Goal: Task Accomplishment & Management: Manage account settings

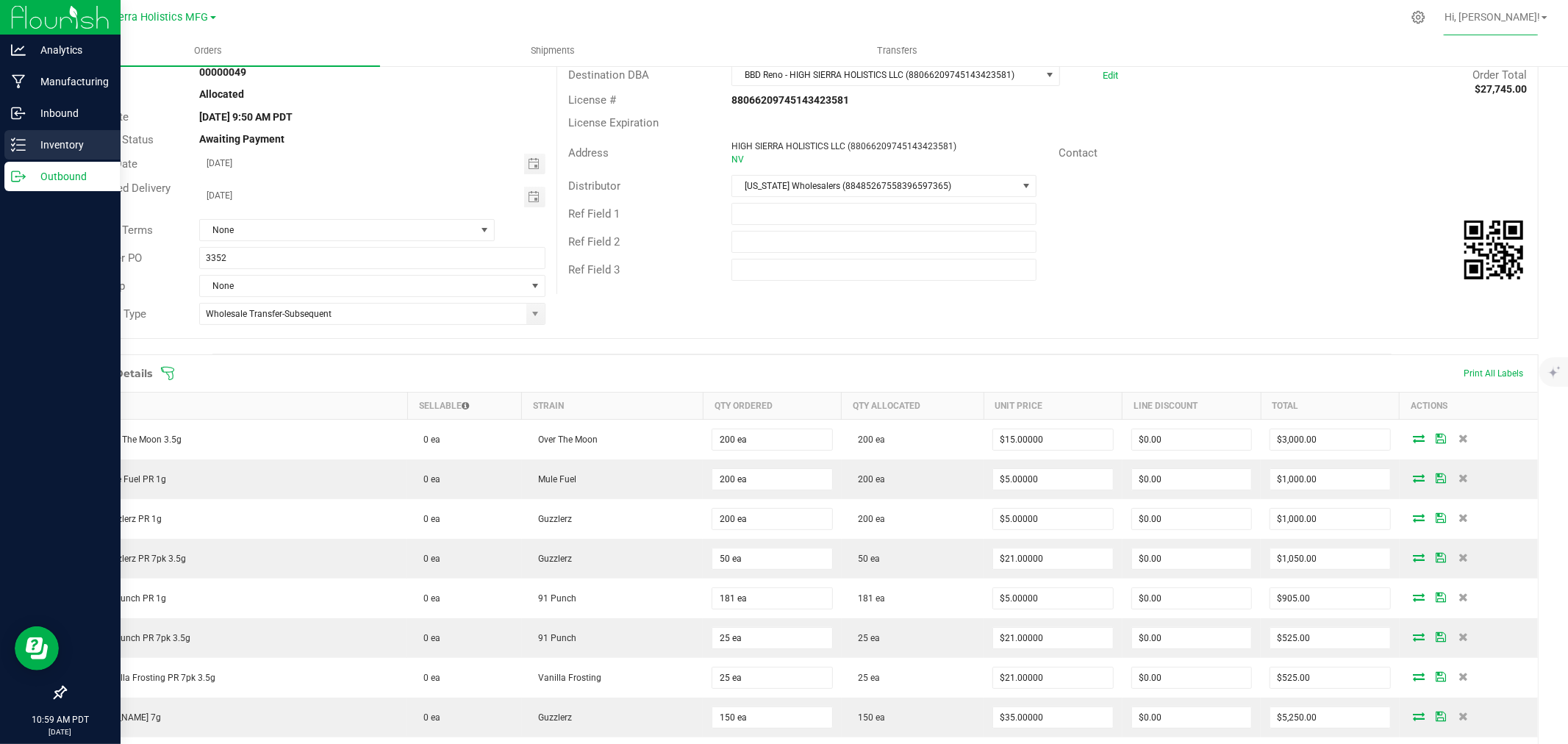
click at [34, 149] on p "Inventory" at bounding box center [69, 145] width 88 height 18
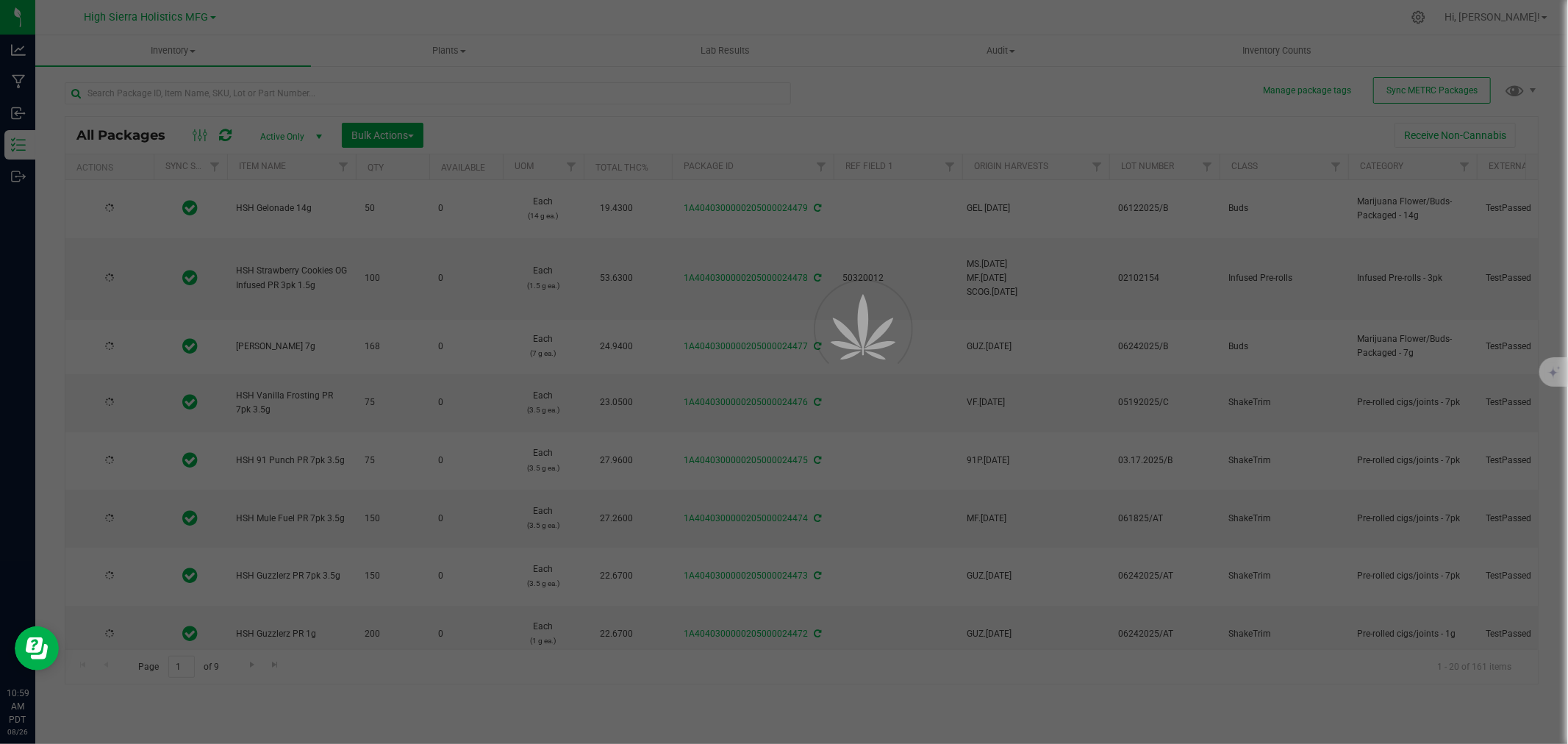
click at [195, 83] on div at bounding box center [784, 372] width 1568 height 744
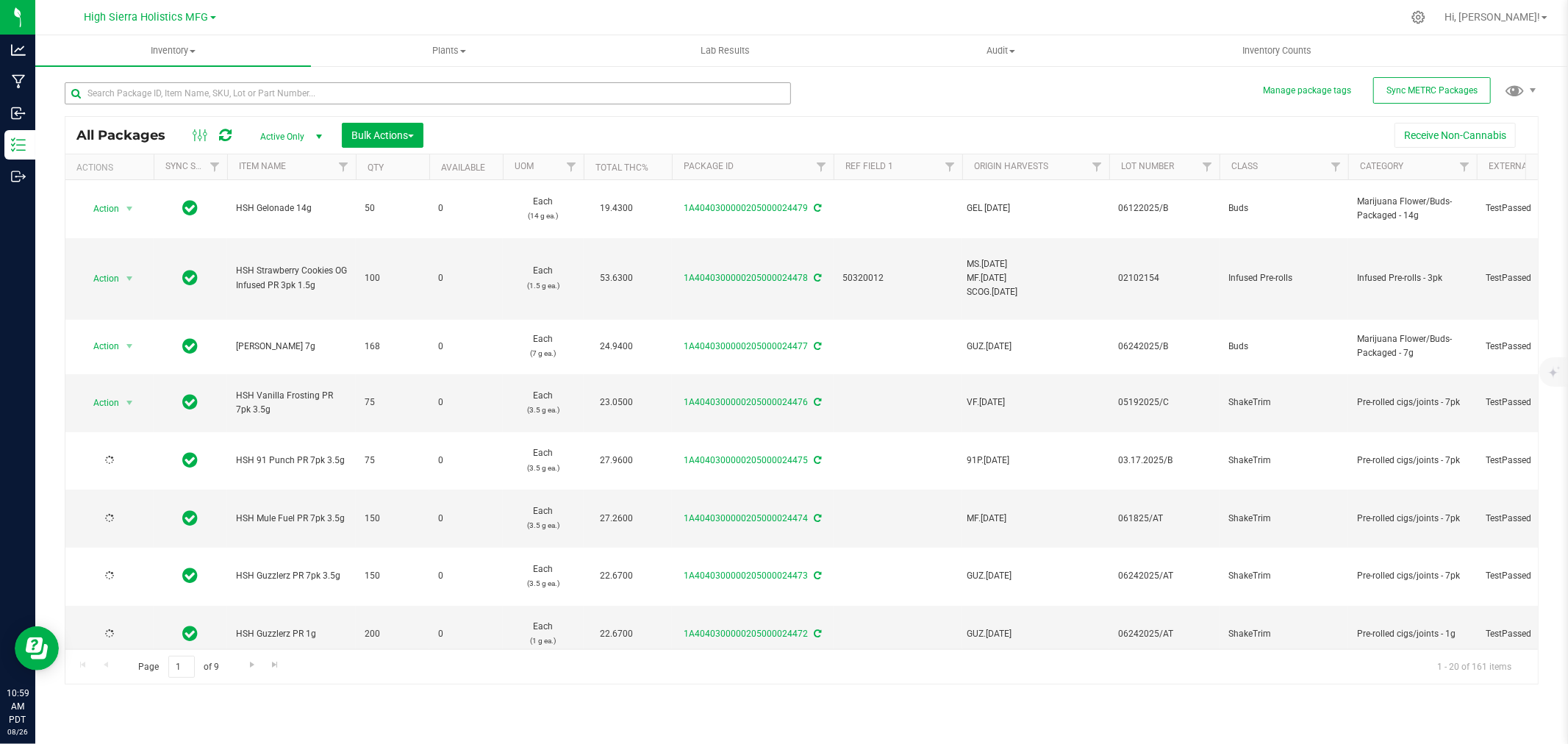
type input "[DATE]"
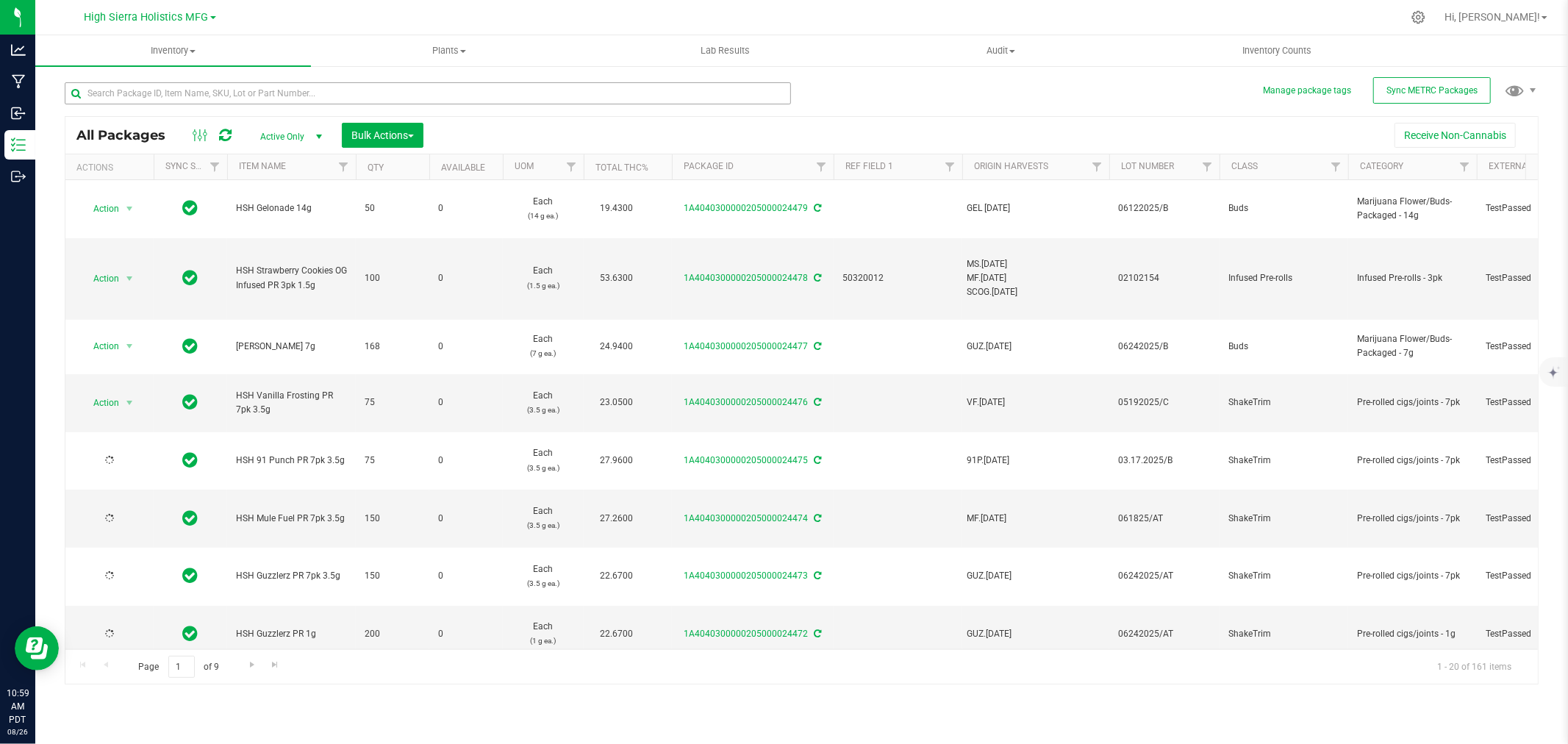
type input "[DATE]"
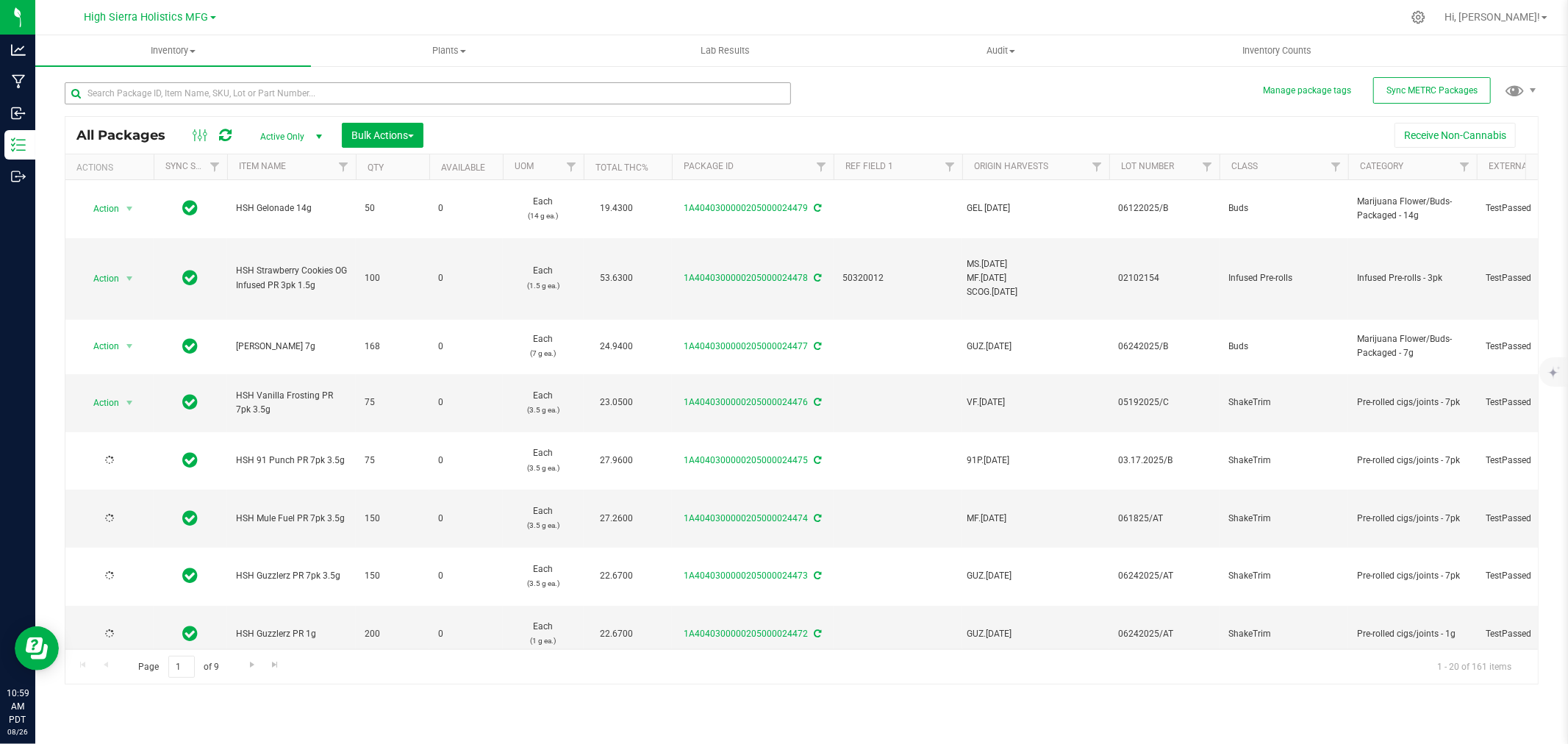
type input "[DATE]"
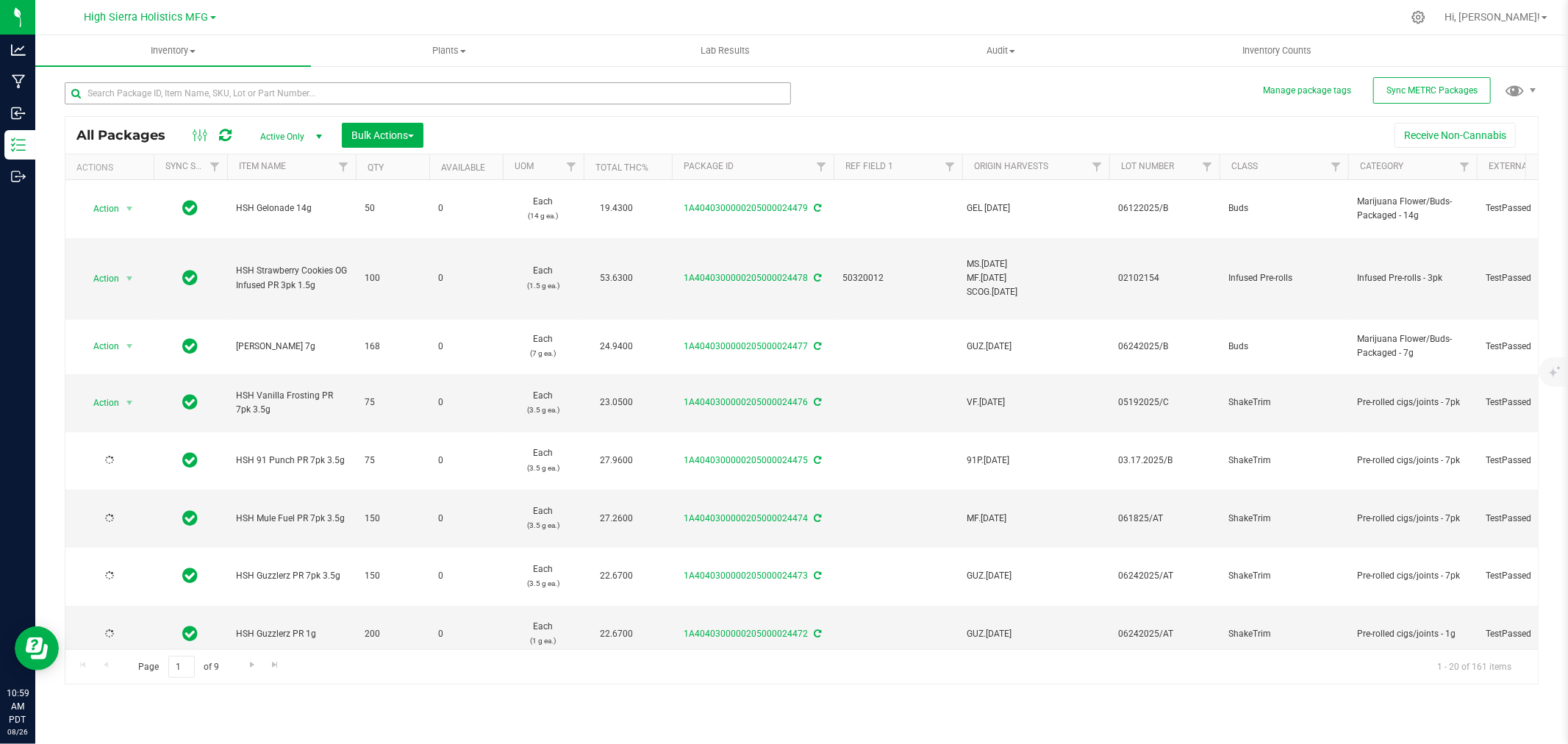
type input "[DATE]"
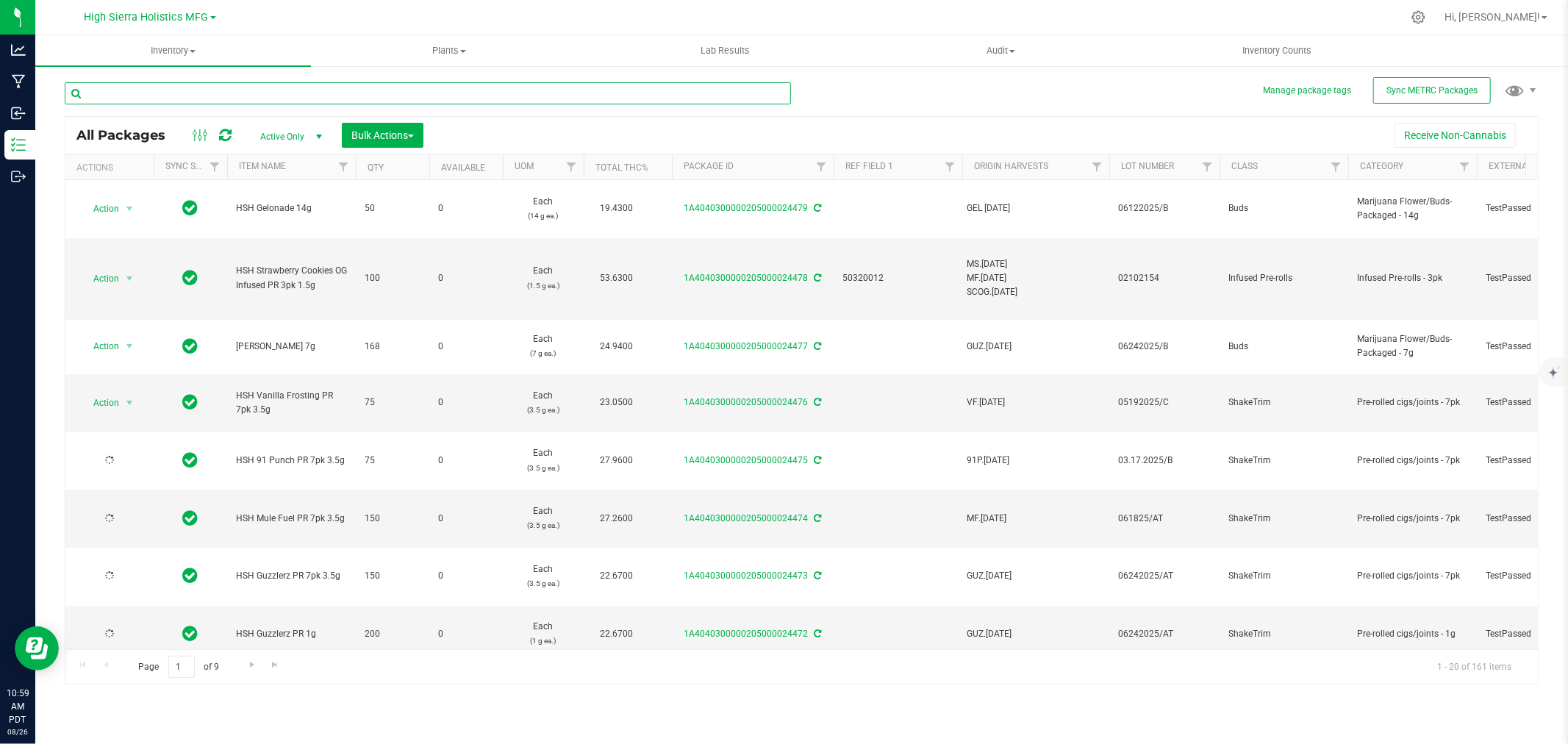
click at [209, 90] on input "text" at bounding box center [427, 93] width 726 height 22
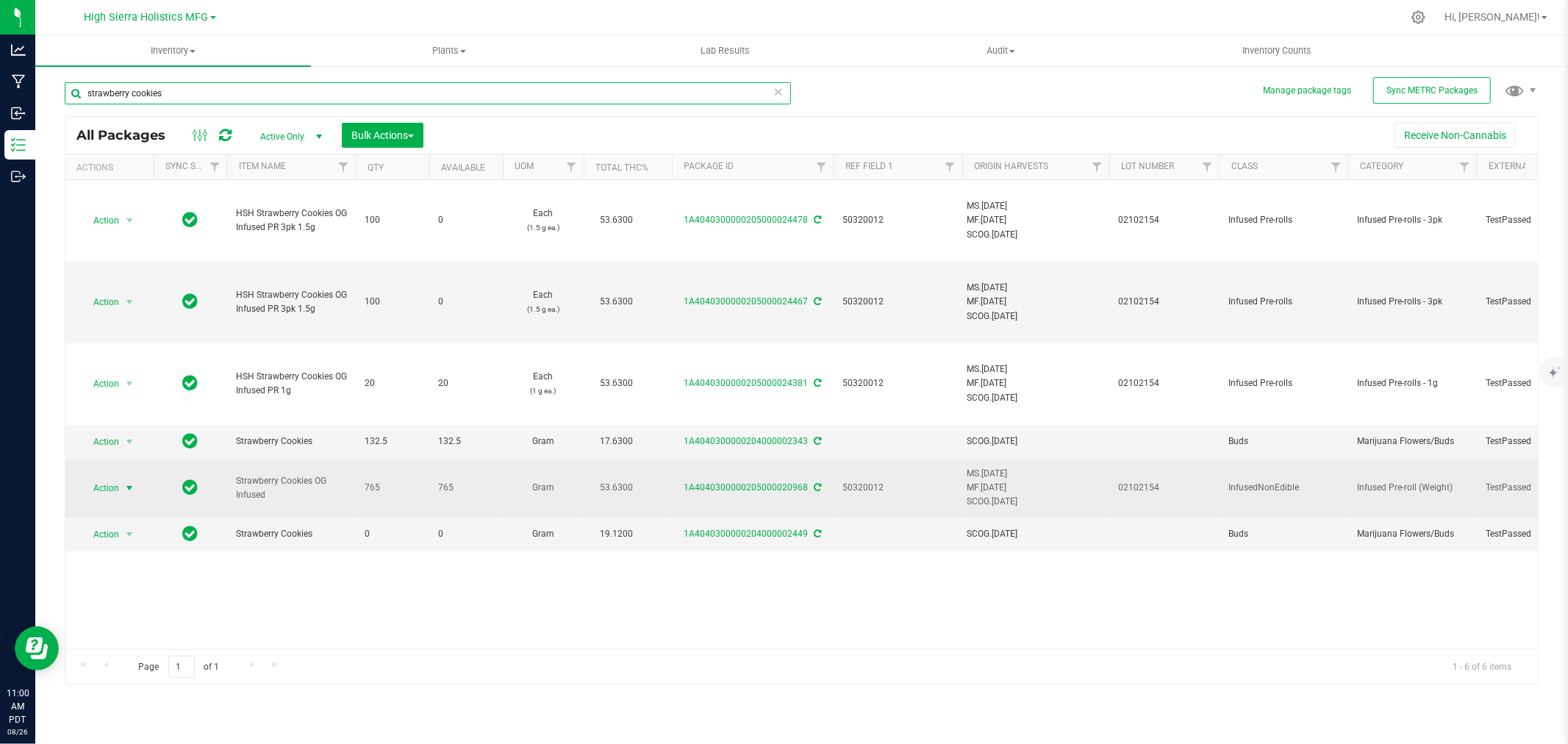
type input "strawberry cookies"
click at [130, 486] on span "select" at bounding box center [129, 488] width 11 height 11
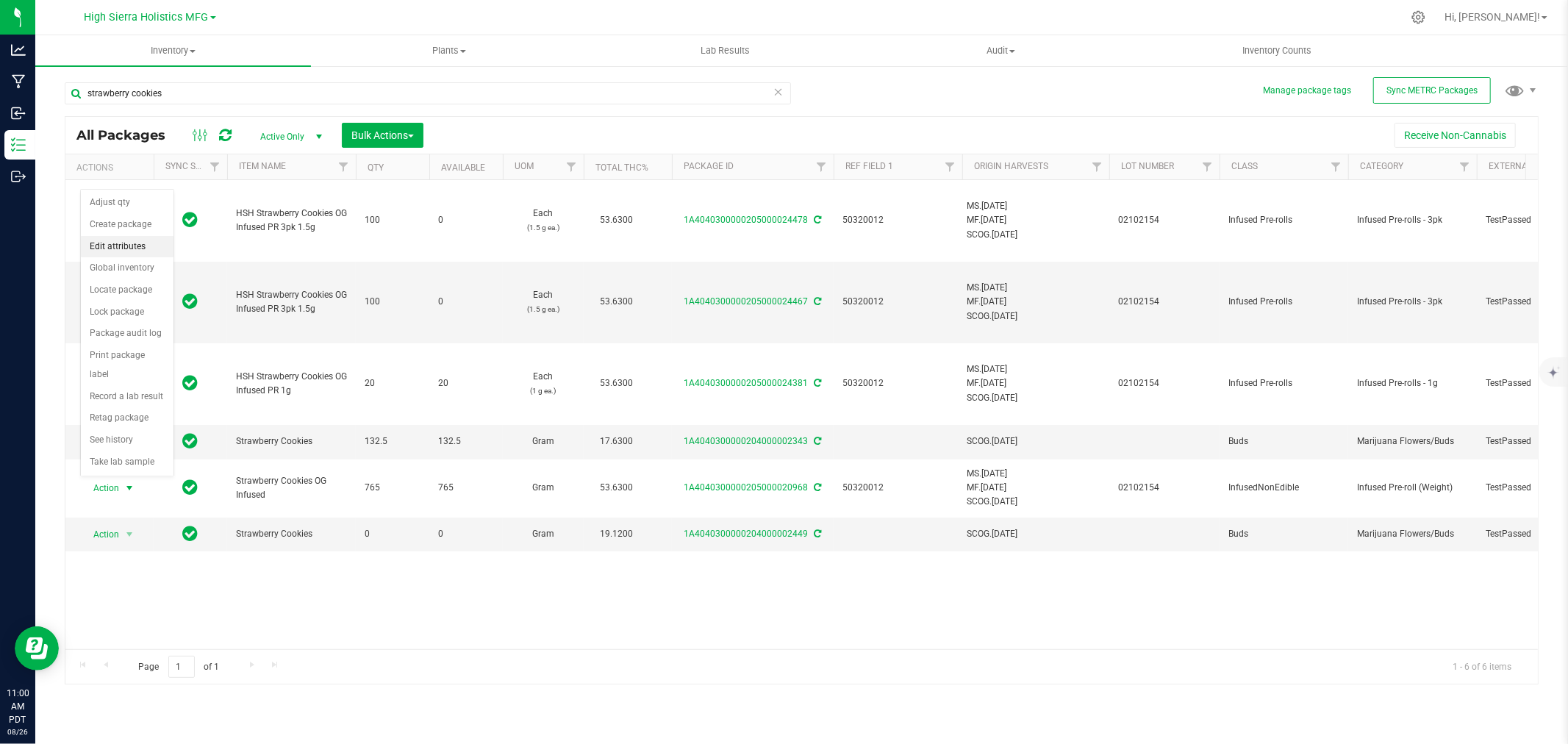
click at [126, 241] on li "Edit attributes" at bounding box center [127, 246] width 92 height 22
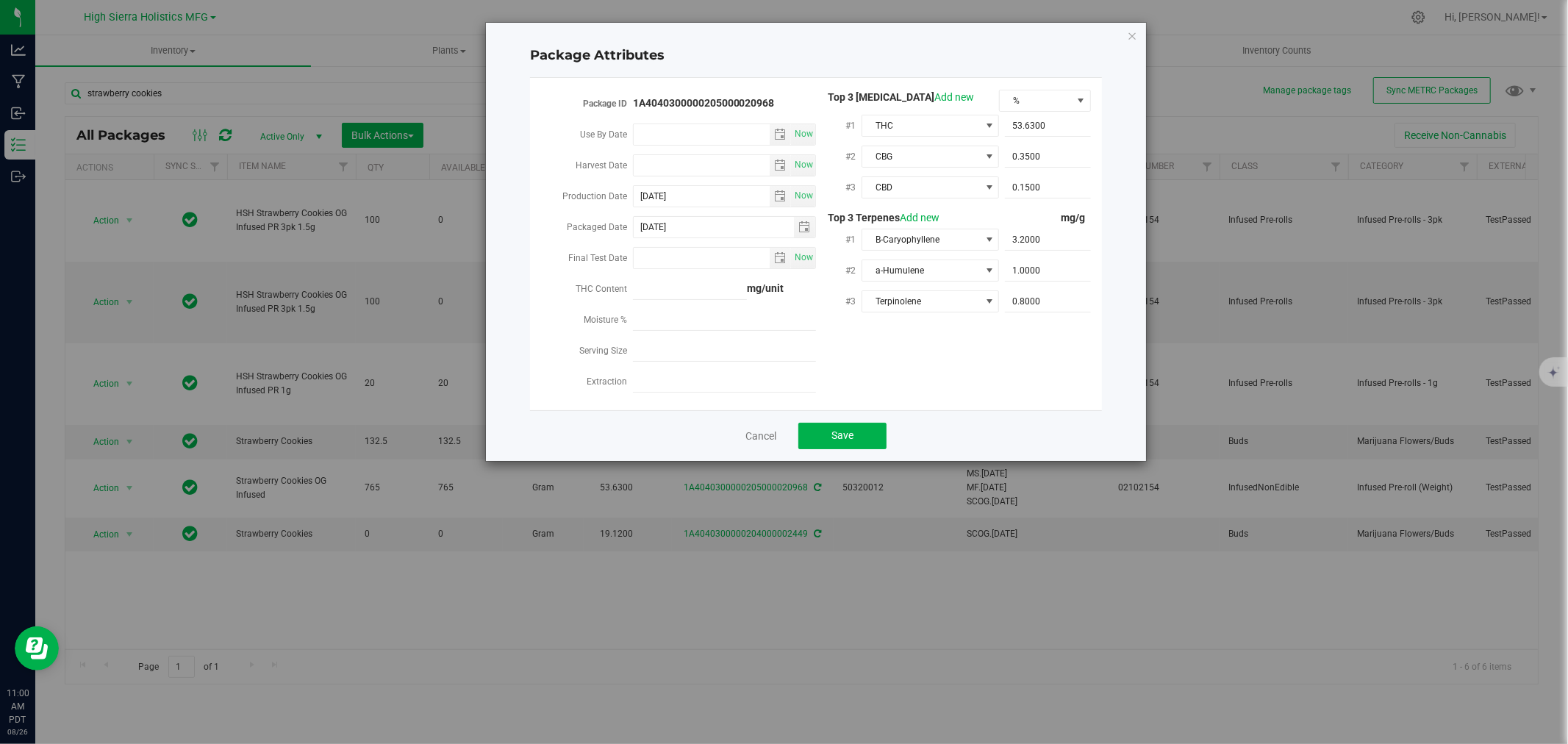
click at [1124, 29] on div "Package Attributes Package ID 1A4040300000205000020968 Use By Date Now Harvest …" at bounding box center [816, 242] width 660 height 438
click at [1130, 30] on icon "Close modal" at bounding box center [1131, 35] width 10 height 18
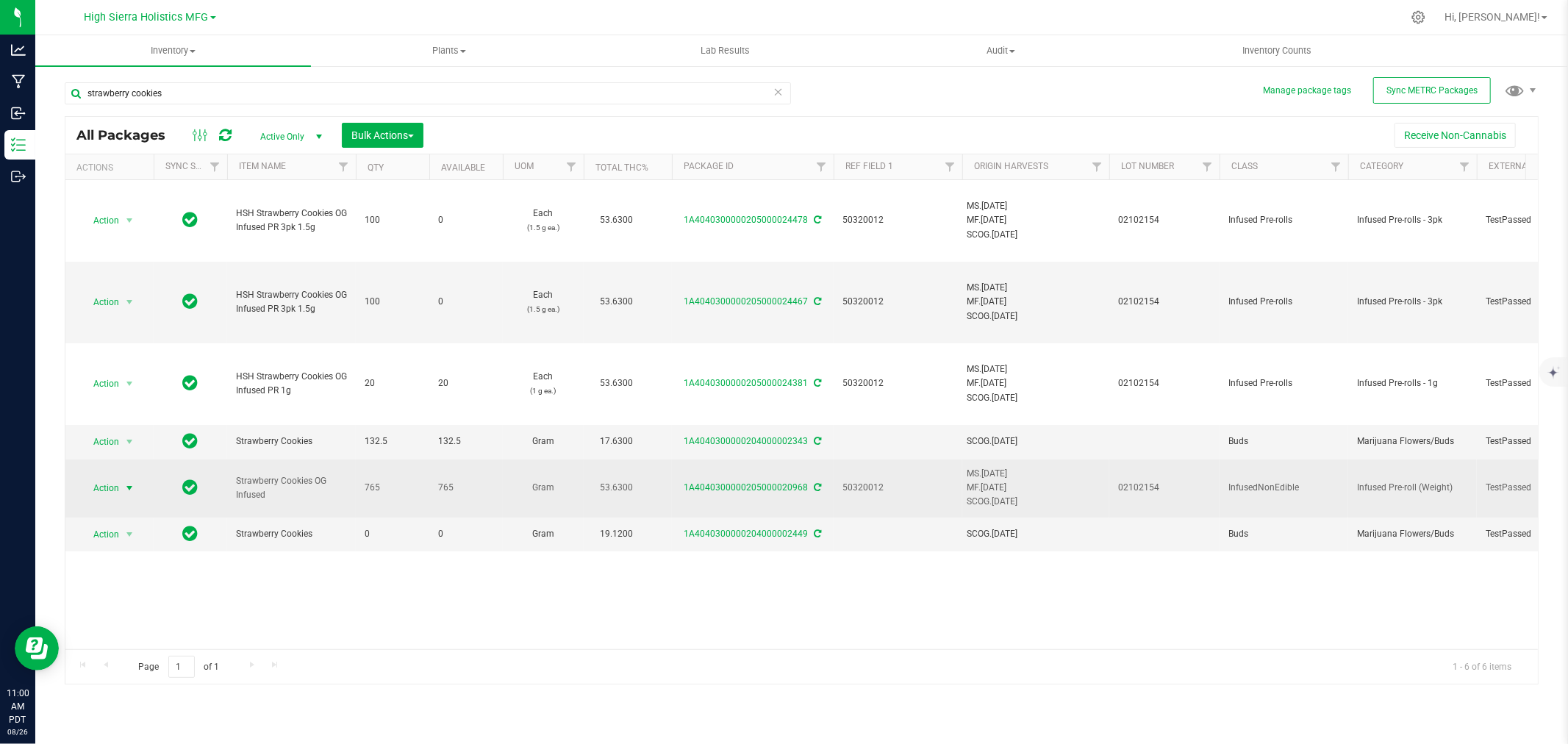
click at [119, 487] on span "Action" at bounding box center [100, 488] width 40 height 21
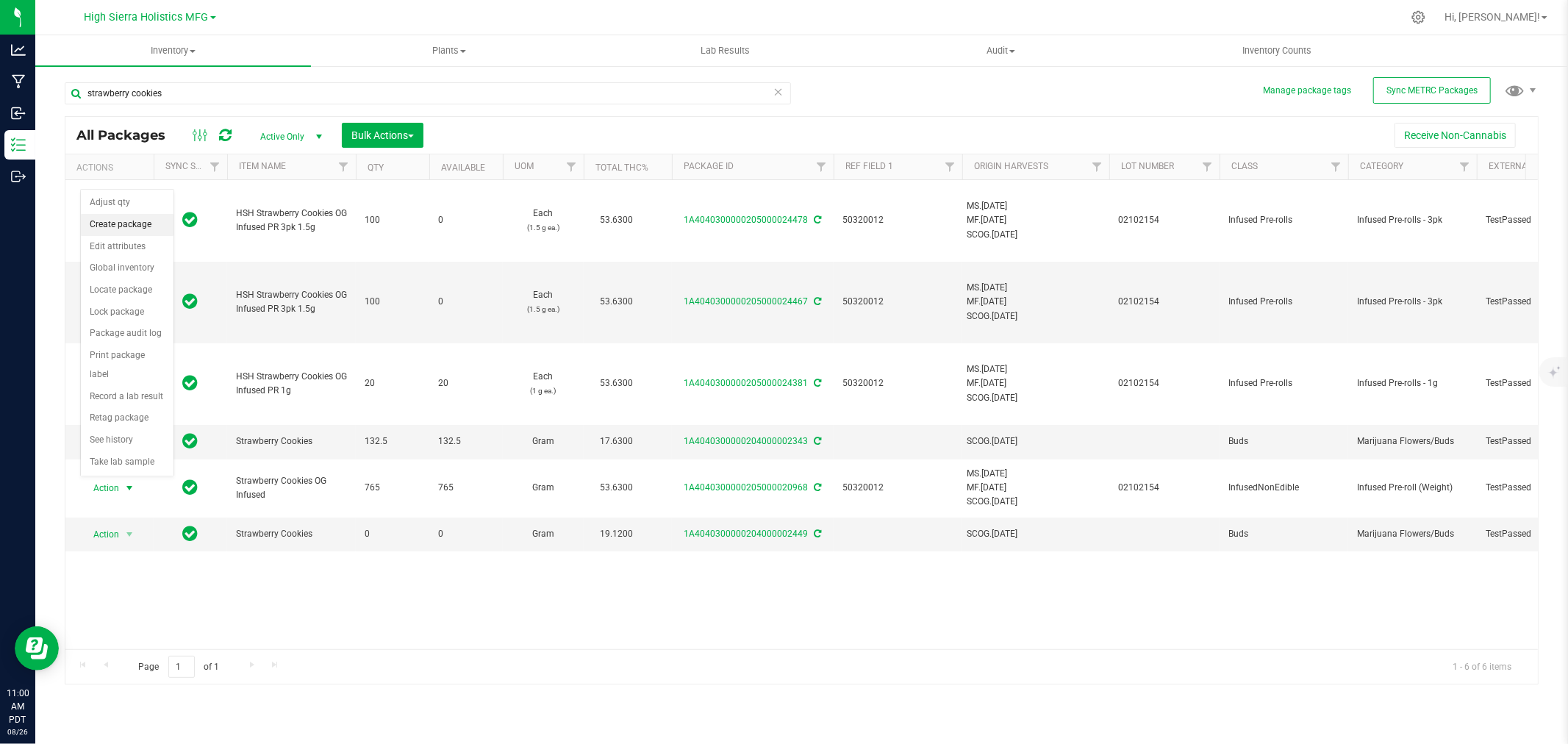
click at [112, 226] on li "Create package" at bounding box center [127, 225] width 92 height 22
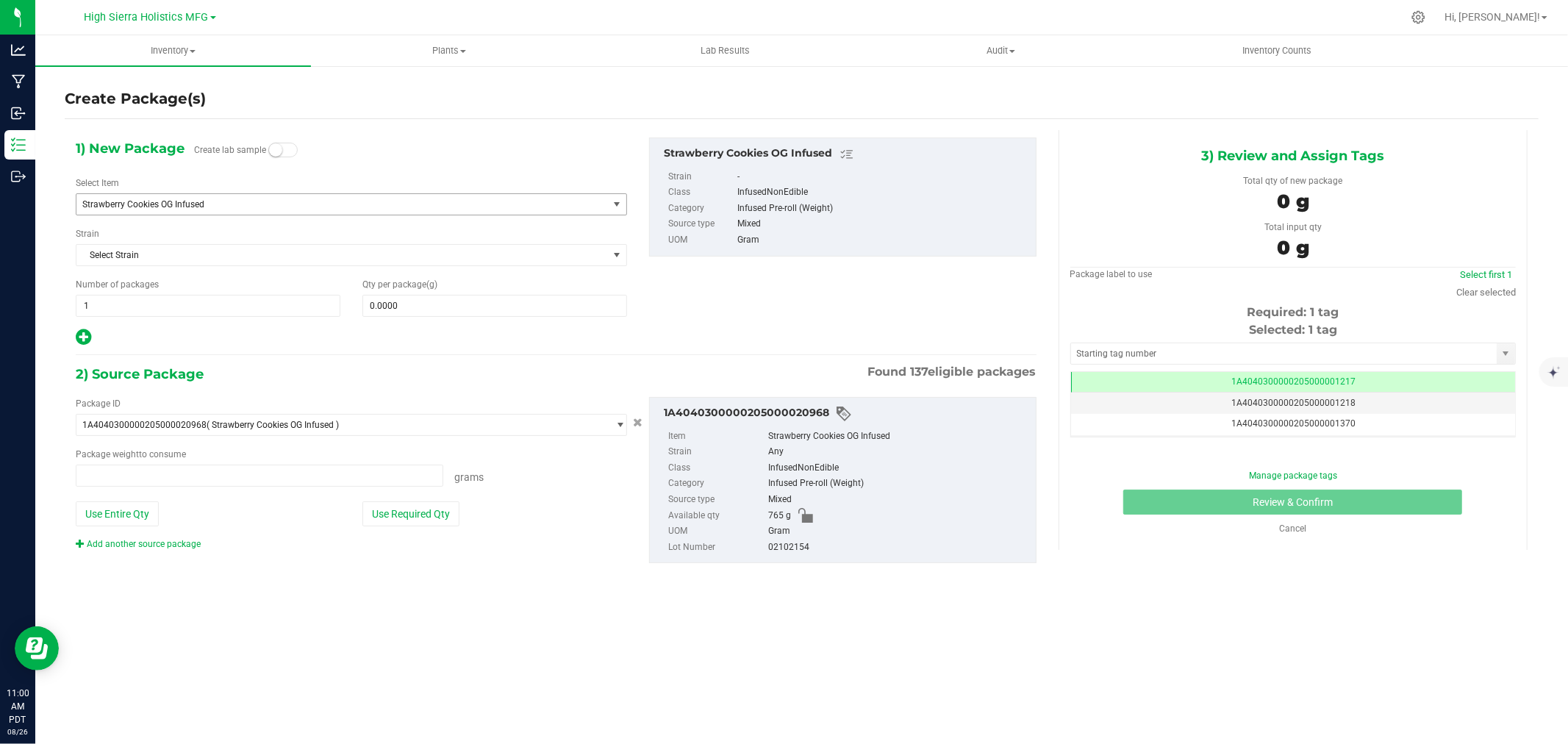
type input "0.0000 g"
click at [135, 205] on span "Strawberry Cookies OG Infused" at bounding box center [332, 204] width 499 height 10
type input "s"
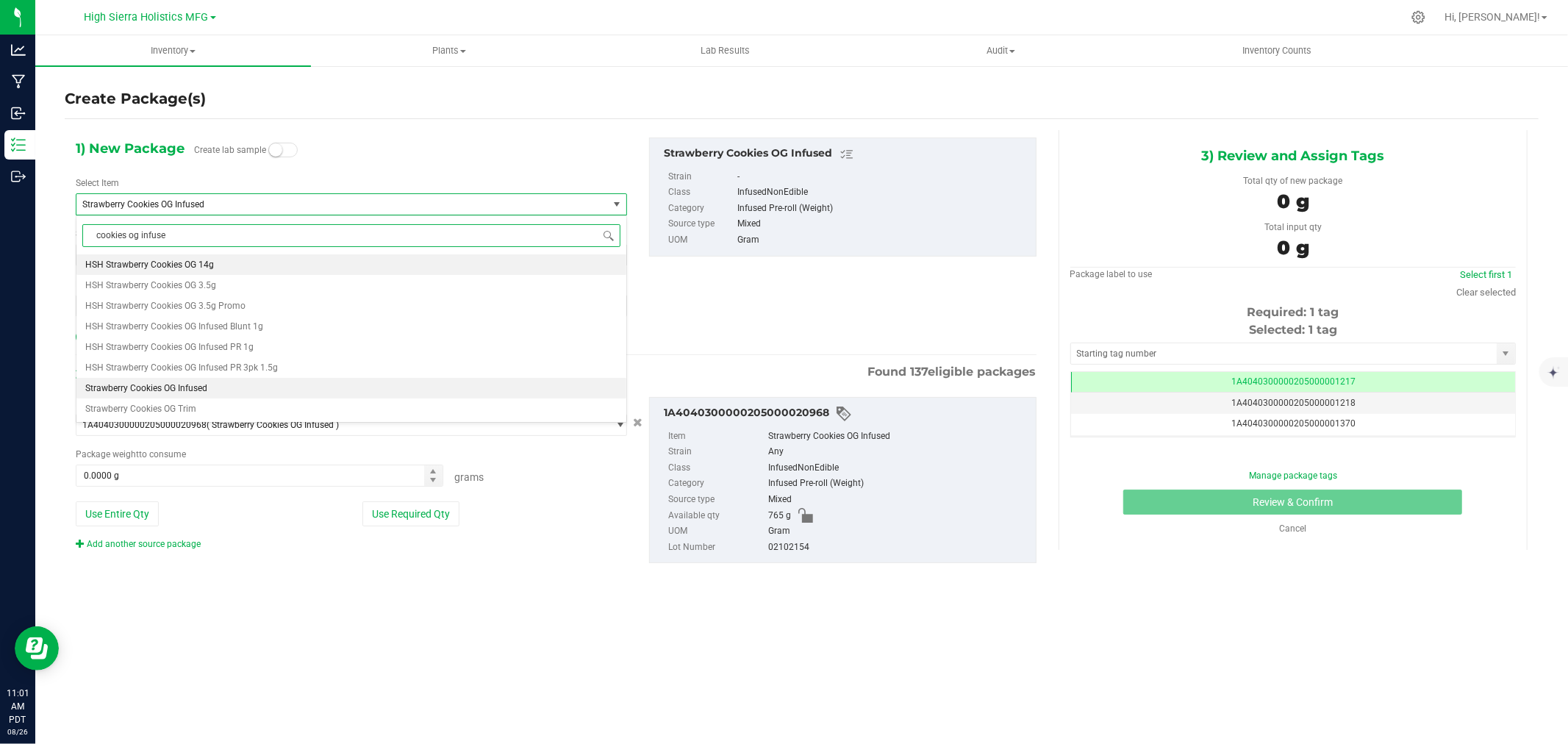
type input "cookies og infused"
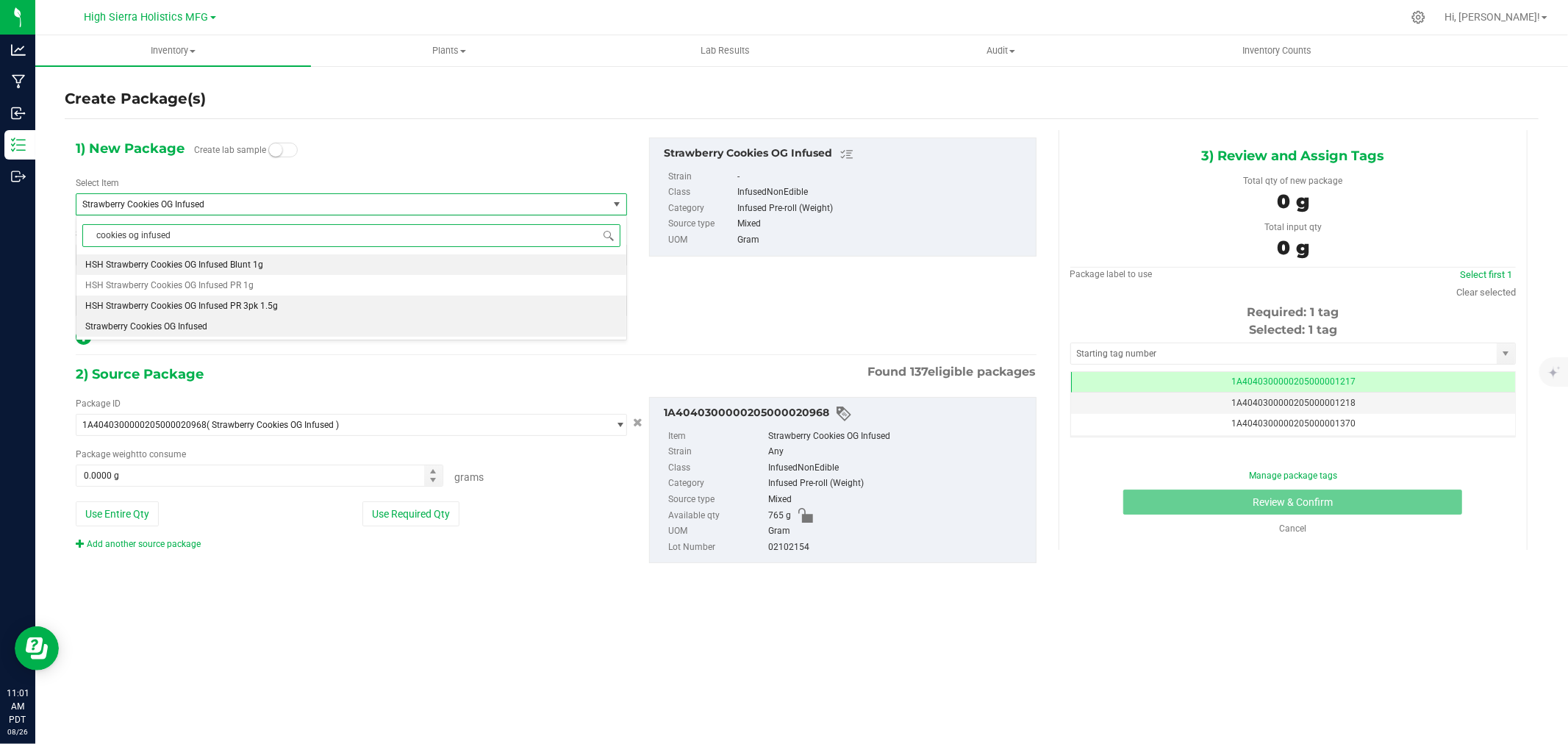
click at [221, 303] on span "HSH Strawberry Cookies OG Infused PR 3pk 1.5g" at bounding box center [182, 305] width 192 height 10
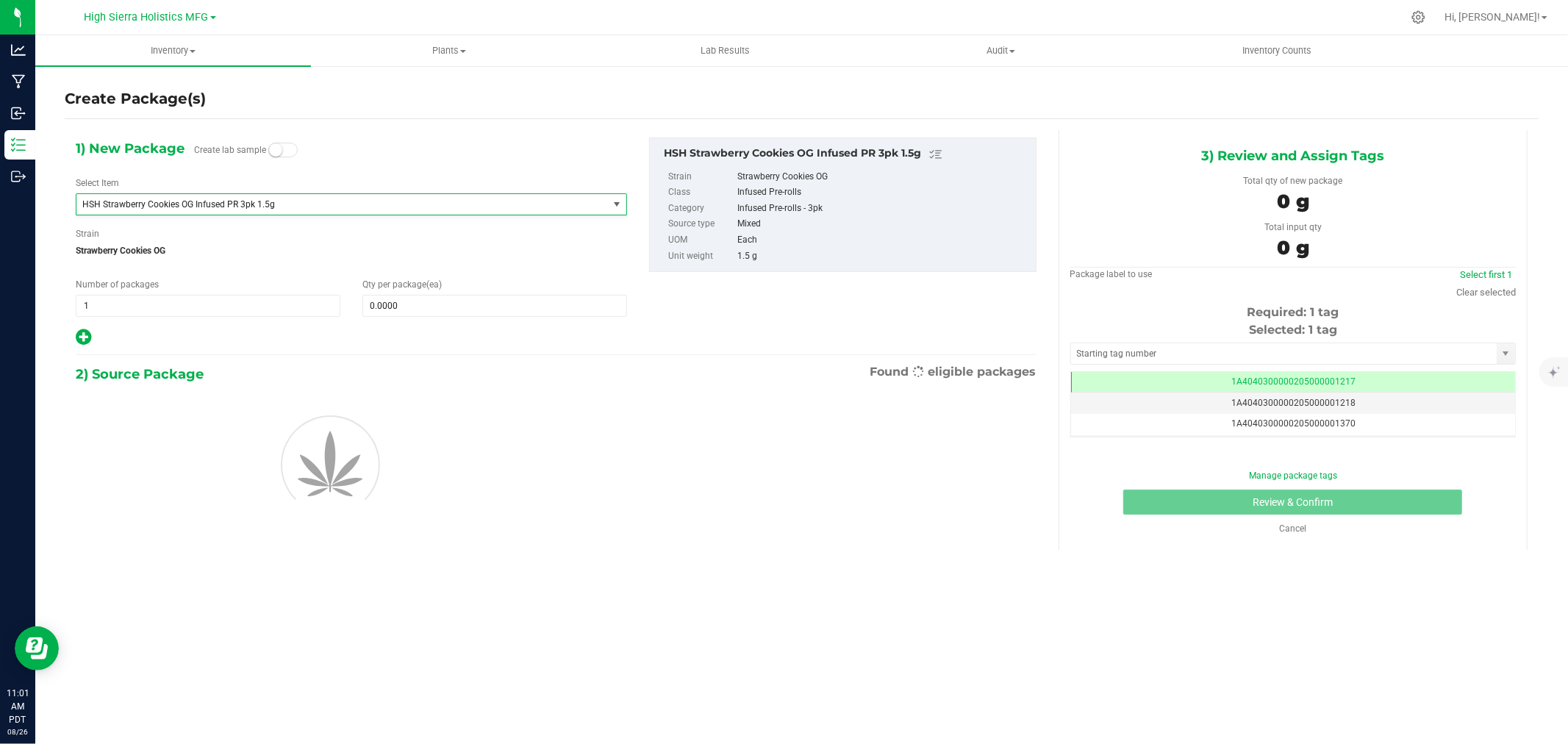
type input "0"
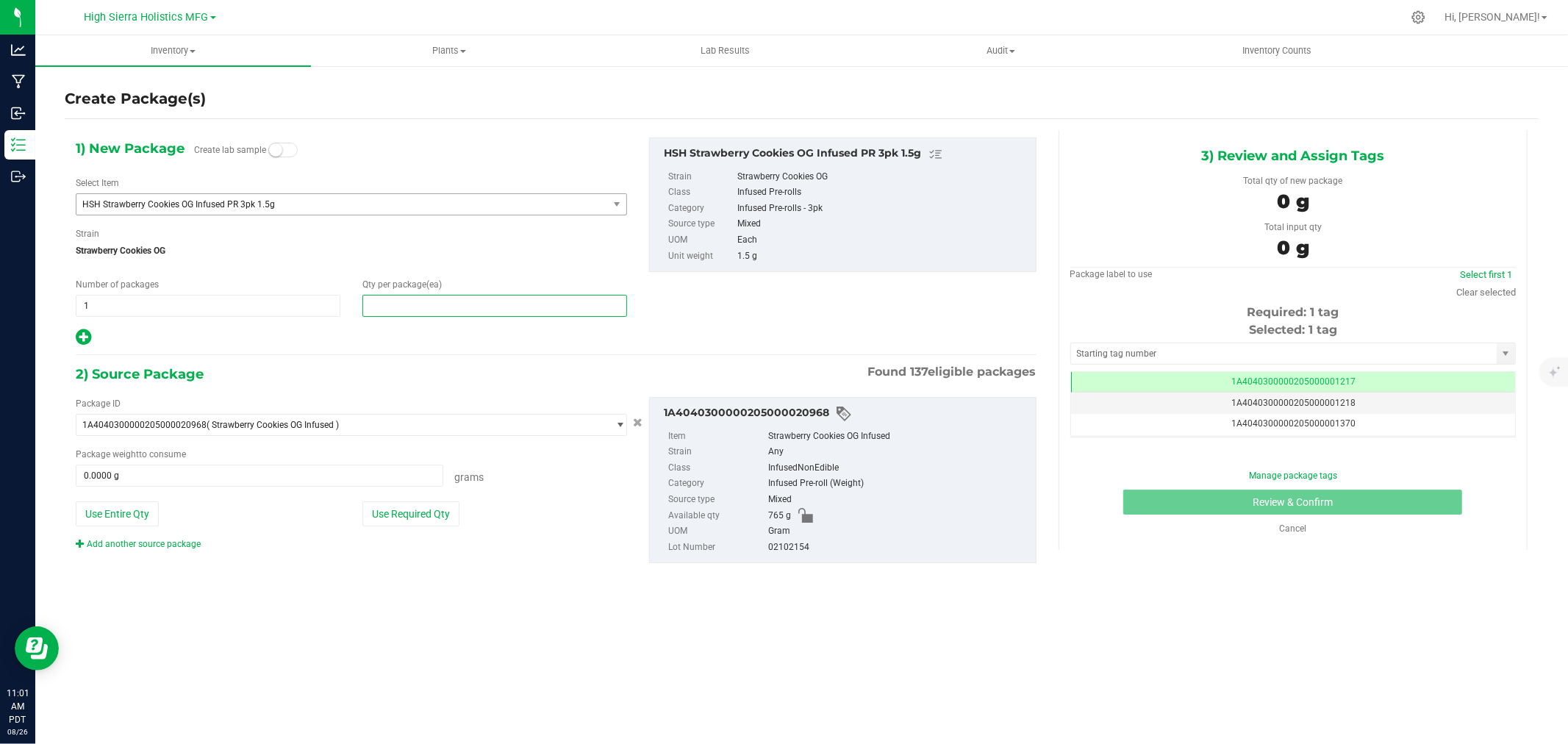
click at [394, 299] on span at bounding box center [495, 305] width 265 height 22
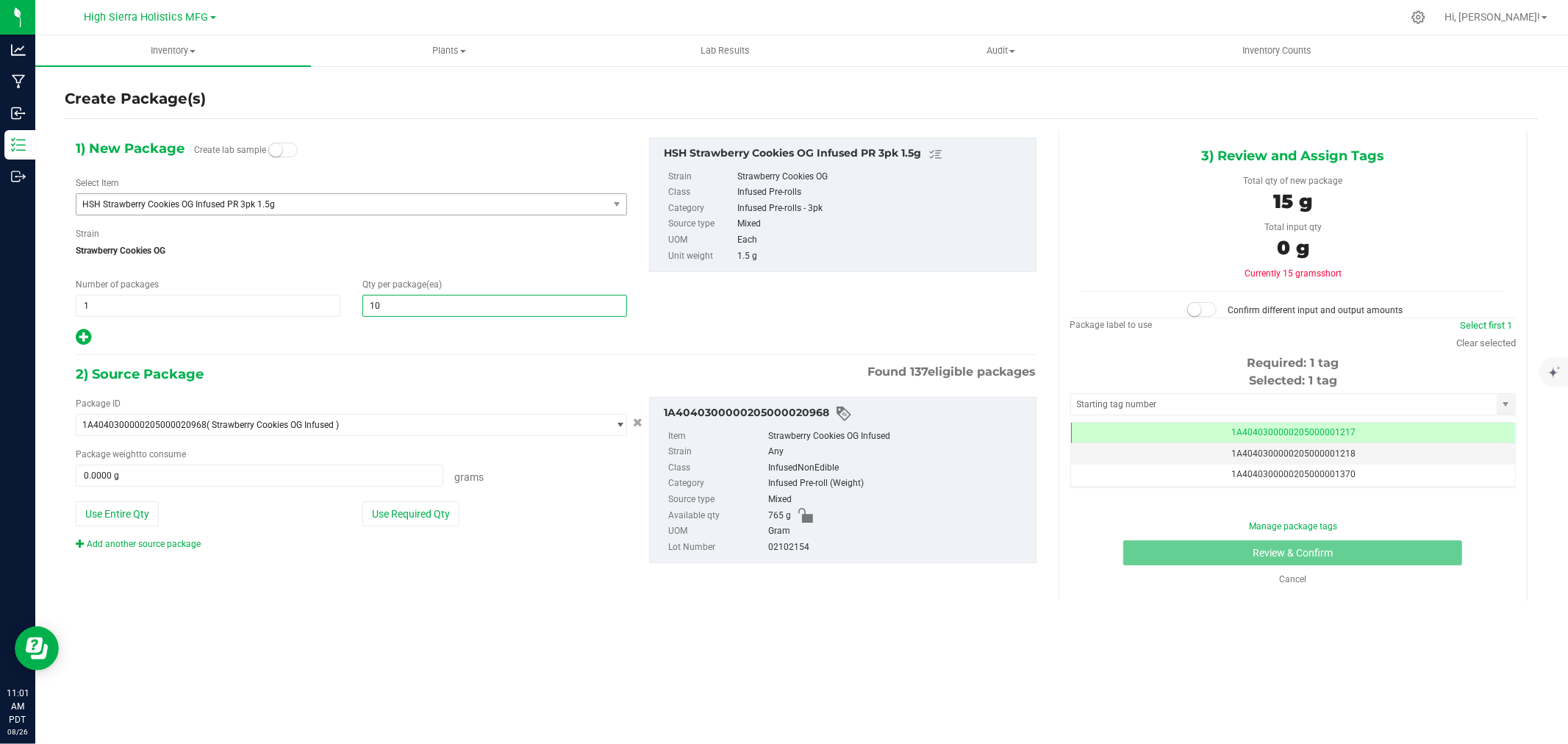
type input "100"
click at [402, 517] on button "Use Required Qty" at bounding box center [411, 514] width 97 height 25
type input "150.0000 g"
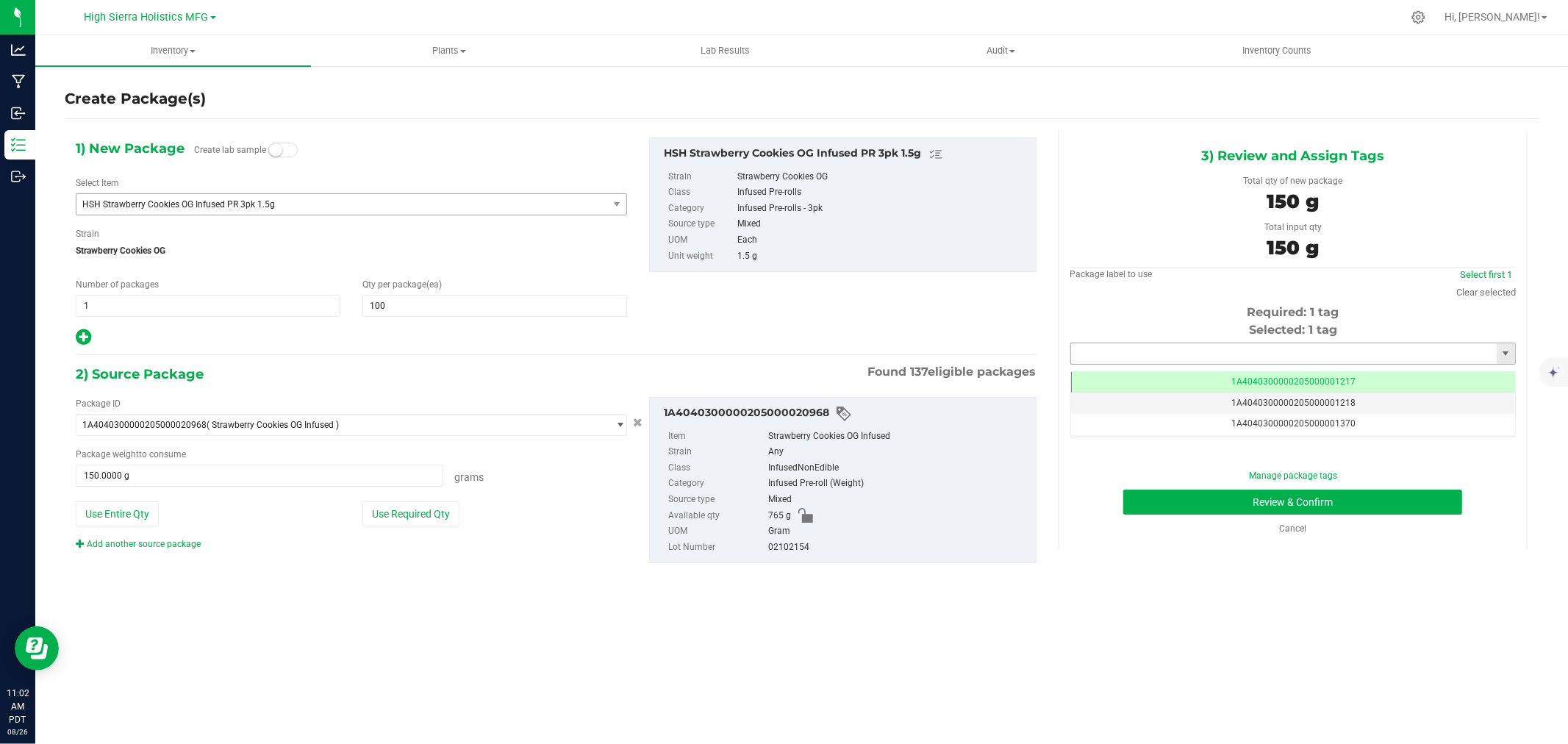
click at [1120, 350] on input "text" at bounding box center [1284, 354] width 425 height 21
click at [1166, 377] on li "1A4040300000205000024480" at bounding box center [1293, 378] width 444 height 22
type input "1A4040300000205000024480"
click at [1241, 503] on button "Review & Confirm" at bounding box center [1293, 502] width 339 height 25
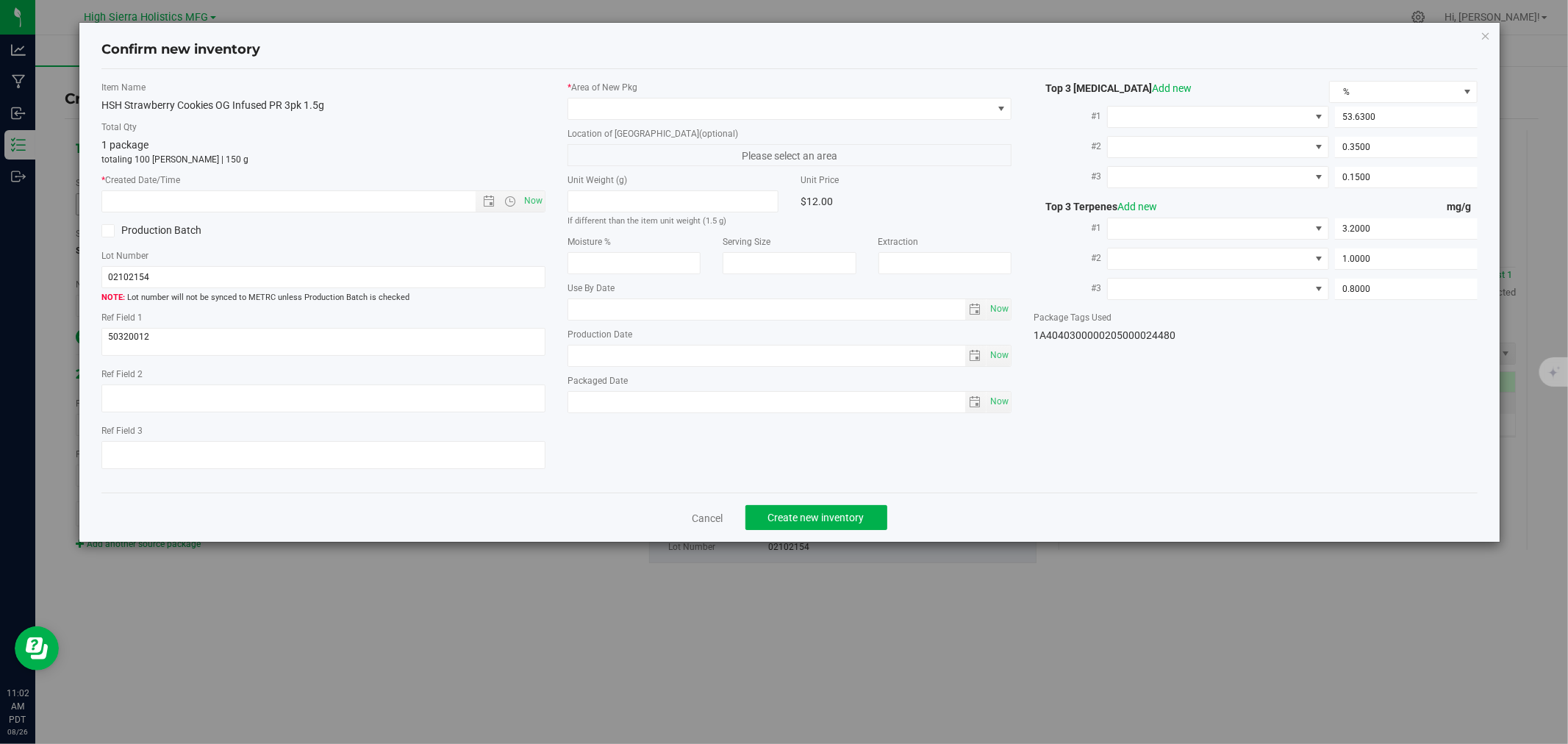
type input "[DATE]"
click at [528, 203] on span "Now" at bounding box center [534, 201] width 25 height 21
type input "[DATE] 11:02 AM"
click at [677, 101] on span at bounding box center [780, 109] width 424 height 21
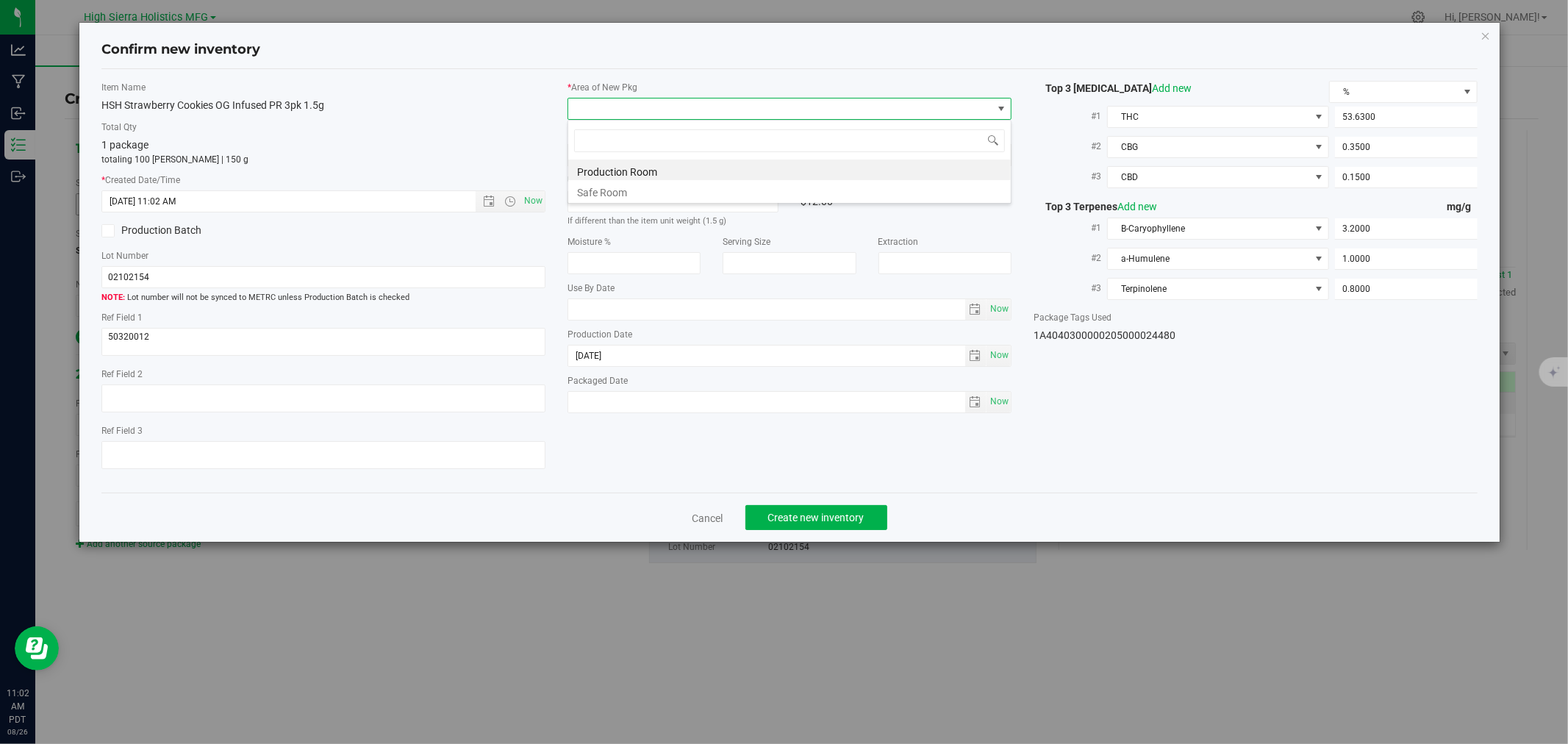
scroll to position [22, 444]
click at [582, 196] on li "Safe Room" at bounding box center [789, 190] width 442 height 21
click at [840, 528] on button "Create new inventory" at bounding box center [815, 518] width 142 height 25
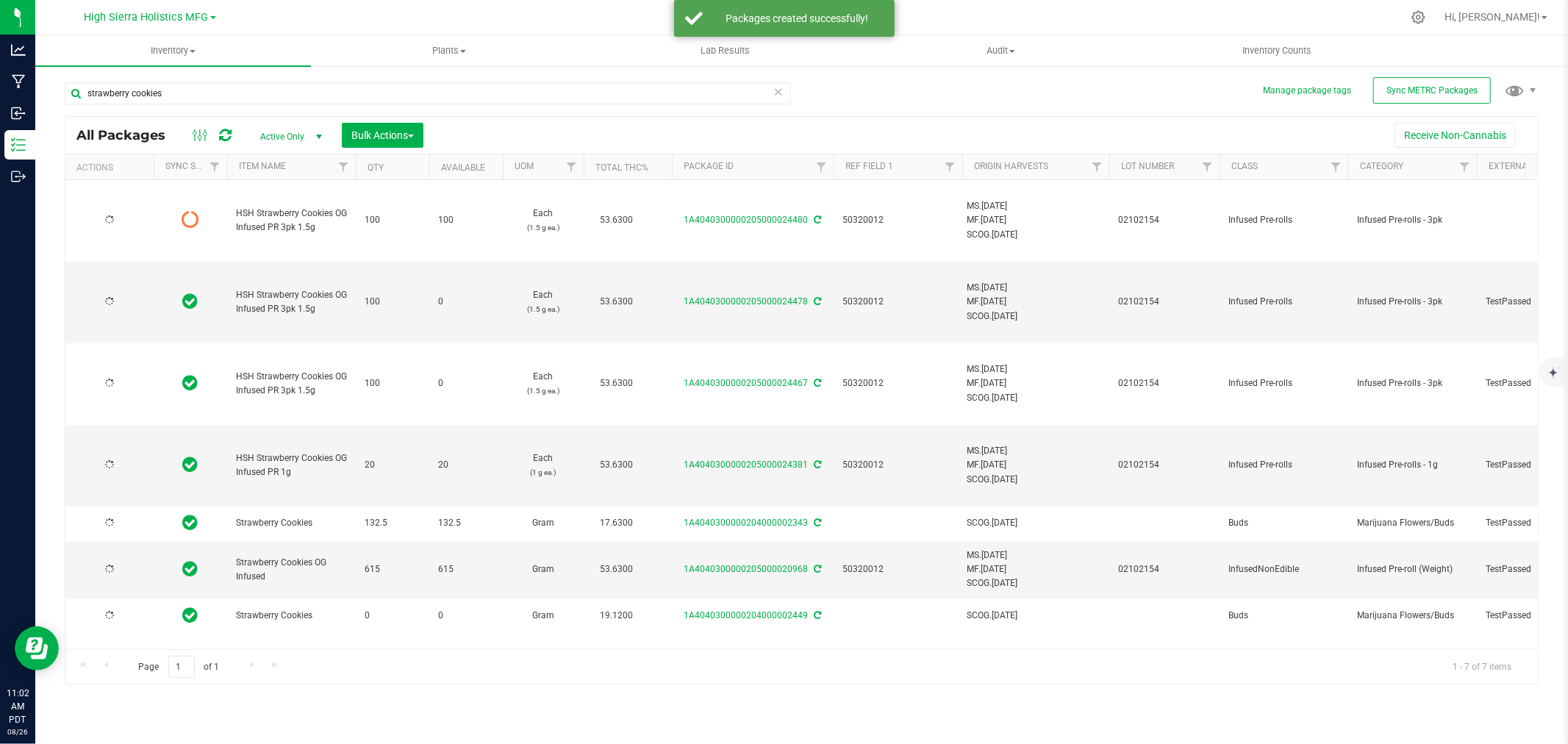
type input "[DATE]"
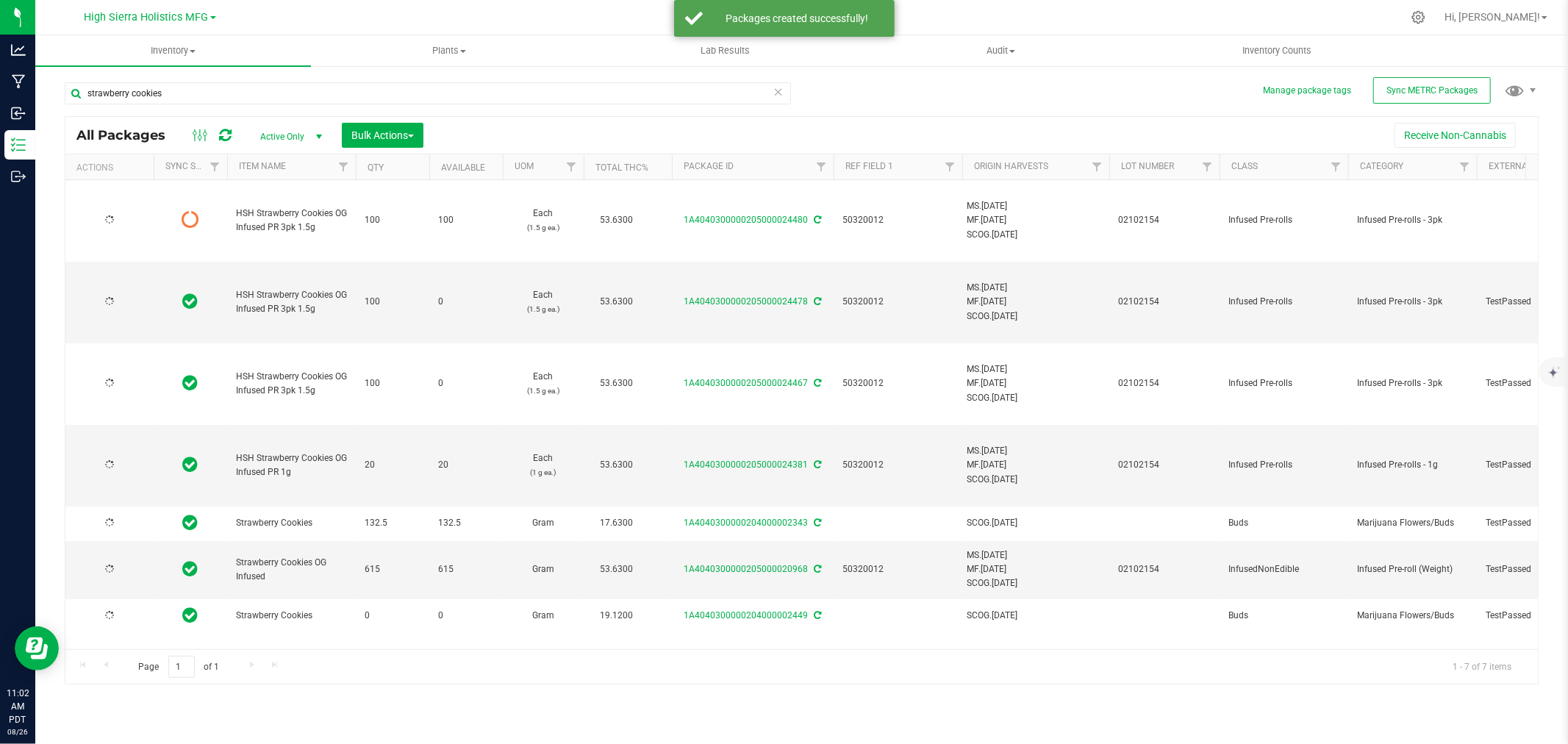
type input "[DATE]"
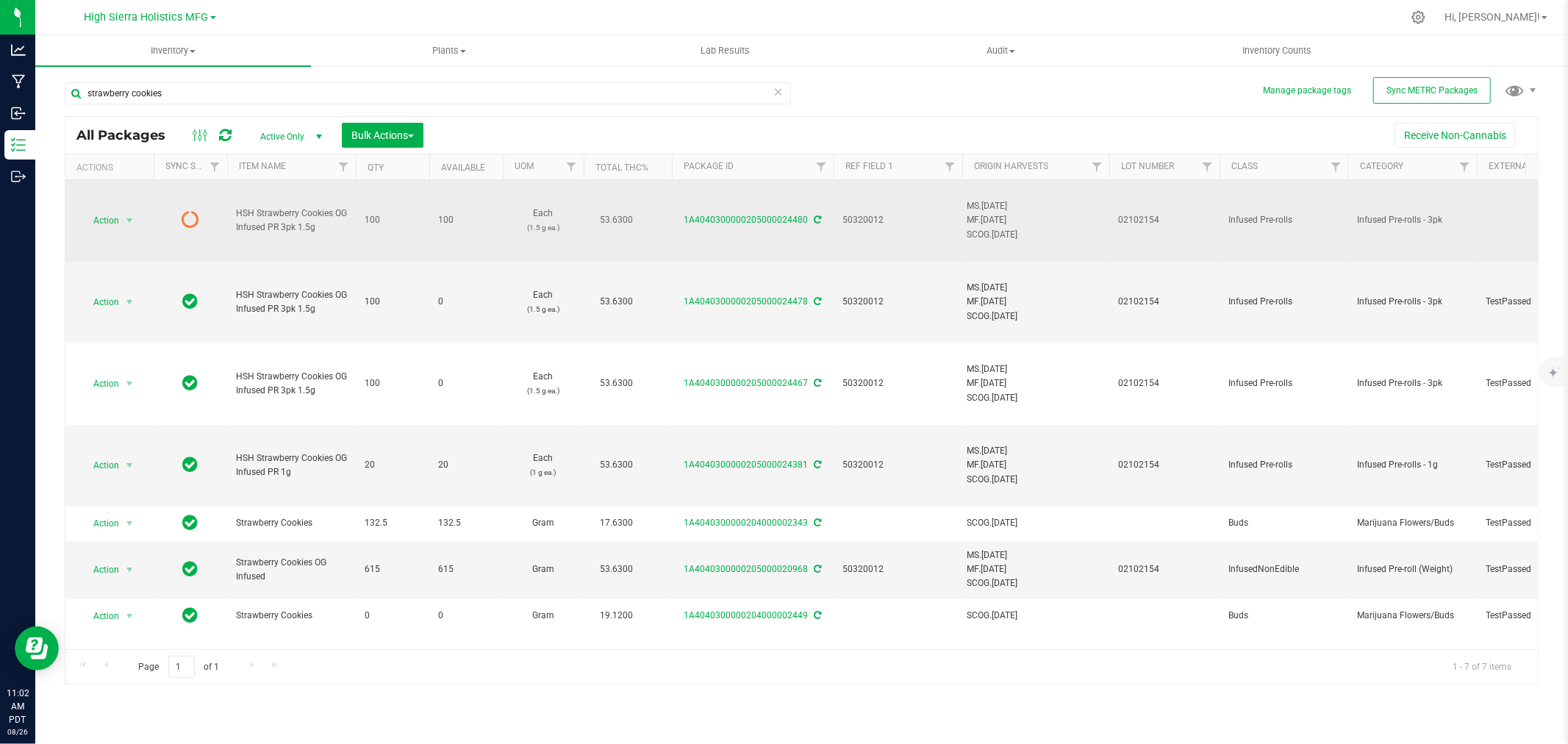
click at [810, 221] on div "1A4040300000205000024480" at bounding box center [753, 220] width 167 height 14
click at [814, 221] on icon at bounding box center [818, 219] width 8 height 9
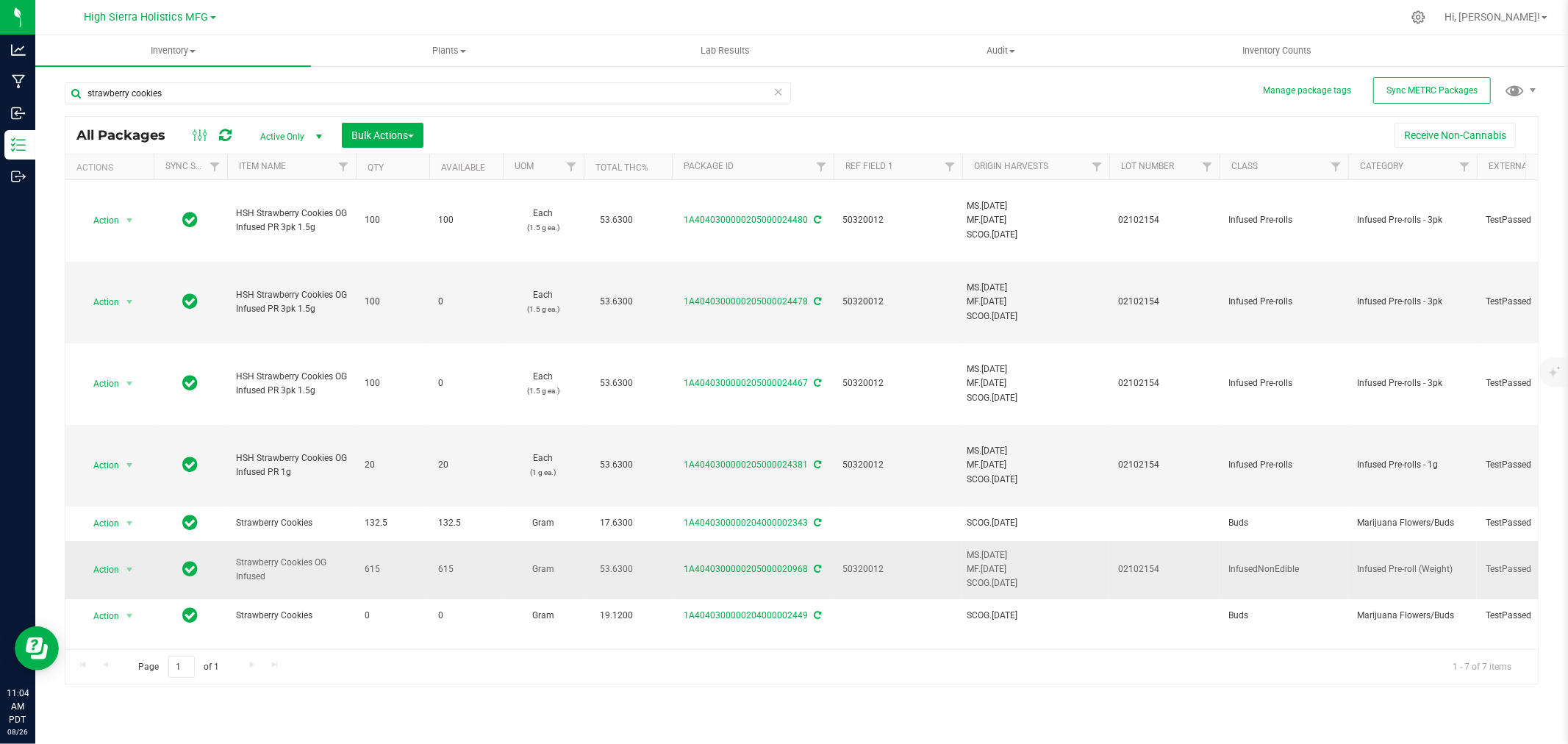
click at [814, 569] on icon at bounding box center [818, 568] width 8 height 9
click at [129, 571] on span "select" at bounding box center [129, 570] width 11 height 11
click at [123, 524] on li "See history" at bounding box center [127, 521] width 92 height 22
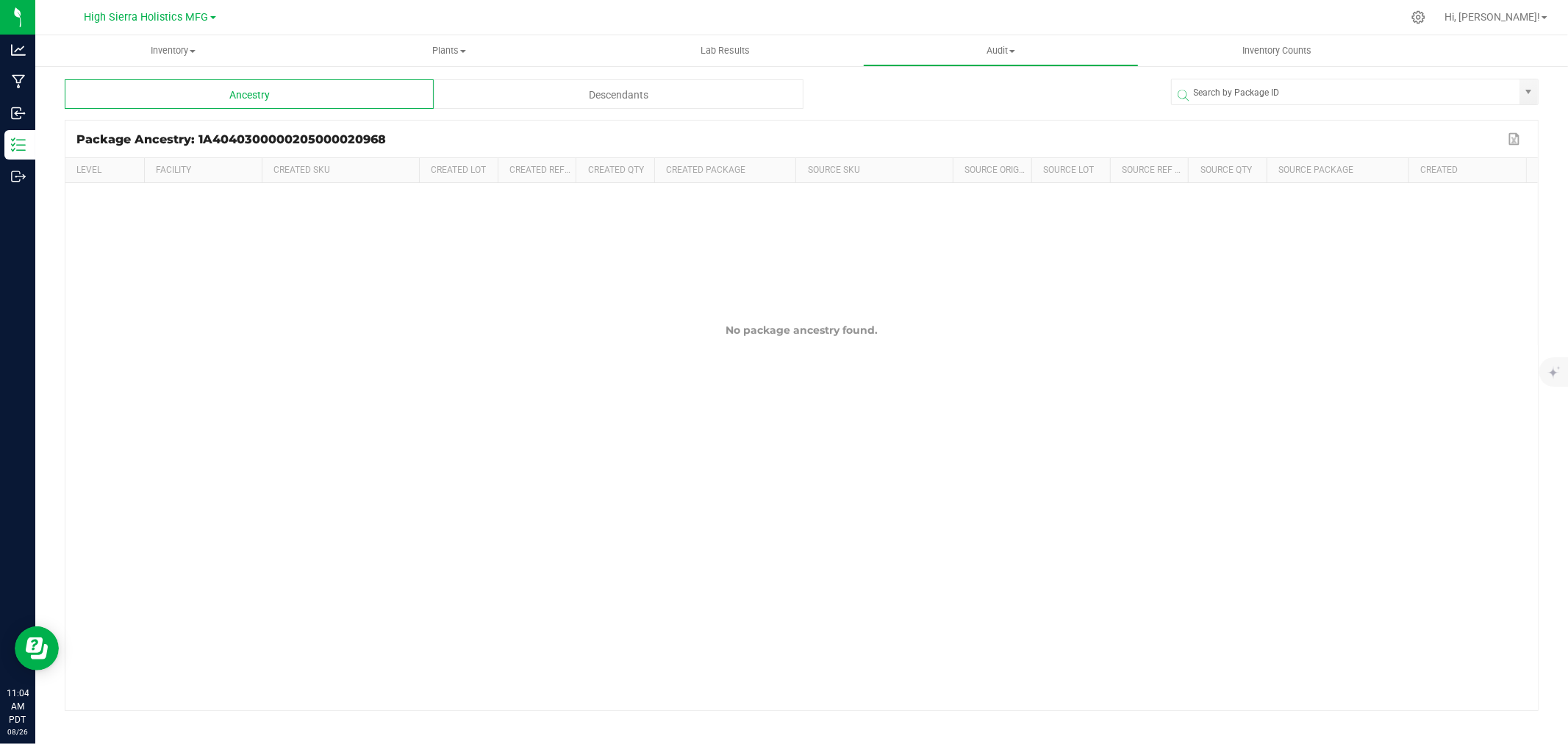
click at [552, 84] on div "Descendants" at bounding box center [618, 93] width 369 height 29
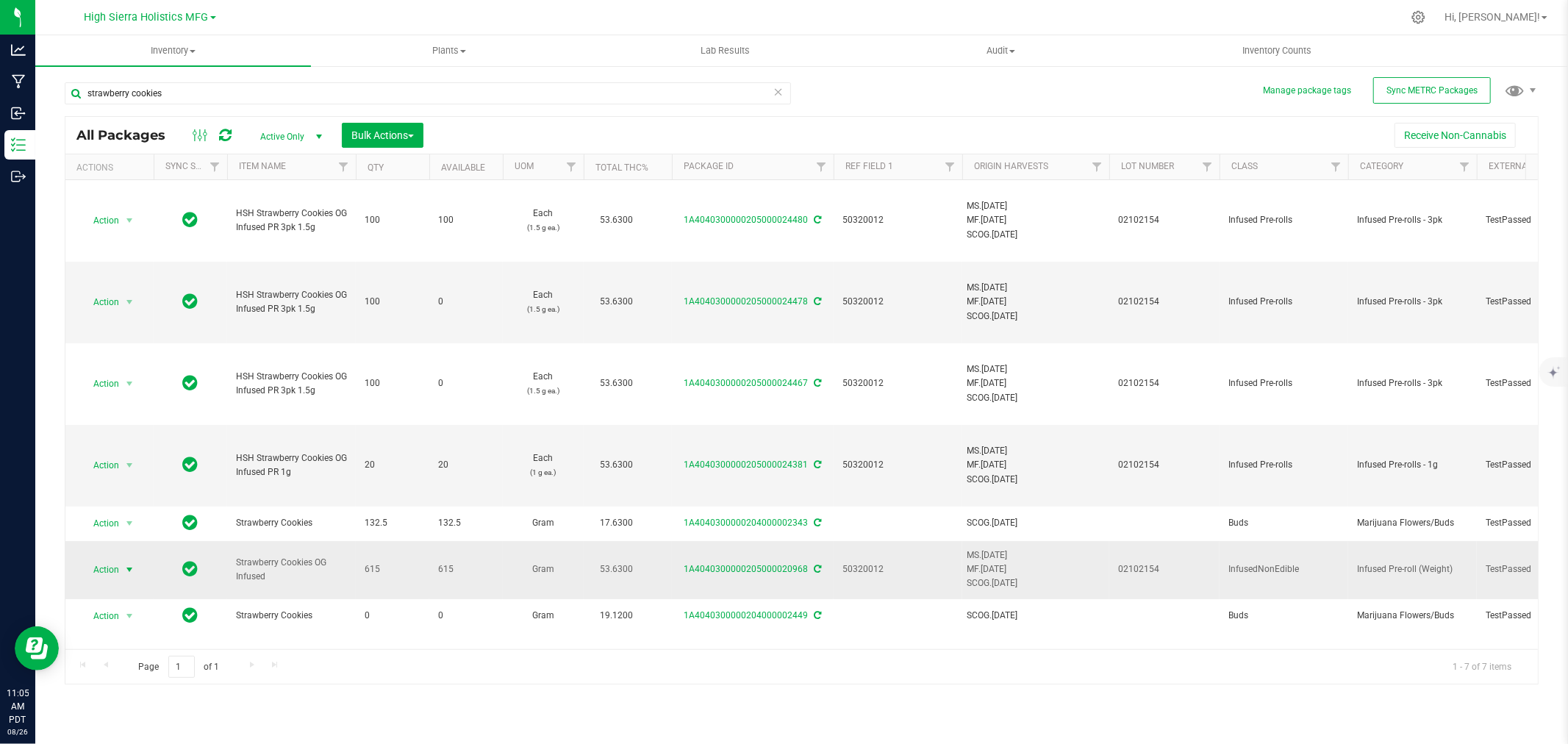
click at [125, 571] on span "select" at bounding box center [129, 570] width 11 height 11
click at [121, 311] on li "Create package" at bounding box center [127, 306] width 92 height 22
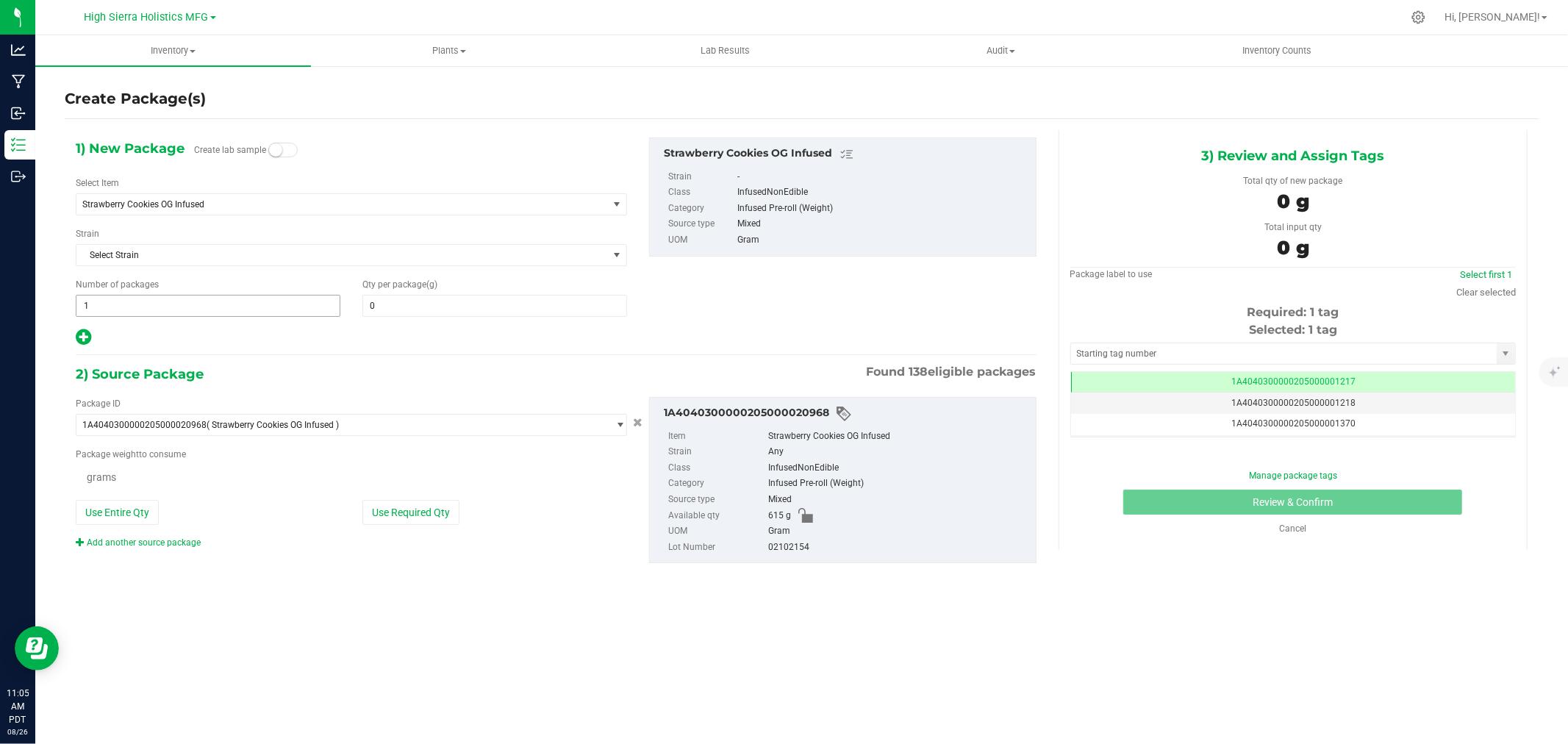
type input "0.0000"
click at [226, 202] on span "Strawberry Cookies OG Infused" at bounding box center [332, 204] width 499 height 10
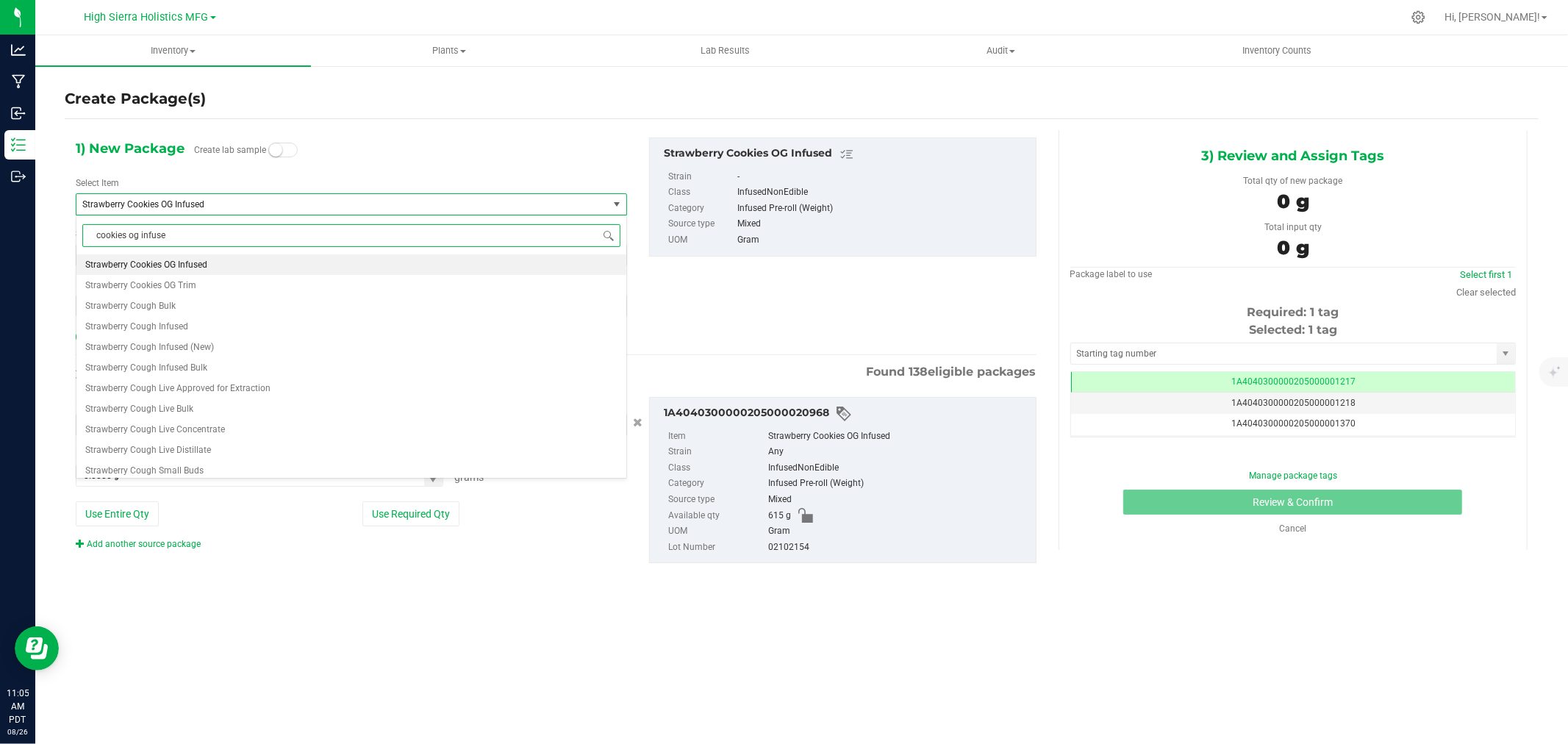
type input "cookies og infused"
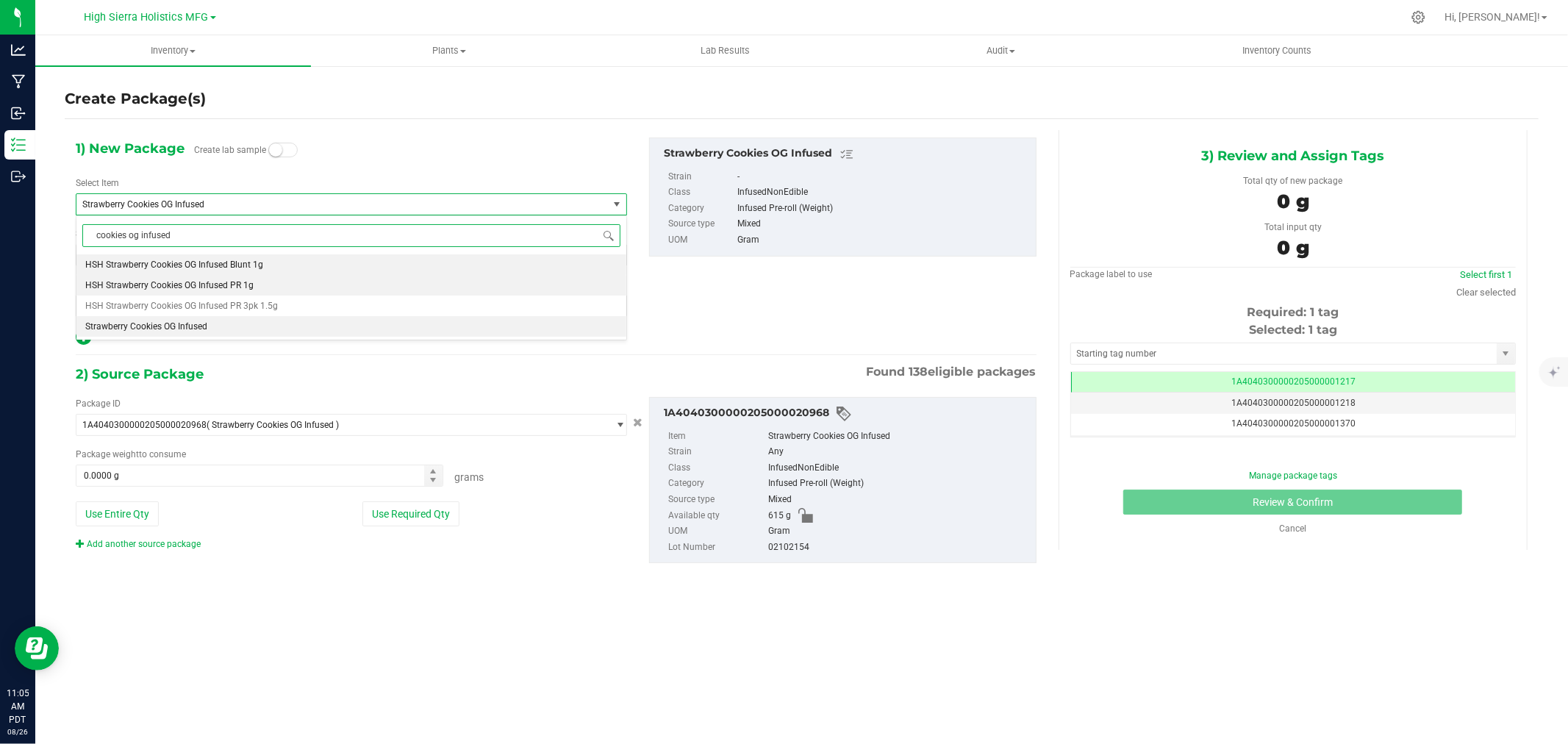
click at [230, 287] on span "HSH Strawberry Cookies OG Infused PR 1g" at bounding box center [169, 284] width 168 height 10
type input "0"
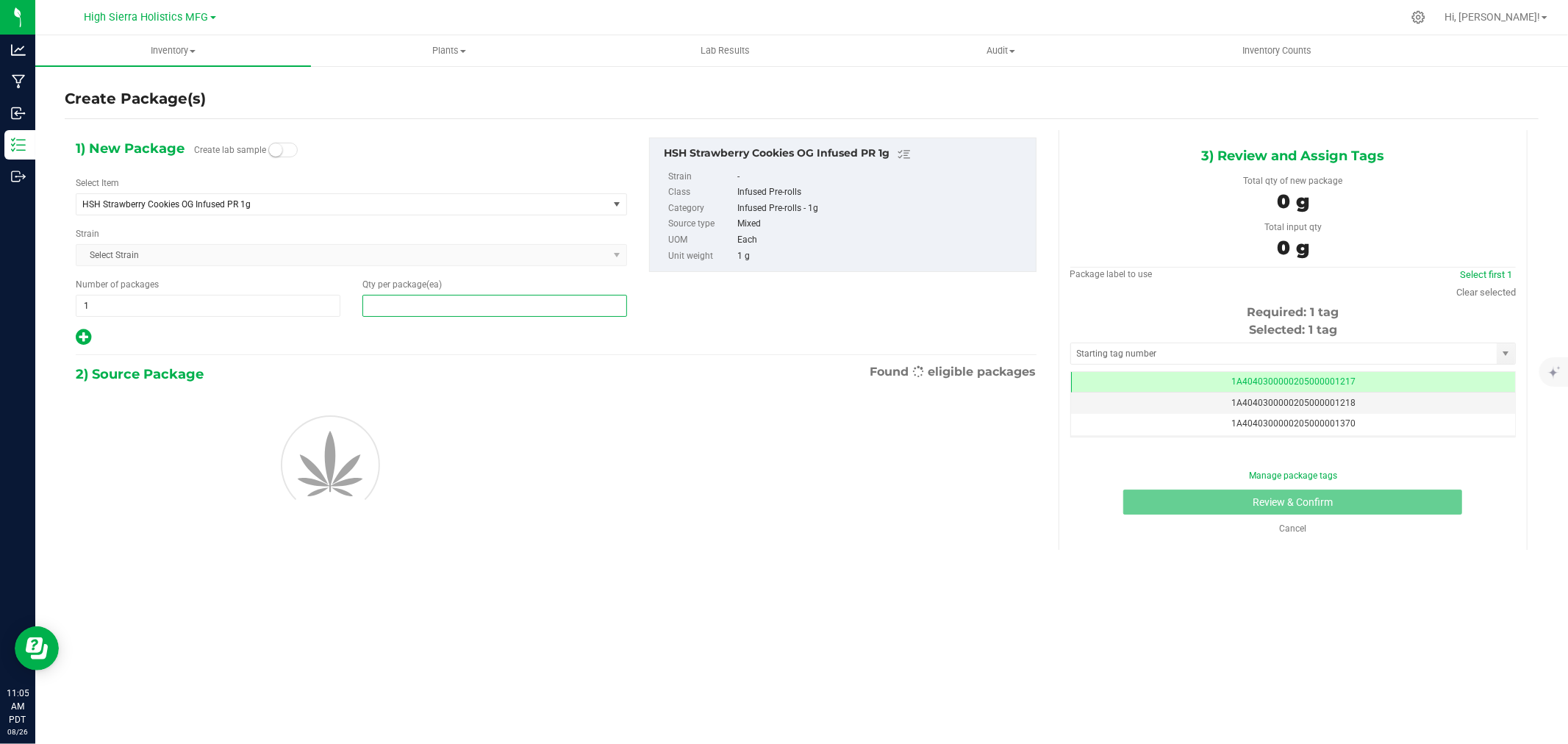
click at [449, 303] on span at bounding box center [495, 305] width 265 height 22
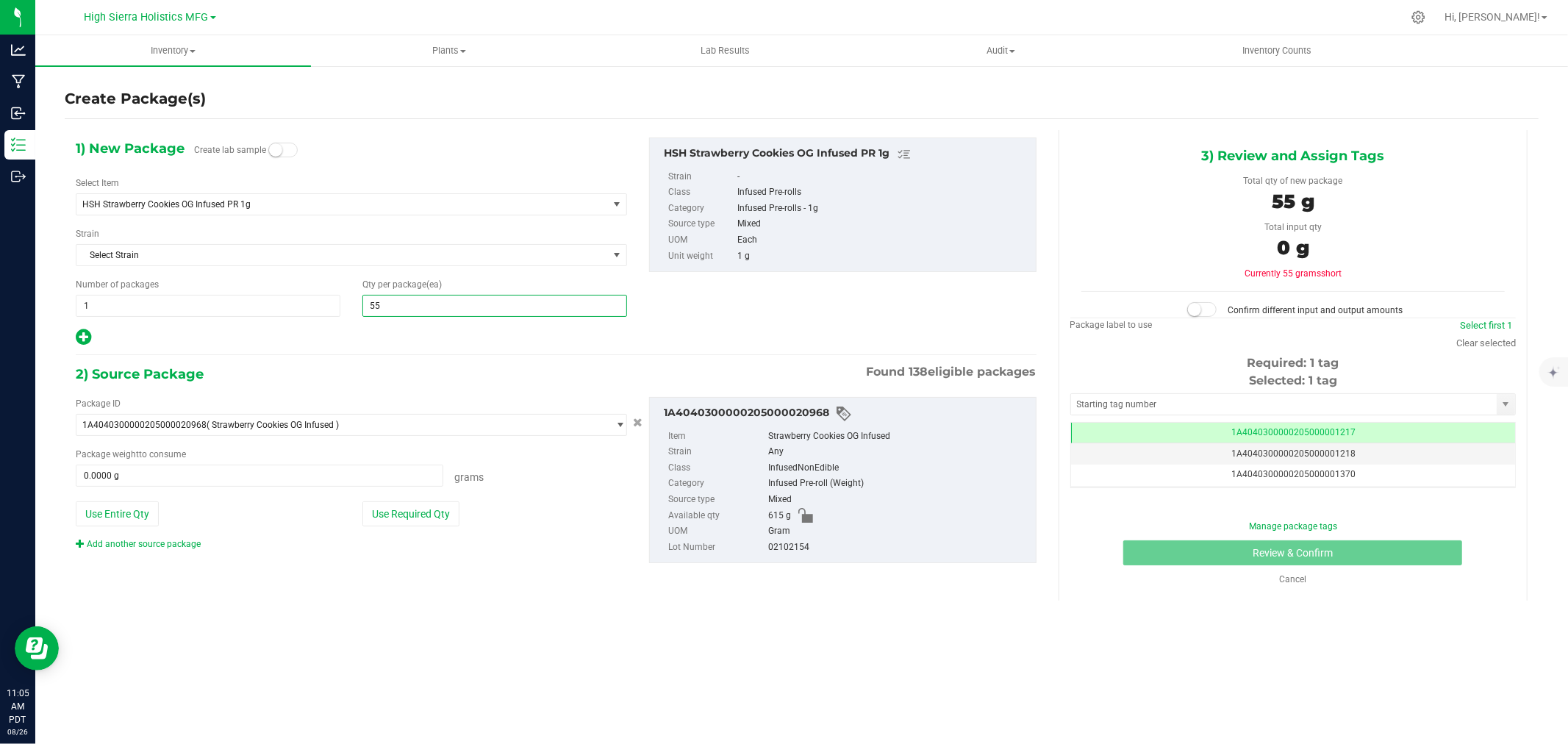
type input "555"
click at [442, 343] on div at bounding box center [351, 338] width 551 height 19
click at [438, 512] on button "Use Required Qty" at bounding box center [411, 514] width 97 height 25
type input "555.0000 g"
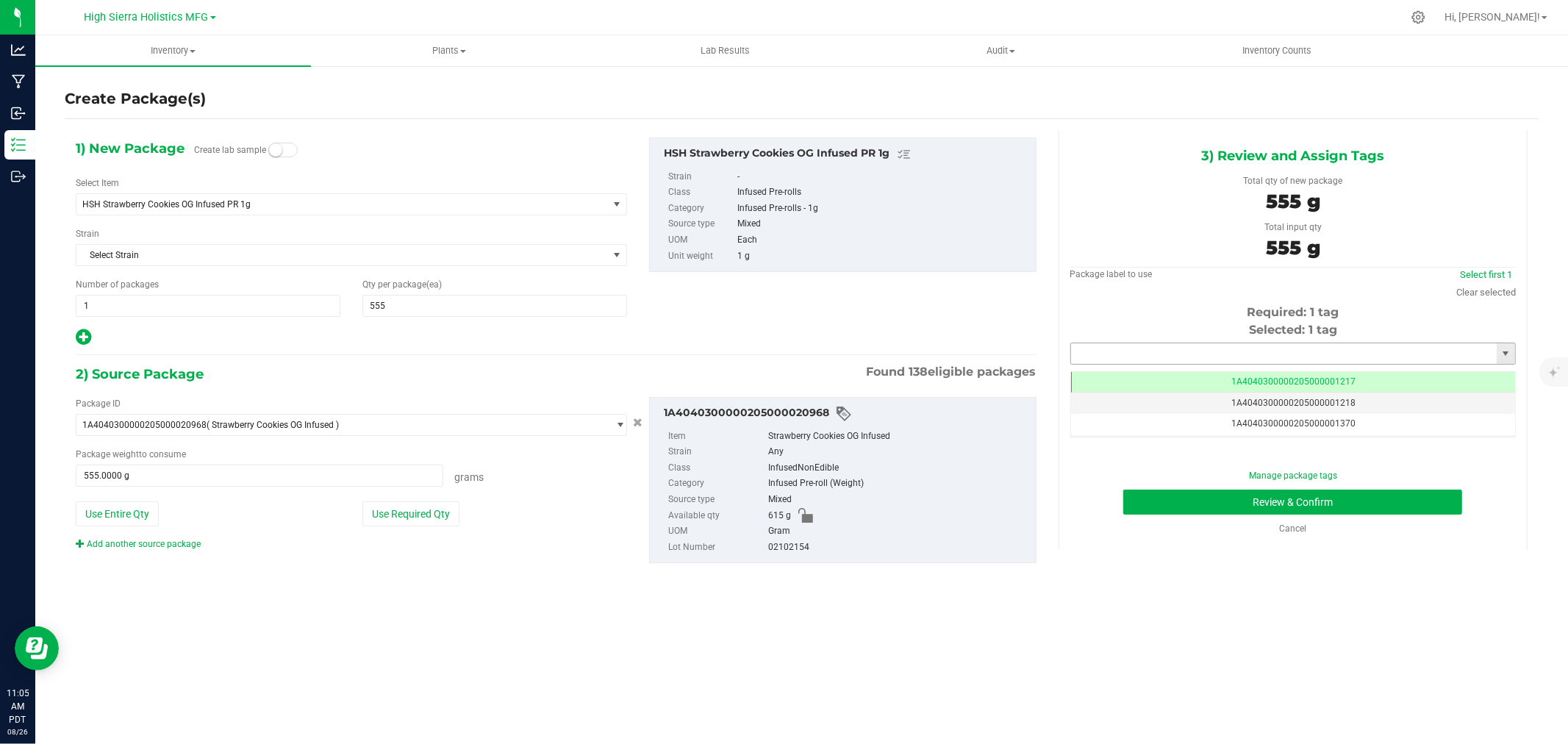
click at [1158, 351] on input "text" at bounding box center [1284, 354] width 425 height 21
click at [1165, 380] on li "1A4040300000205000024481" at bounding box center [1293, 378] width 444 height 22
type input "1A4040300000205000024481"
click at [1224, 503] on button "Review & Confirm" at bounding box center [1293, 502] width 339 height 25
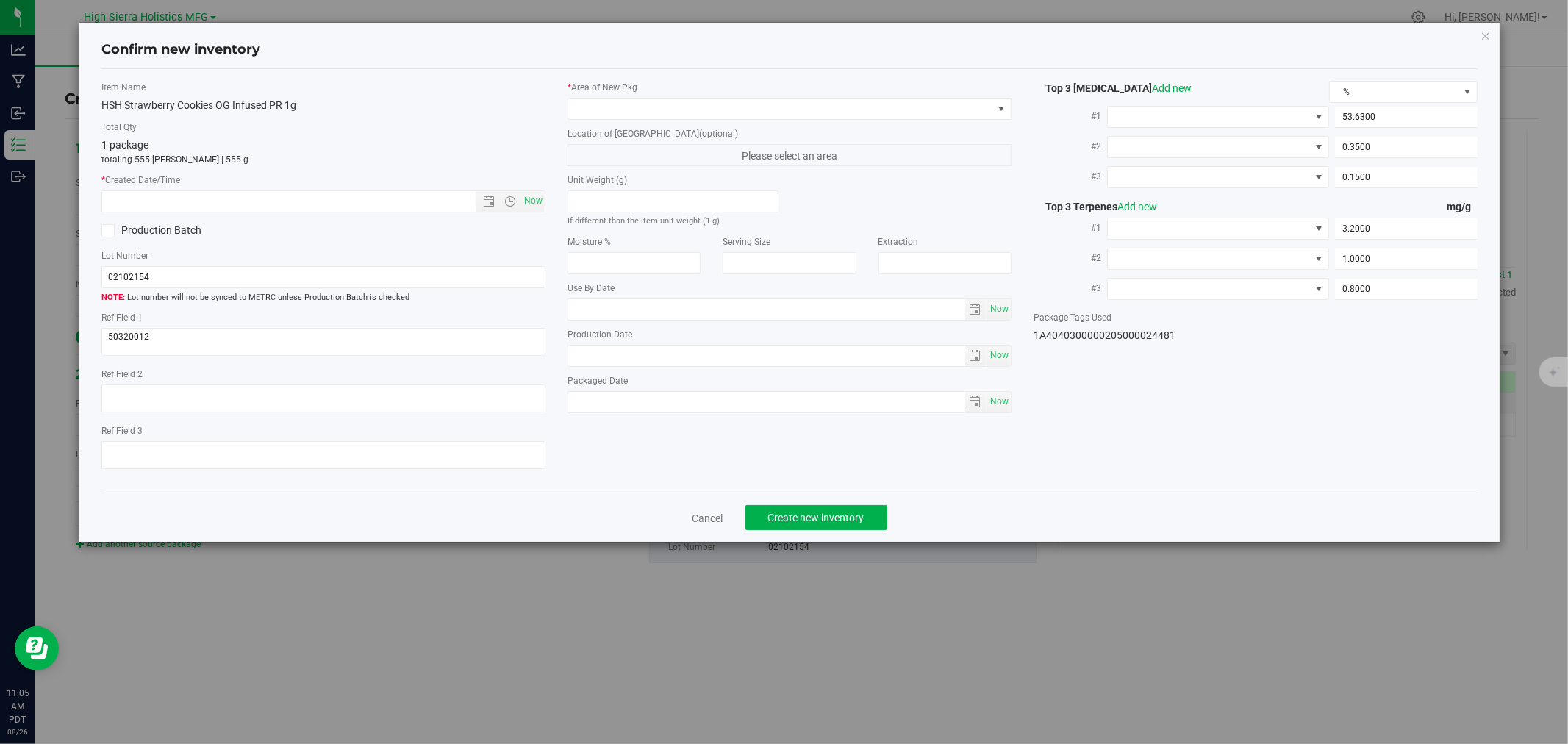
type input "[DATE]"
click at [532, 196] on span "Now" at bounding box center [534, 201] width 25 height 21
type input "[DATE] 11:05 AM"
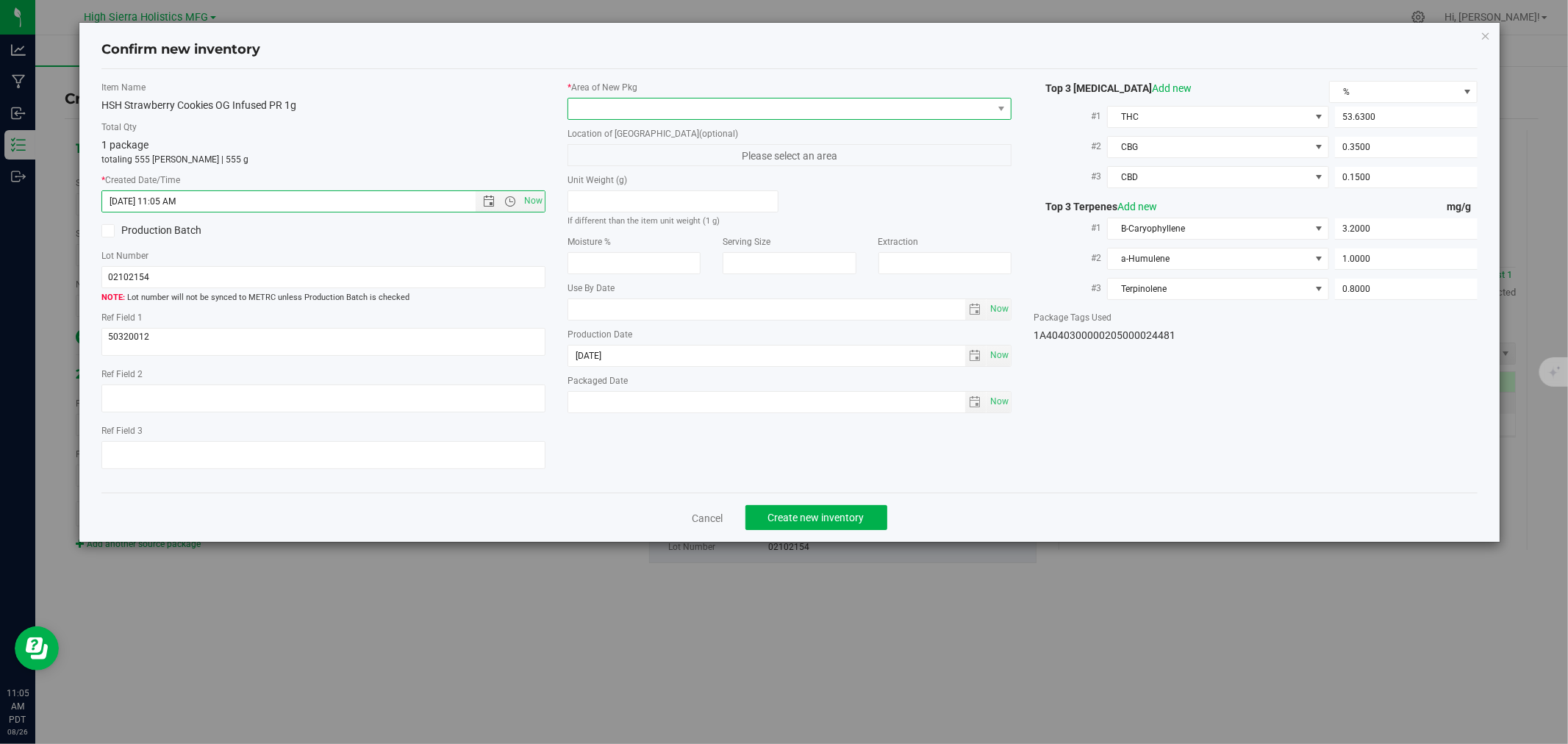
click at [622, 108] on span at bounding box center [780, 109] width 424 height 21
click at [613, 186] on li "Safe Room" at bounding box center [789, 190] width 442 height 21
click at [519, 115] on div "Item Name HSH Strawberry Cookies OG Infused PR 1g Total Qty 1 package totaling …" at bounding box center [323, 281] width 466 height 401
click at [856, 515] on span "Create new inventory" at bounding box center [815, 518] width 96 height 11
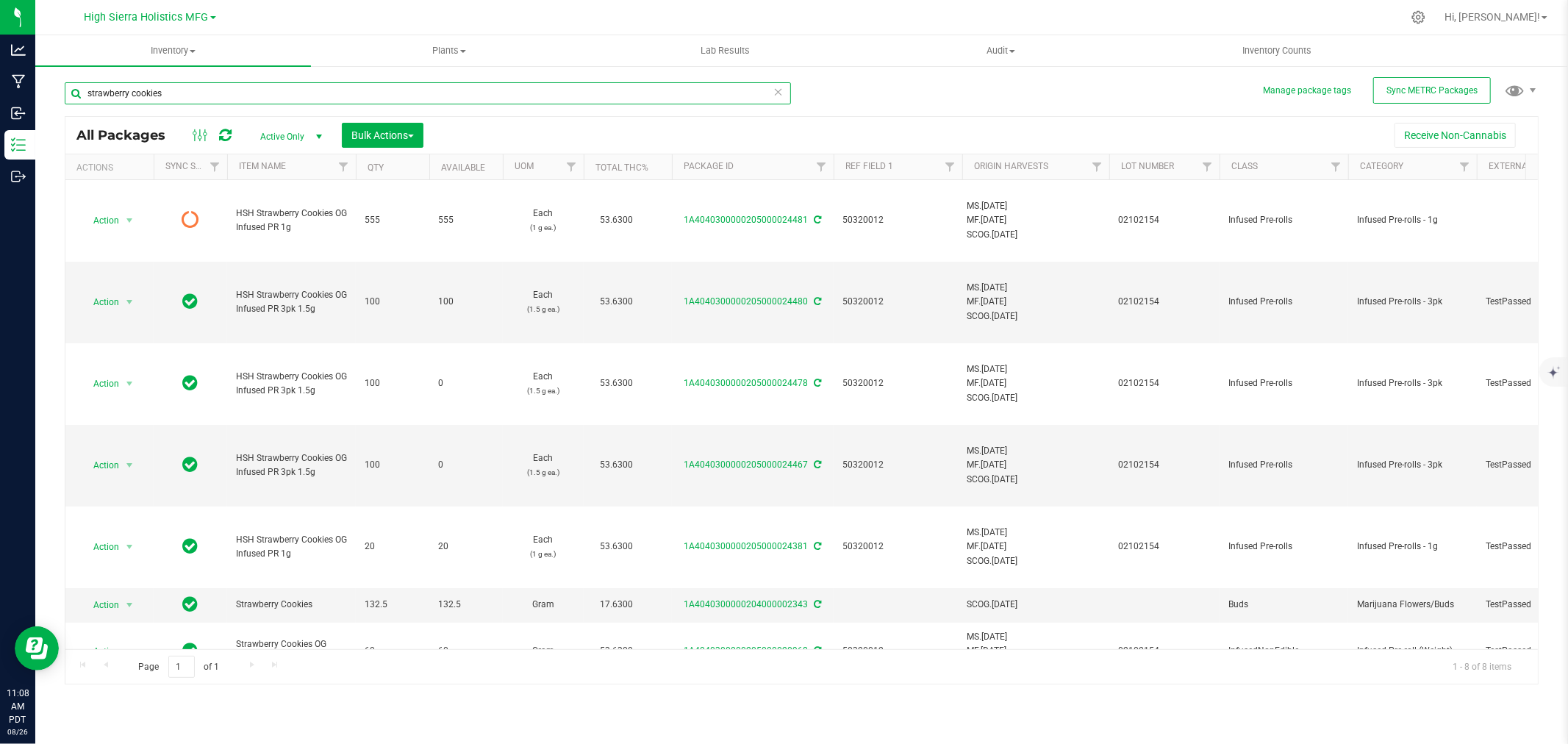
drag, startPoint x: 222, startPoint y: 86, endPoint x: 100, endPoint y: 108, distance: 124.0
click at [100, 108] on div "strawberry cookies" at bounding box center [427, 100] width 726 height 34
type input "s"
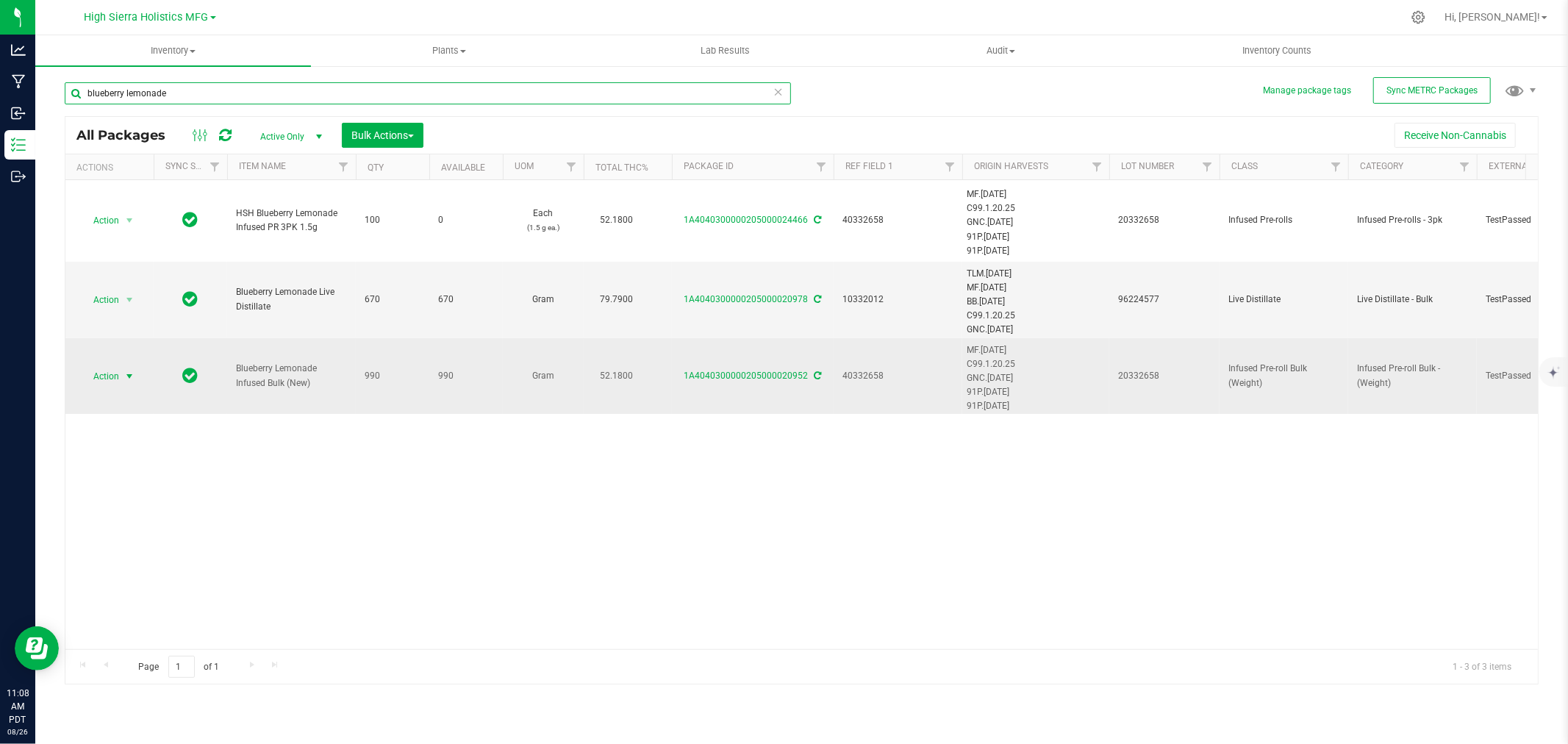
type input "blueberry lemonade"
click at [127, 377] on span "select" at bounding box center [129, 376] width 11 height 11
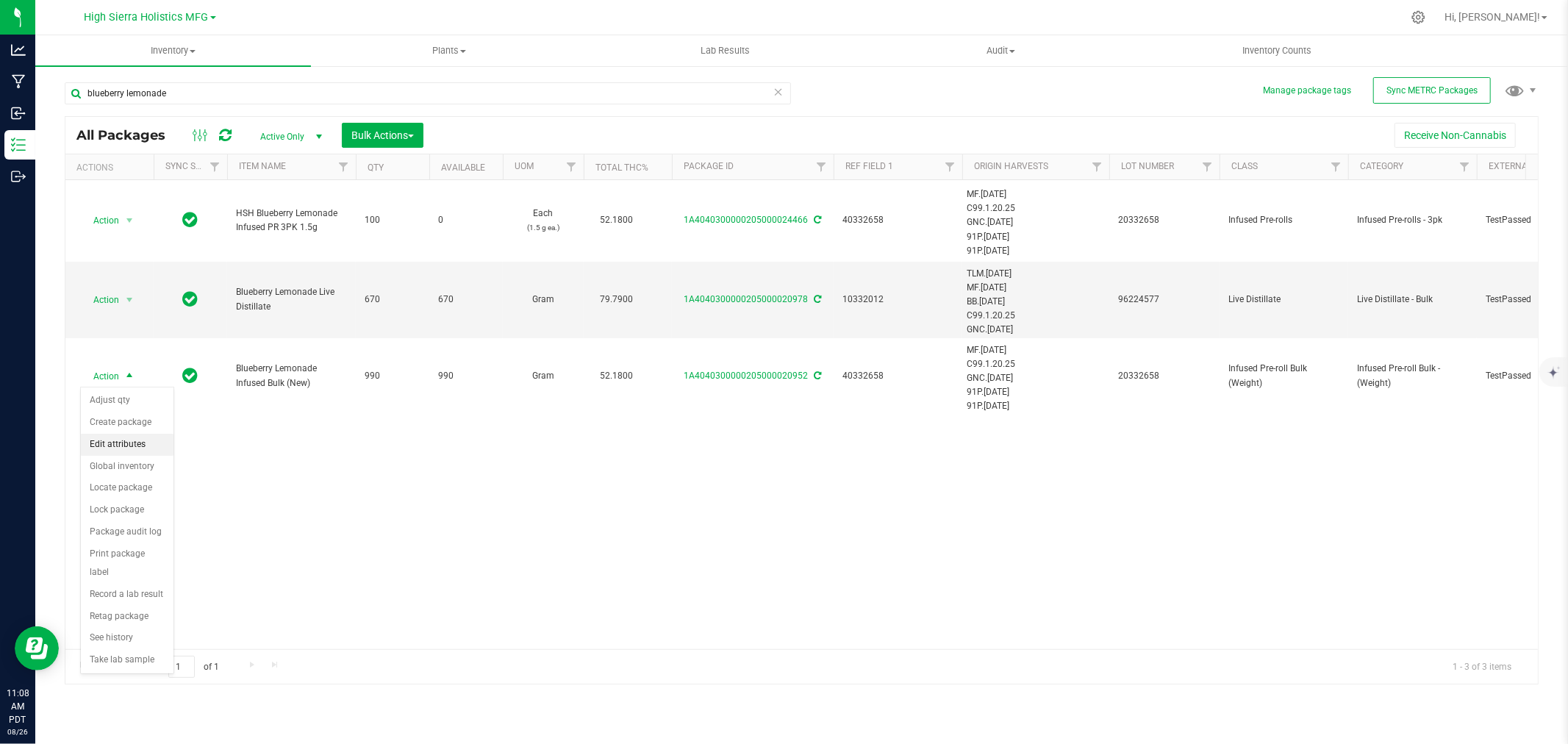
click at [138, 437] on li "Edit attributes" at bounding box center [127, 444] width 92 height 22
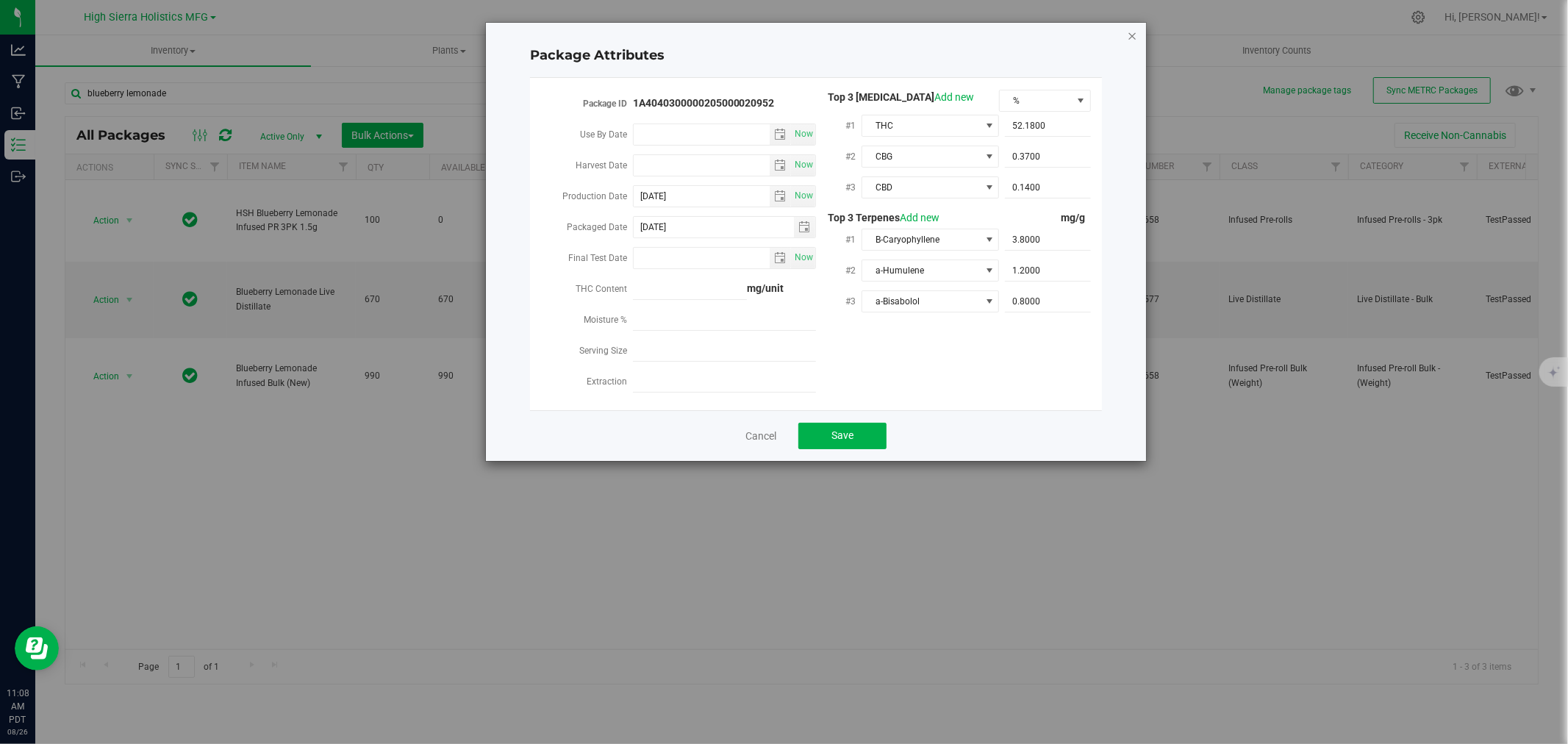
click at [1134, 27] on icon "Close modal" at bounding box center [1131, 35] width 10 height 18
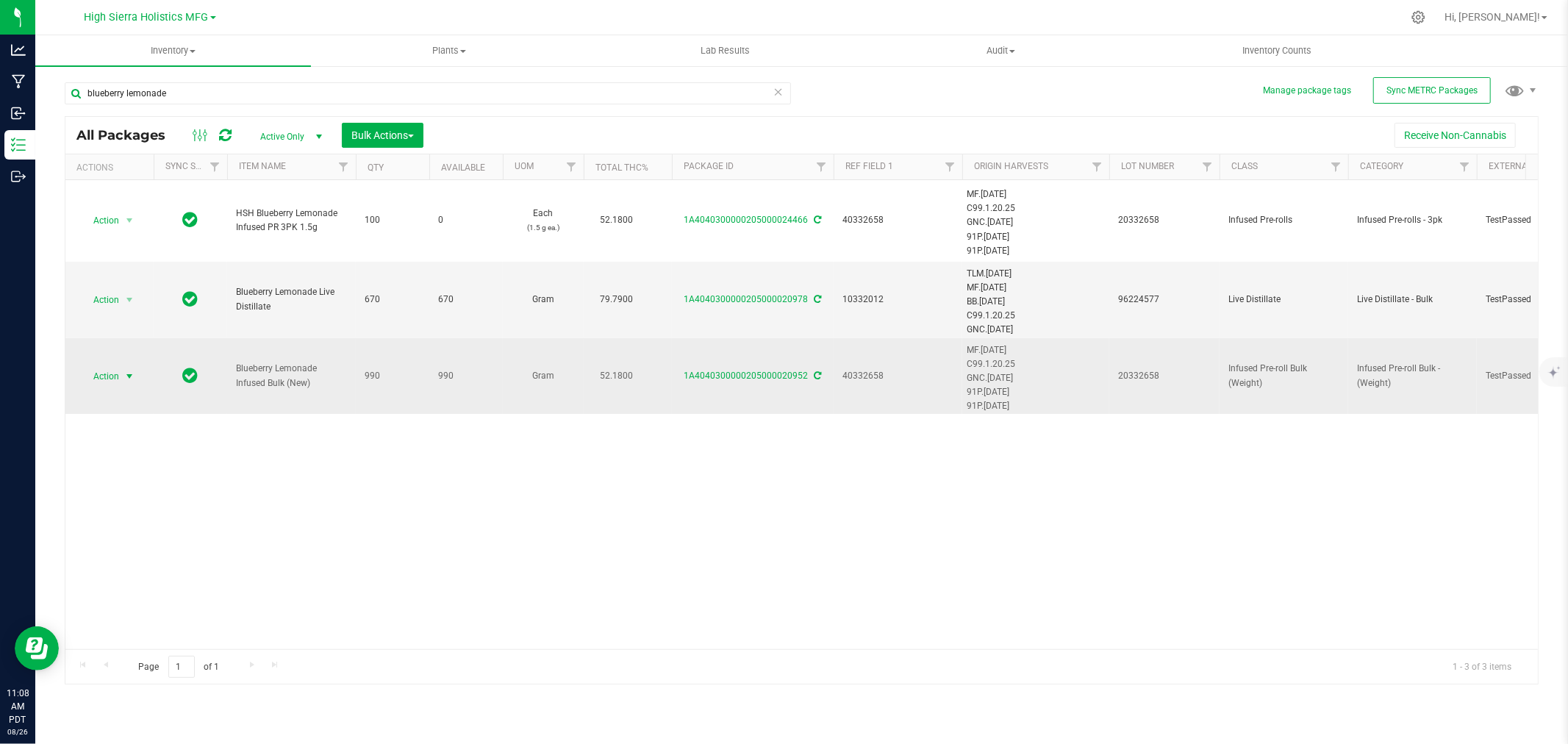
click at [110, 370] on span "Action" at bounding box center [100, 377] width 40 height 21
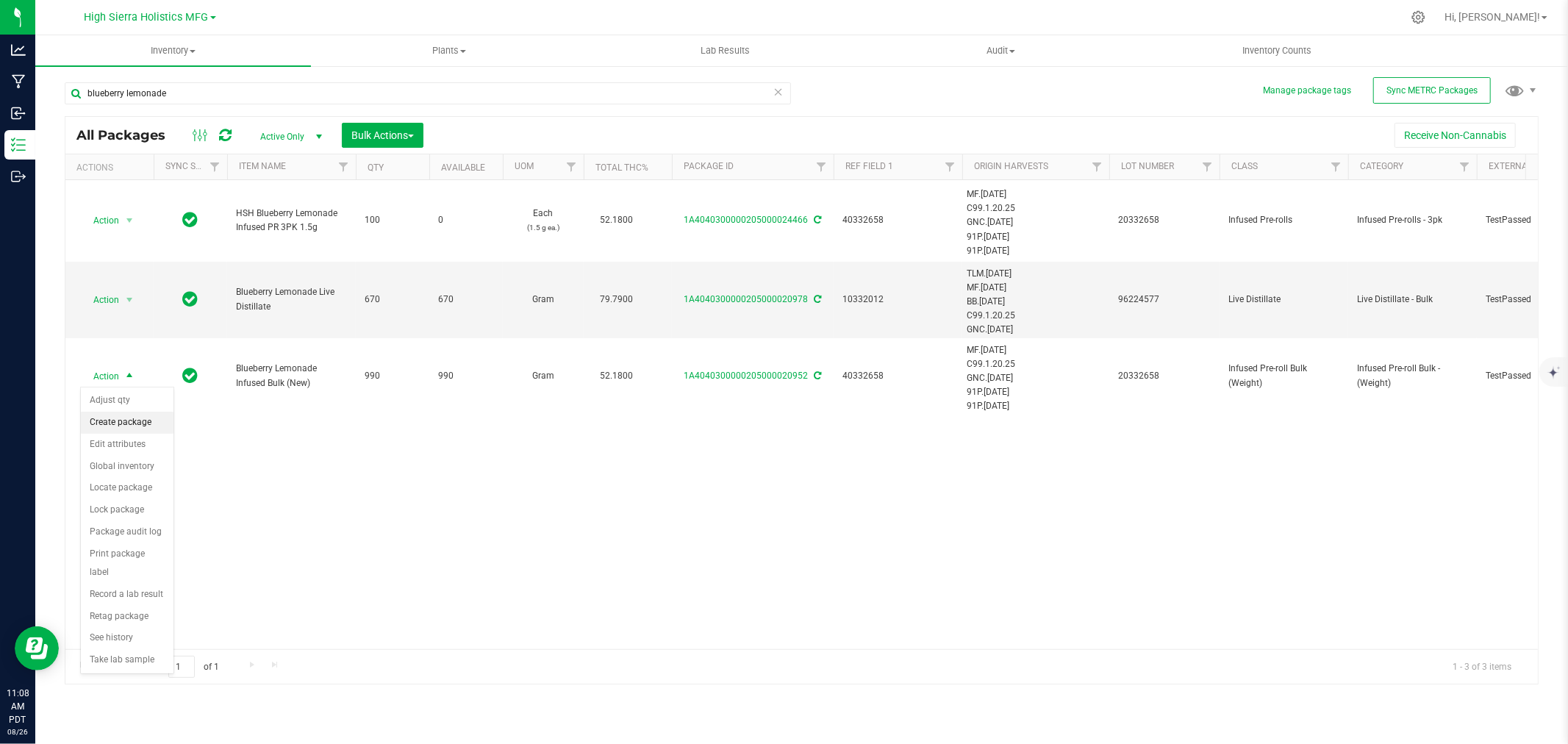
click at [126, 414] on li "Create package" at bounding box center [127, 422] width 92 height 22
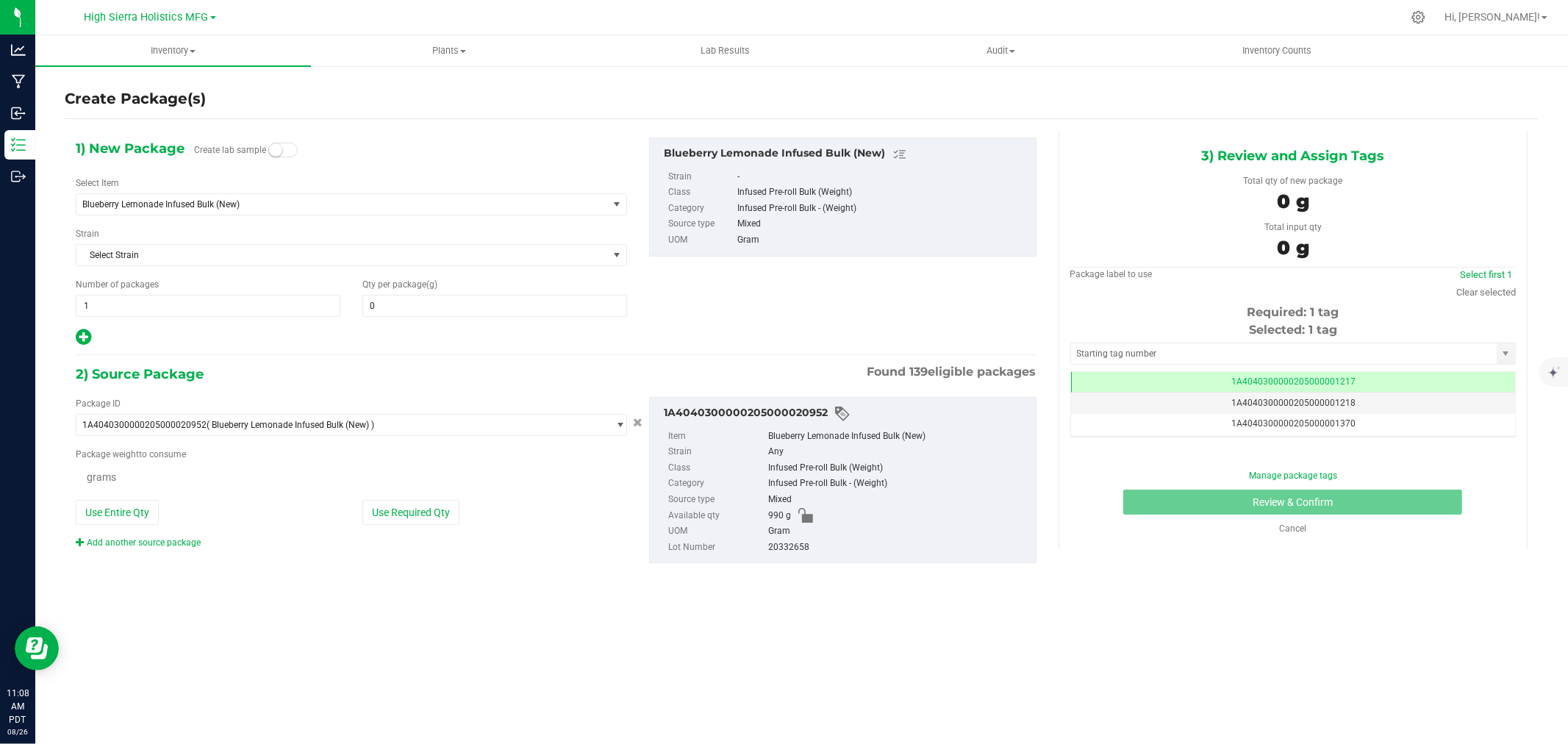
type input "0.0000"
click at [318, 199] on span "Blueberry Lemonade Infused Bulk (New)" at bounding box center [332, 204] width 499 height 10
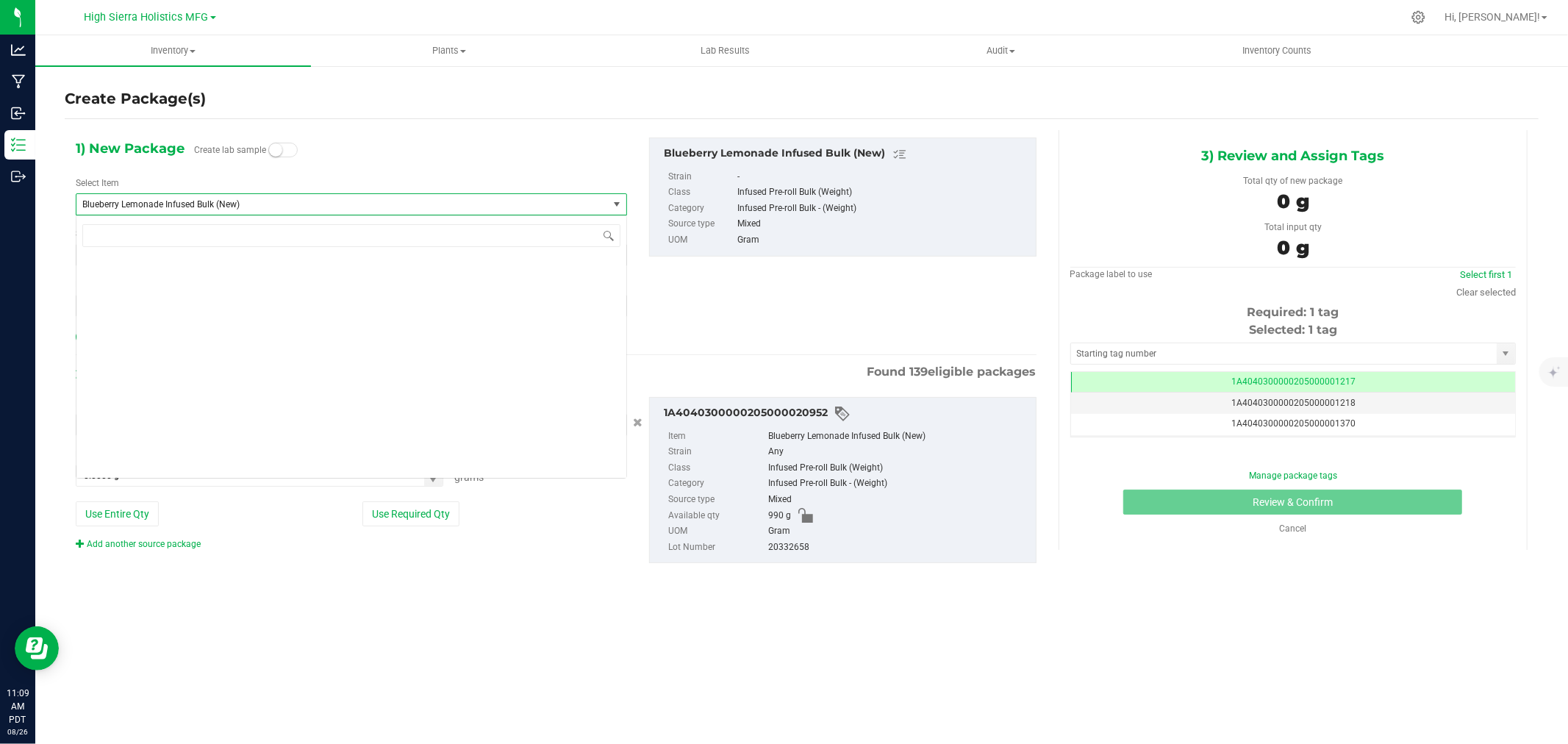
scroll to position [1955, 0]
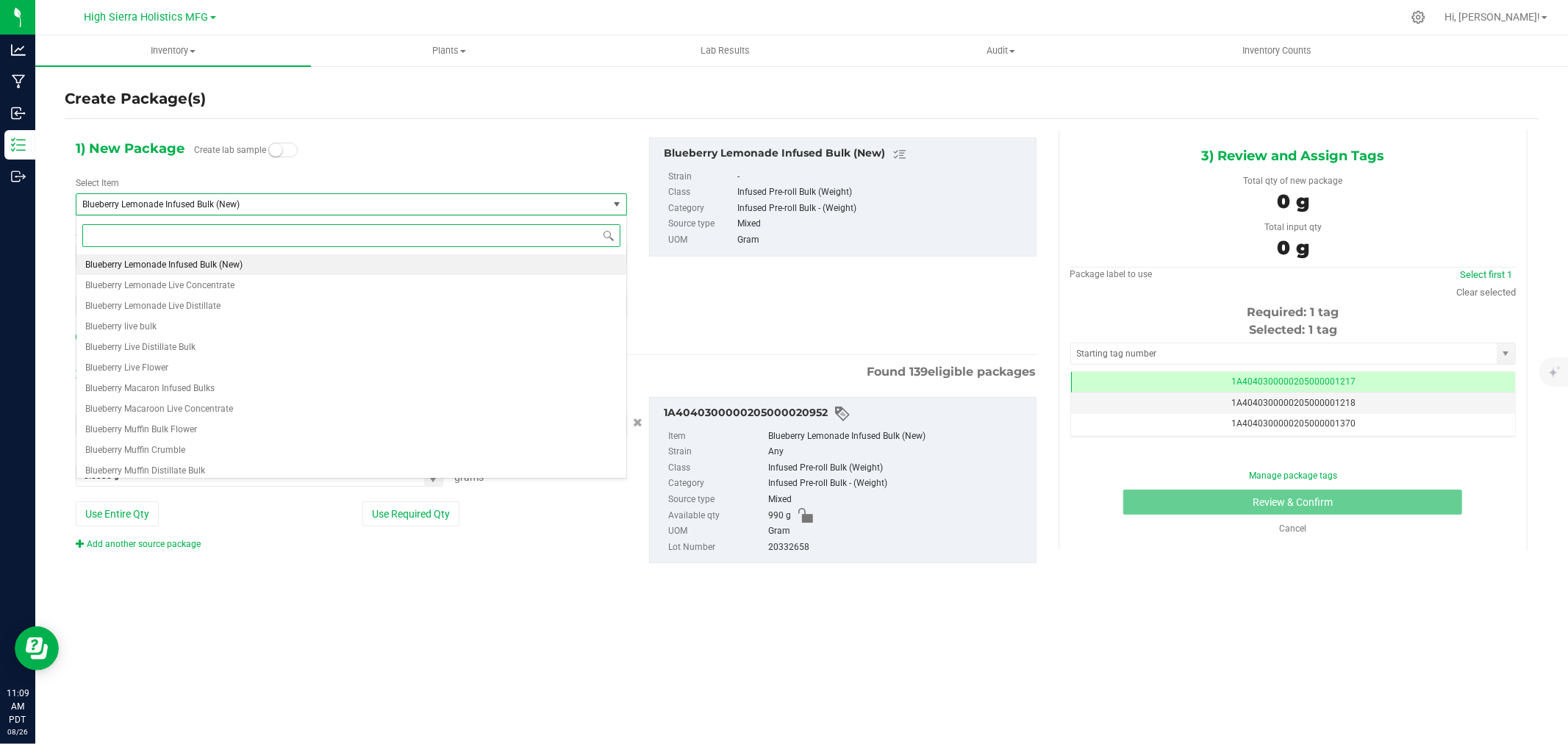
type input "l"
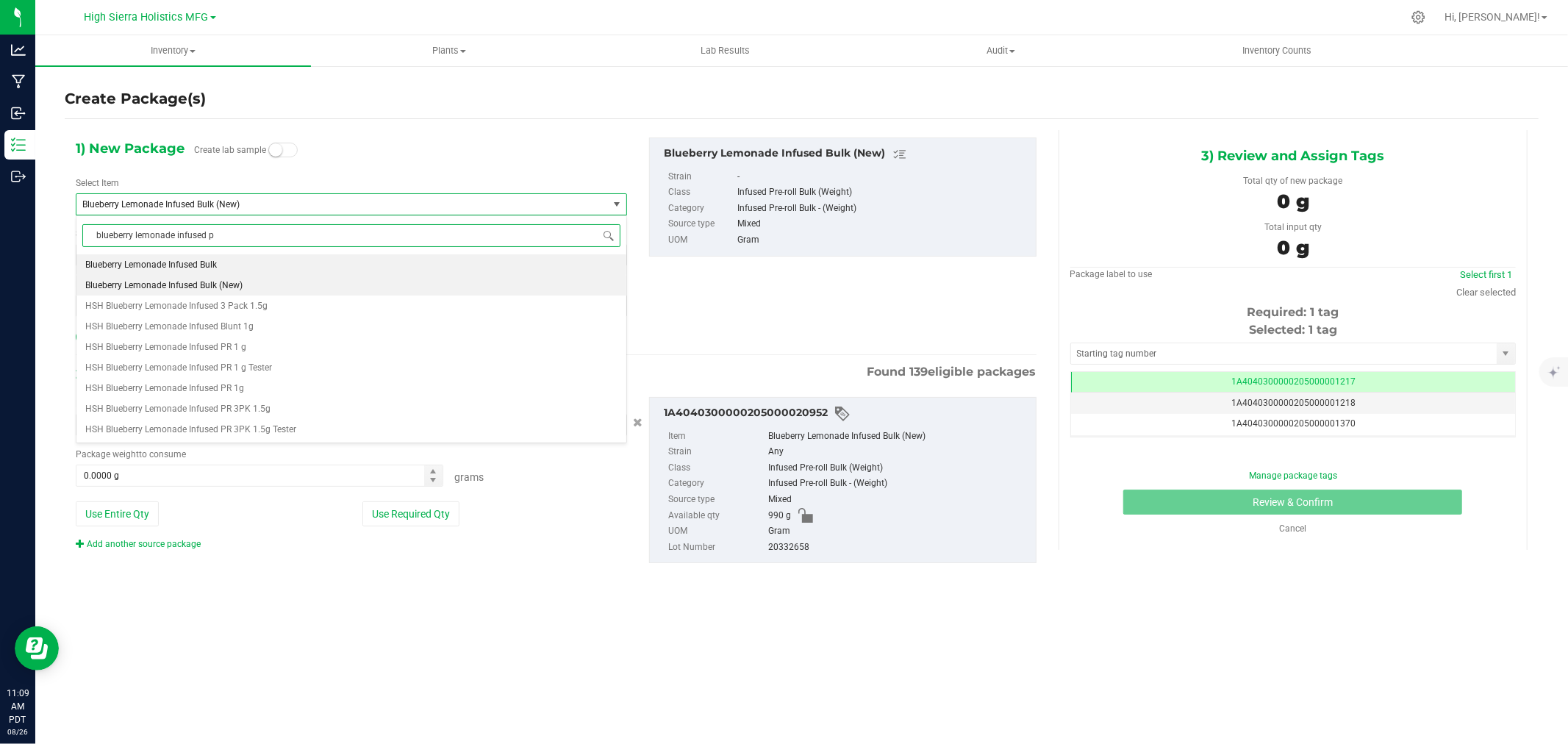
type input "blueberry lemonade infused pr"
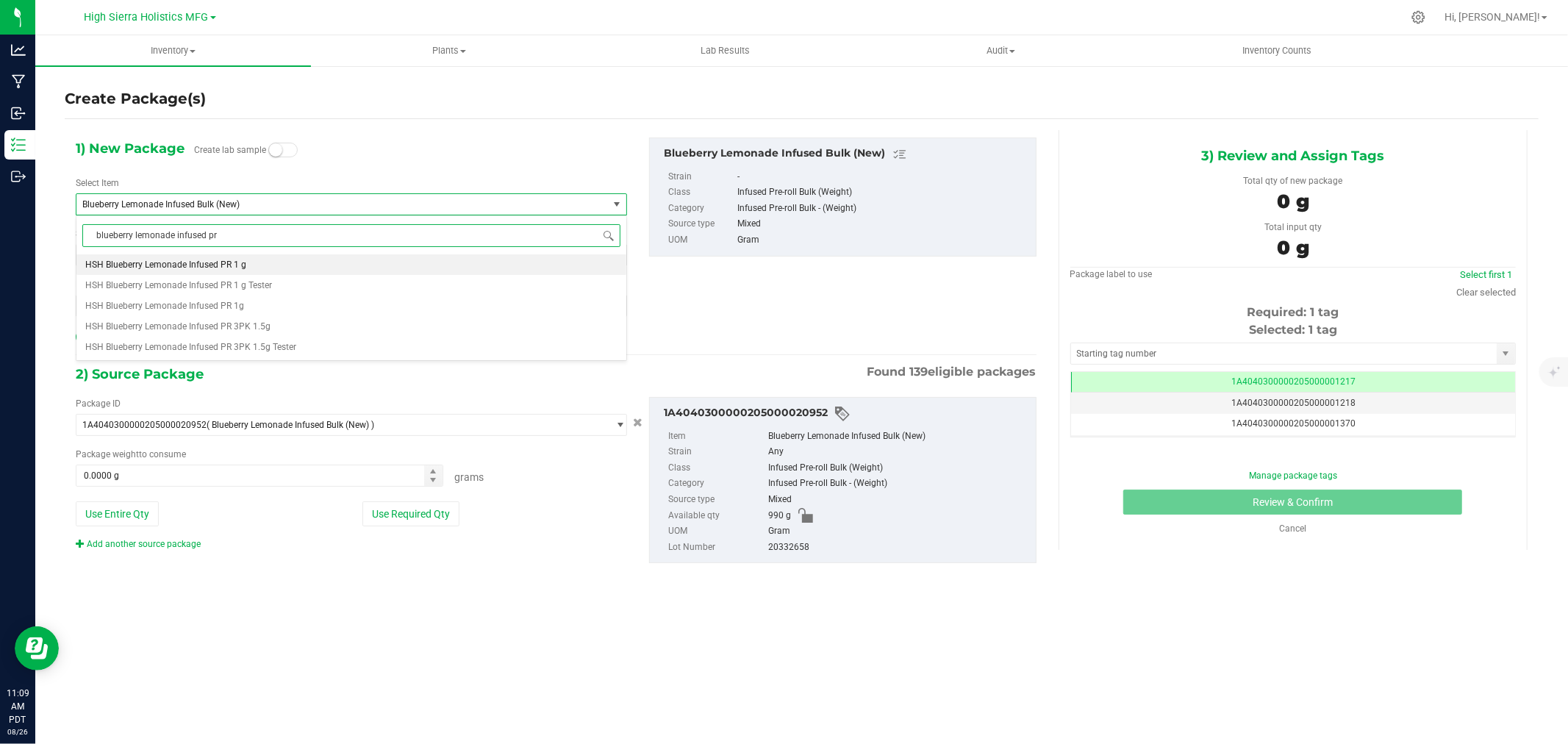
click at [300, 262] on li "HSH Blueberry Lemonade Infused PR 1 g" at bounding box center [351, 264] width 550 height 21
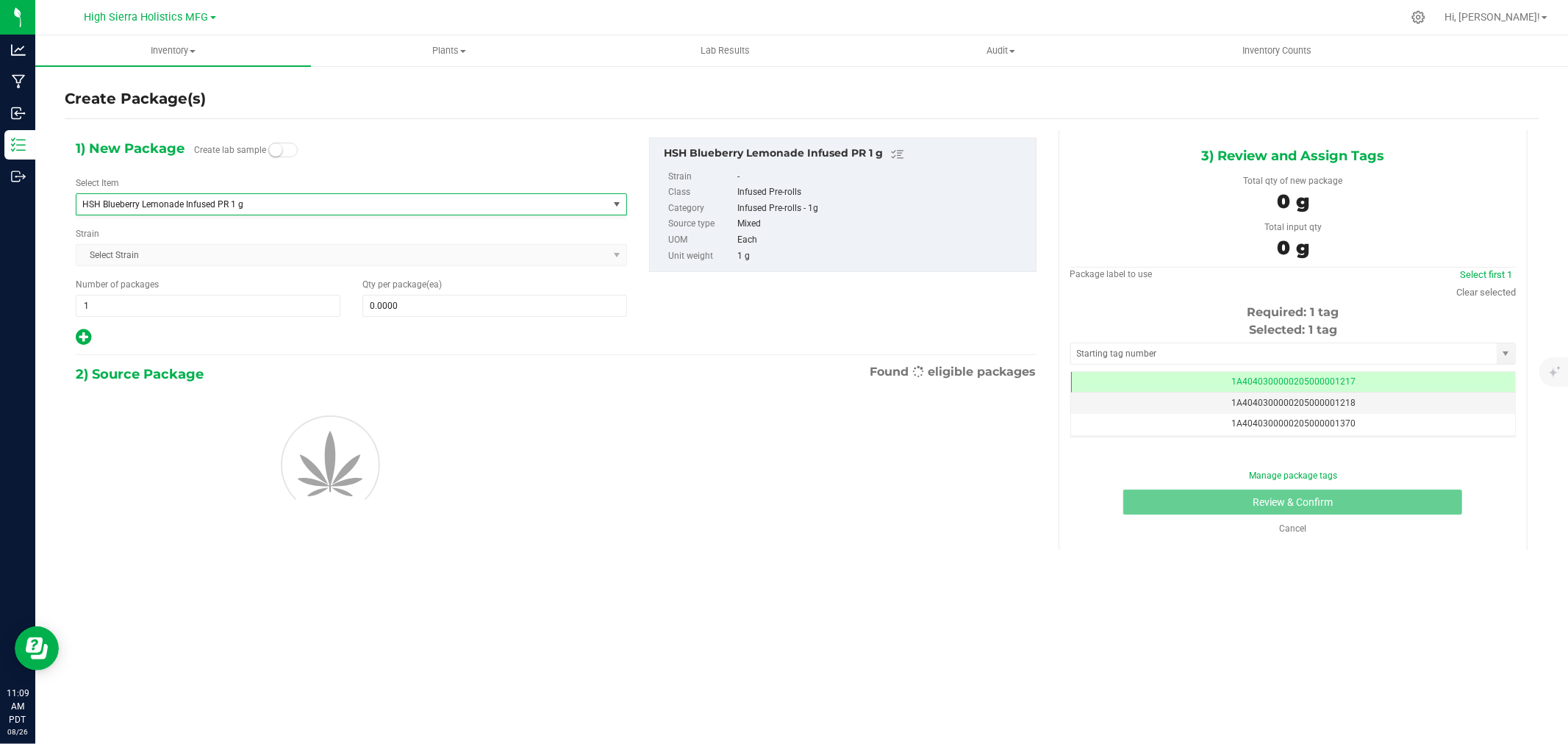
type input "0"
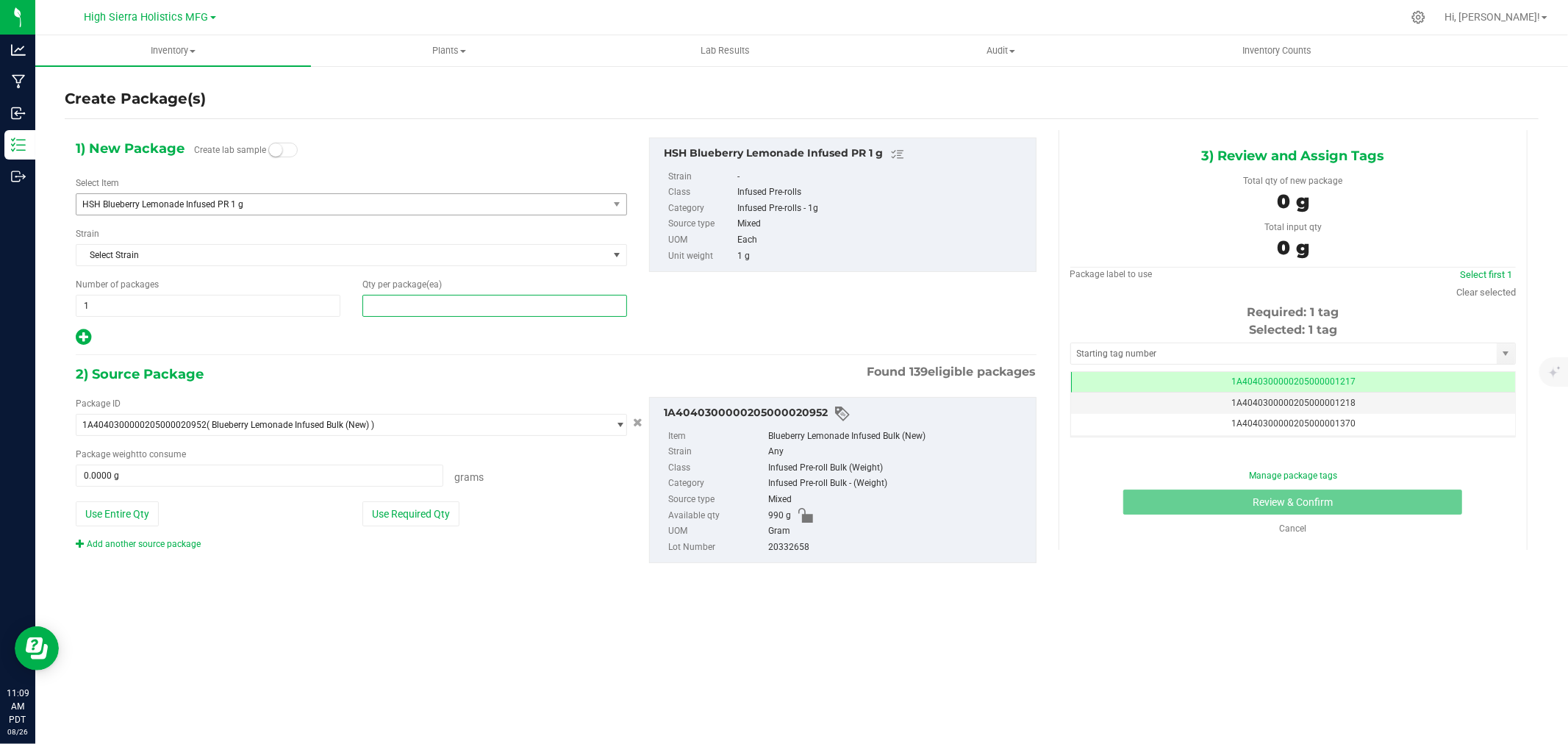
click at [420, 316] on span at bounding box center [495, 305] width 265 height 22
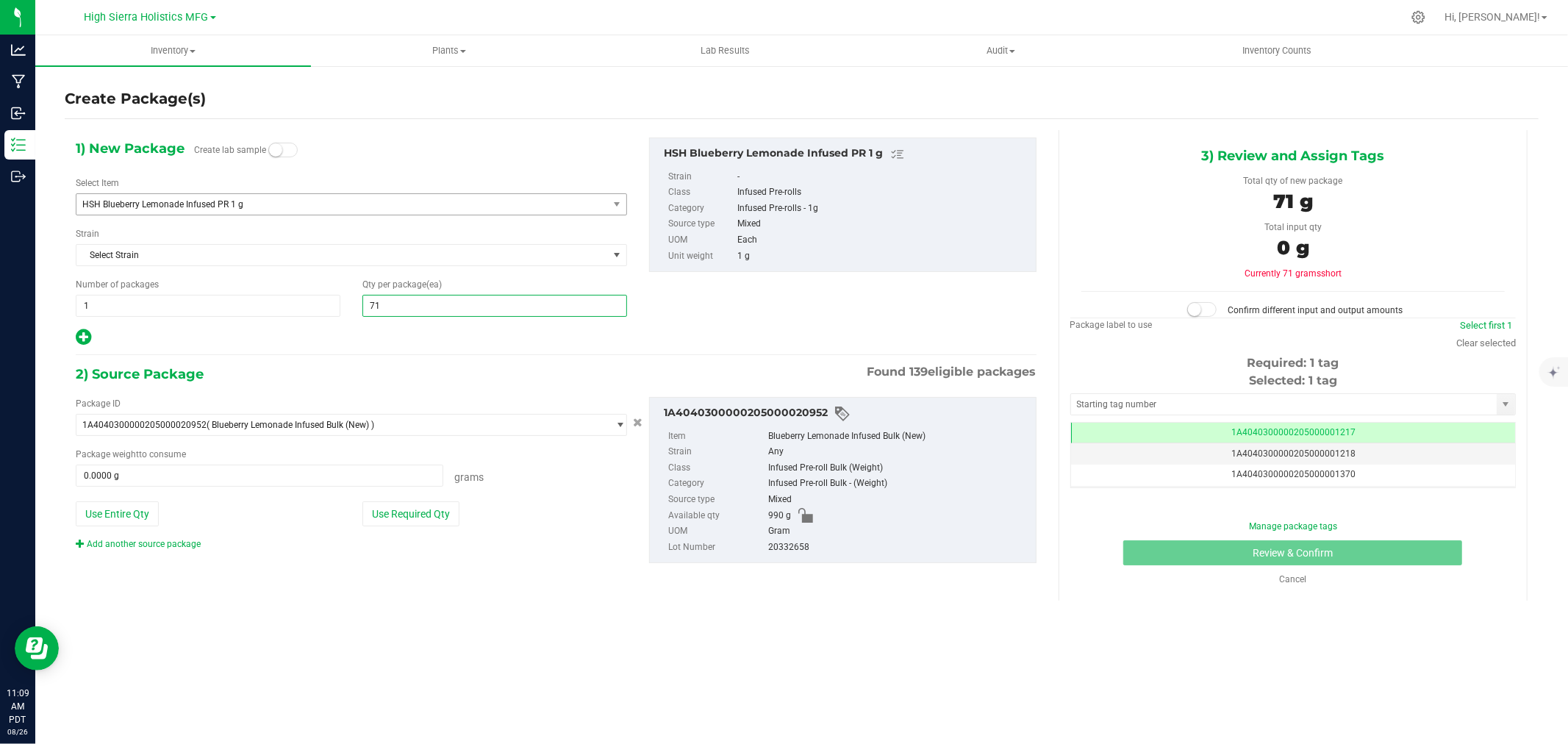
type input "718"
click at [424, 328] on div at bounding box center [351, 338] width 551 height 19
click at [408, 517] on button "Use Required Qty" at bounding box center [411, 514] width 97 height 25
type input "718.0000 g"
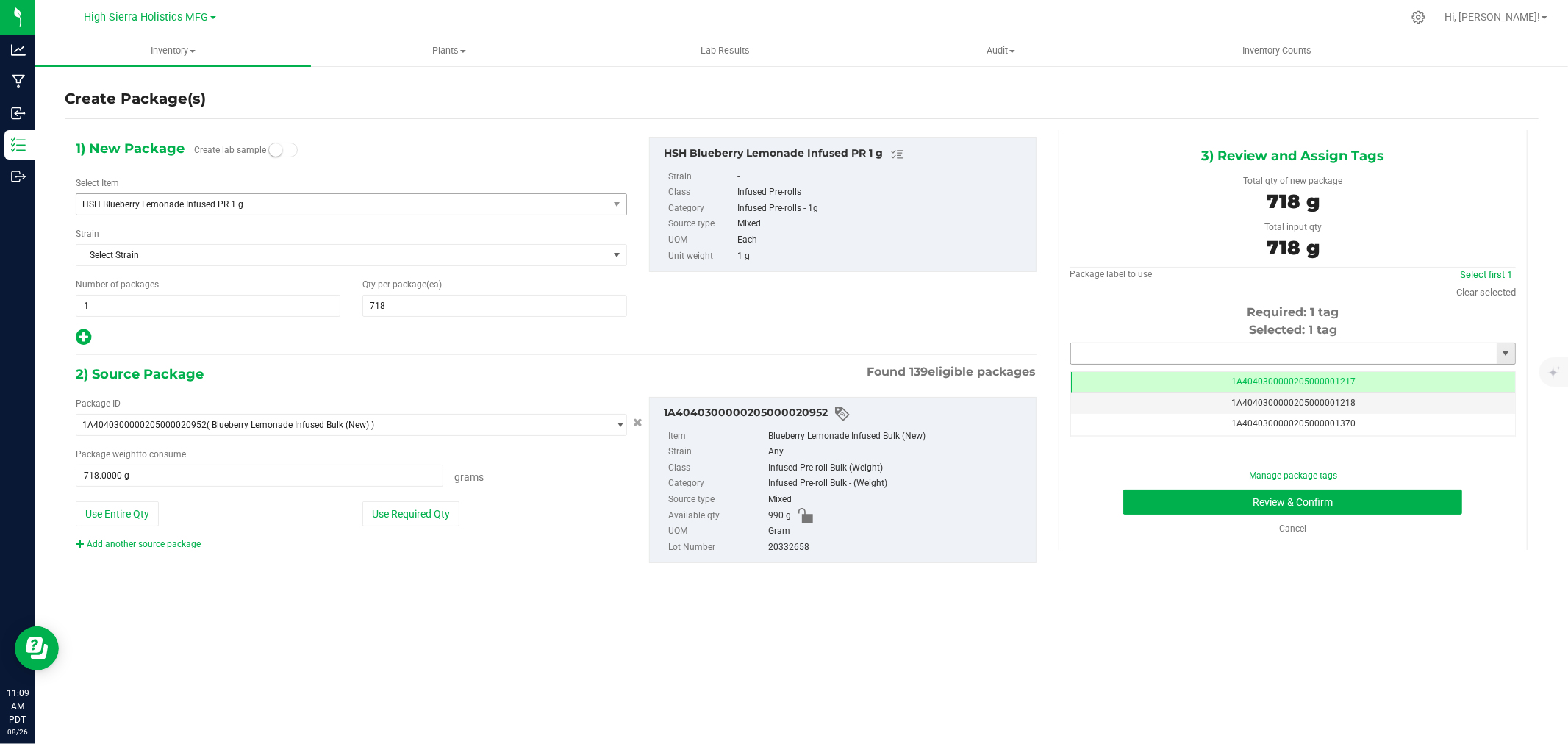
click at [1178, 351] on input "text" at bounding box center [1284, 354] width 425 height 21
click at [1187, 380] on li "1A4040300000205000024482" at bounding box center [1293, 378] width 444 height 22
type input "1A4040300000205000024482"
click at [1217, 510] on button "Review & Confirm" at bounding box center [1293, 502] width 339 height 25
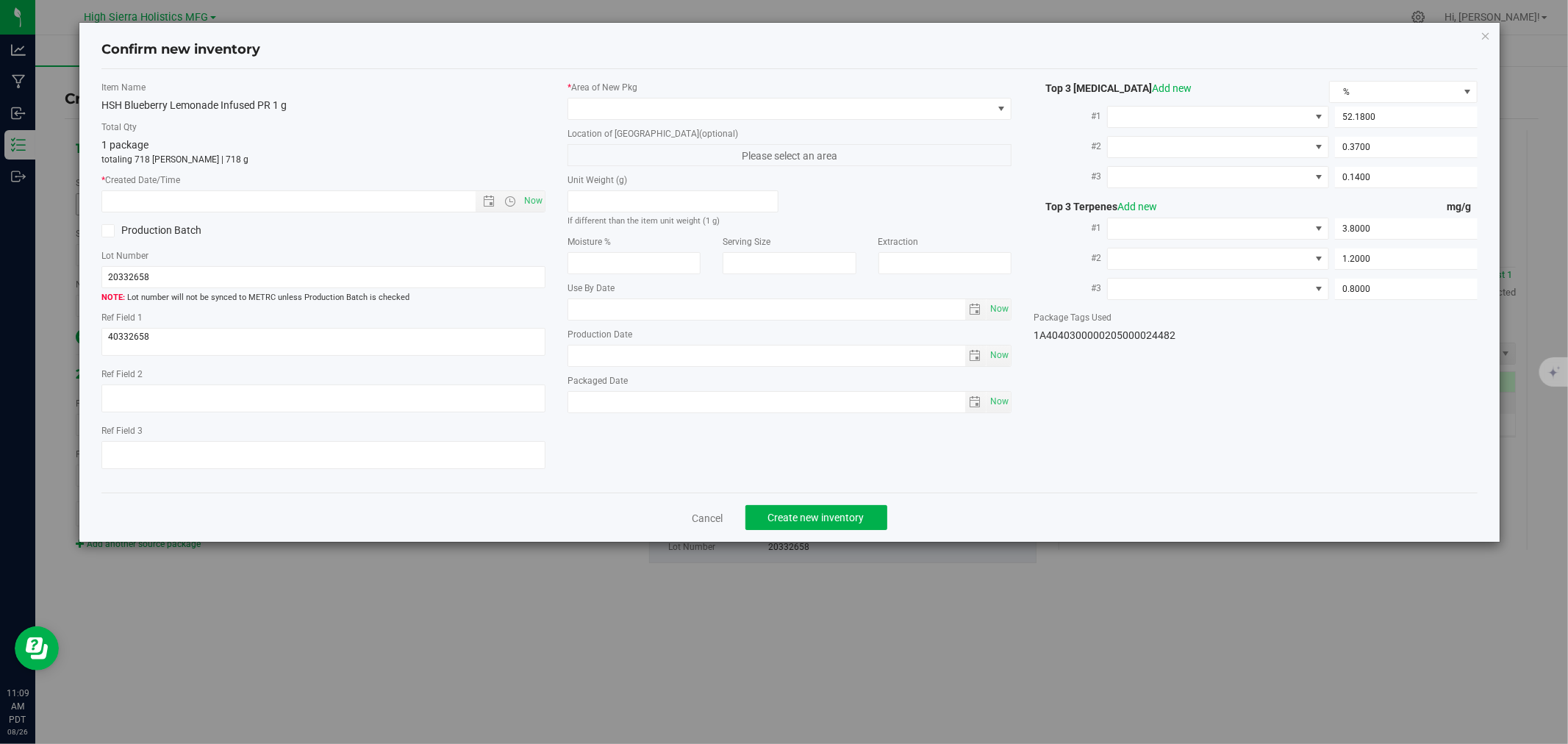
type input "[DATE]"
click at [542, 204] on span "Now" at bounding box center [534, 201] width 25 height 21
type input "[DATE] 11:09 AM"
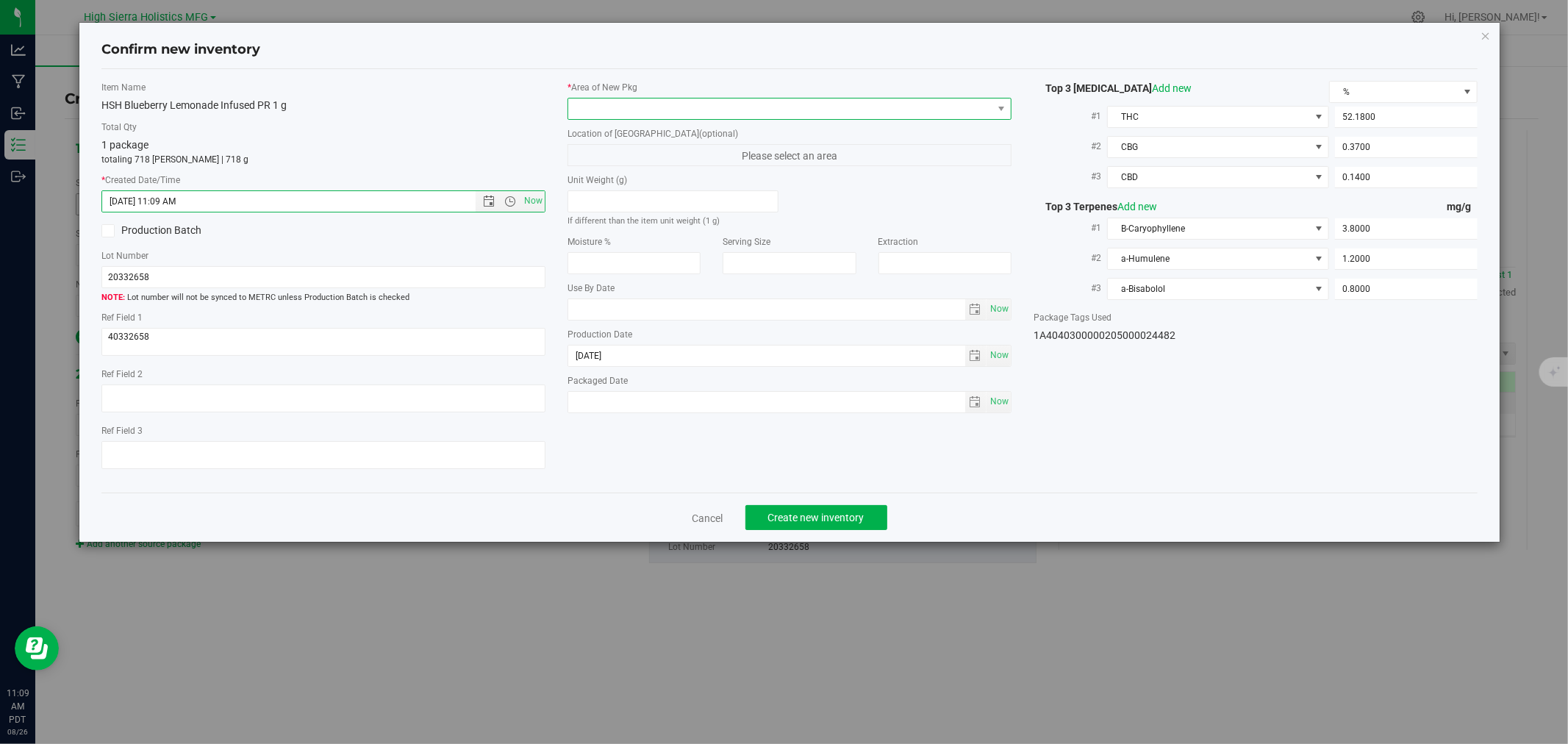
click at [586, 98] on span at bounding box center [789, 108] width 444 height 22
click at [604, 199] on li "Safe Room" at bounding box center [789, 190] width 442 height 21
click at [843, 523] on span "Create new inventory" at bounding box center [815, 518] width 96 height 11
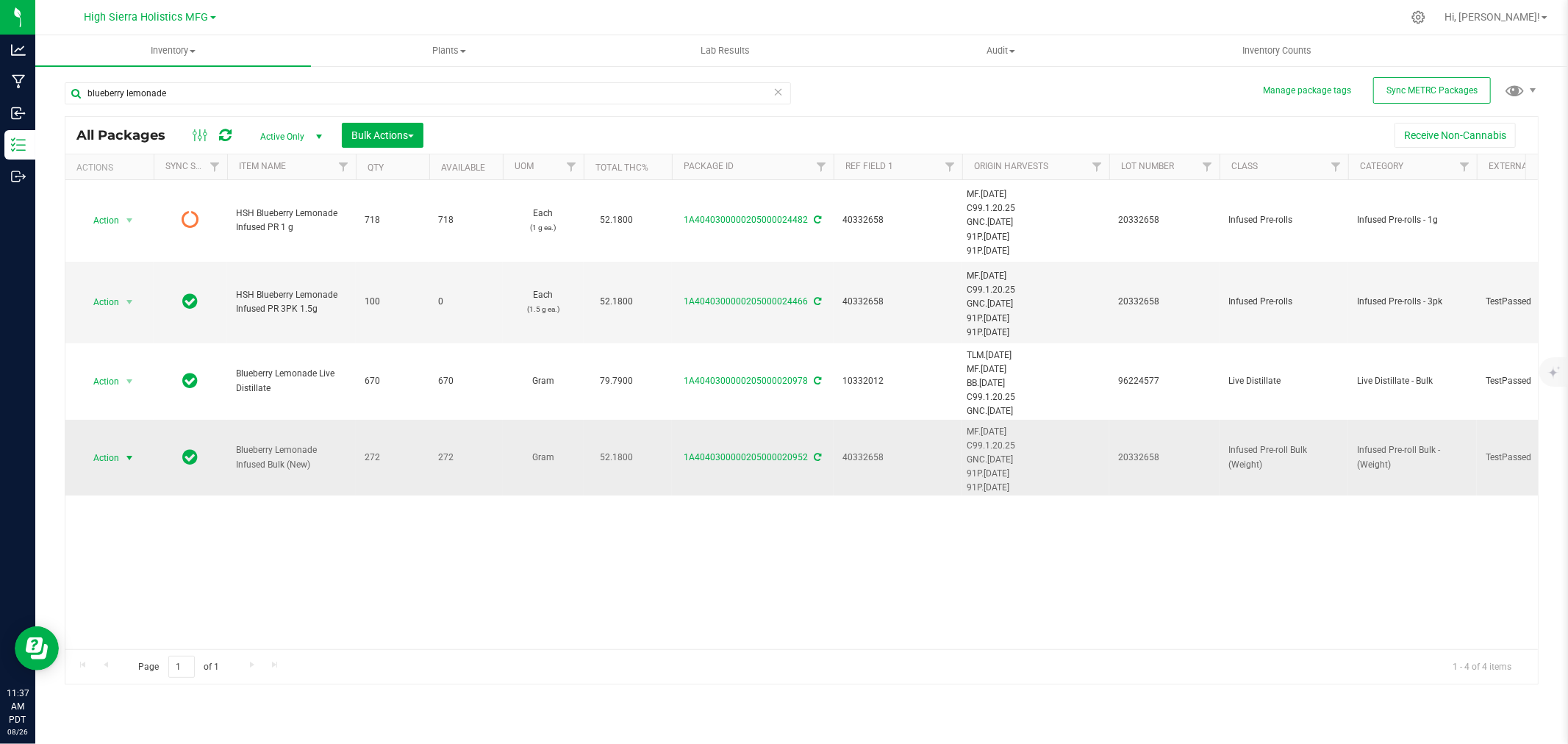
click at [116, 459] on span "Action" at bounding box center [100, 459] width 40 height 21
click at [144, 209] on li "Edit attributes" at bounding box center [127, 216] width 92 height 22
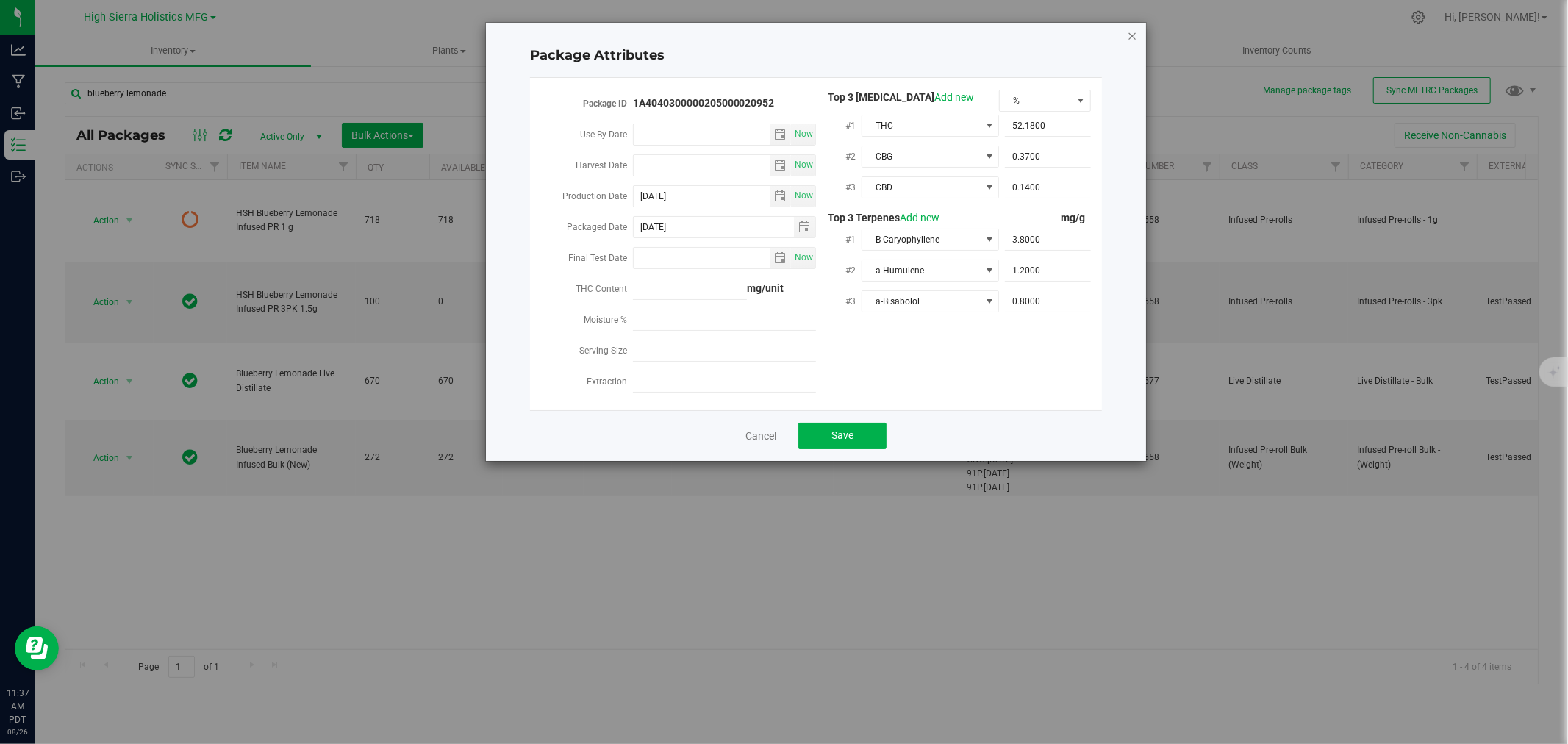
click at [1132, 30] on icon "Close modal" at bounding box center [1131, 35] width 10 height 18
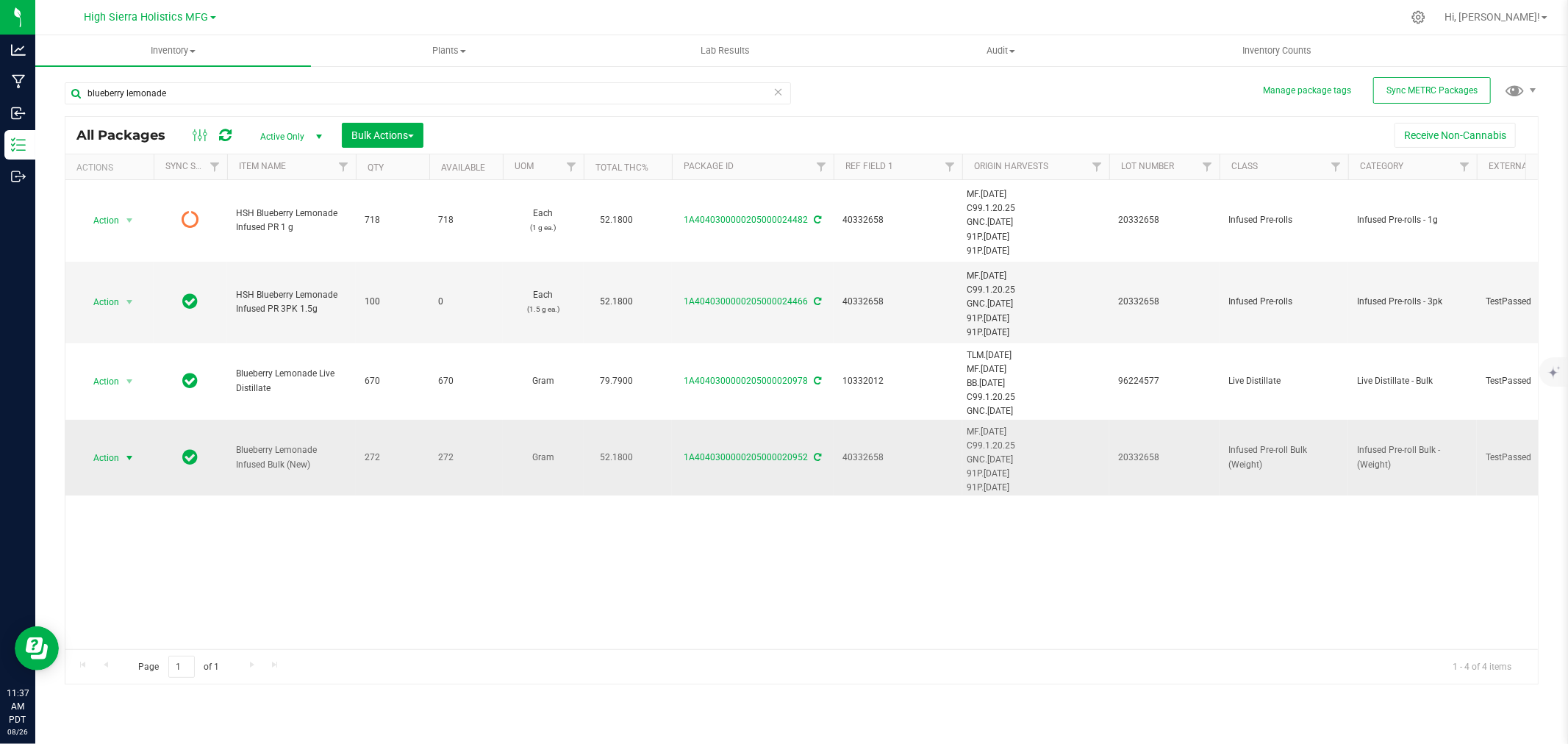
click at [124, 460] on span "select" at bounding box center [129, 458] width 11 height 11
click at [144, 200] on li "Create package" at bounding box center [127, 193] width 92 height 22
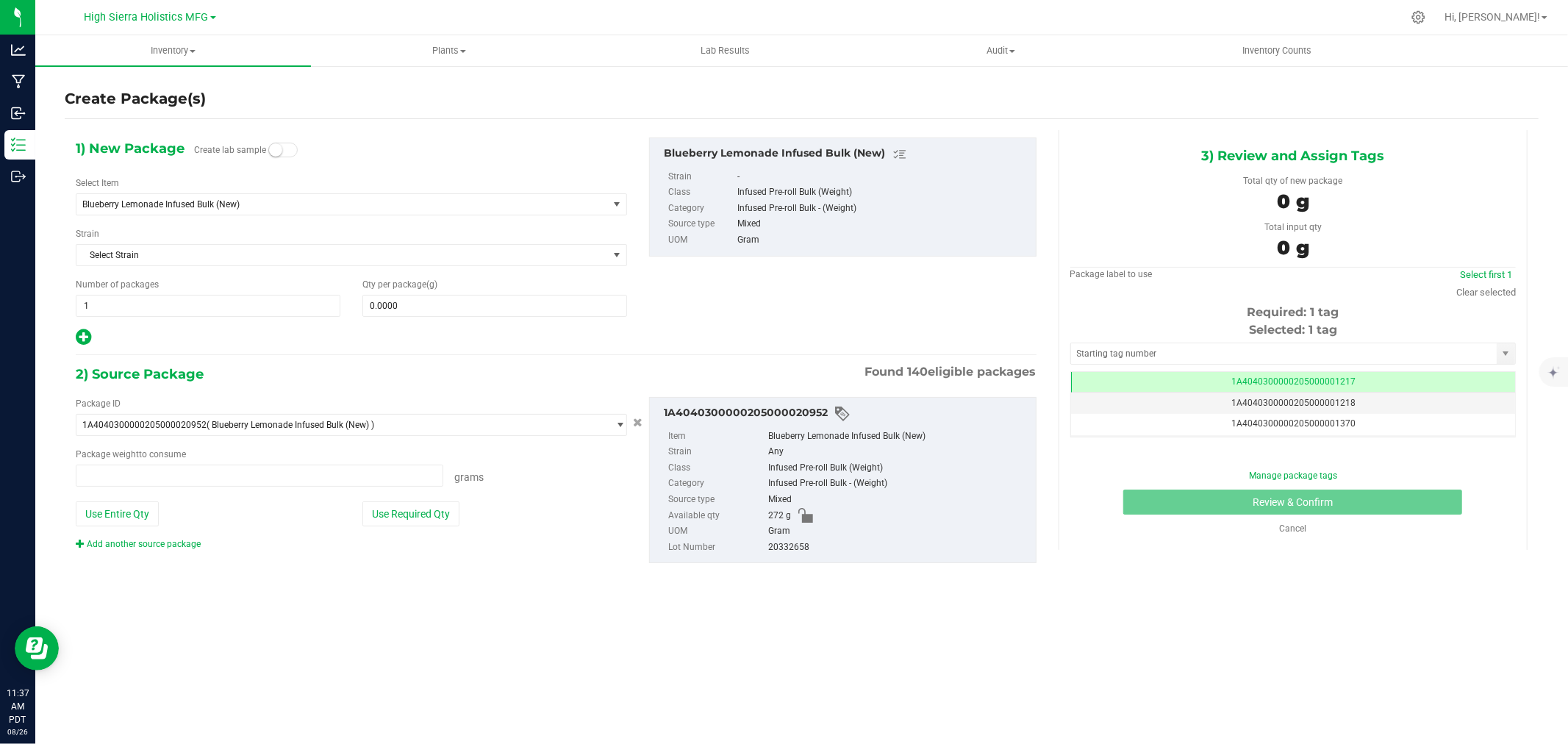
type input "0.0000 g"
click at [405, 206] on span "Blueberry Lemonade Infused Bulk (New)" at bounding box center [332, 204] width 499 height 10
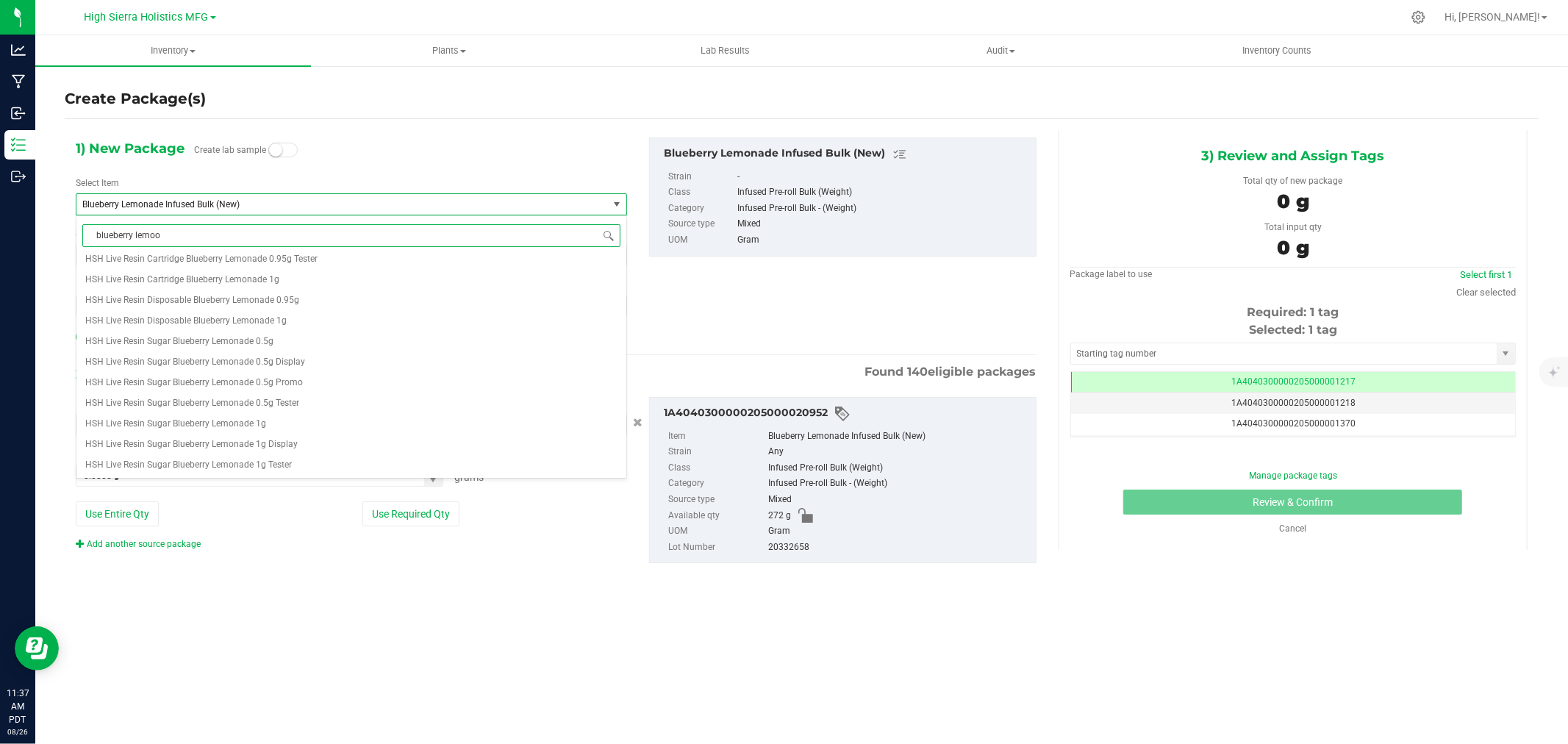
scroll to position [0, 0]
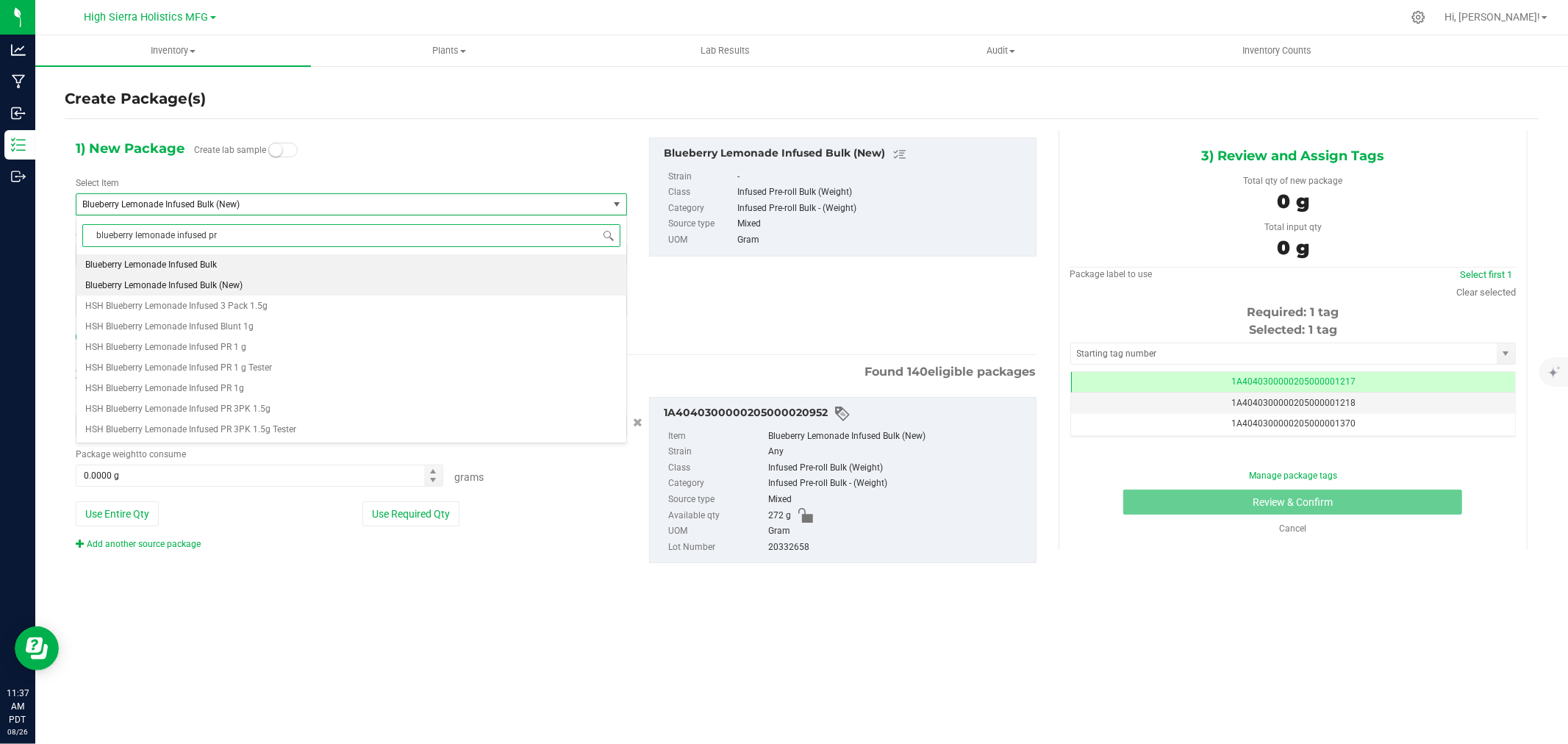
type input "blueberry lemonade infused pr"
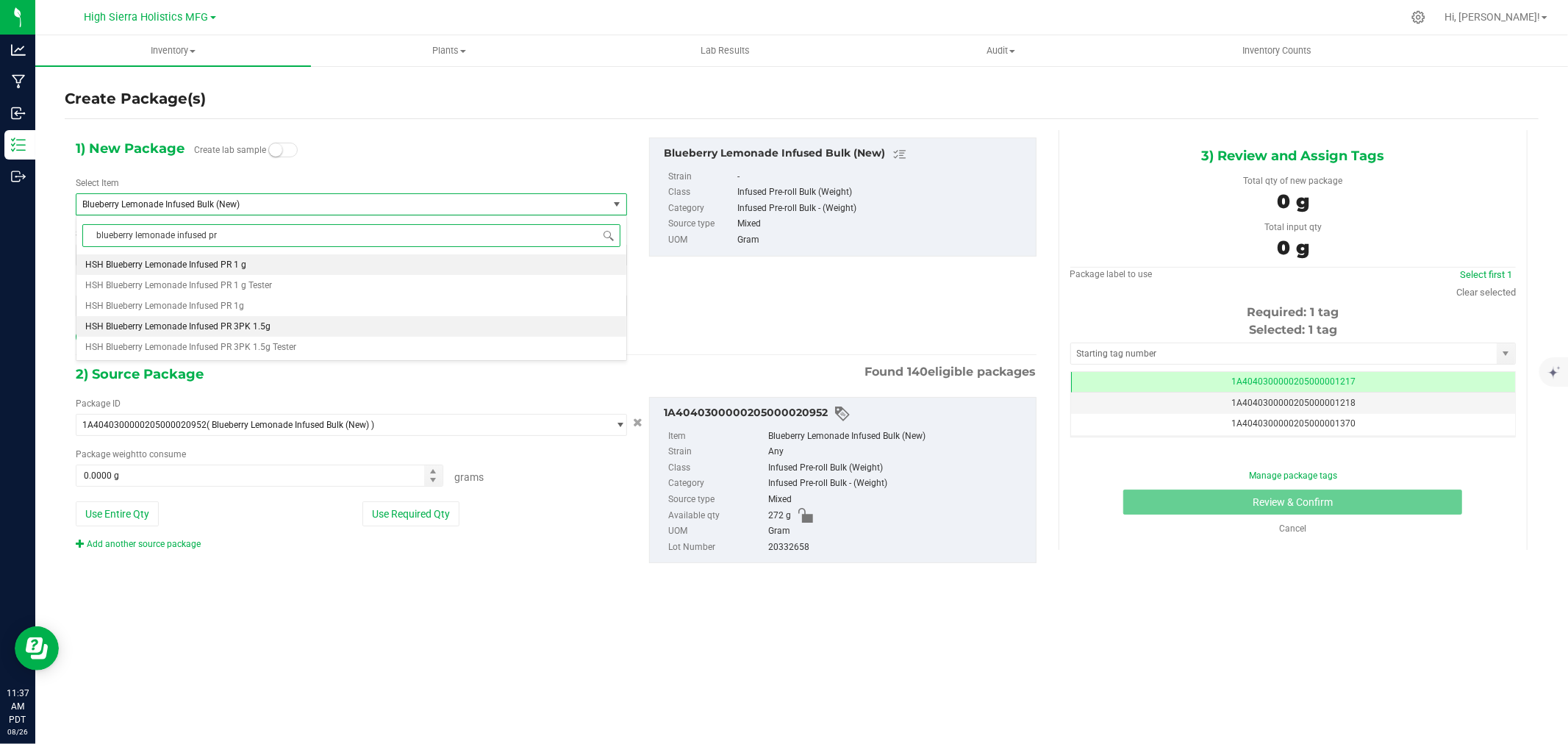
click at [270, 322] on li "HSH Blueberry Lemonade Infused PR 3PK 1.5g" at bounding box center [351, 326] width 550 height 21
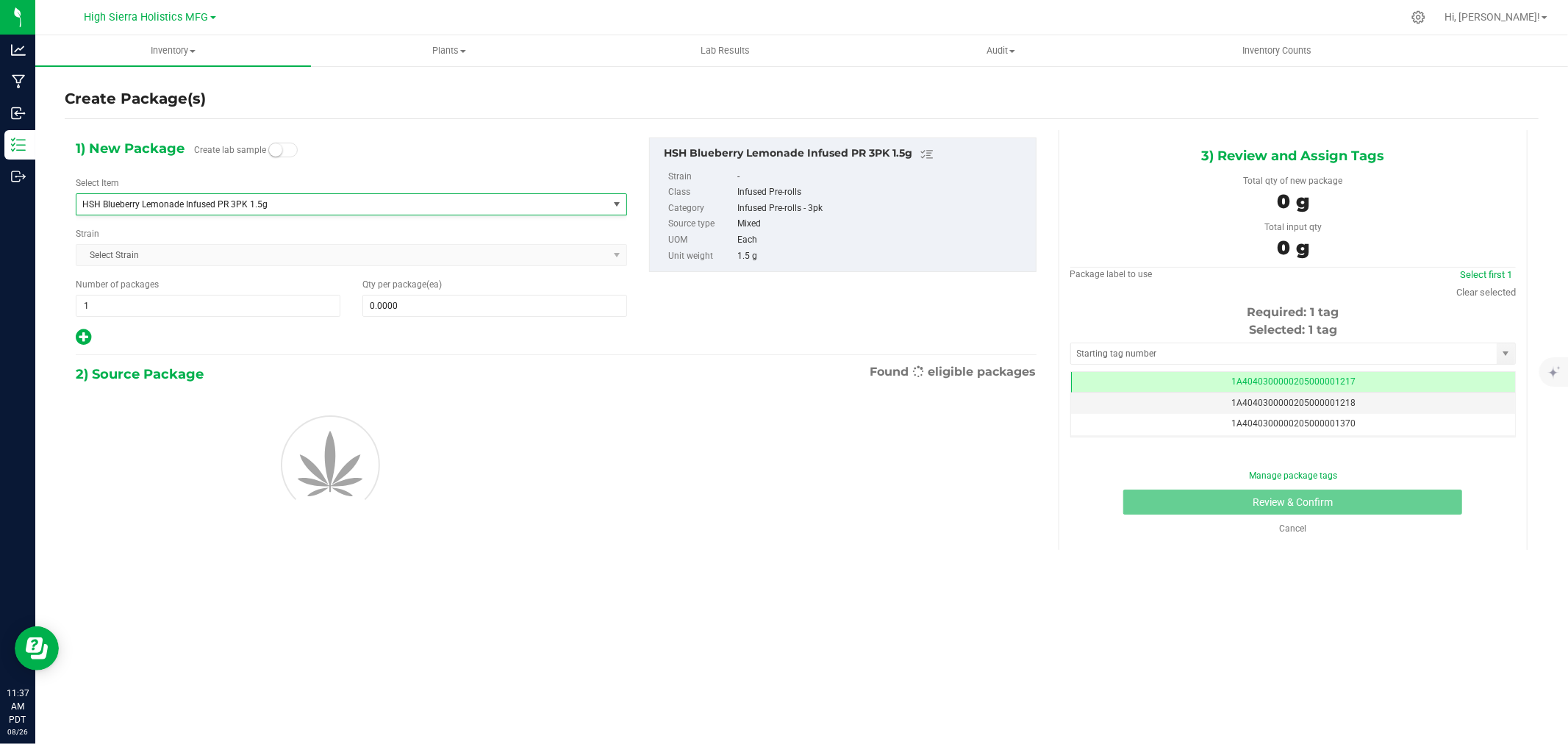
type input "0"
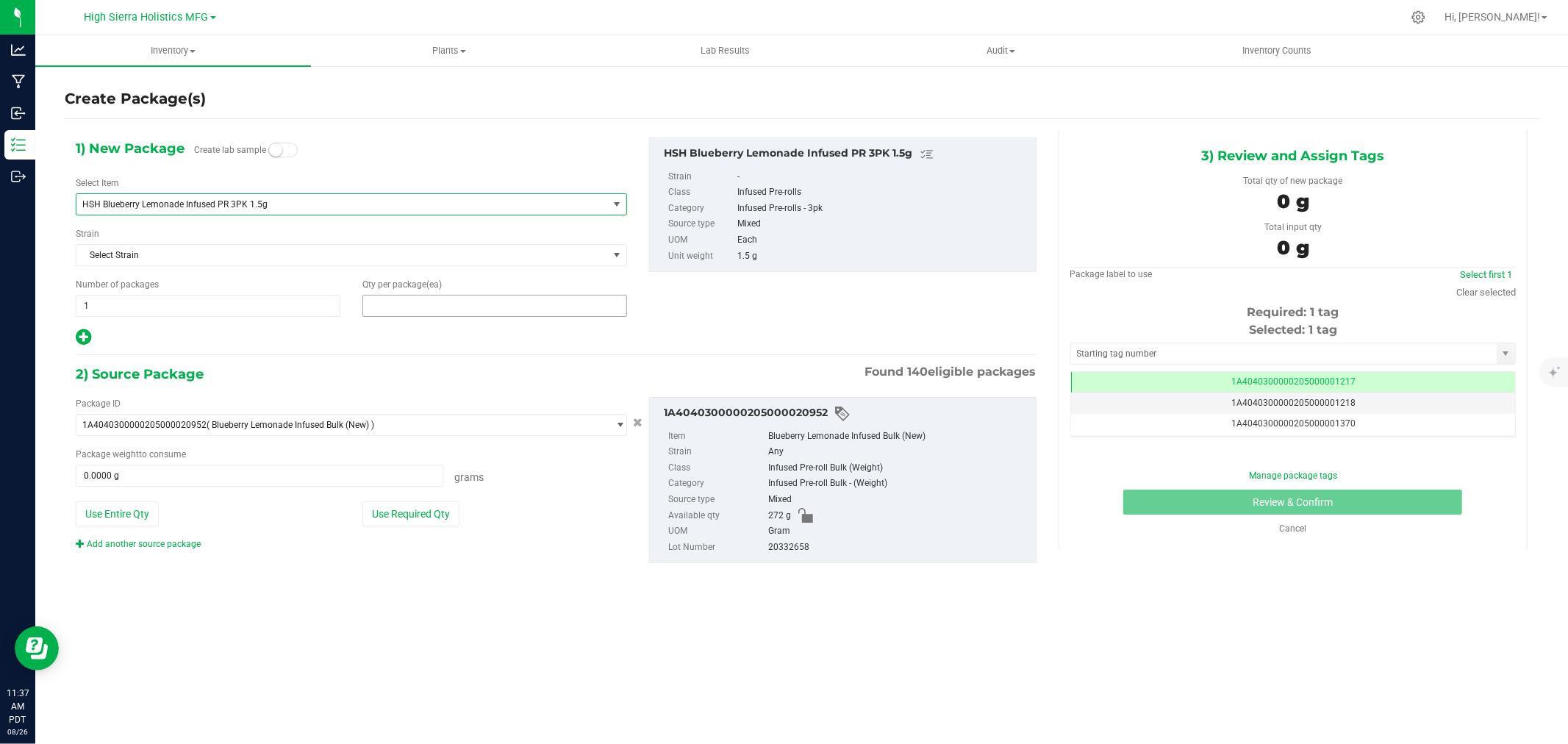
click at [421, 306] on span at bounding box center [495, 305] width 265 height 22
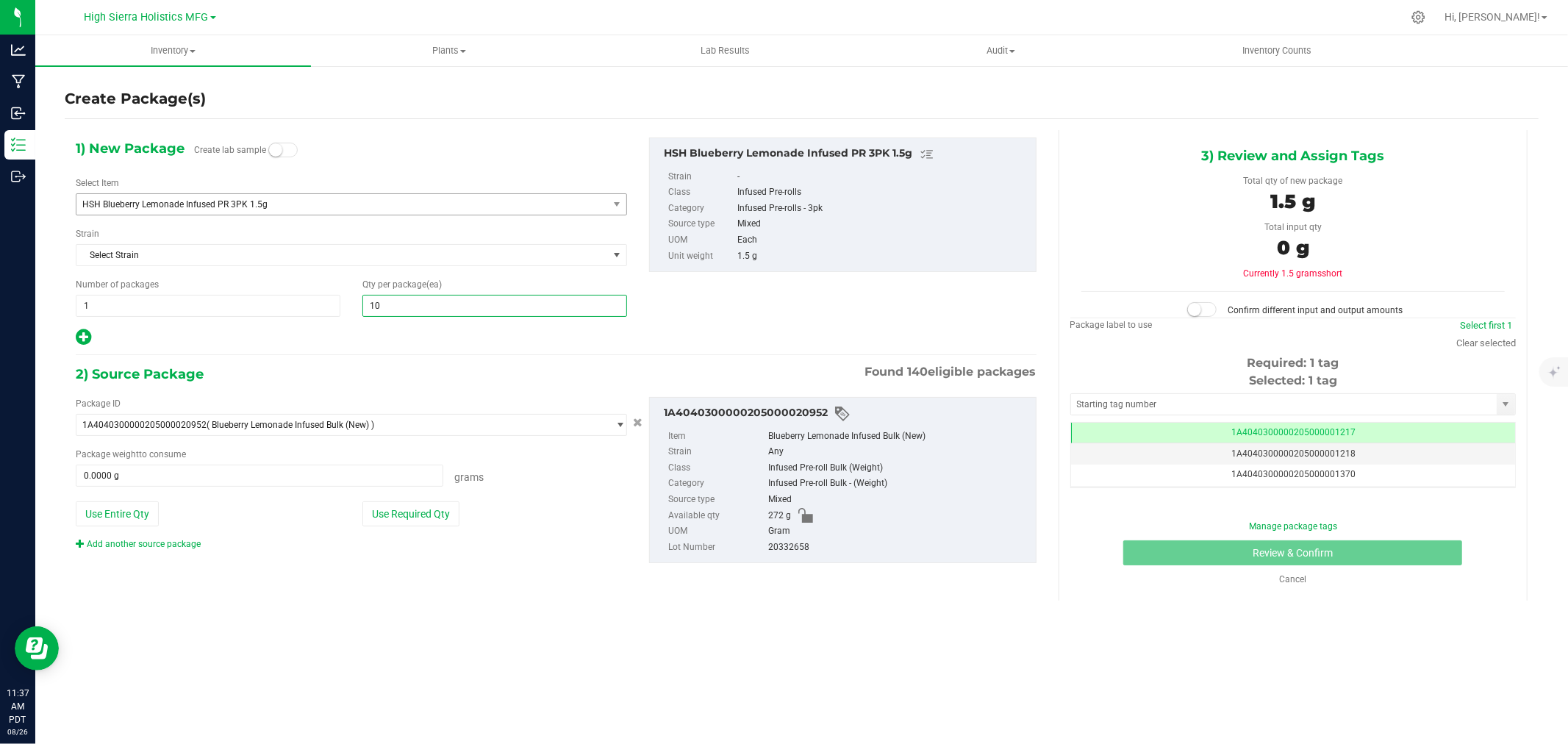
type input "100"
click at [424, 345] on div at bounding box center [351, 338] width 551 height 19
click at [425, 502] on button "Use Required Qty" at bounding box center [411, 514] width 97 height 25
type input "150.0000 g"
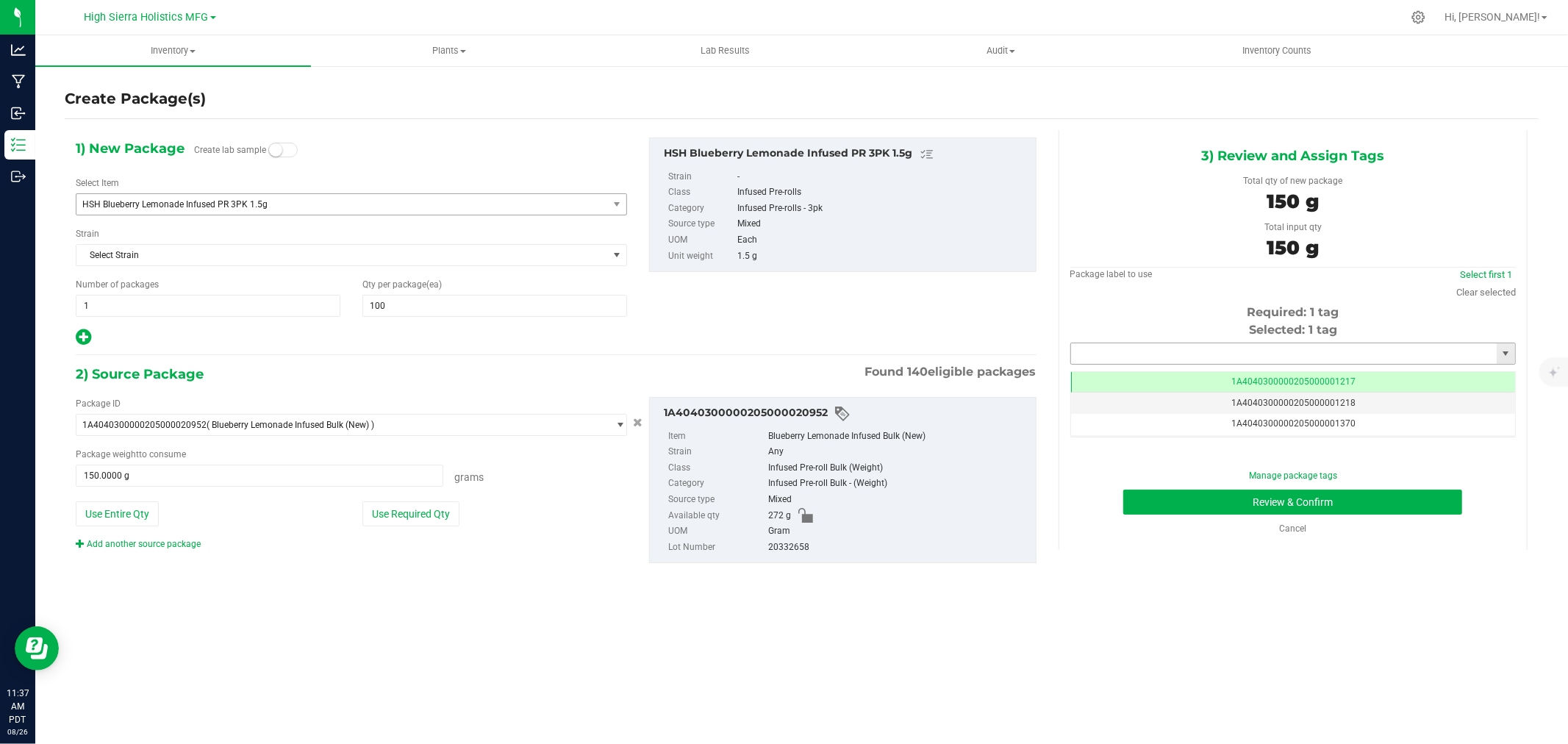
click at [1157, 354] on input "text" at bounding box center [1284, 354] width 425 height 21
click at [1185, 378] on li "1A4040300000205000024483" at bounding box center [1293, 378] width 444 height 22
type input "1A4040300000205000024483"
click at [1213, 505] on button "Review & Confirm" at bounding box center [1293, 502] width 339 height 25
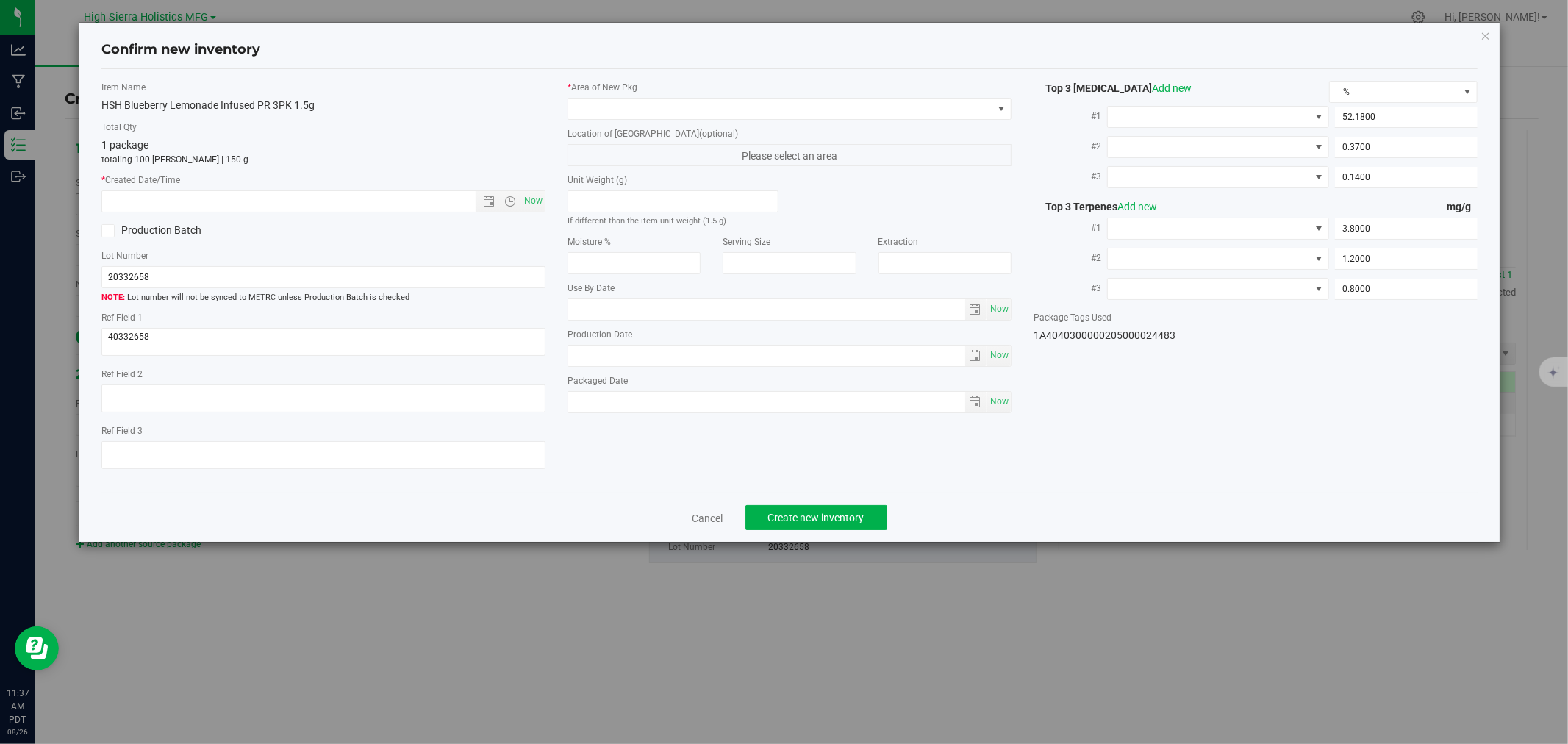
type input "[DATE]"
click at [539, 193] on span "Now" at bounding box center [534, 201] width 25 height 21
type input "[DATE] 11:37 AM"
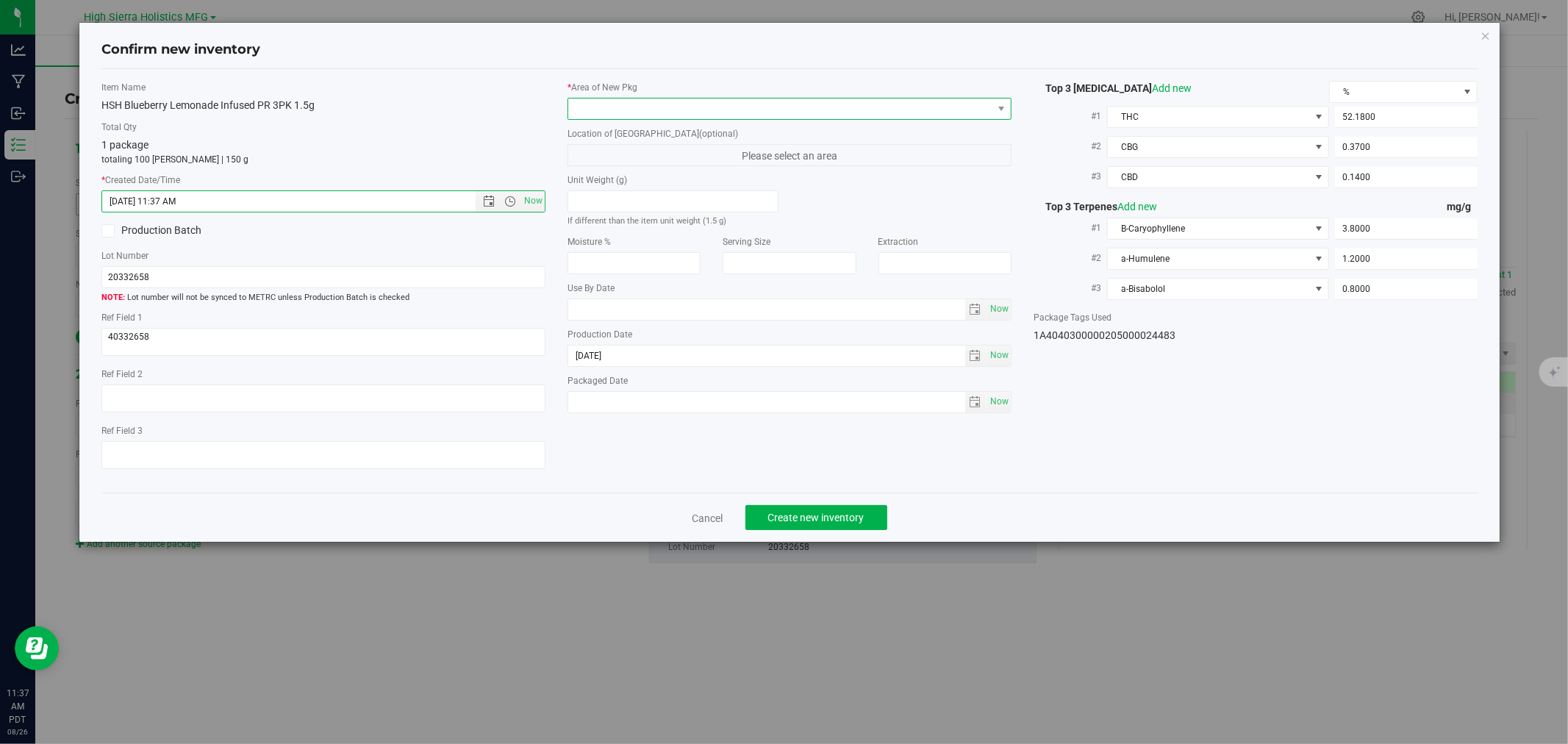
click at [579, 111] on span at bounding box center [780, 109] width 424 height 21
click at [606, 188] on li "Safe Room" at bounding box center [789, 190] width 442 height 21
click at [516, 134] on div "Total Qty 1 package totaling 100 [PERSON_NAME] | 150 g" at bounding box center [323, 144] width 444 height 46
click at [805, 519] on span "Create new inventory" at bounding box center [815, 518] width 96 height 11
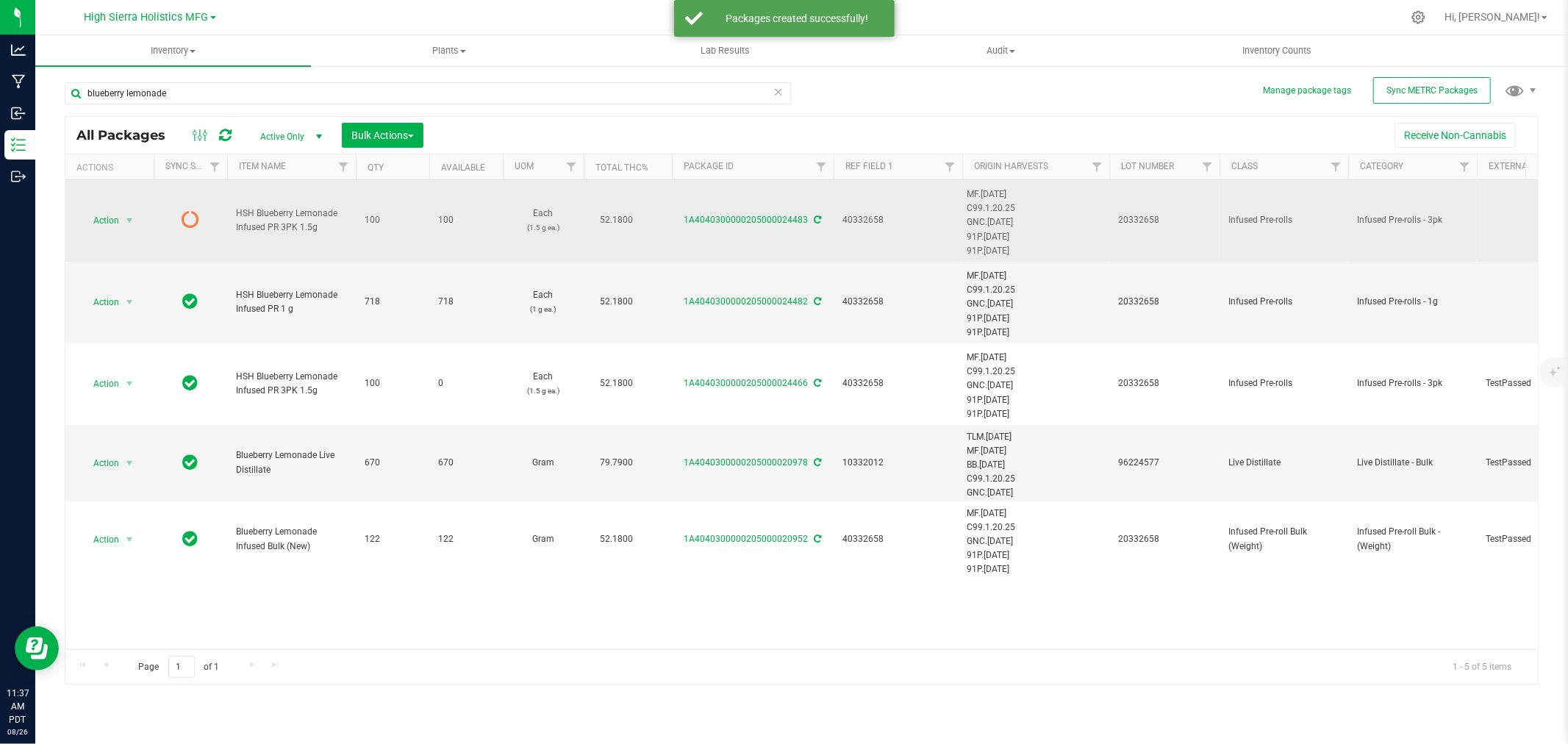
click at [818, 223] on icon at bounding box center [818, 219] width 8 height 9
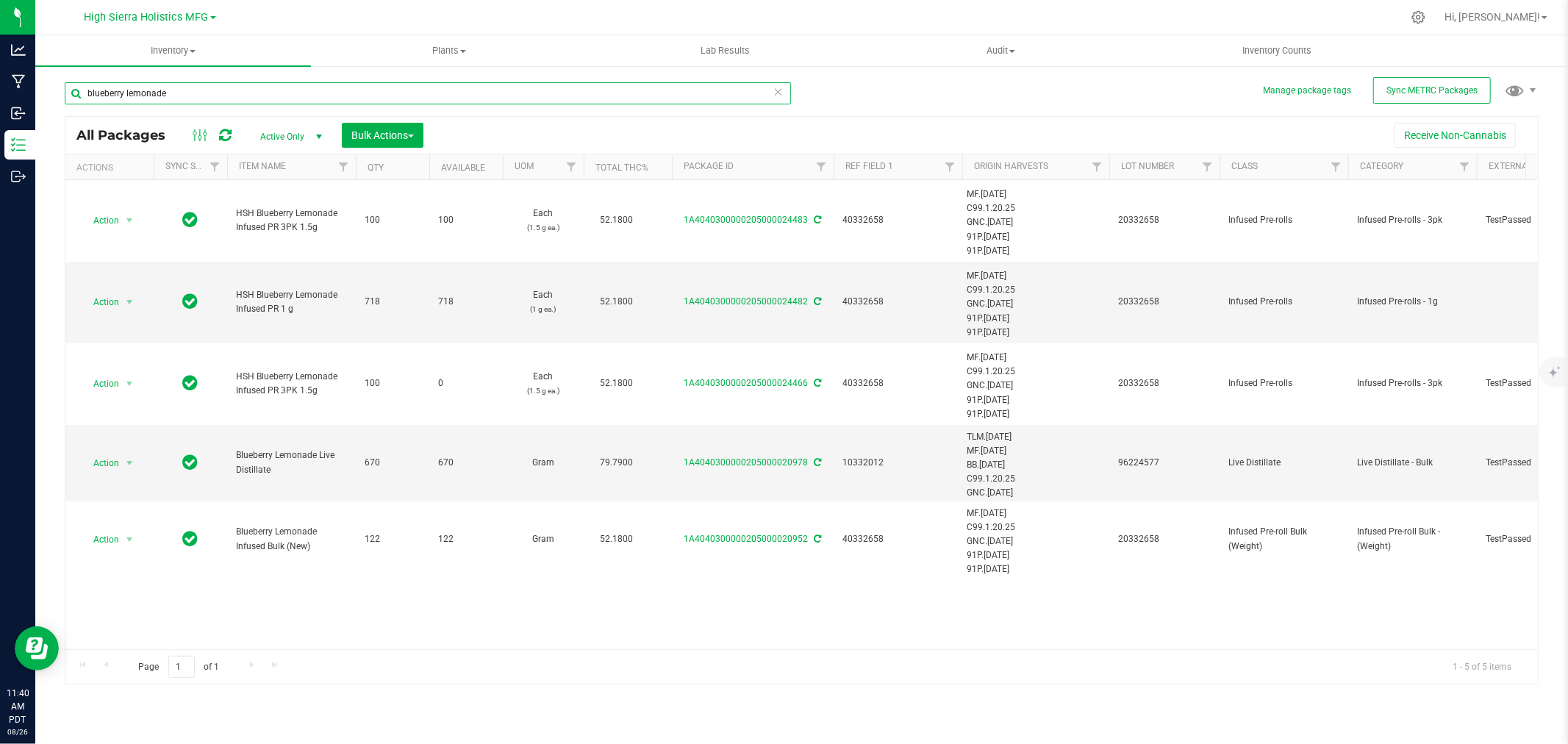
drag, startPoint x: 193, startPoint y: 93, endPoint x: 72, endPoint y: 108, distance: 121.9
click at [83, 105] on div "blueberry lemonade" at bounding box center [427, 100] width 726 height 34
type input "vanilla frosting"
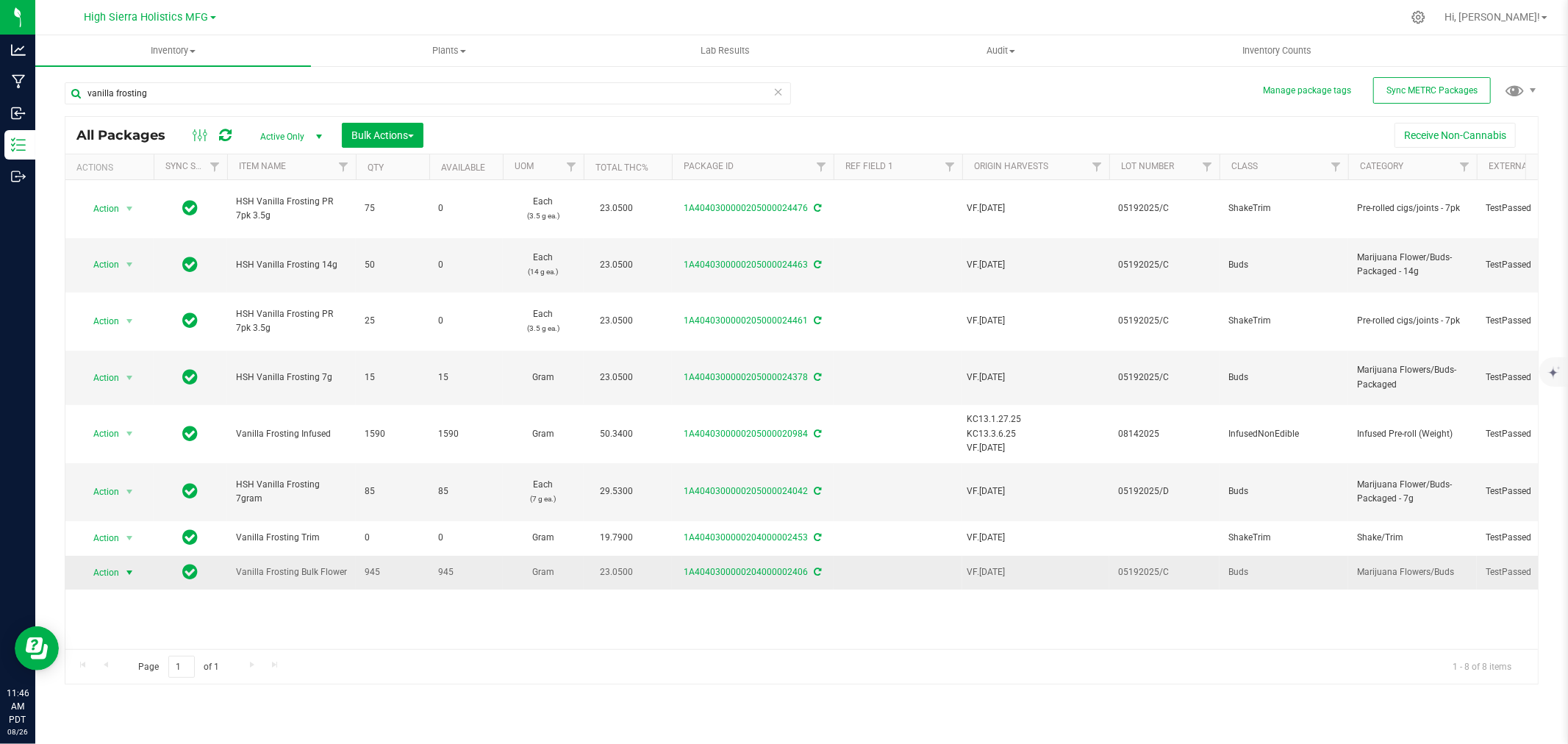
click at [124, 567] on span "select" at bounding box center [129, 573] width 11 height 11
click at [129, 304] on li "Create package" at bounding box center [127, 298] width 92 height 22
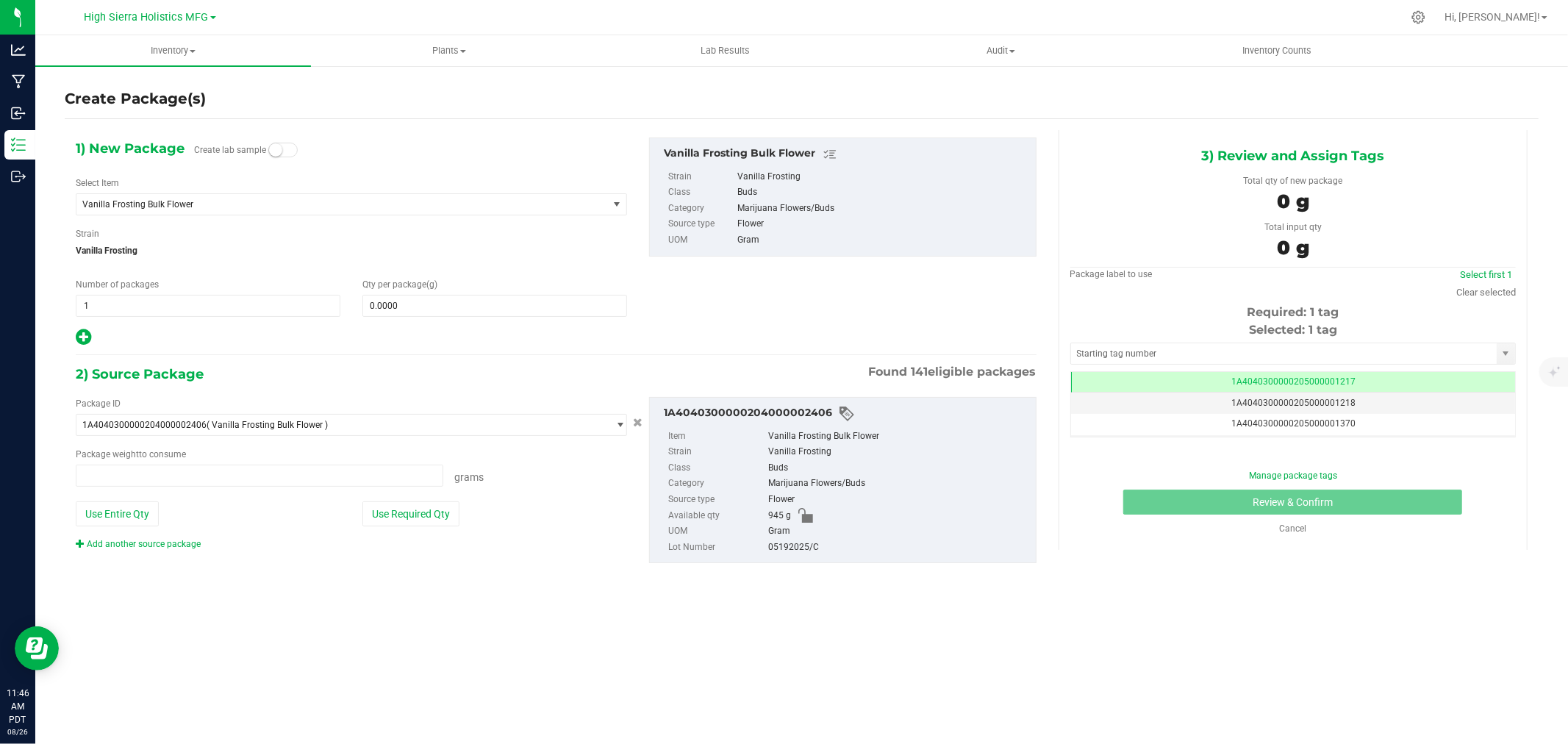
type input "0.0000 g"
click at [574, 201] on span "Vanilla Frosting Bulk Flower" at bounding box center [332, 204] width 499 height 10
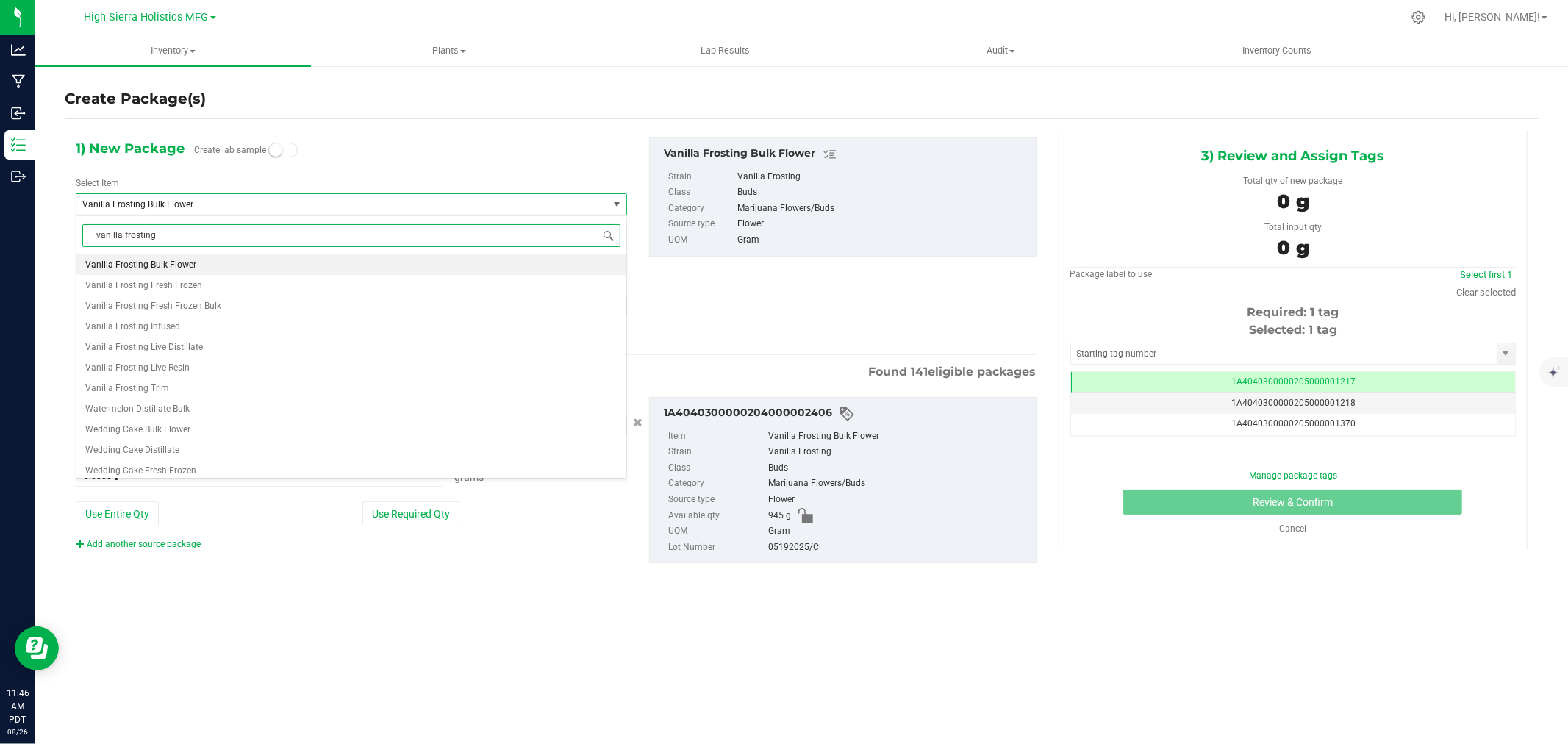
scroll to position [0, 0]
type input "vanilla frosting 7g"
click at [195, 265] on li "HSH Vanilla Frosting 7g" at bounding box center [351, 264] width 550 height 21
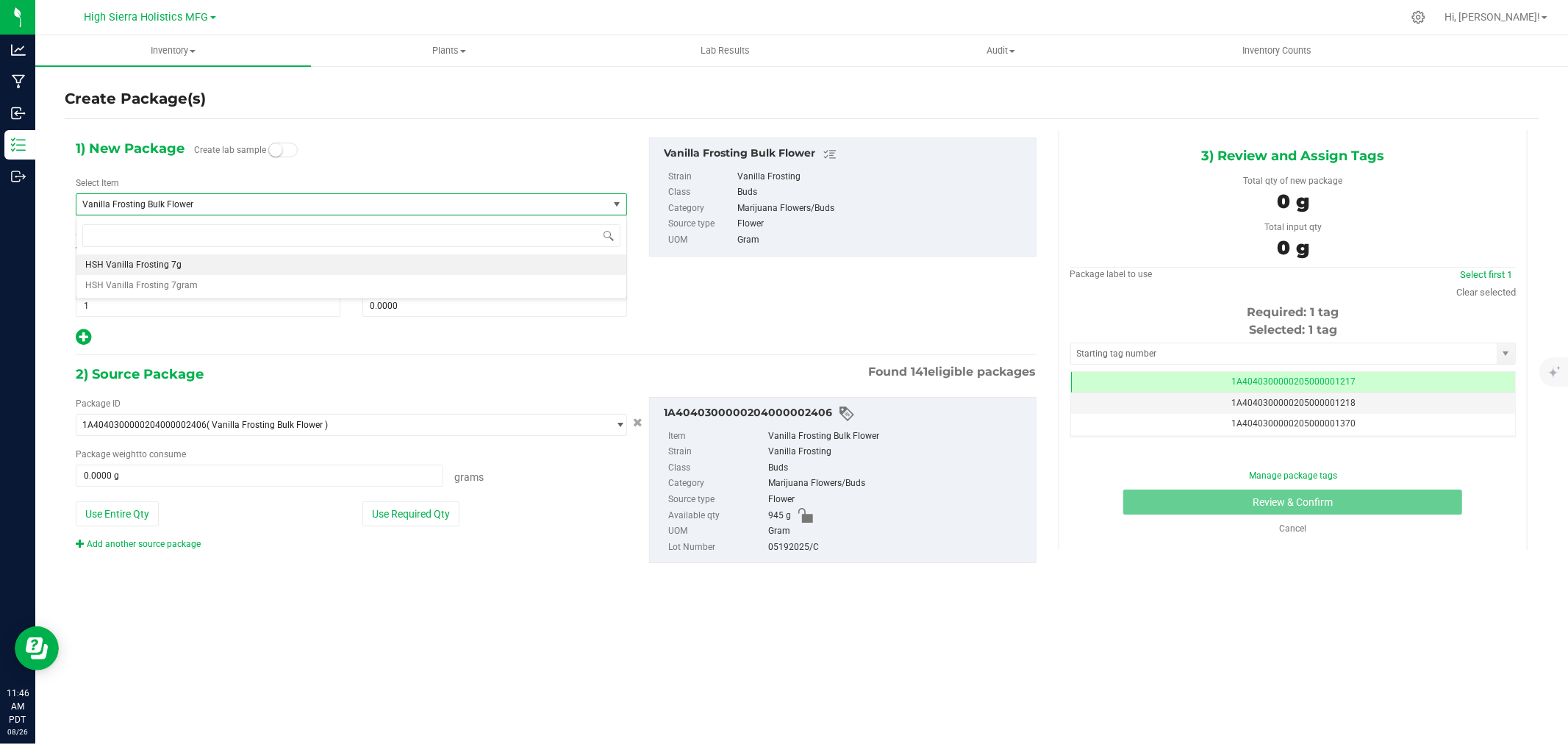
type input "0.0000"
type input "0.0000 g"
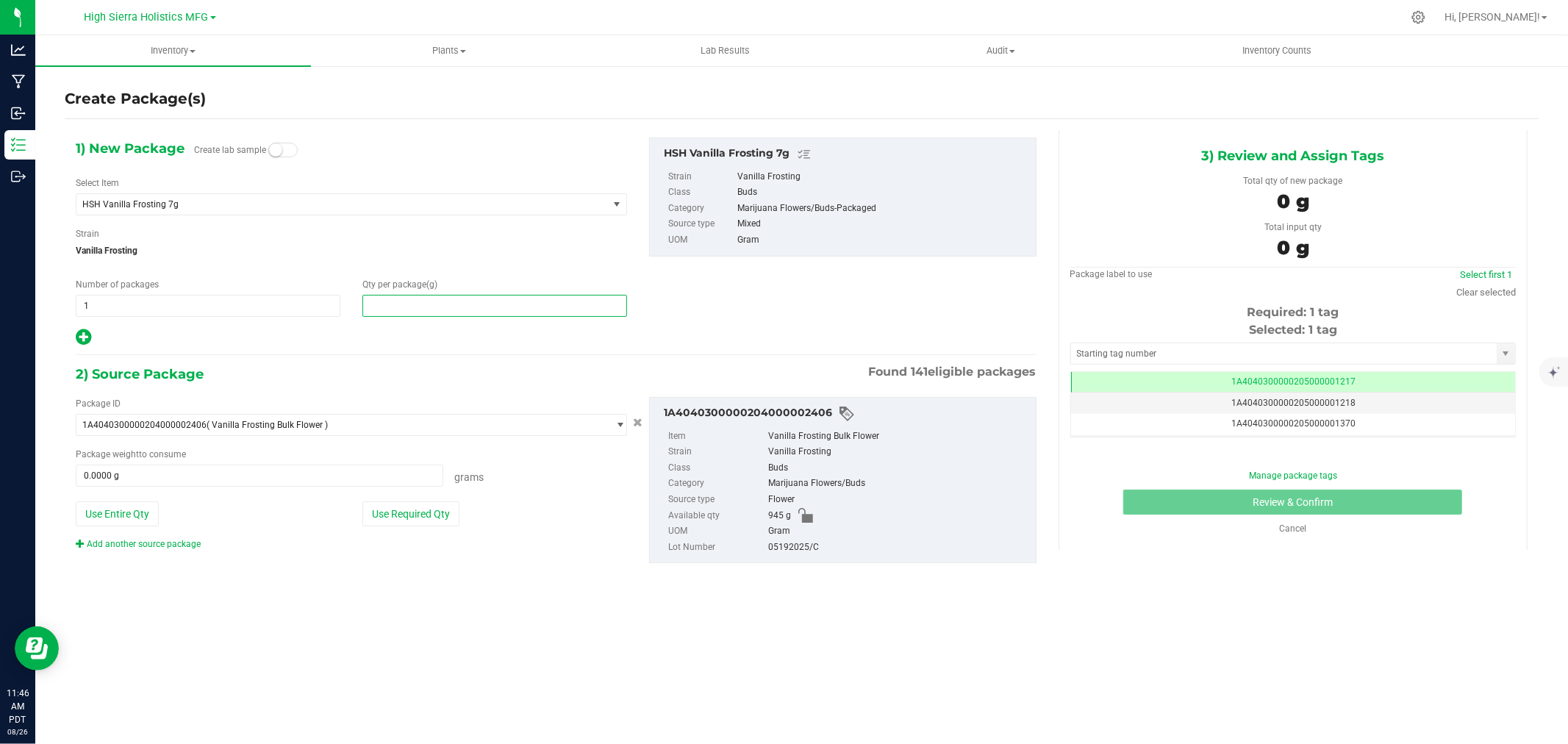
click at [405, 303] on span at bounding box center [495, 305] width 265 height 22
type input "16"
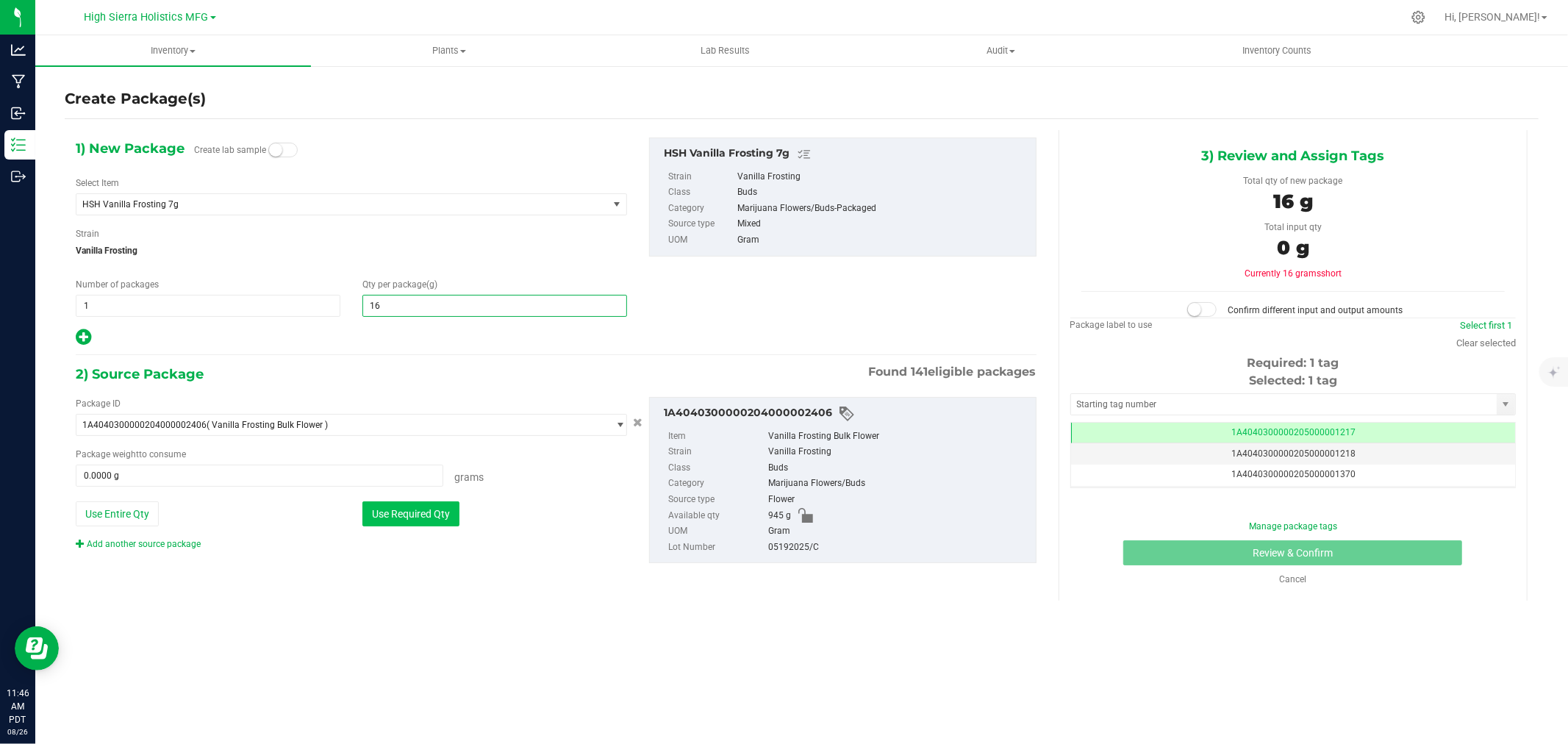
type input "16.0000"
click at [431, 516] on button "Use Required Qty" at bounding box center [411, 514] width 97 height 25
type input "16.0000 g"
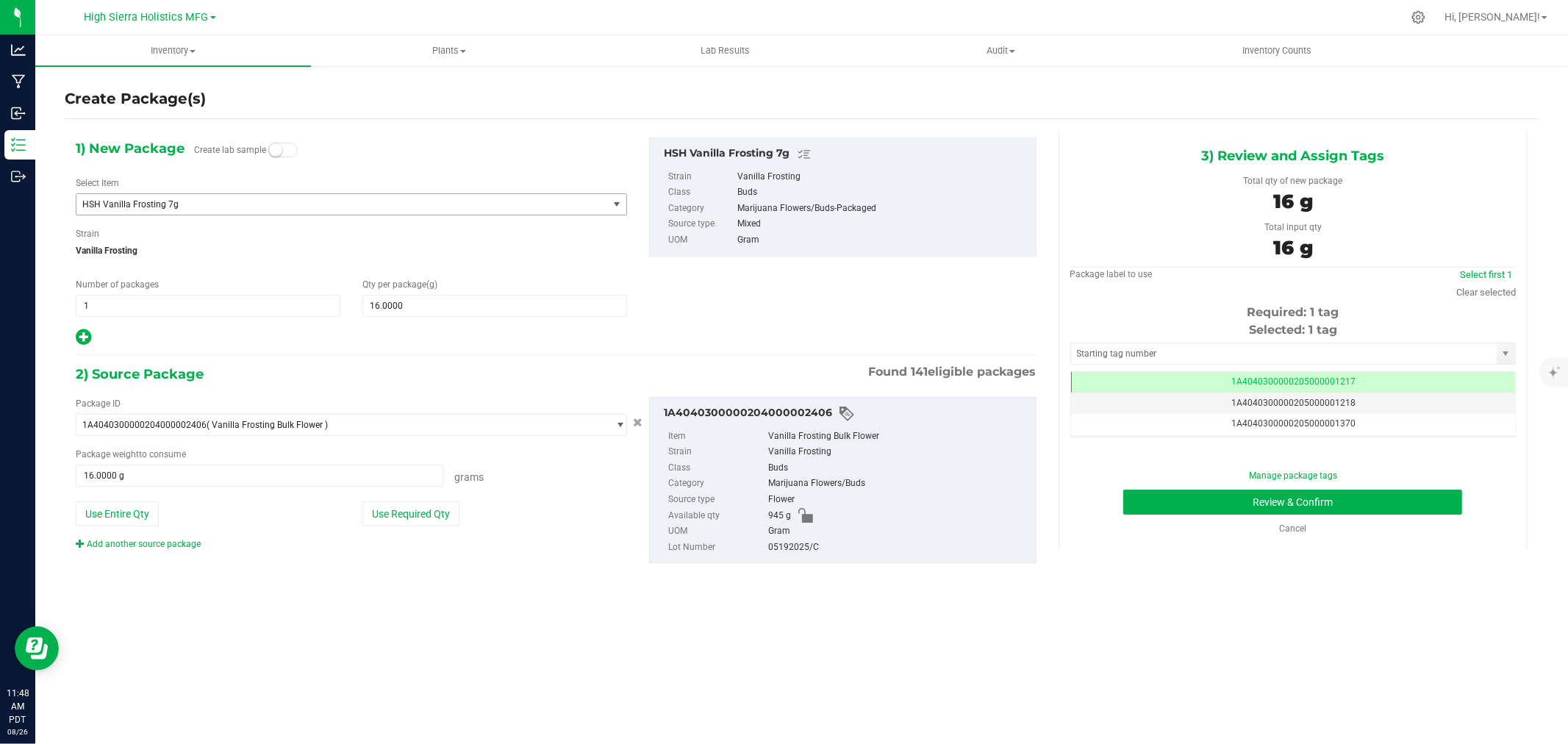
click at [250, 194] on span "HSH Vanilla Frosting 7g" at bounding box center [342, 205] width 532 height 21
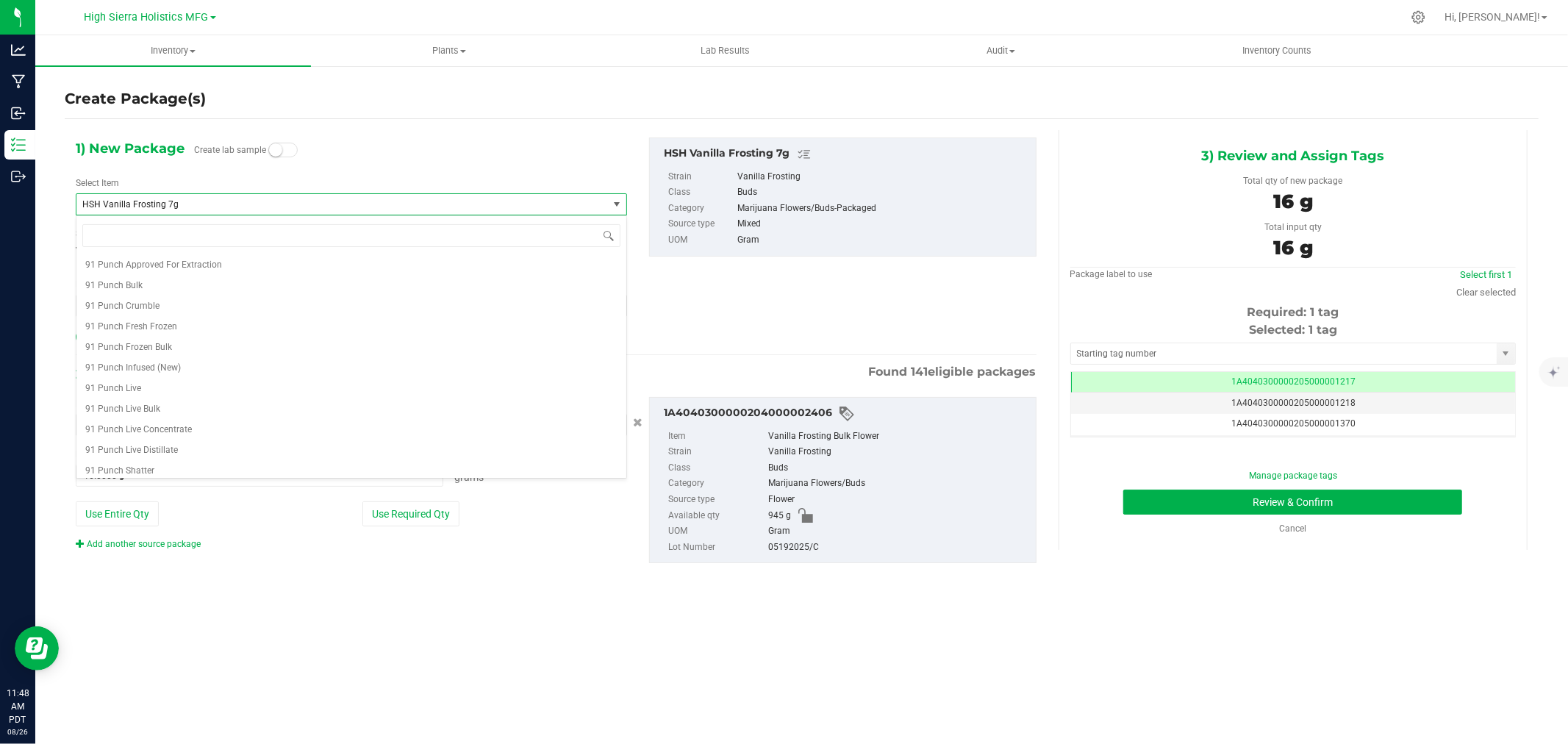
click at [245, 202] on span "HSH Vanilla Frosting 7g" at bounding box center [332, 204] width 499 height 10
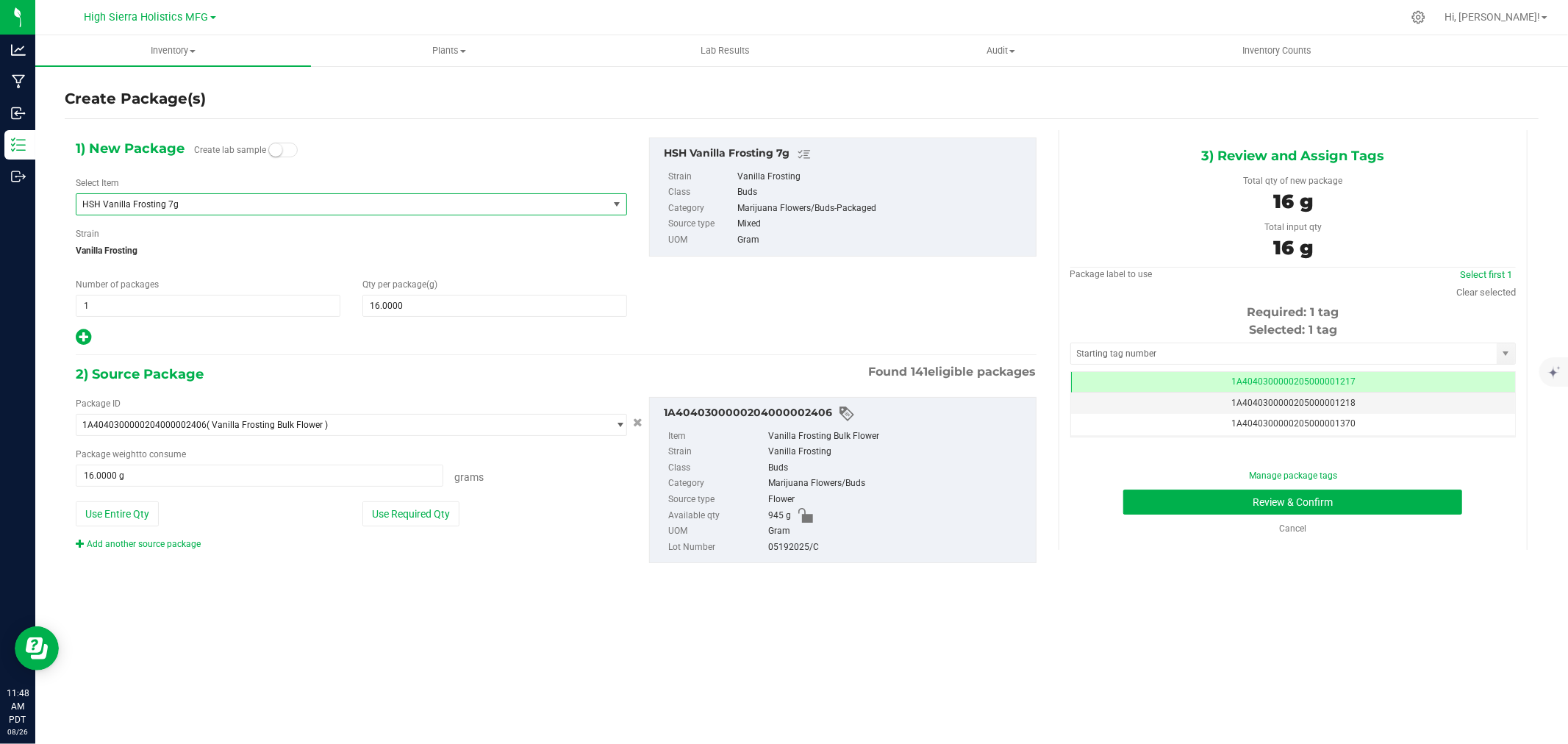
click at [613, 201] on span "select" at bounding box center [617, 205] width 11 height 11
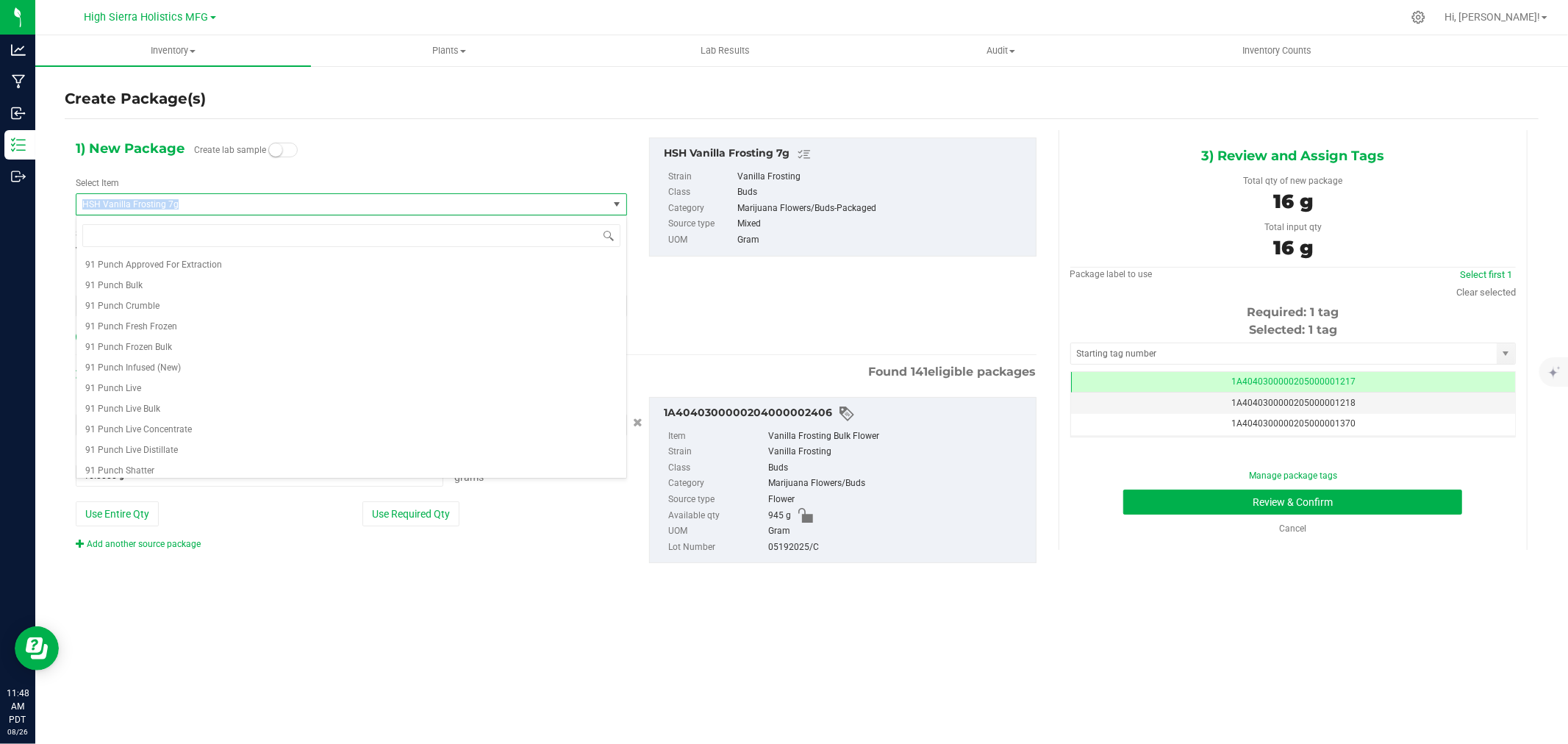
drag, startPoint x: 192, startPoint y: 199, endPoint x: 73, endPoint y: 202, distance: 119.0
click at [73, 202] on div "1) New Package Create lab sample Select Item HSH Vanilla Frosting 7g 91 Punch A…" at bounding box center [351, 242] width 574 height 209
click at [203, 202] on span "HSH Vanilla Frosting 7g" at bounding box center [332, 204] width 499 height 10
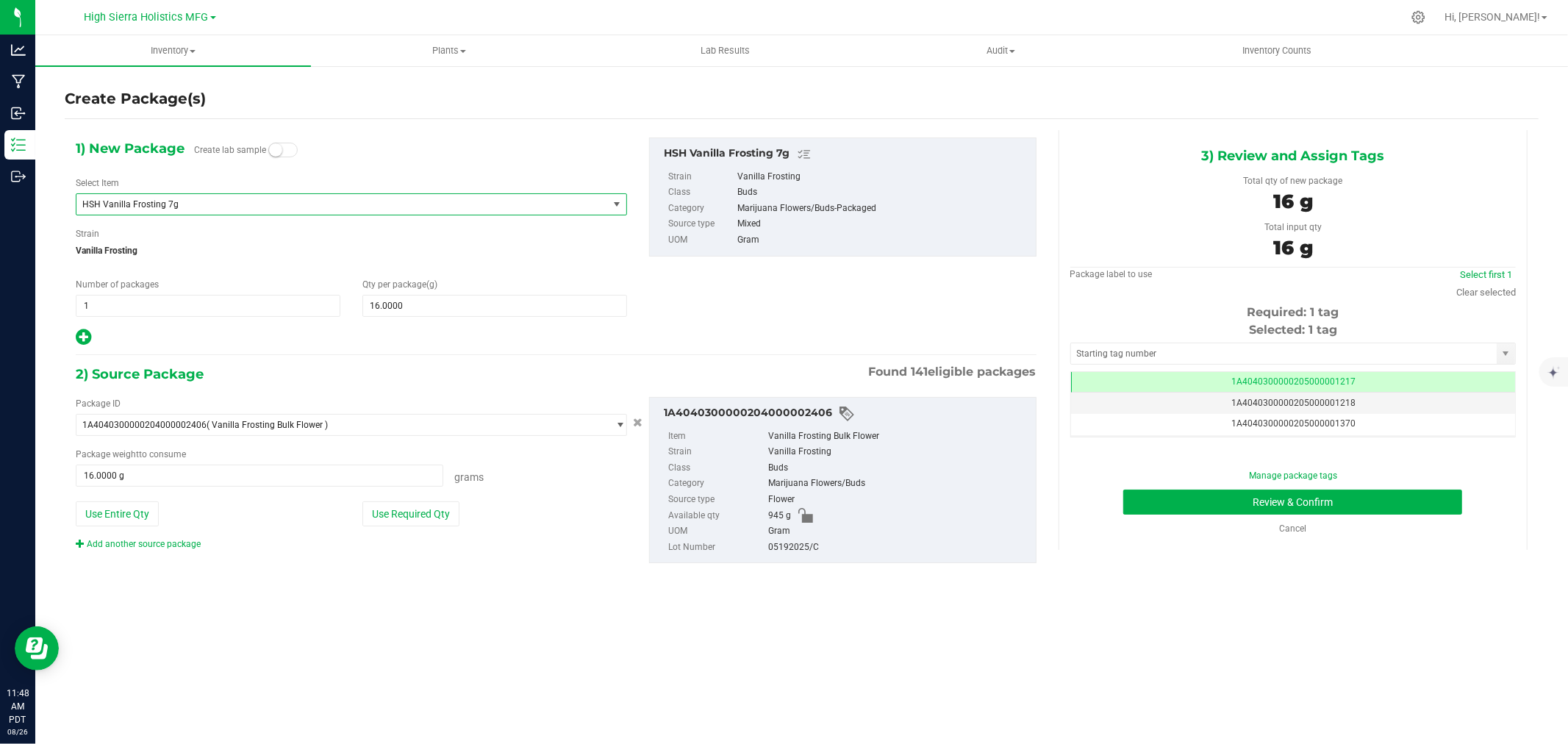
click at [196, 202] on span "HSH Vanilla Frosting 7g" at bounding box center [332, 204] width 499 height 10
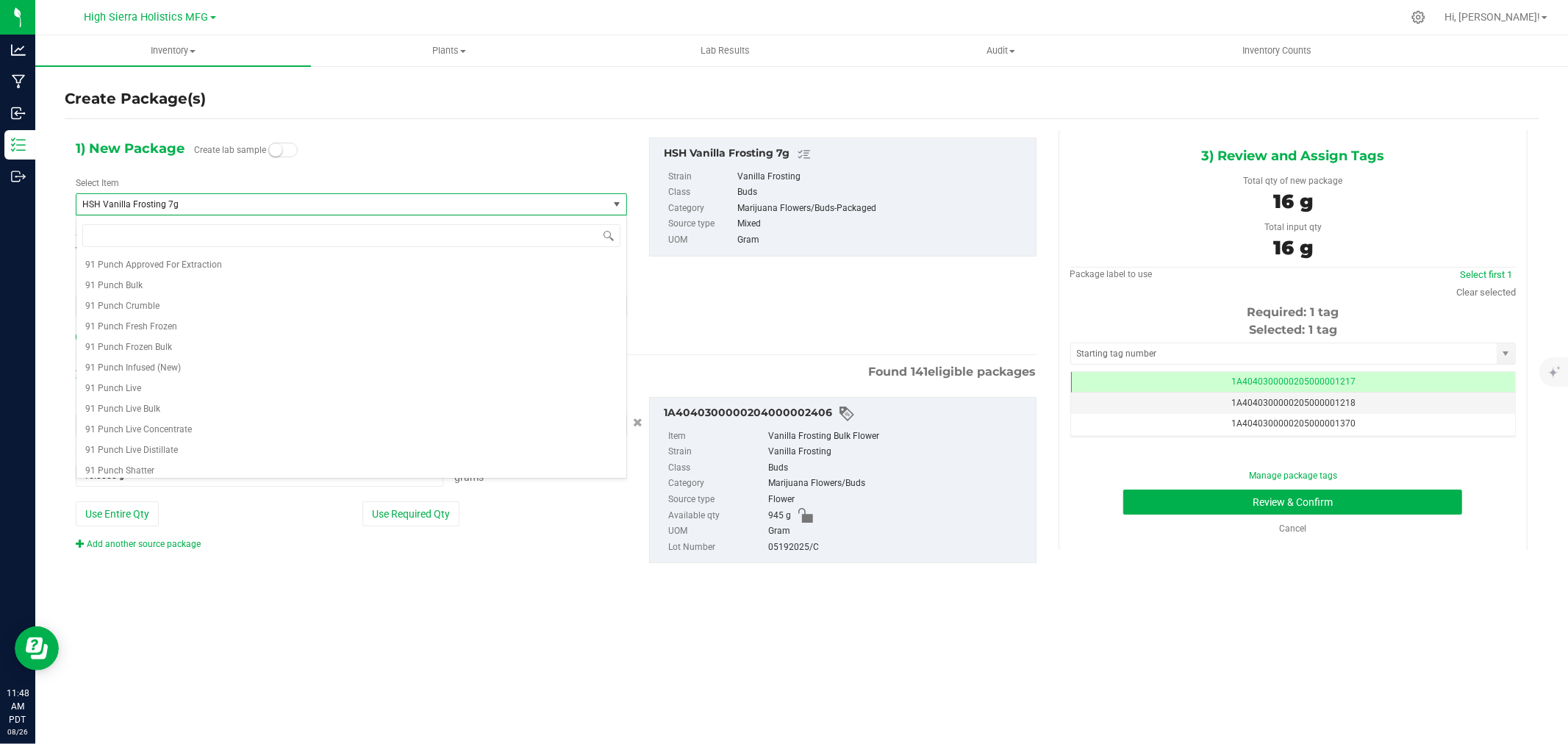
click at [189, 202] on span "HSH Vanilla Frosting 7g" at bounding box center [332, 204] width 499 height 10
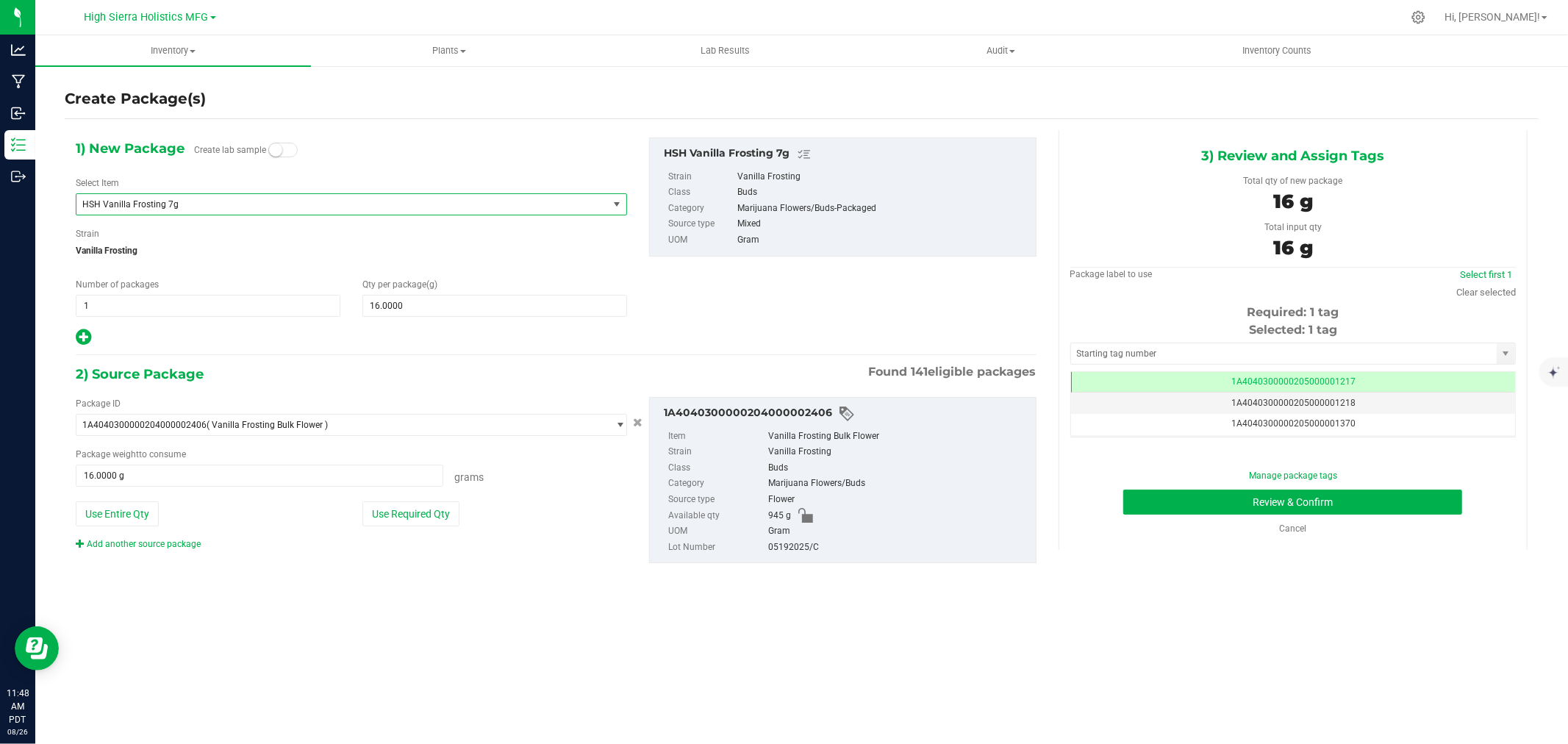
click at [180, 206] on span "HSH Vanilla Frosting 7g" at bounding box center [332, 204] width 499 height 10
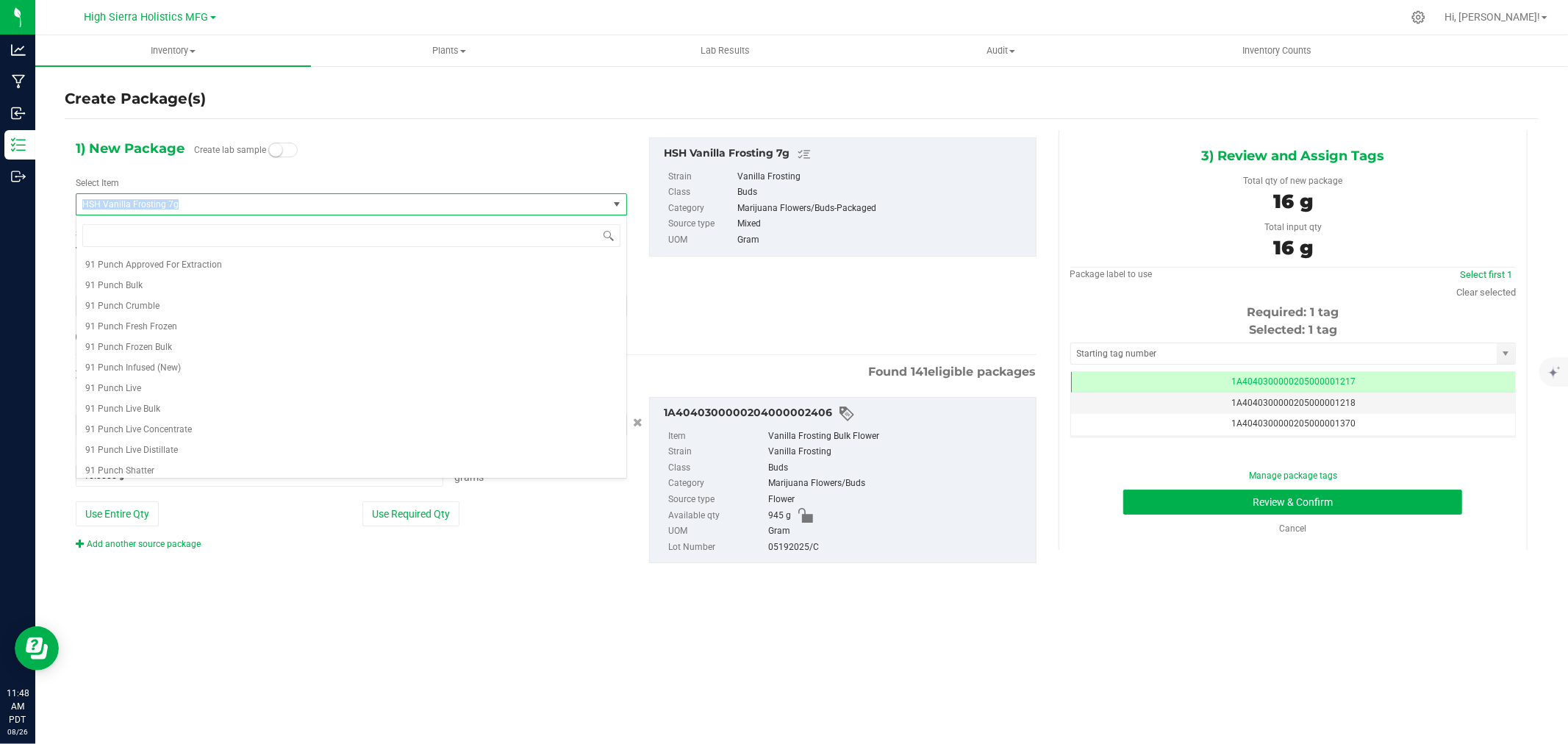
drag, startPoint x: 186, startPoint y: 204, endPoint x: 67, endPoint y: 201, distance: 119.0
click at [69, 201] on div "1) New Package Create lab sample Select Item HSH Vanilla Frosting 7g 91 Punch A…" at bounding box center [351, 242] width 574 height 209
copy span "HSH Vanilla Frosting 7g"
click at [110, 230] on input at bounding box center [352, 236] width 539 height 23
paste input "HSH Vanilla Frosting 7g"
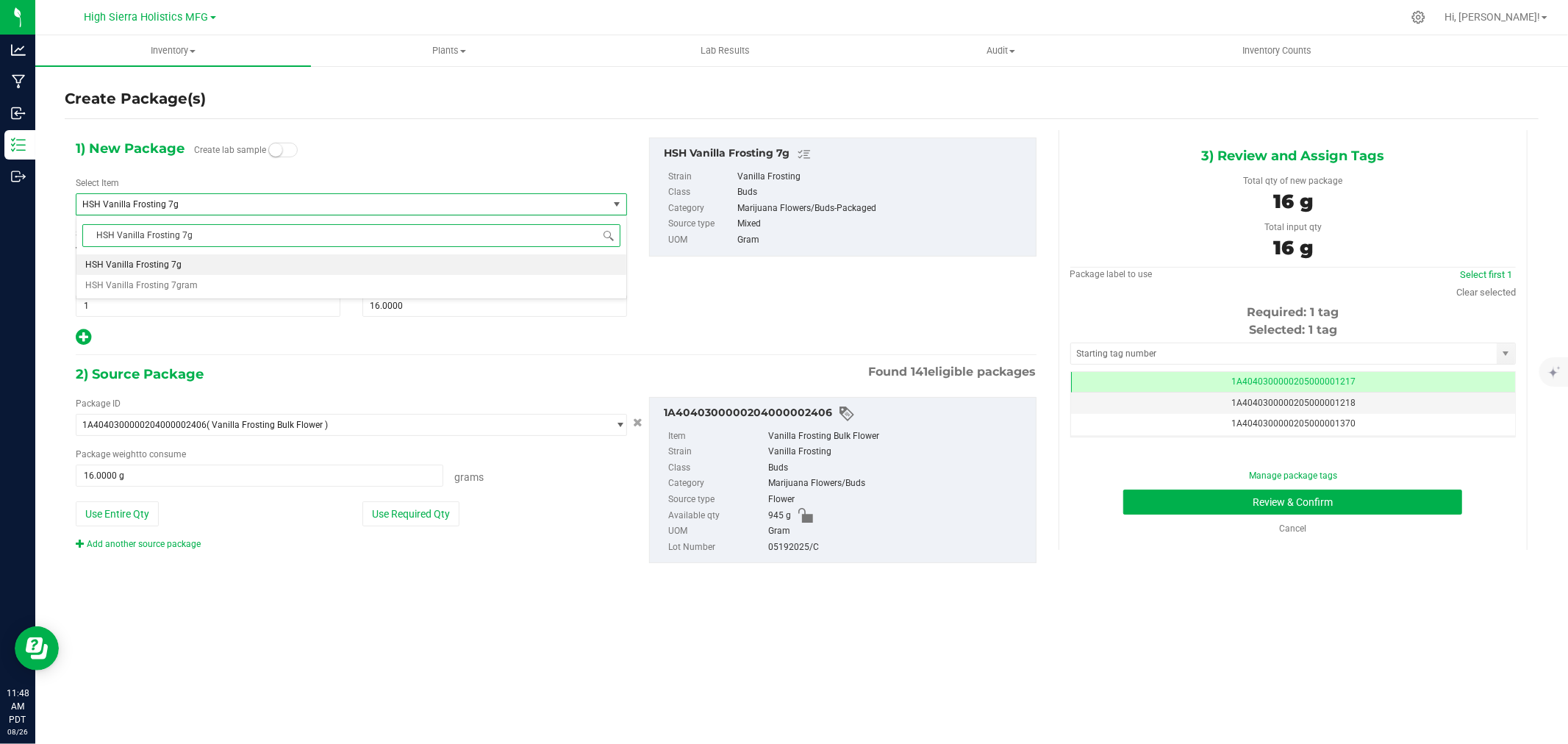
type input "HSH Vanilla Frosting 7"
click at [228, 288] on li "HSH Vanilla Frosting 7gram" at bounding box center [351, 285] width 550 height 21
type input "0"
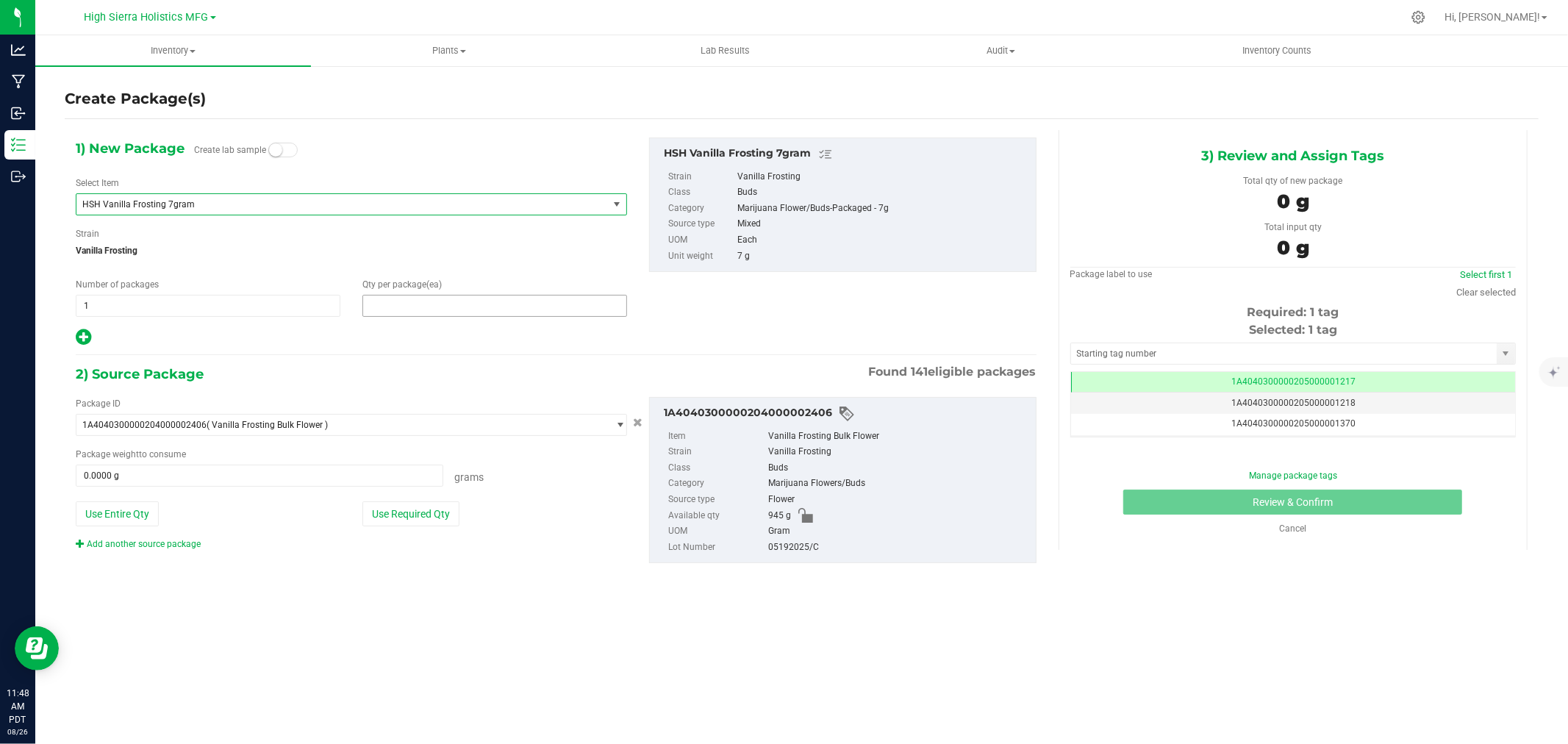
click at [406, 312] on span at bounding box center [495, 305] width 265 height 22
type input "16"
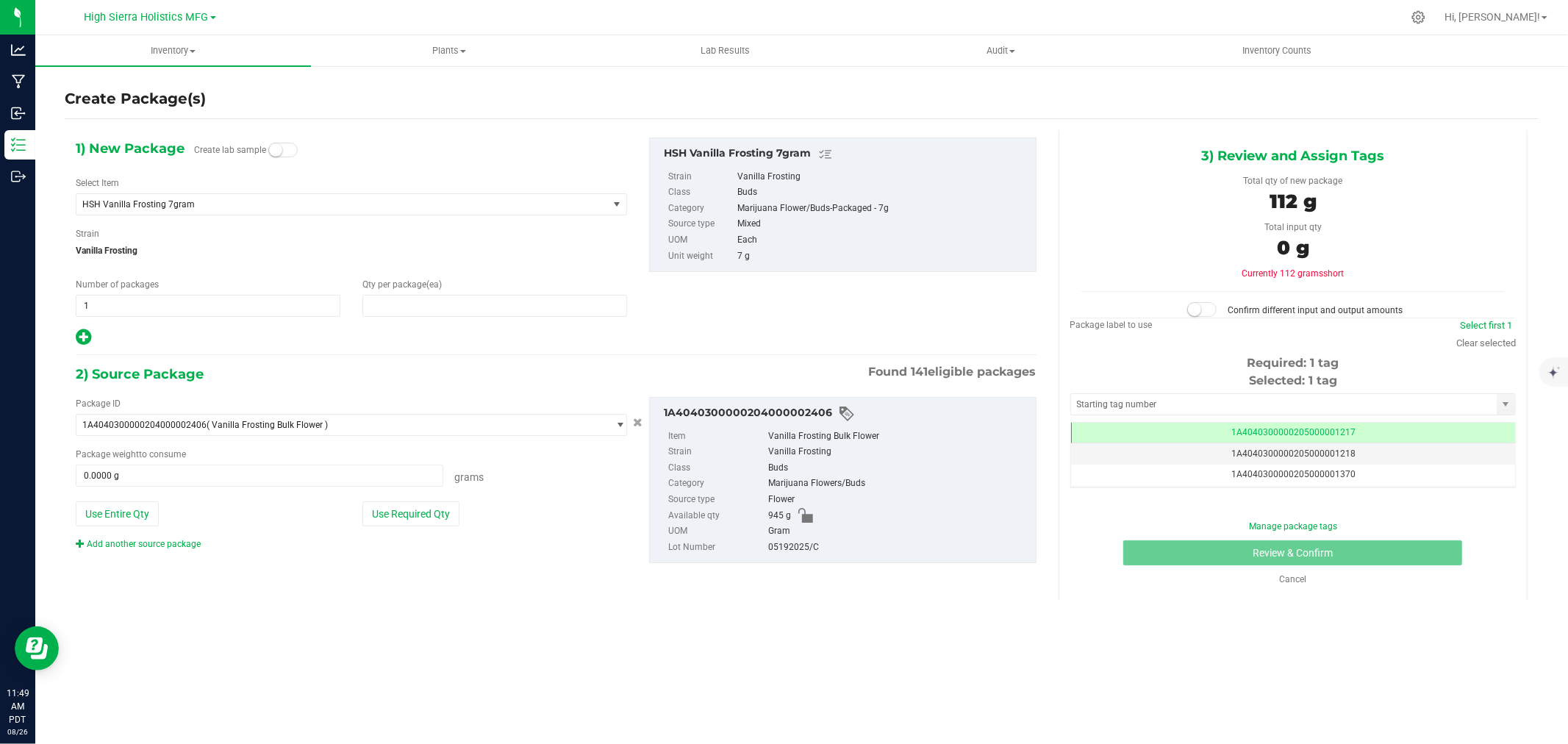
type input "16"
click at [401, 344] on div at bounding box center [351, 338] width 551 height 19
click at [402, 512] on button "Use Required Qty" at bounding box center [411, 514] width 97 height 25
type input "112.0000 g"
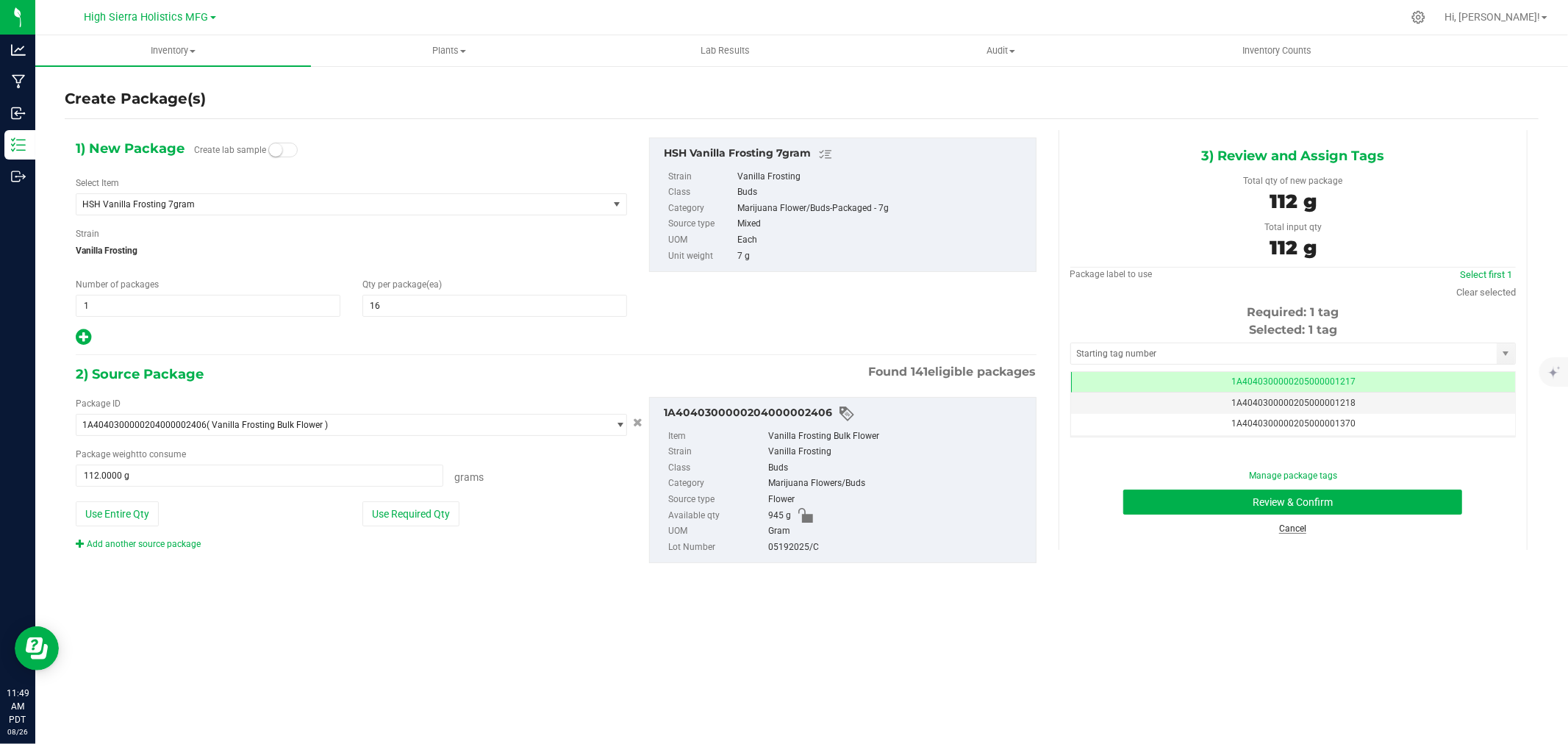
click at [1297, 531] on link "Cancel" at bounding box center [1292, 528] width 28 height 10
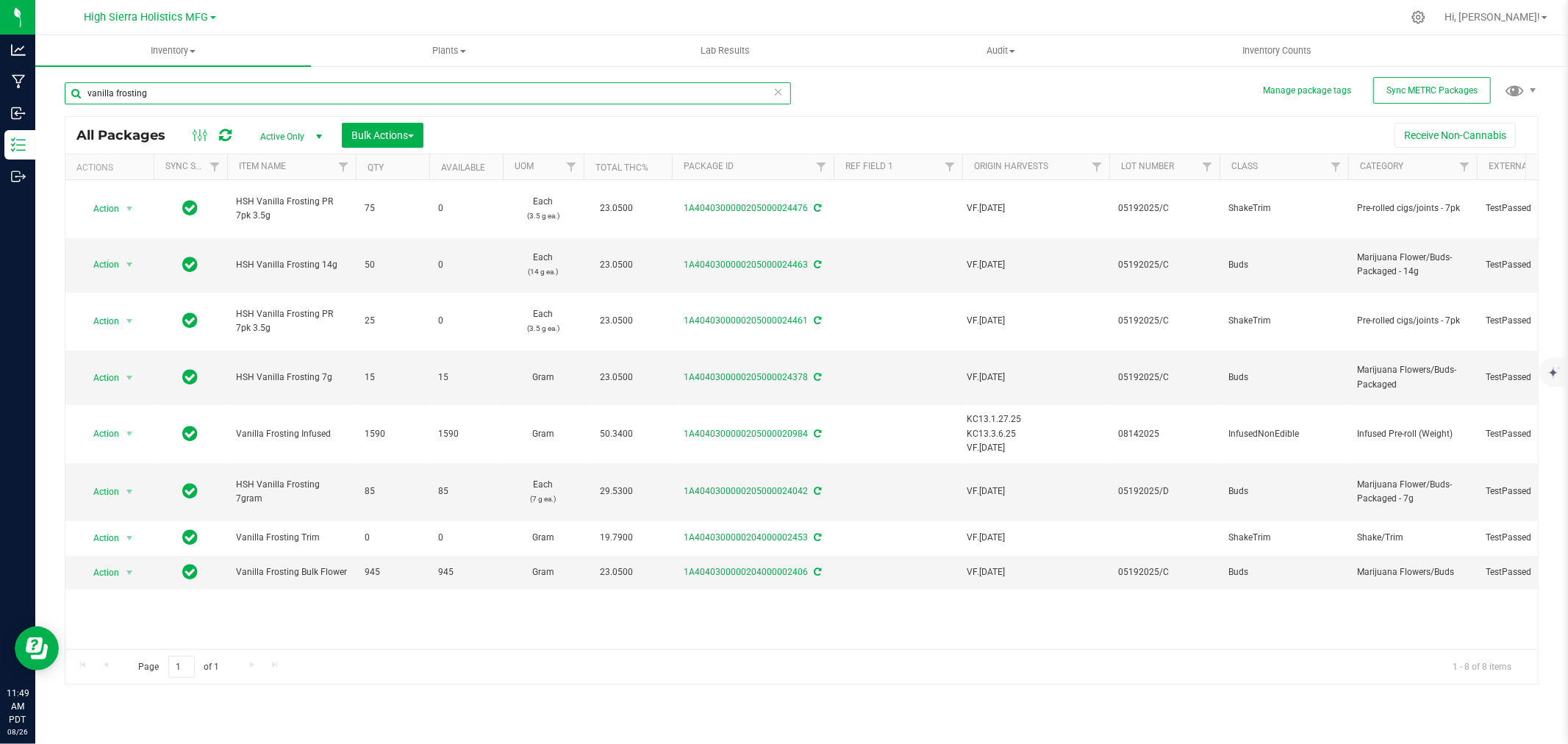
click at [179, 96] on input "vanilla frosting" at bounding box center [427, 93] width 726 height 22
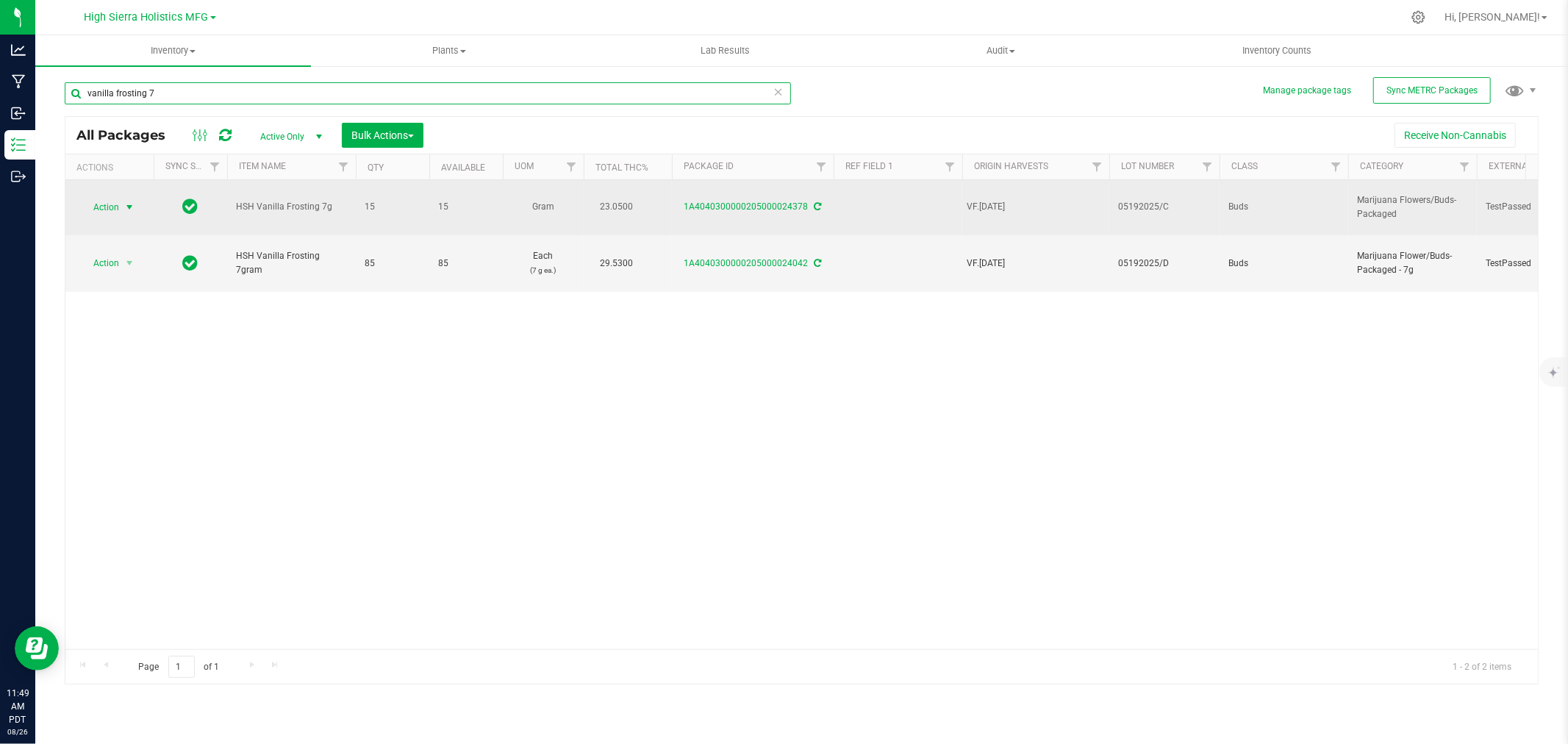
type input "vanilla frosting 7"
click at [126, 202] on span "select" at bounding box center [129, 207] width 11 height 11
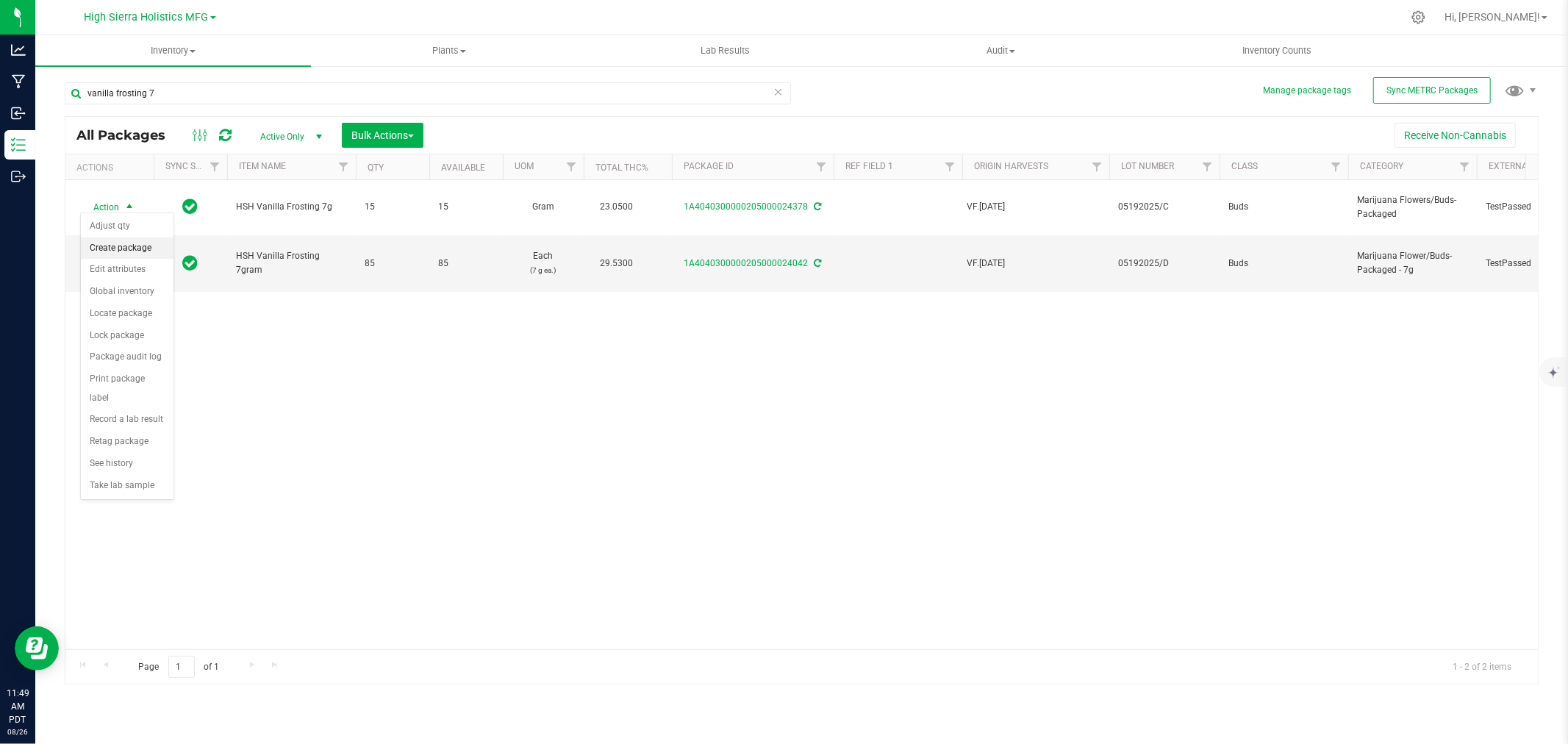
click at [129, 245] on li "Create package" at bounding box center [127, 248] width 92 height 22
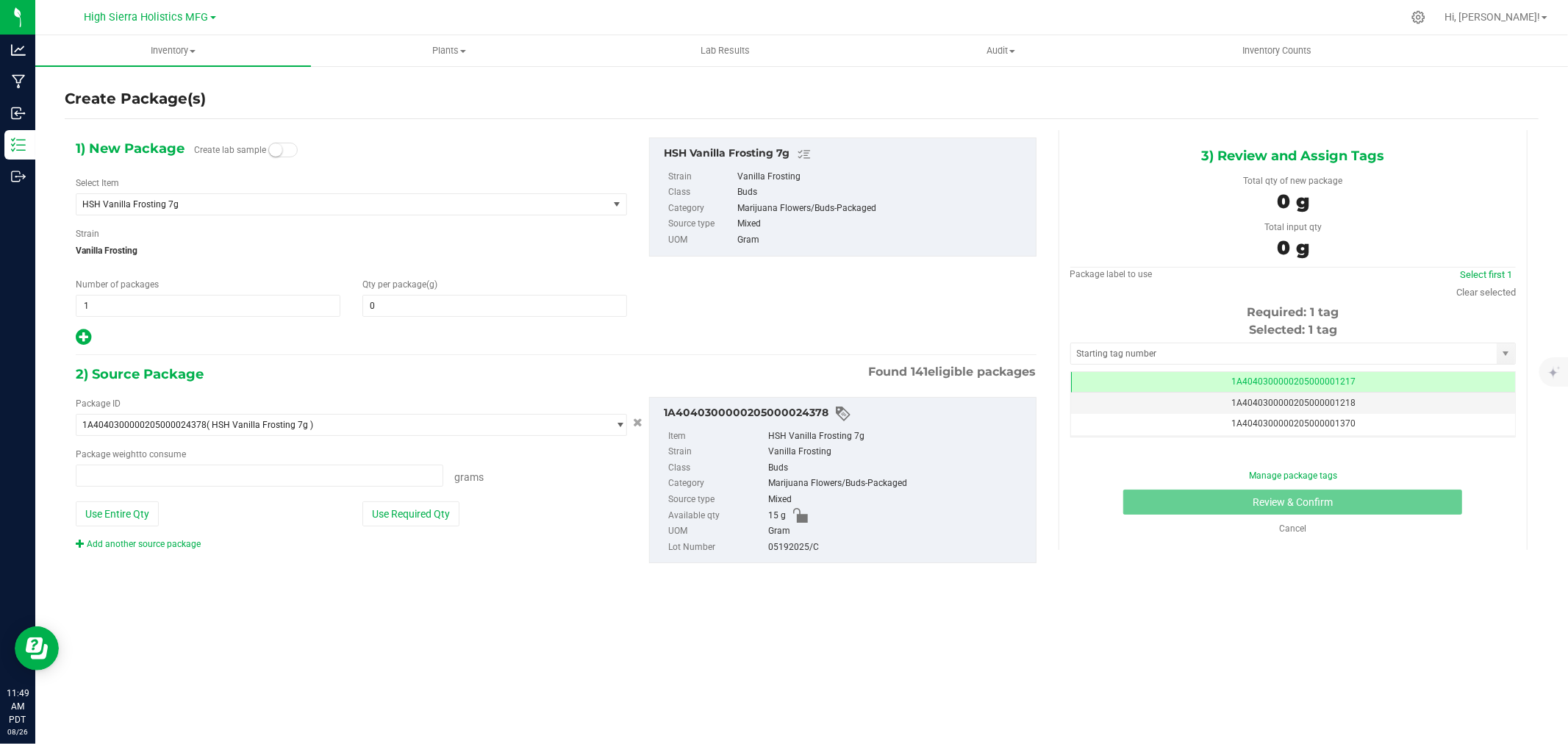
type input "0.0000"
type input "0.0000 g"
click at [248, 204] on span "HSH Vanilla Frosting 7g" at bounding box center [332, 204] width 499 height 10
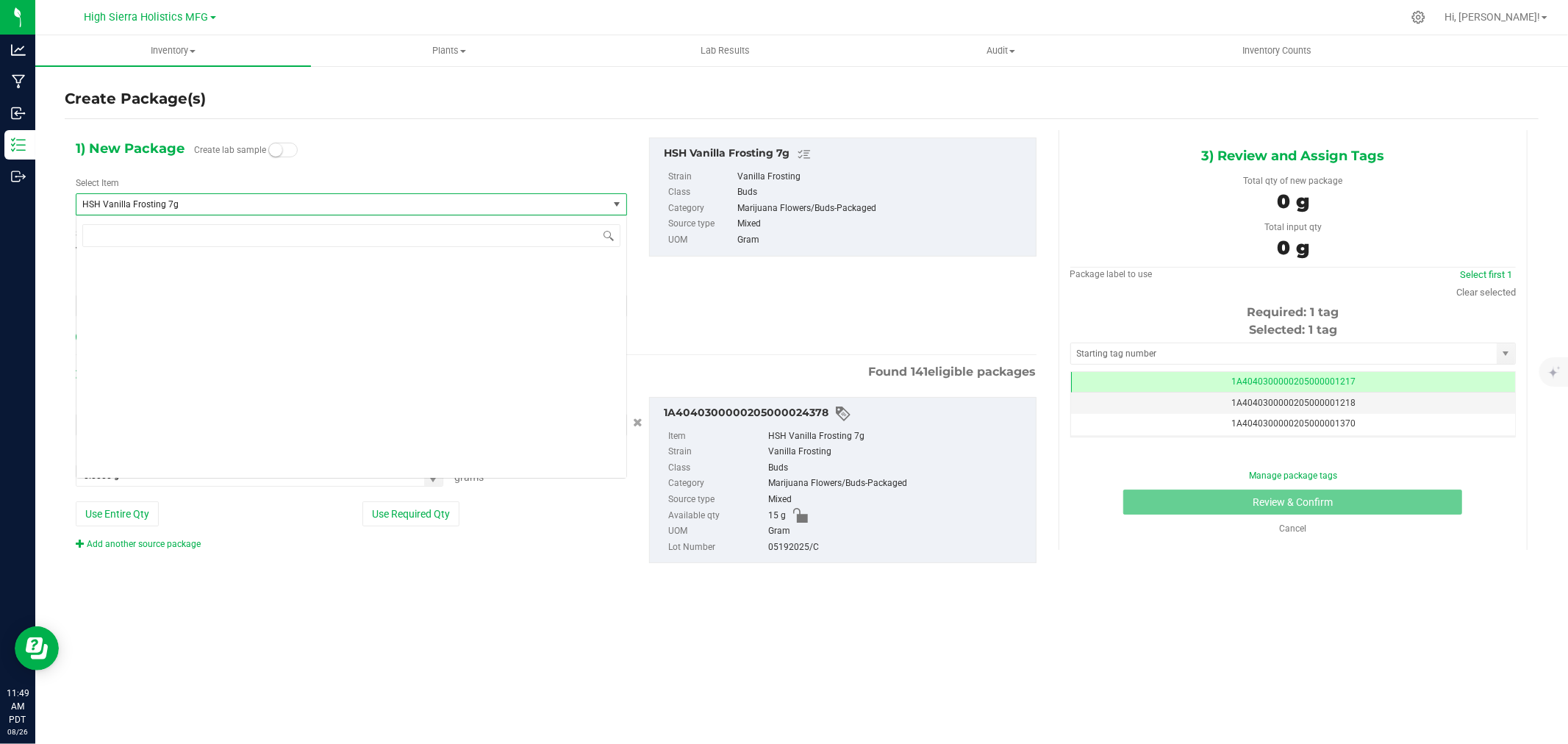
scroll to position [29225, 0]
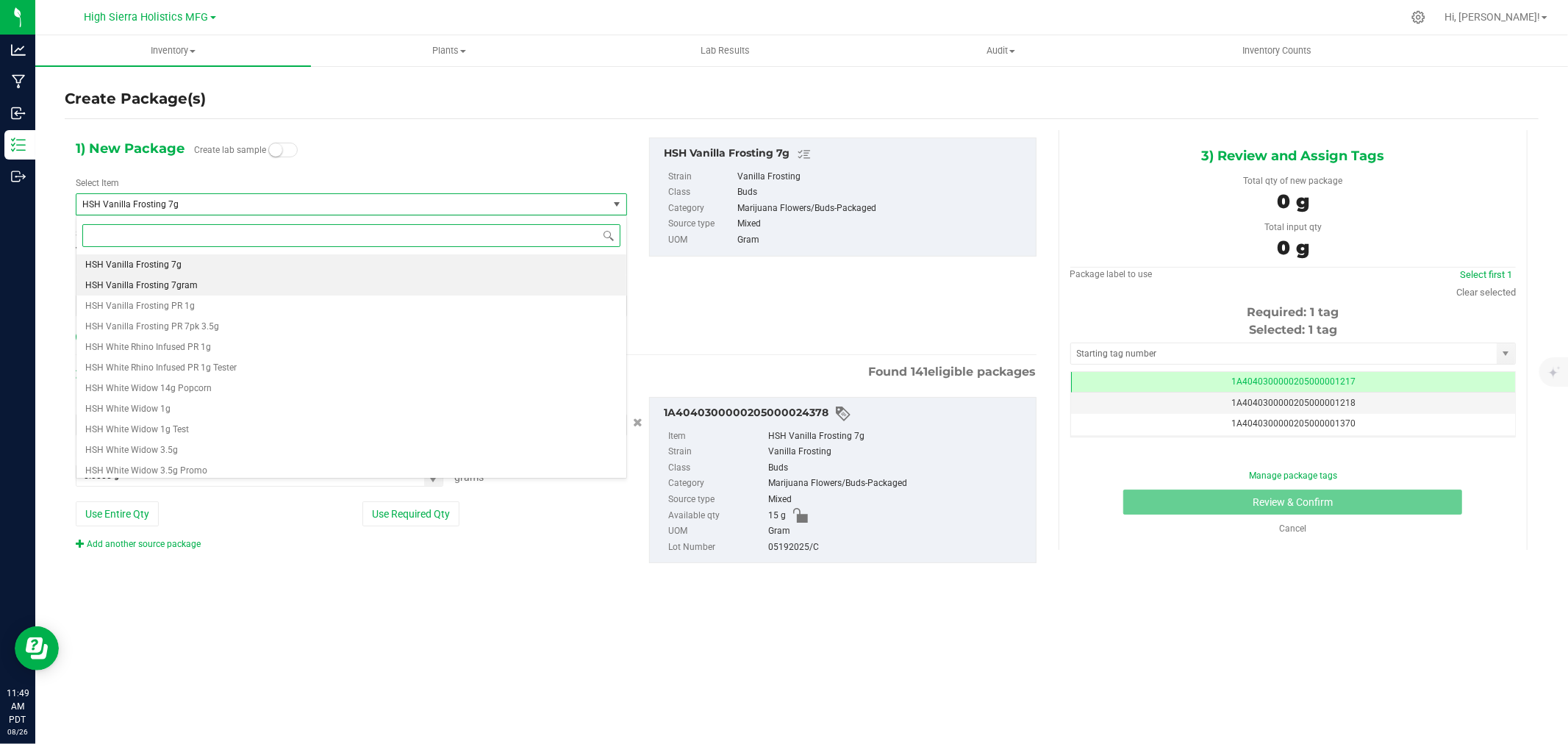
click at [192, 289] on span "HSH Vanilla Frosting 7gram" at bounding box center [142, 284] width 112 height 10
type input "0"
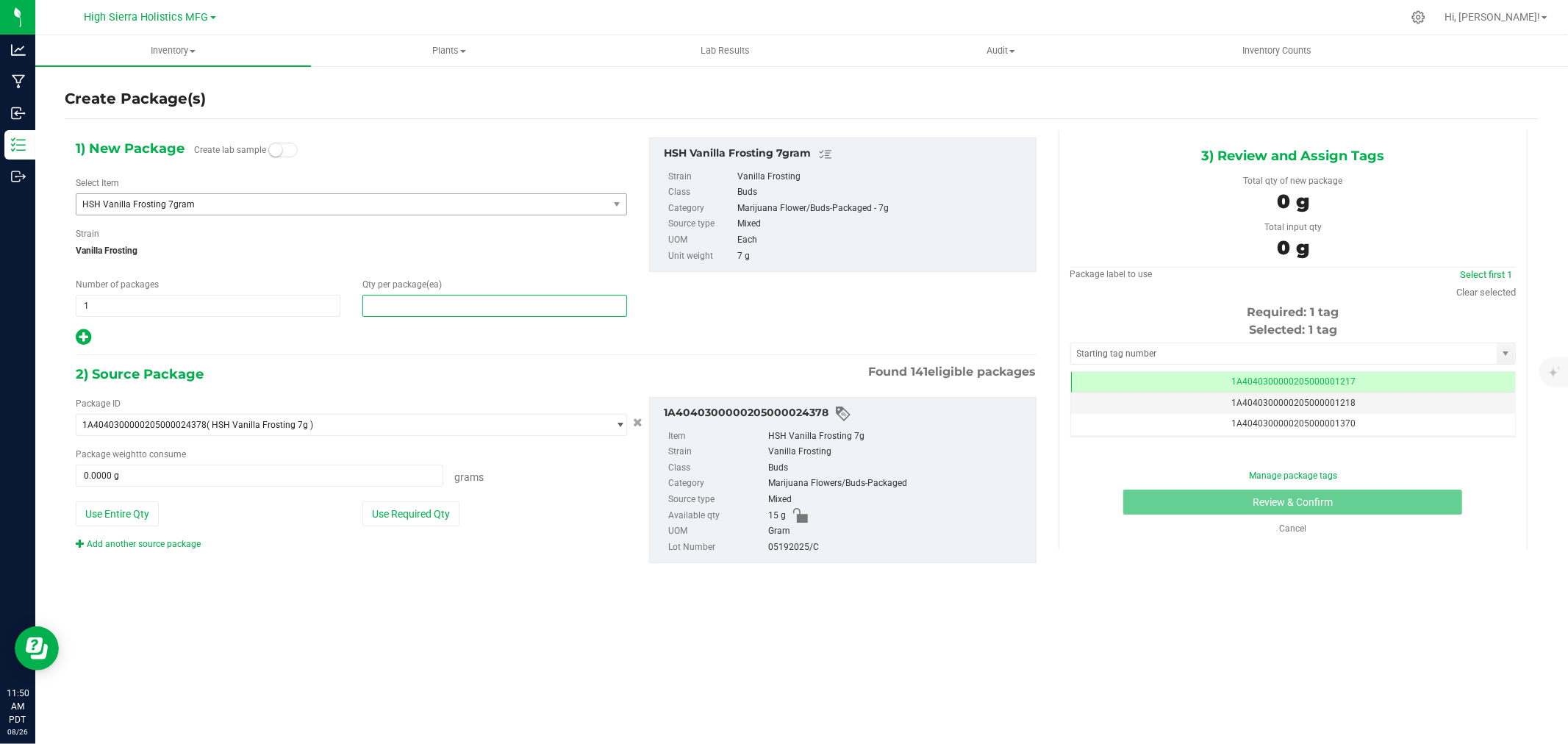
click at [419, 300] on span at bounding box center [495, 305] width 265 height 22
type input "15"
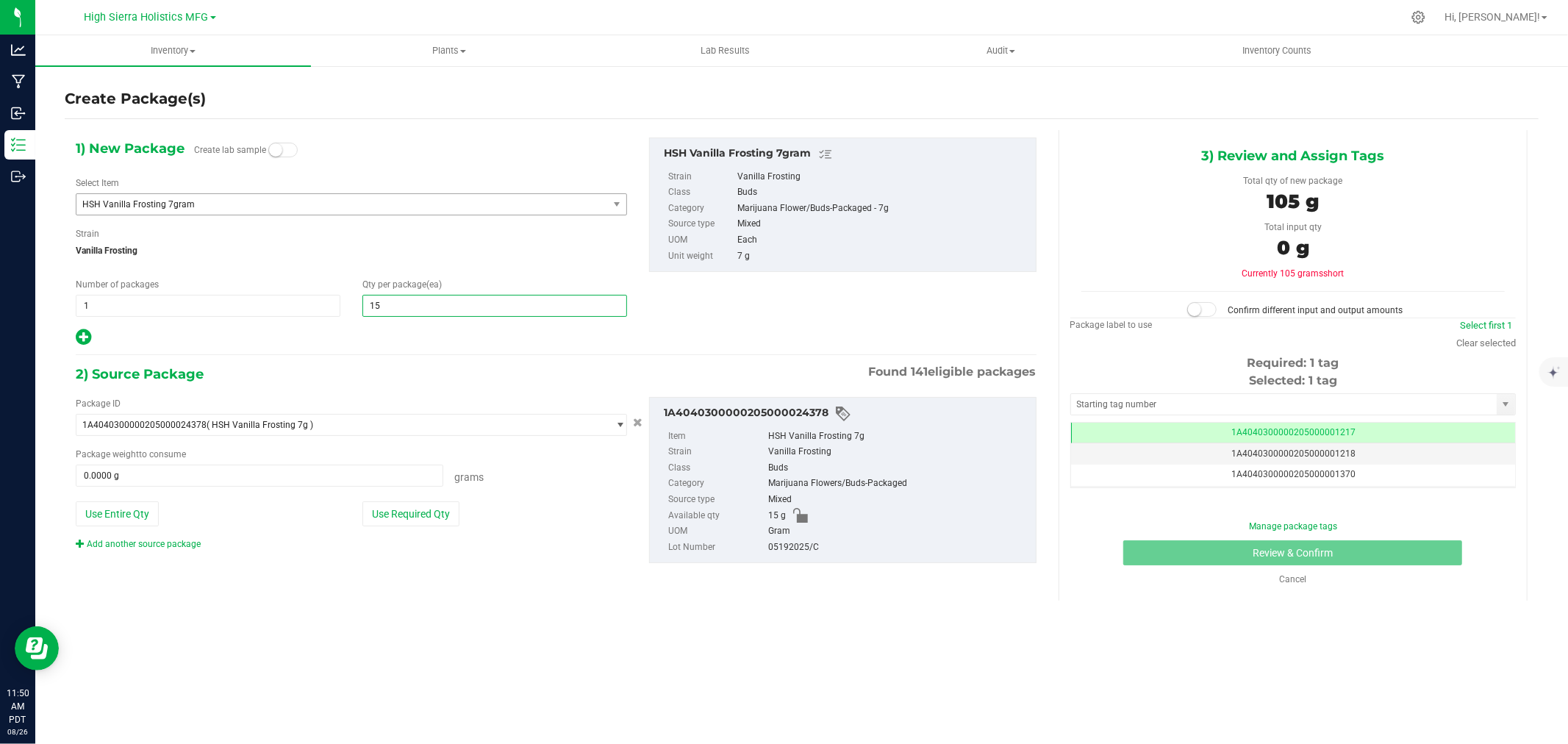
type input "15"
click at [445, 256] on span "Vanilla Frosting" at bounding box center [351, 250] width 551 height 22
click at [435, 516] on button "Use Required Qty" at bounding box center [411, 514] width 97 height 25
type input "15.0000 g"
drag, startPoint x: 413, startPoint y: 567, endPoint x: 421, endPoint y: 577, distance: 12.8
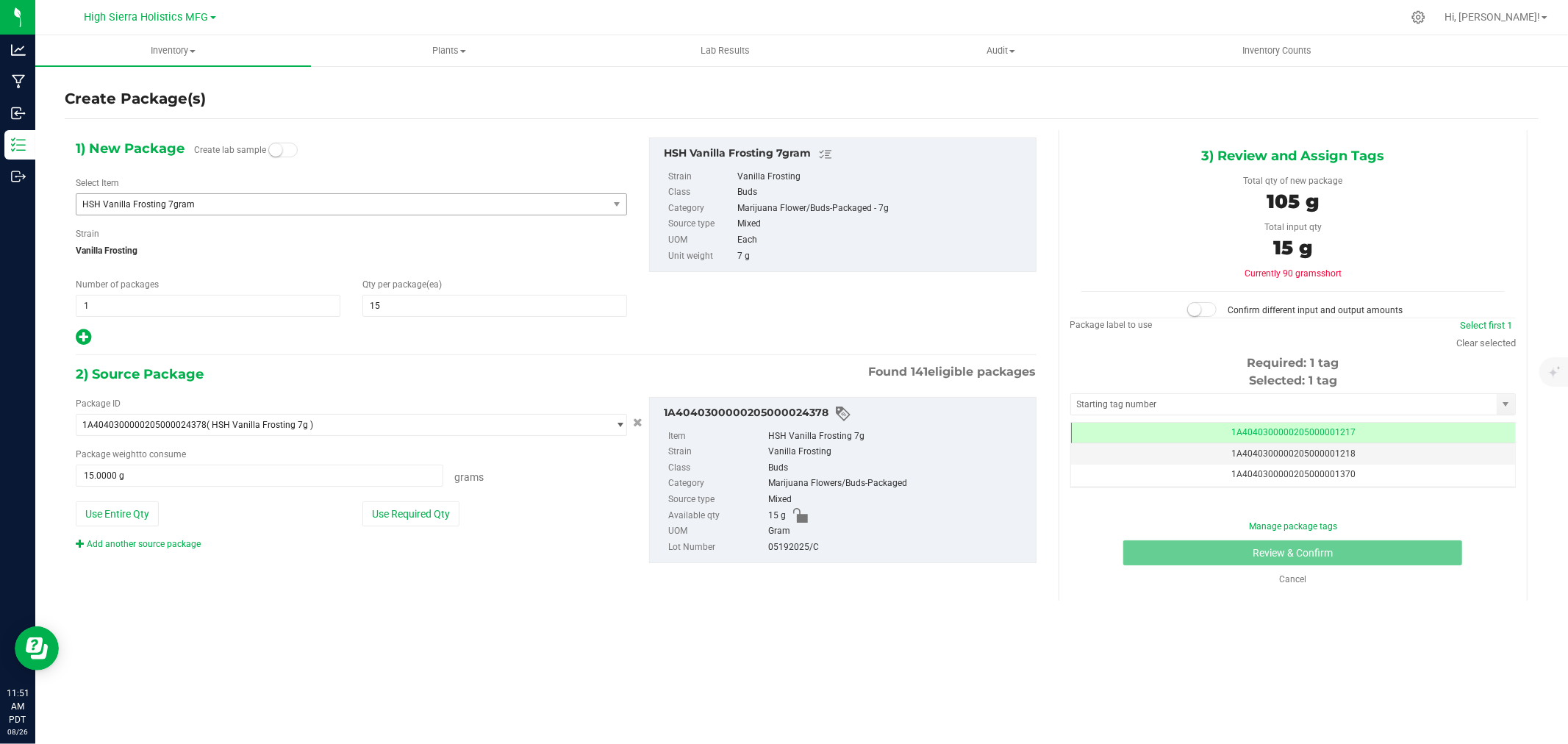
click at [421, 577] on div "2) Source Package Found 141 eligible packages Package ID 1A40403000002050000243…" at bounding box center [557, 476] width 961 height 225
click at [243, 206] on span "HSH Vanilla Frosting 7gram" at bounding box center [332, 204] width 499 height 10
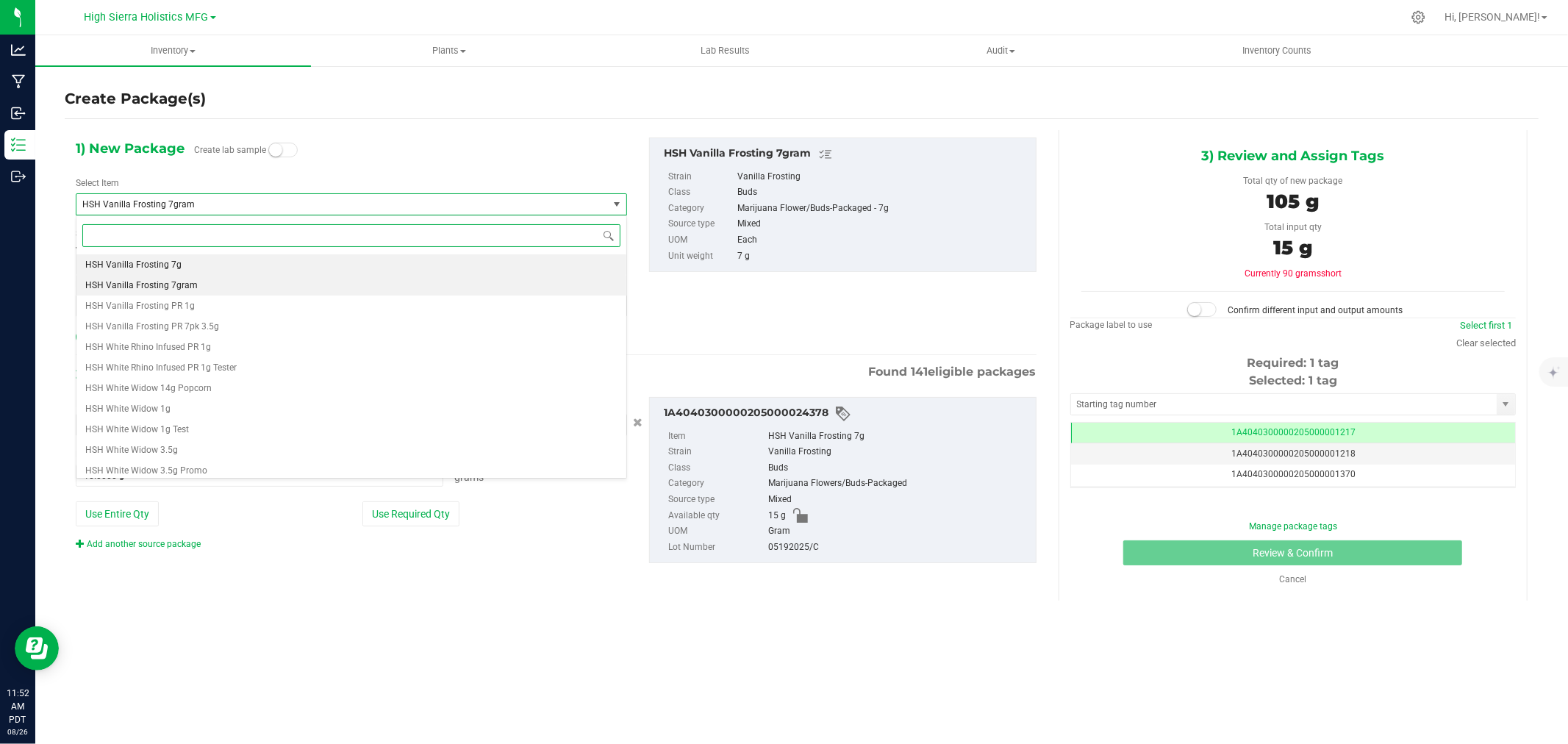
click at [192, 259] on li "HSH Vanilla Frosting 7g" at bounding box center [351, 264] width 550 height 21
type input "0.0000"
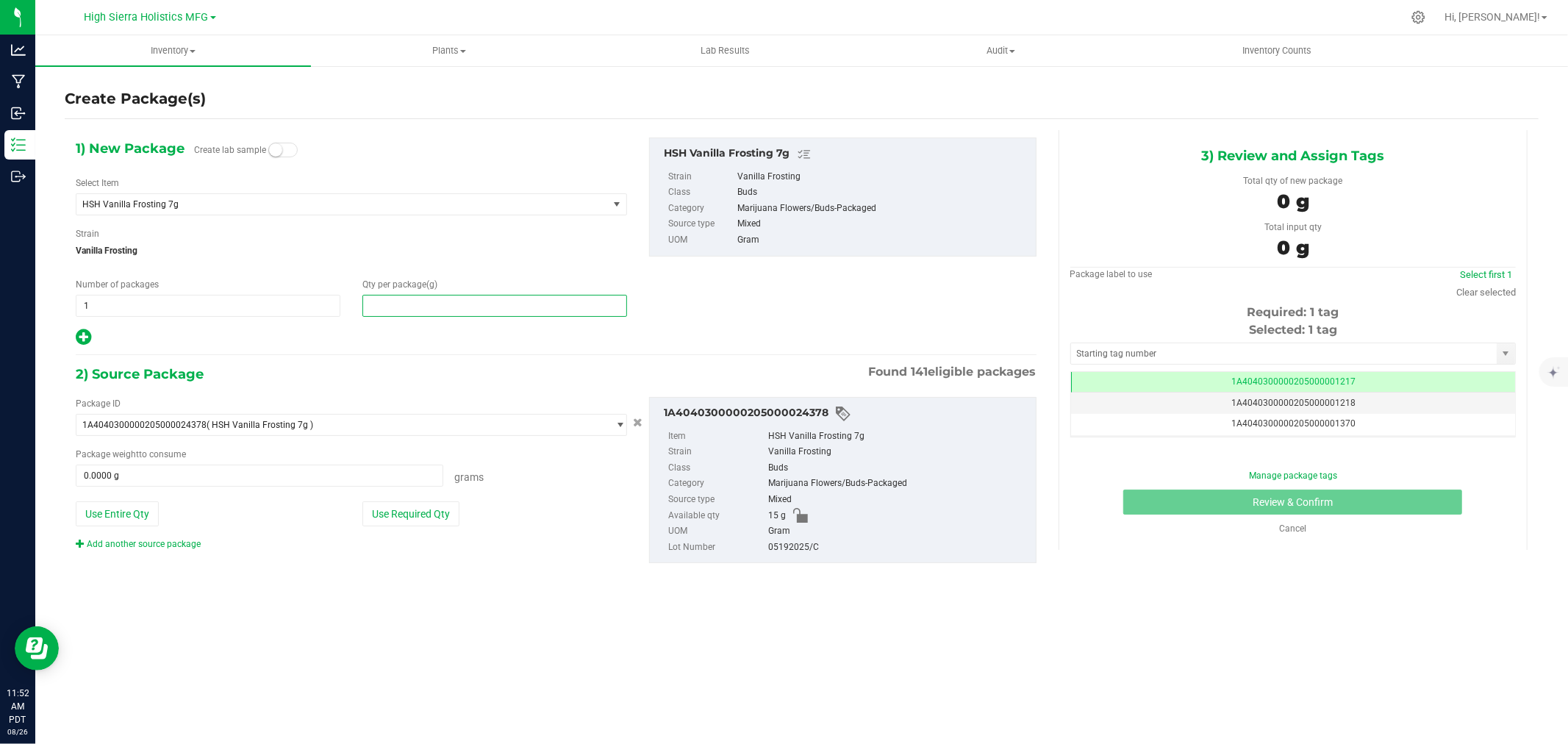
click at [481, 295] on span at bounding box center [495, 305] width 265 height 22
type input "16"
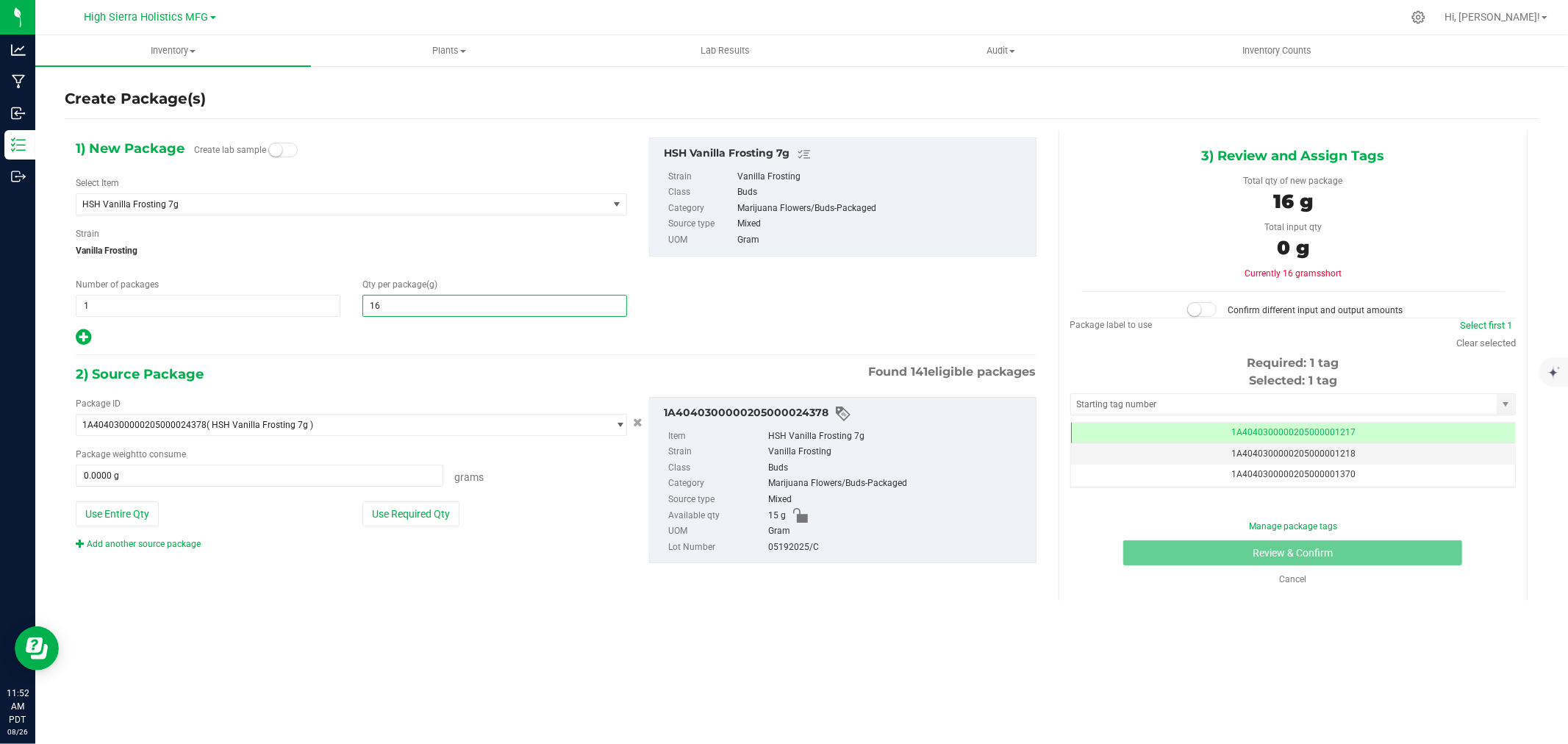
type input "16.0000"
drag, startPoint x: 407, startPoint y: 363, endPoint x: 413, endPoint y: 394, distance: 31.6
click at [407, 363] on div "2) Source Package Found 141 eligible packages" at bounding box center [557, 374] width 961 height 22
click at [412, 510] on button "Use Required Qty" at bounding box center [411, 514] width 97 height 25
type input "15.0000 g"
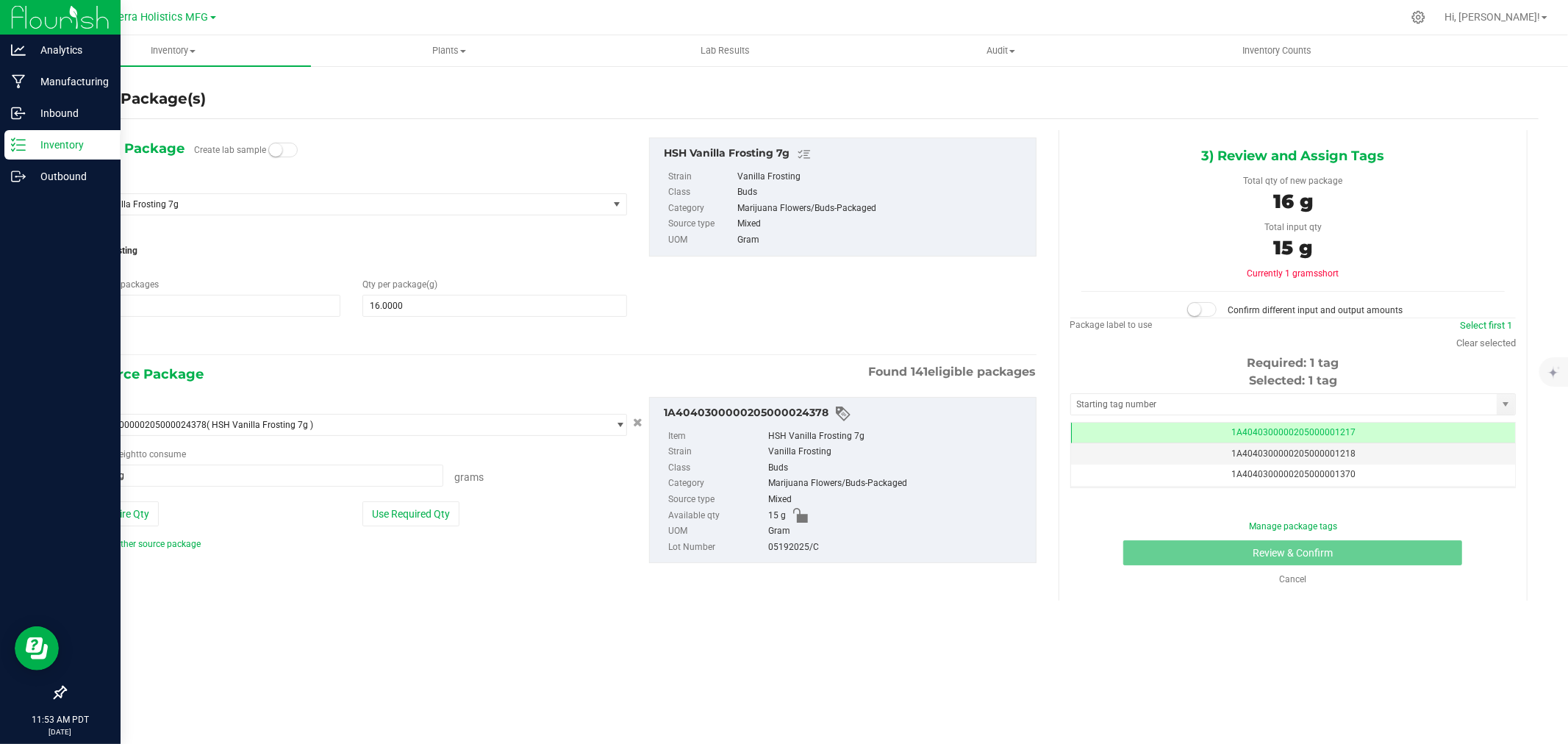
click at [76, 143] on p "Inventory" at bounding box center [69, 145] width 88 height 18
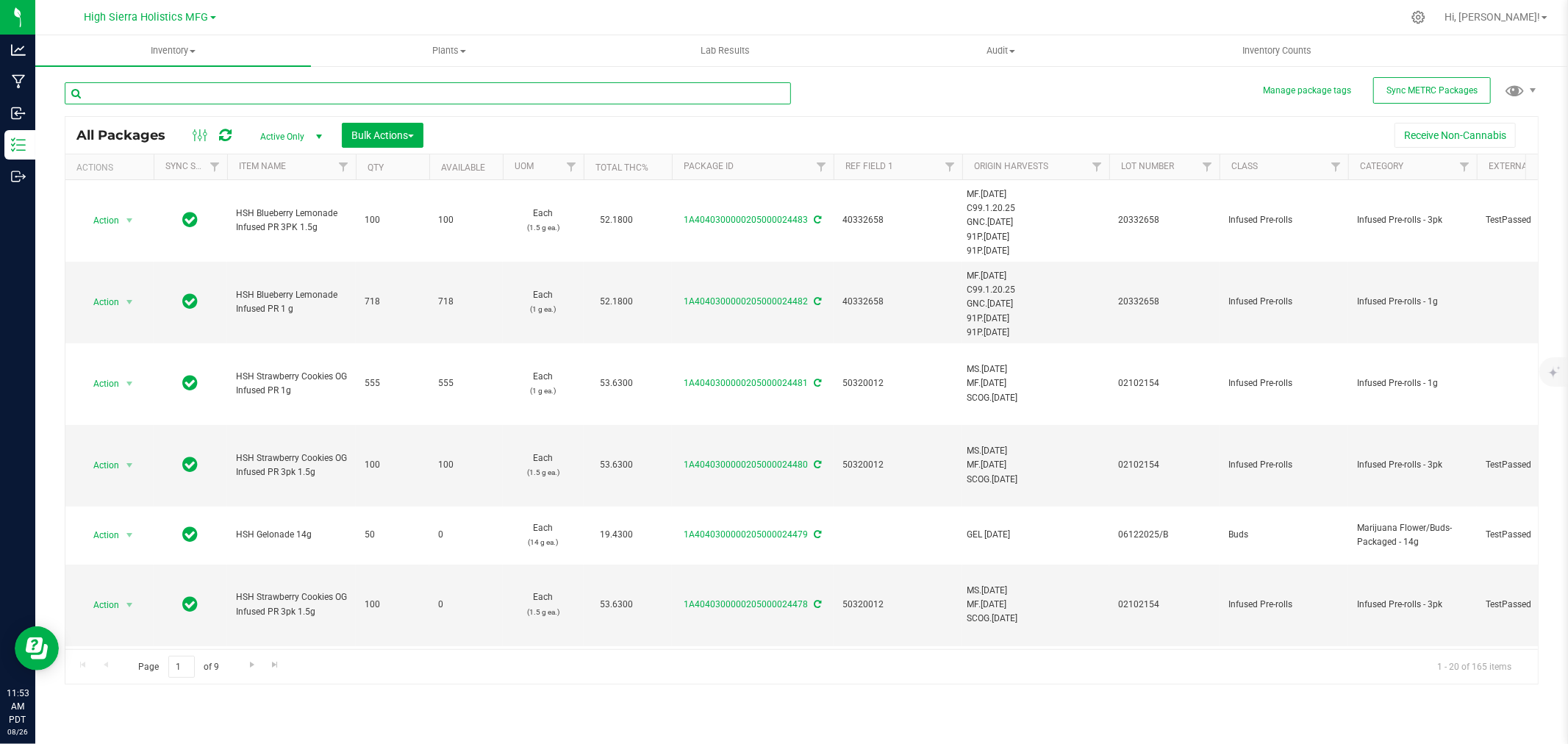
click at [215, 99] on input "text" at bounding box center [427, 93] width 726 height 22
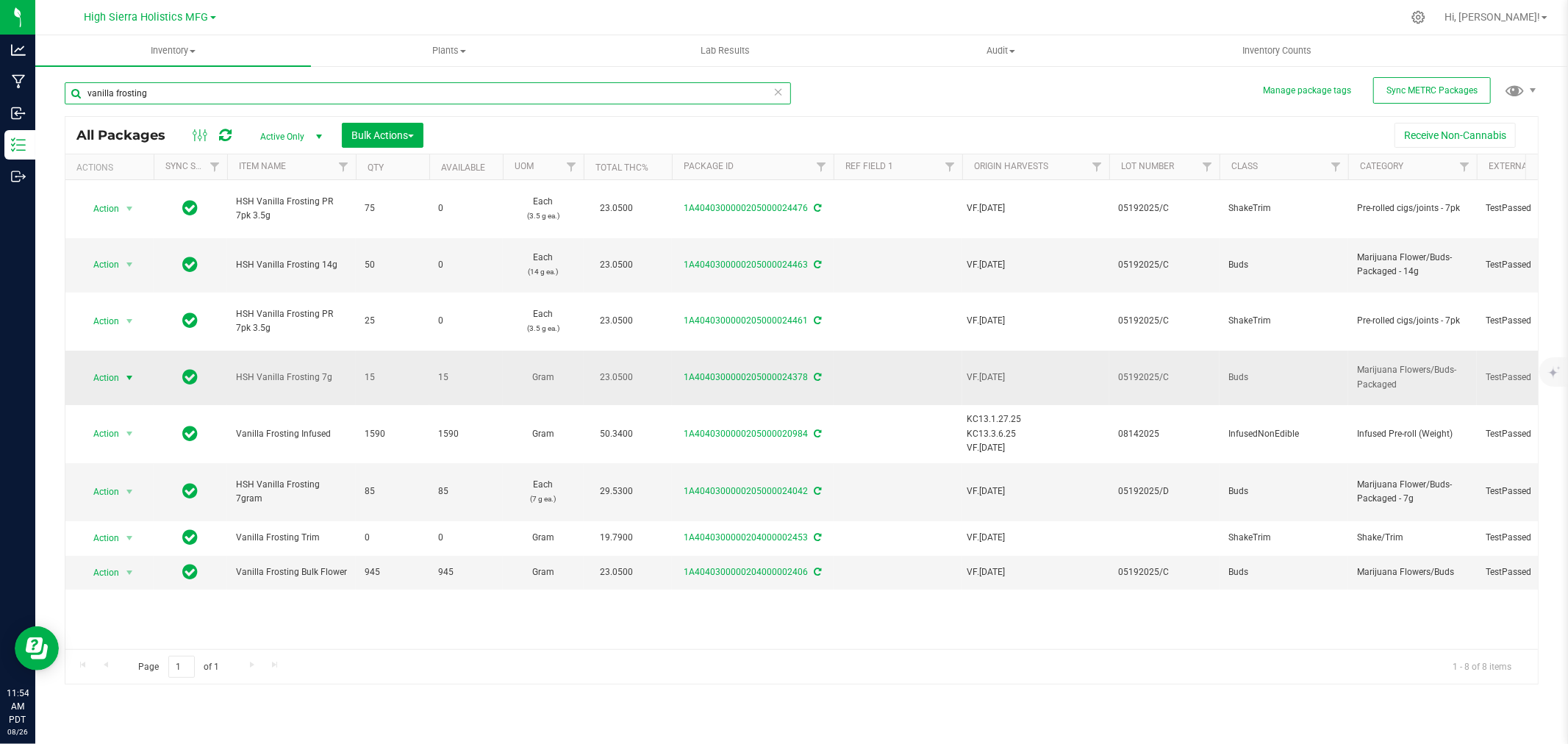
type input "vanilla frosting"
click at [127, 376] on span "select" at bounding box center [129, 378] width 11 height 11
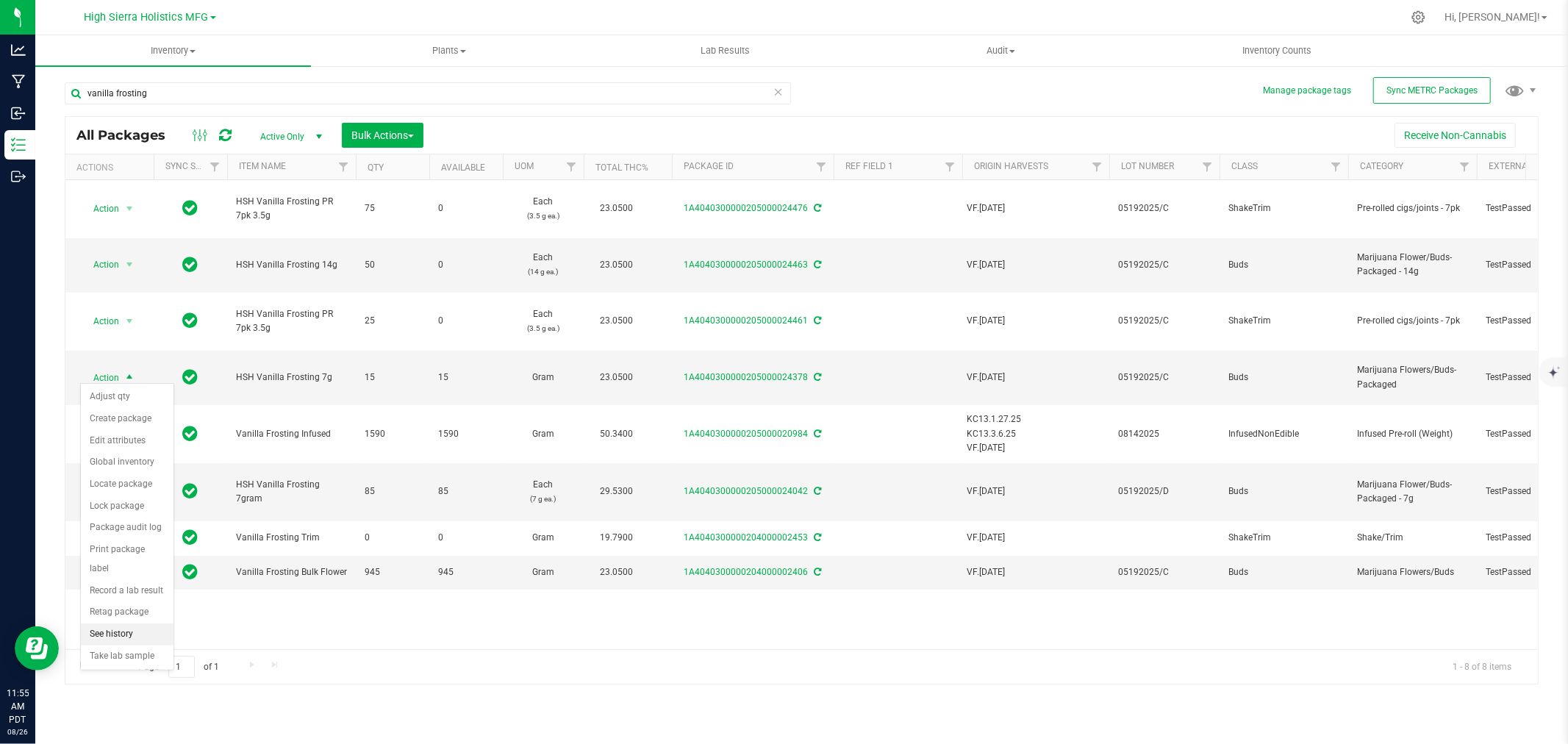
click at [130, 636] on li "See history" at bounding box center [127, 634] width 92 height 22
click at [814, 373] on icon at bounding box center [818, 377] width 8 height 9
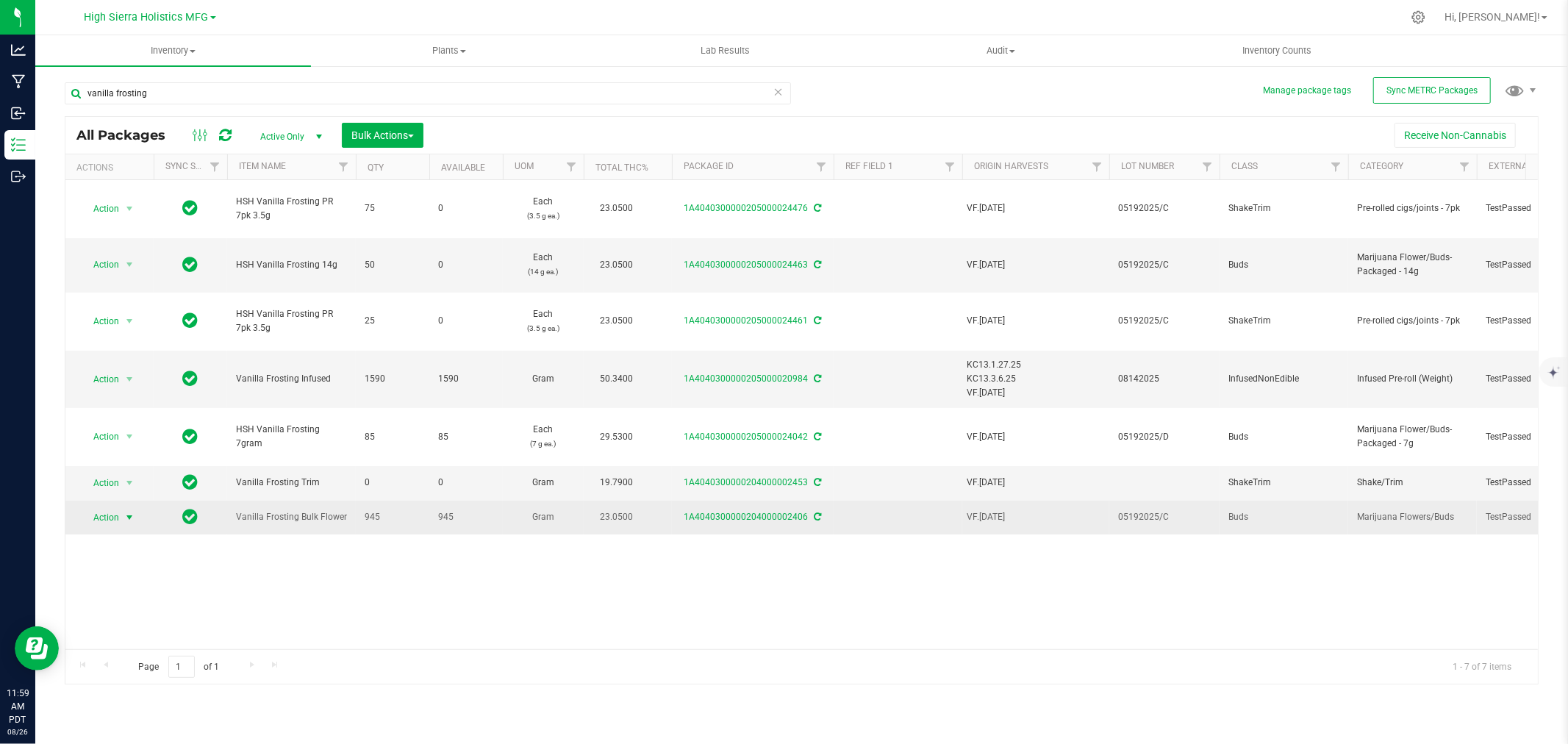
click at [127, 516] on span "select" at bounding box center [129, 518] width 11 height 11
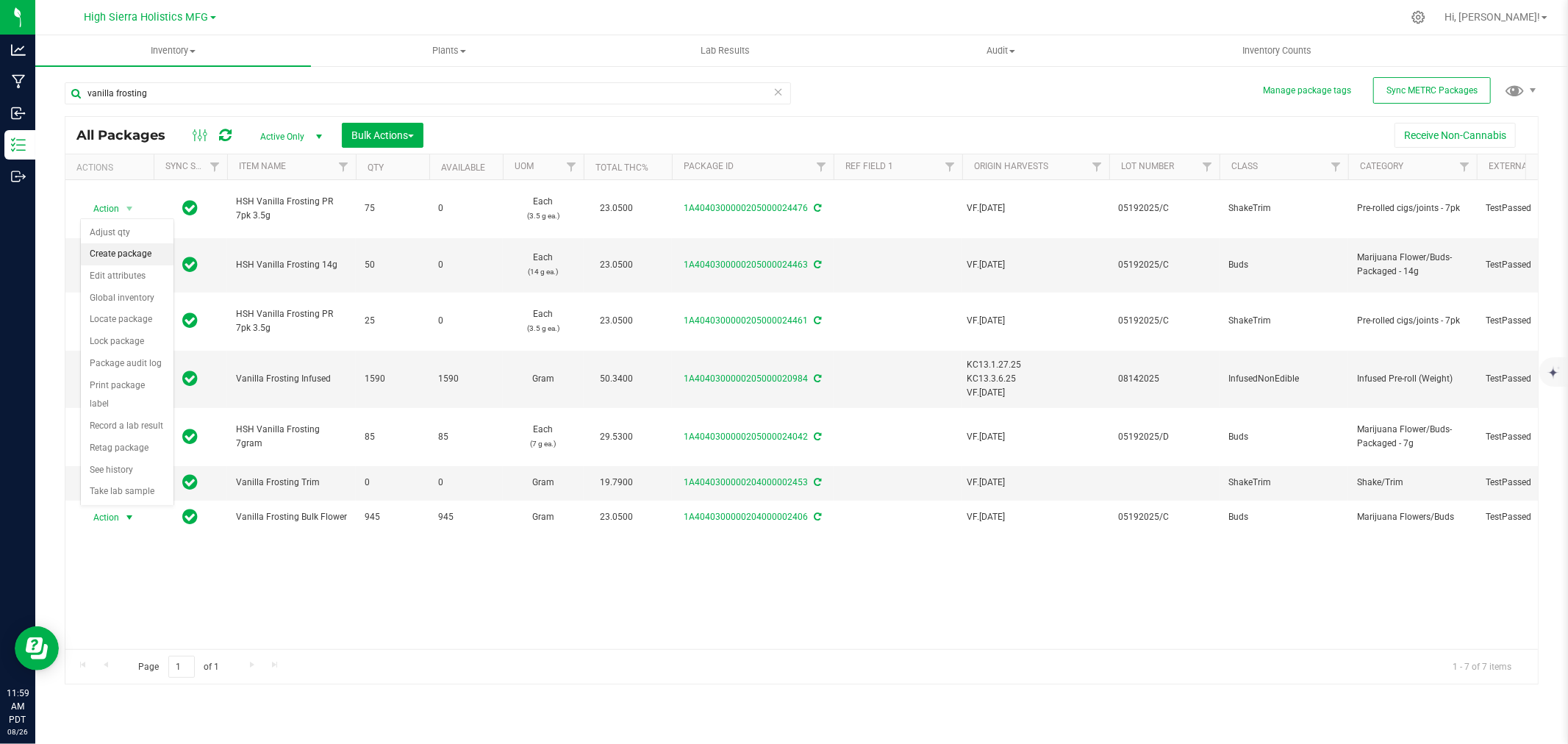
click at [125, 259] on li "Create package" at bounding box center [127, 254] width 92 height 22
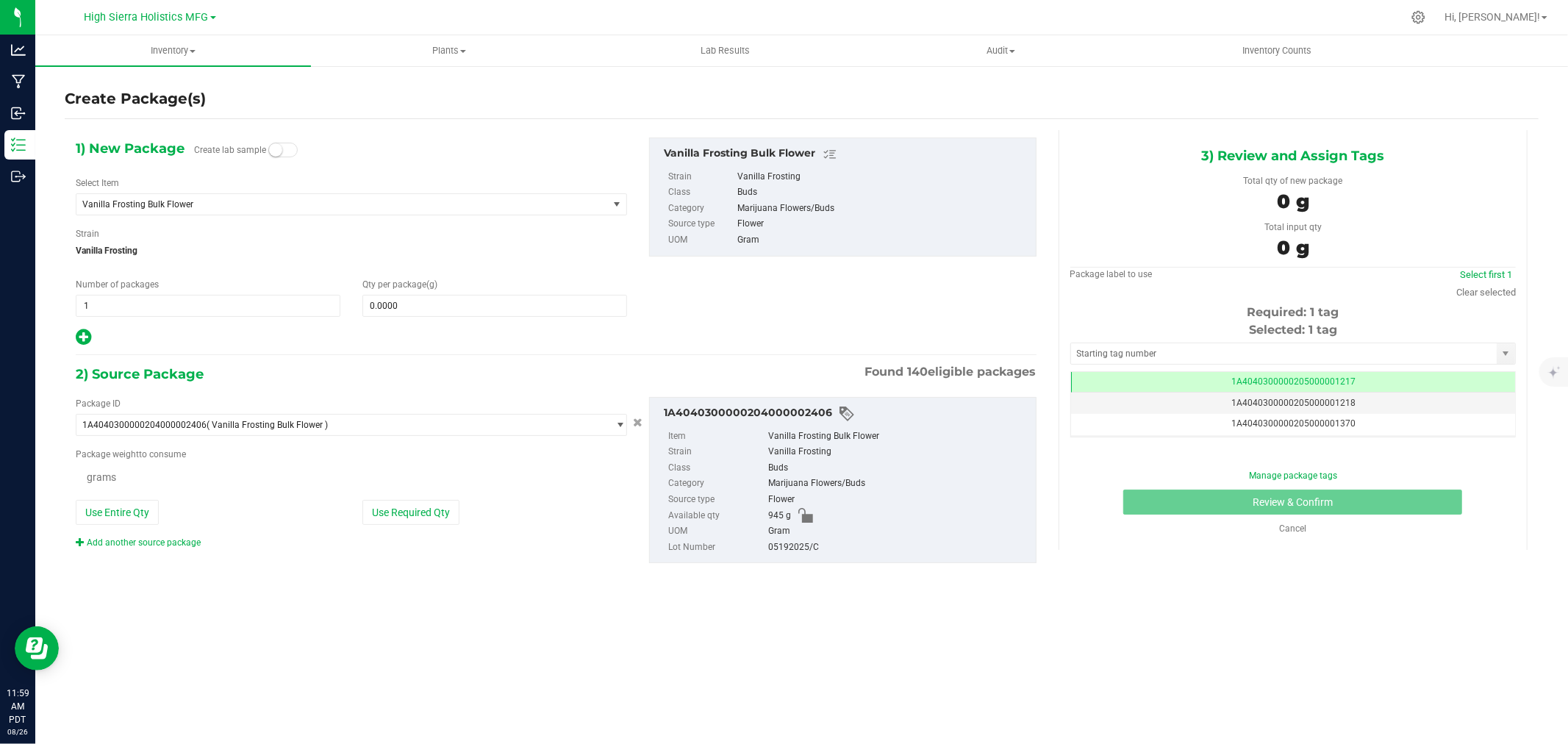
scroll to position [0, -1]
click at [238, 196] on span "Vanilla Frosting Bulk Flower" at bounding box center [342, 205] width 532 height 21
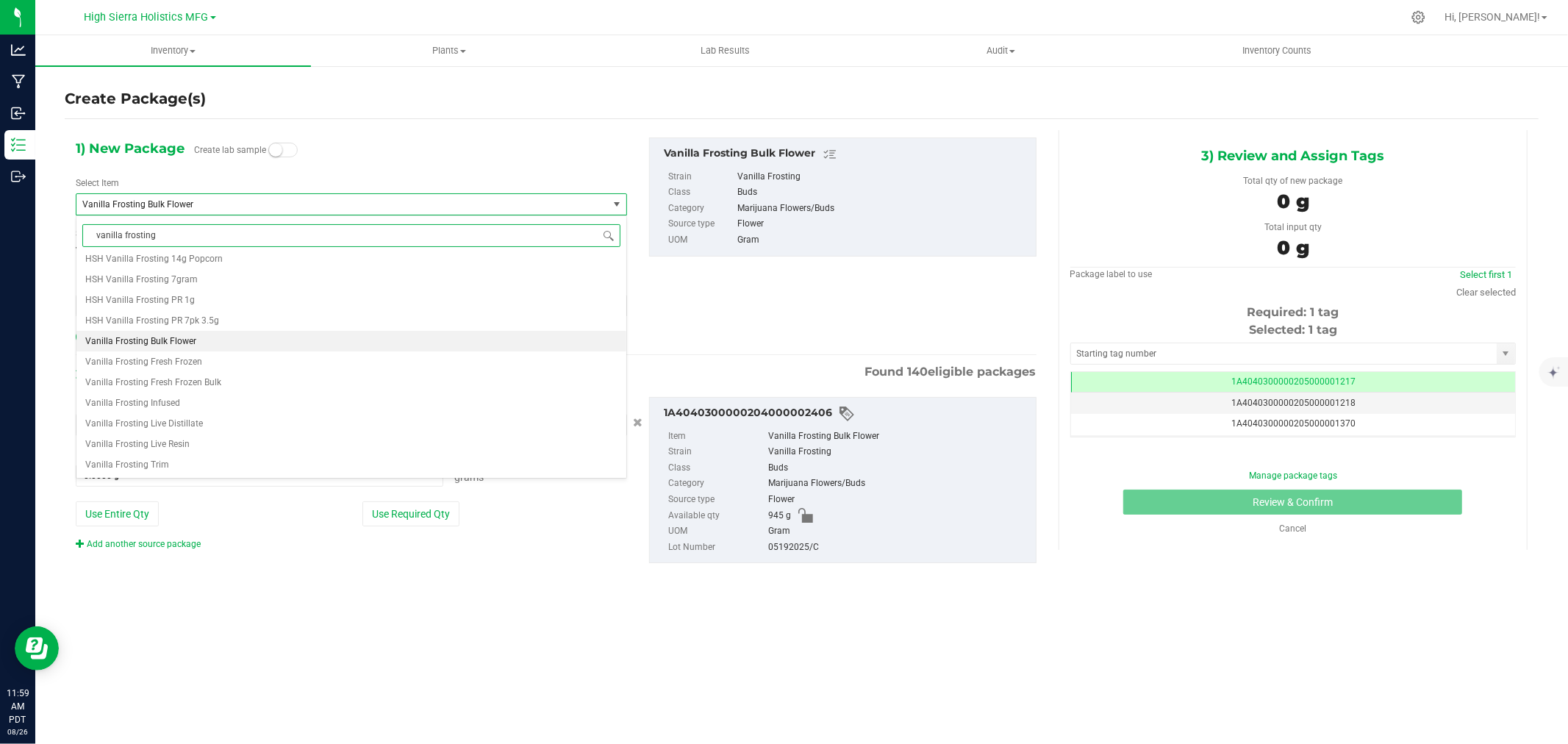
scroll to position [0, 0]
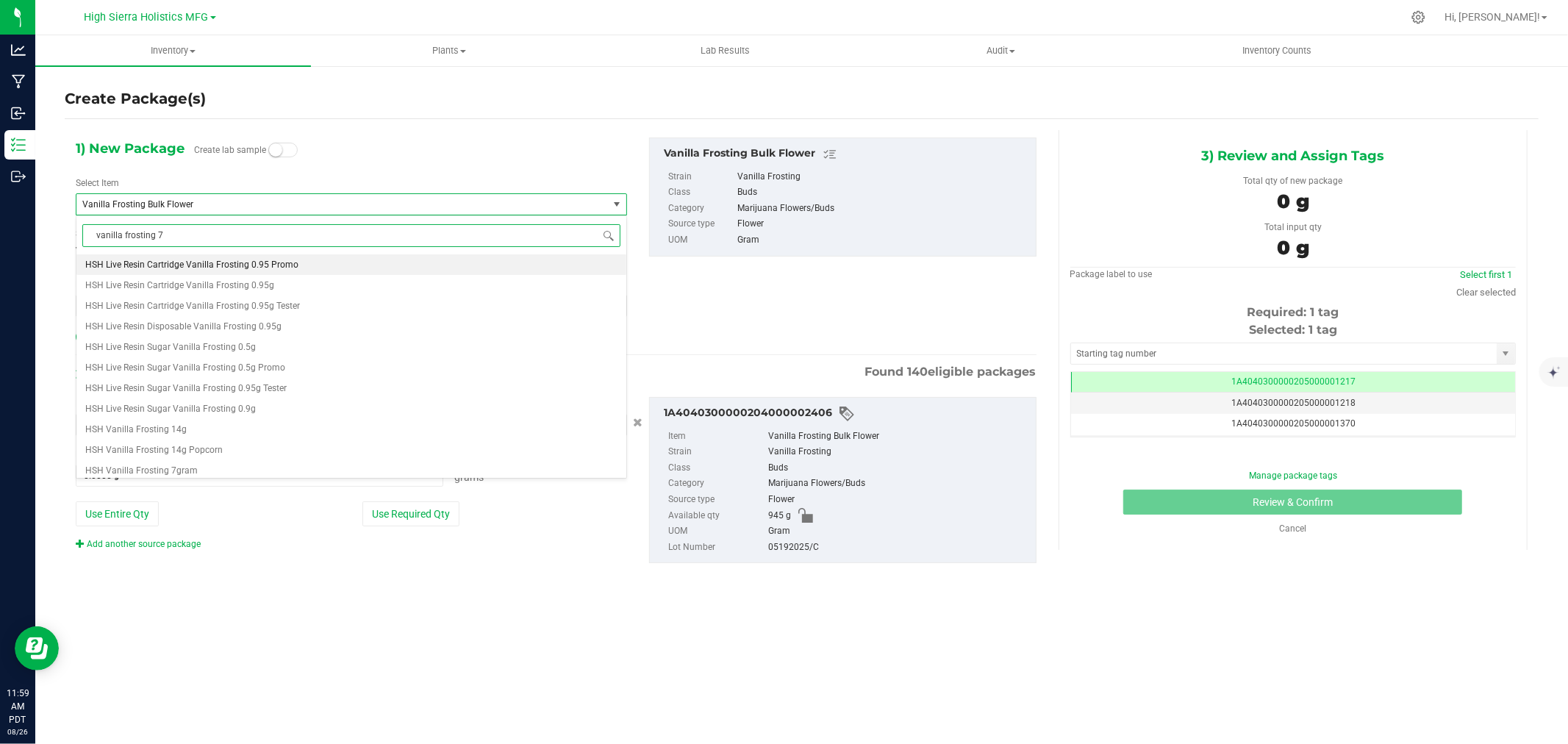
type input "vanilla frosting 7g"
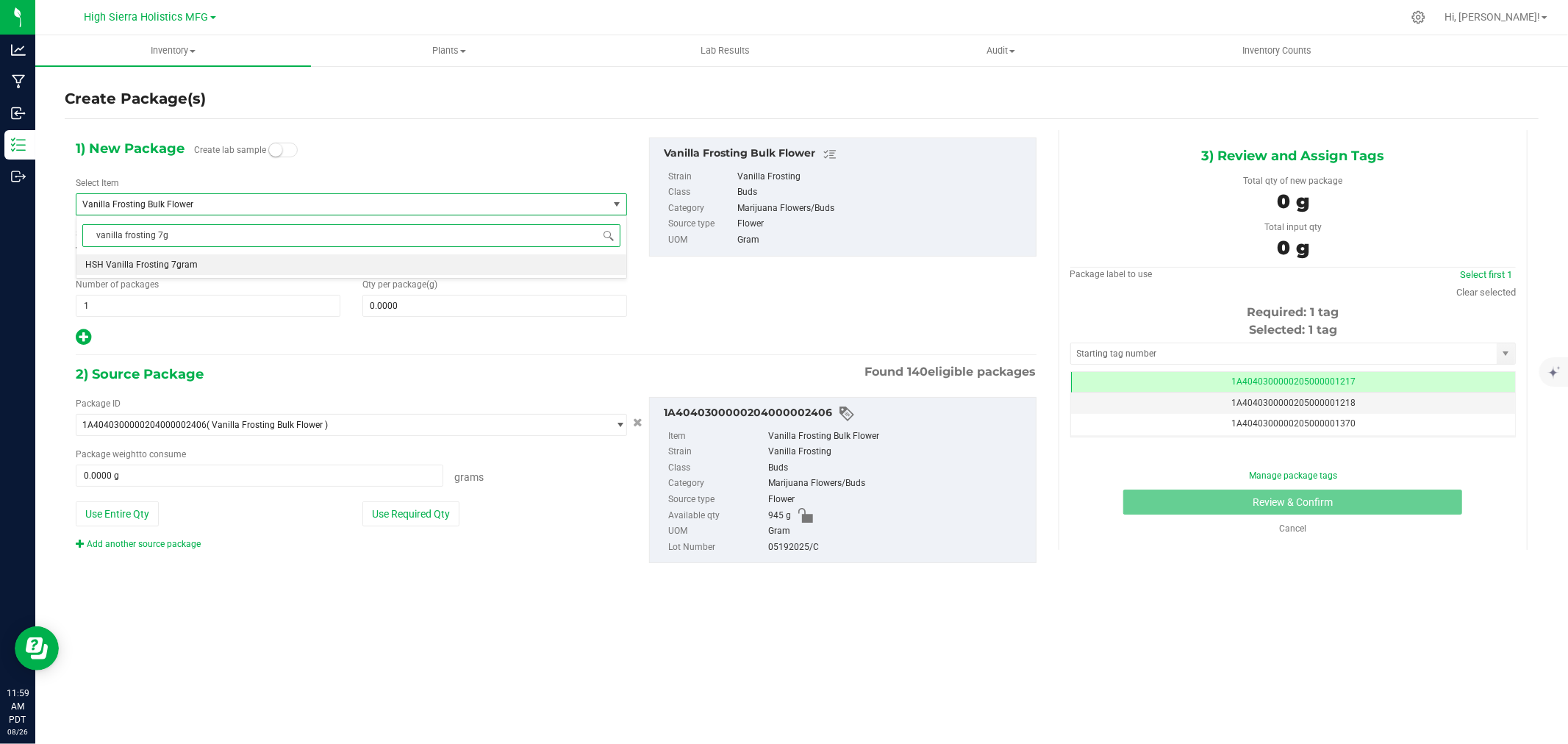
click at [252, 261] on li "HSH Vanilla Frosting 7gram" at bounding box center [351, 264] width 550 height 21
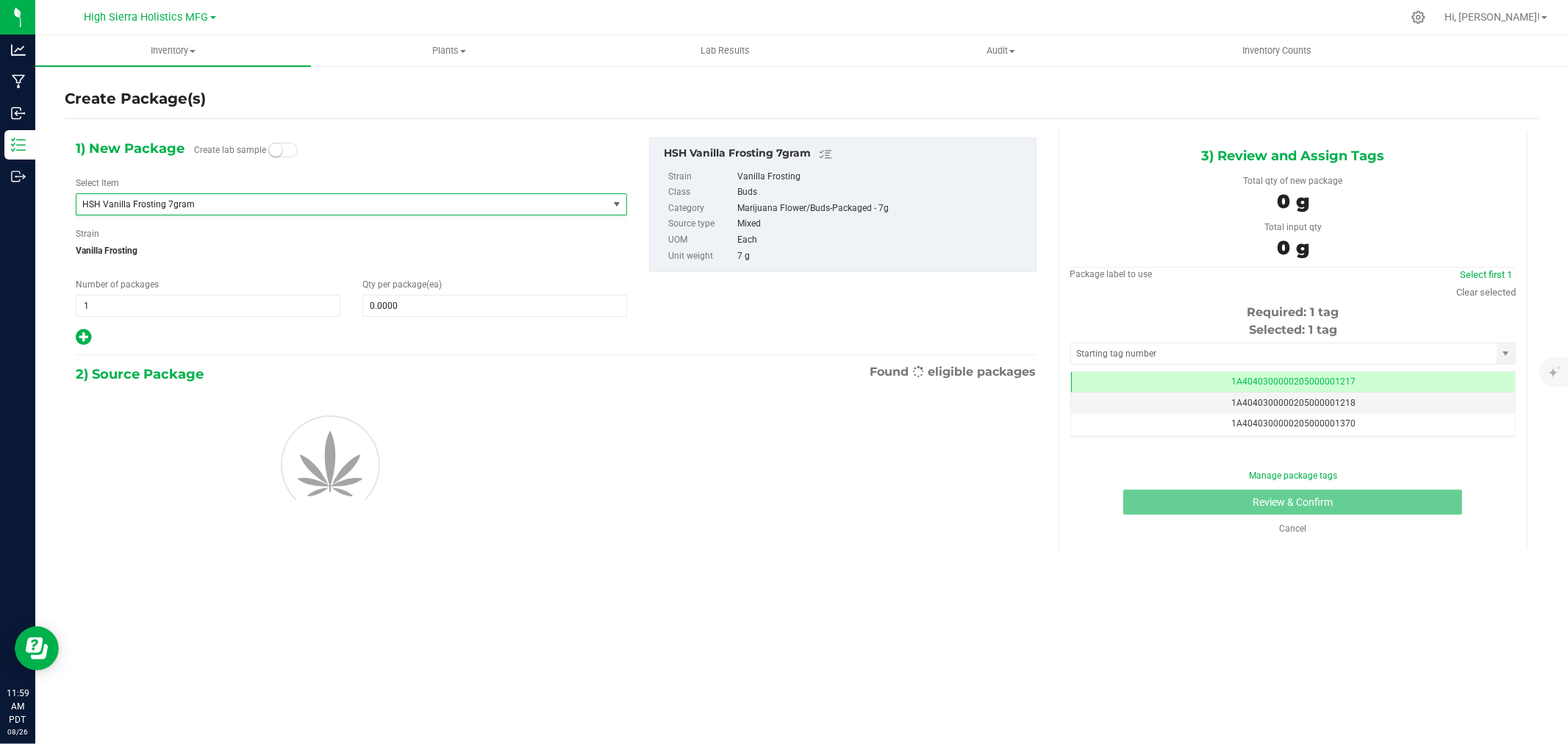
type input "0"
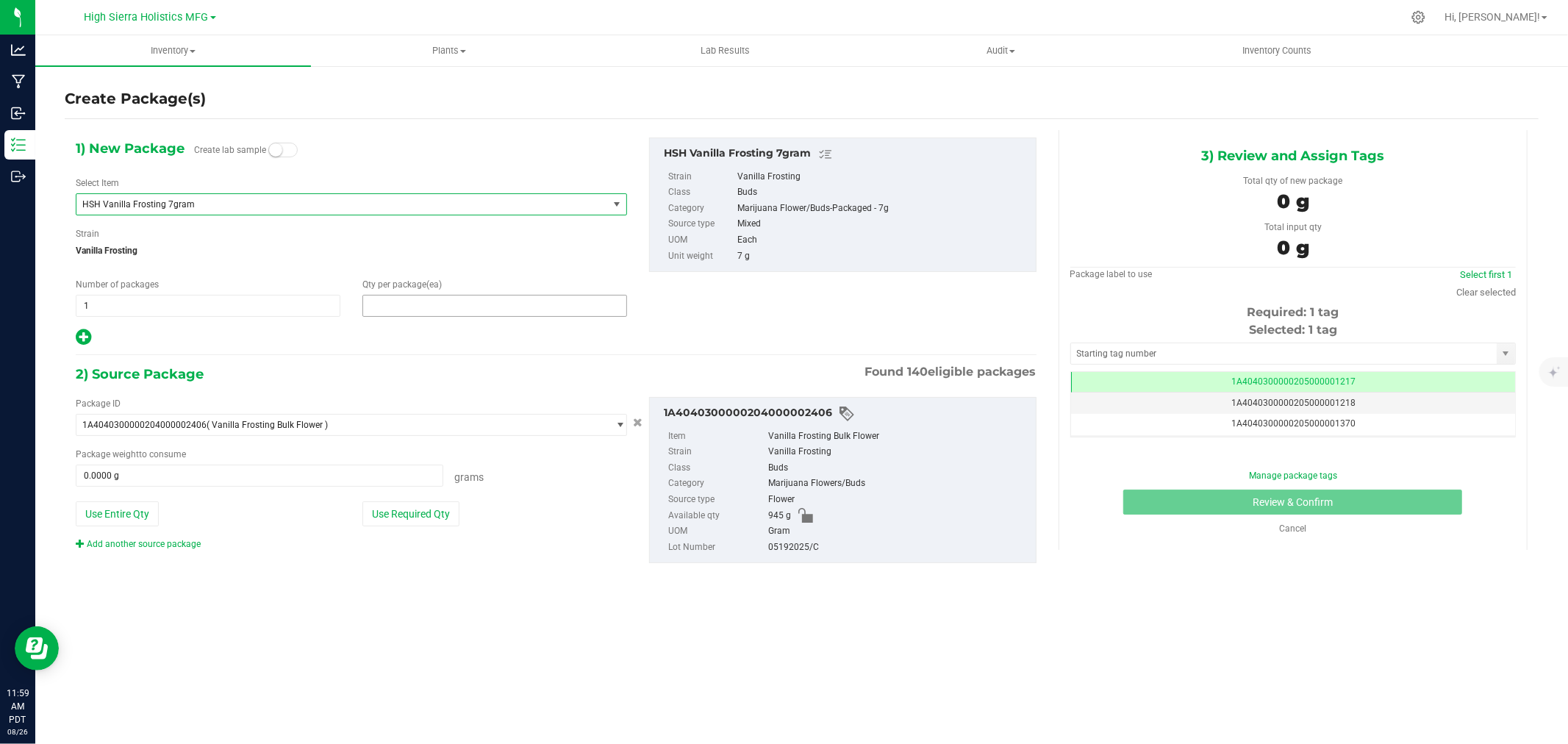
click at [422, 305] on span at bounding box center [495, 305] width 265 height 22
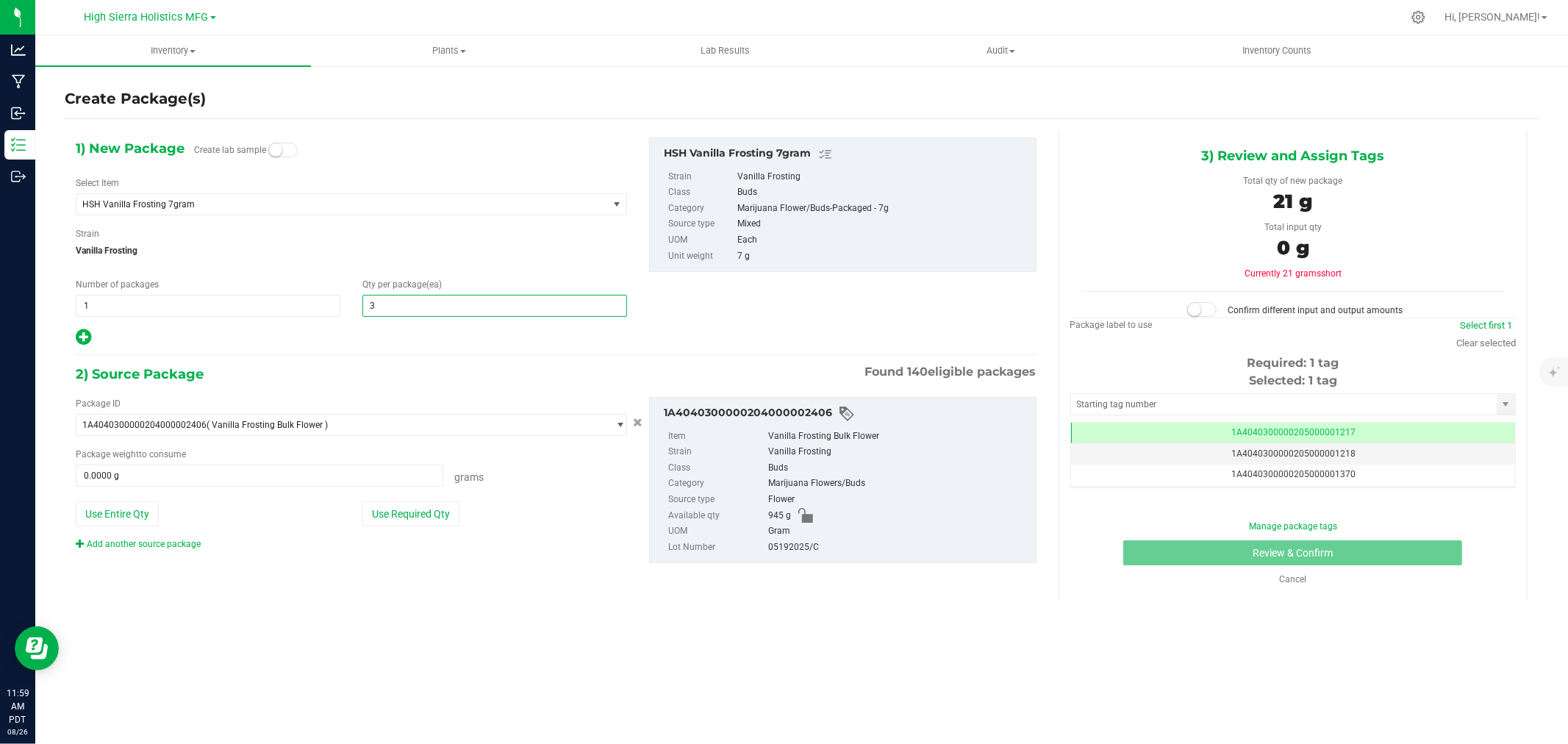
type input "31"
click at [400, 344] on div at bounding box center [351, 338] width 551 height 19
click at [437, 516] on button "Use Required Qty" at bounding box center [411, 514] width 97 height 25
type input "217.0000 g"
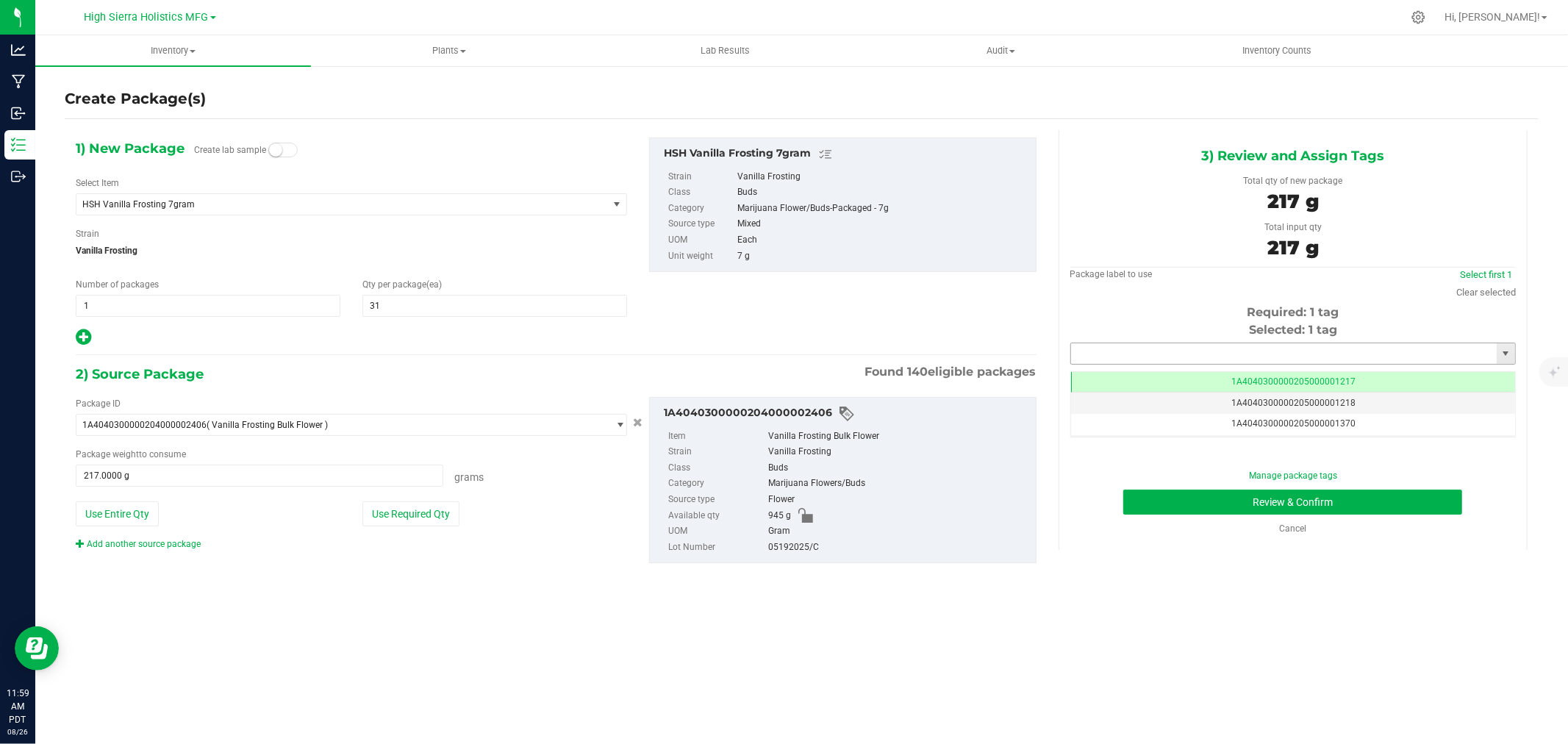
click at [1147, 351] on input "text" at bounding box center [1284, 354] width 425 height 21
click at [1205, 381] on li "1A4040300000205000024484" at bounding box center [1293, 378] width 444 height 22
type input "1A4040300000205000024484"
click at [1251, 497] on button "Review & Confirm" at bounding box center [1293, 502] width 339 height 25
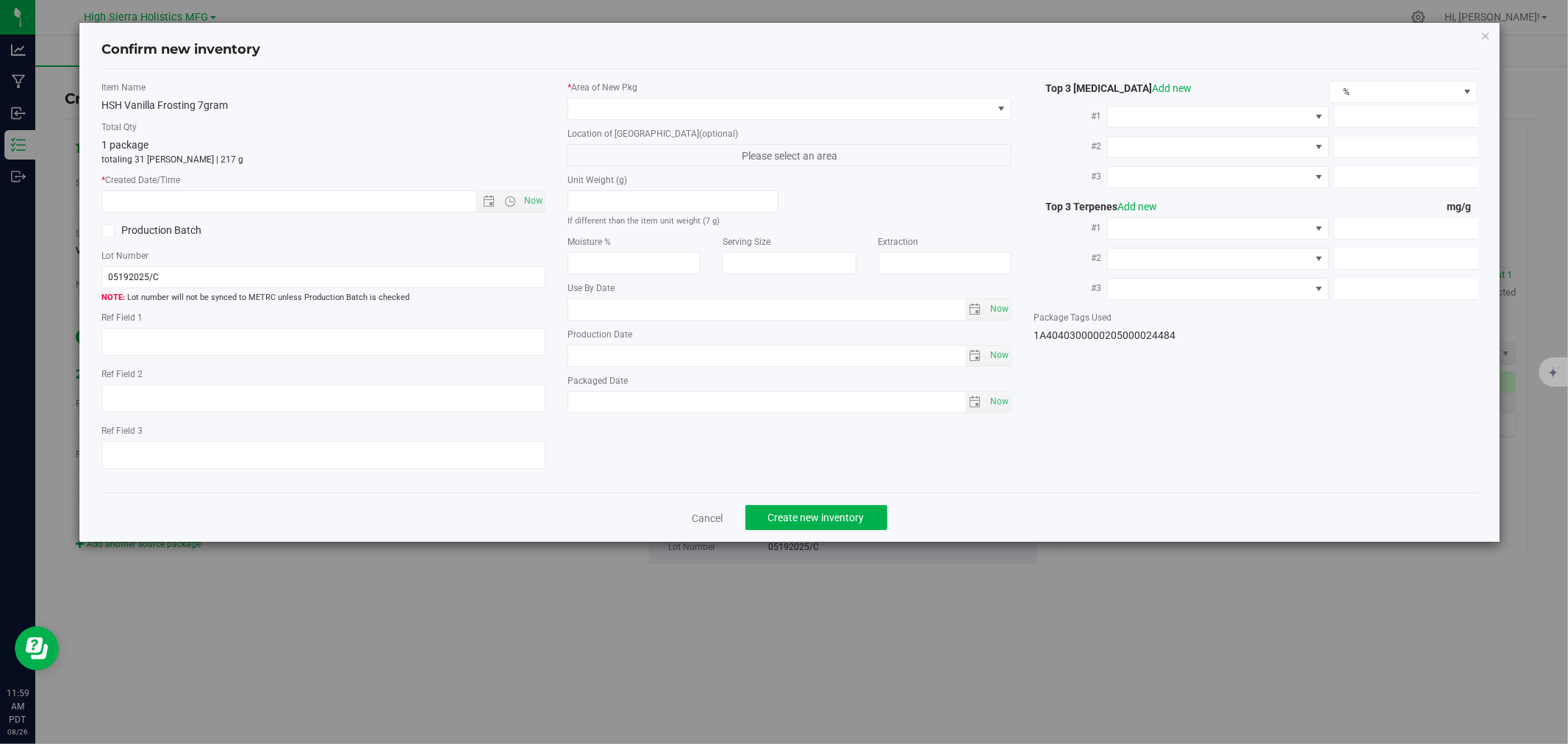
type input "[DATE]"
type input "23.0500"
type input "0.2000"
type input "0.0600"
type input "7.0000"
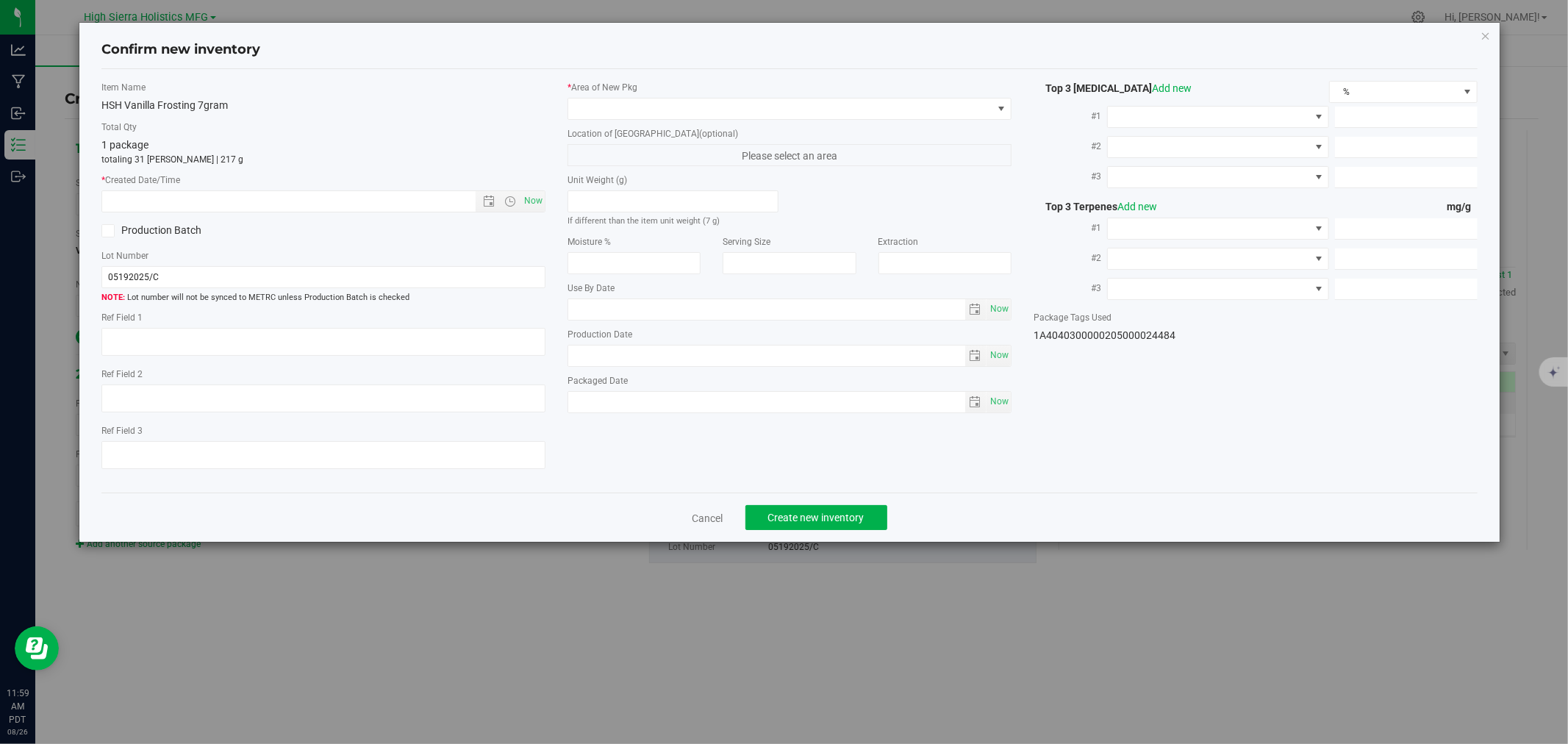
type input "2.0000"
type input "1.9000"
click at [532, 196] on span "Now" at bounding box center [534, 201] width 25 height 21
type input "[DATE] 12:00 PM"
click at [833, 519] on span "Create new inventory" at bounding box center [815, 518] width 96 height 11
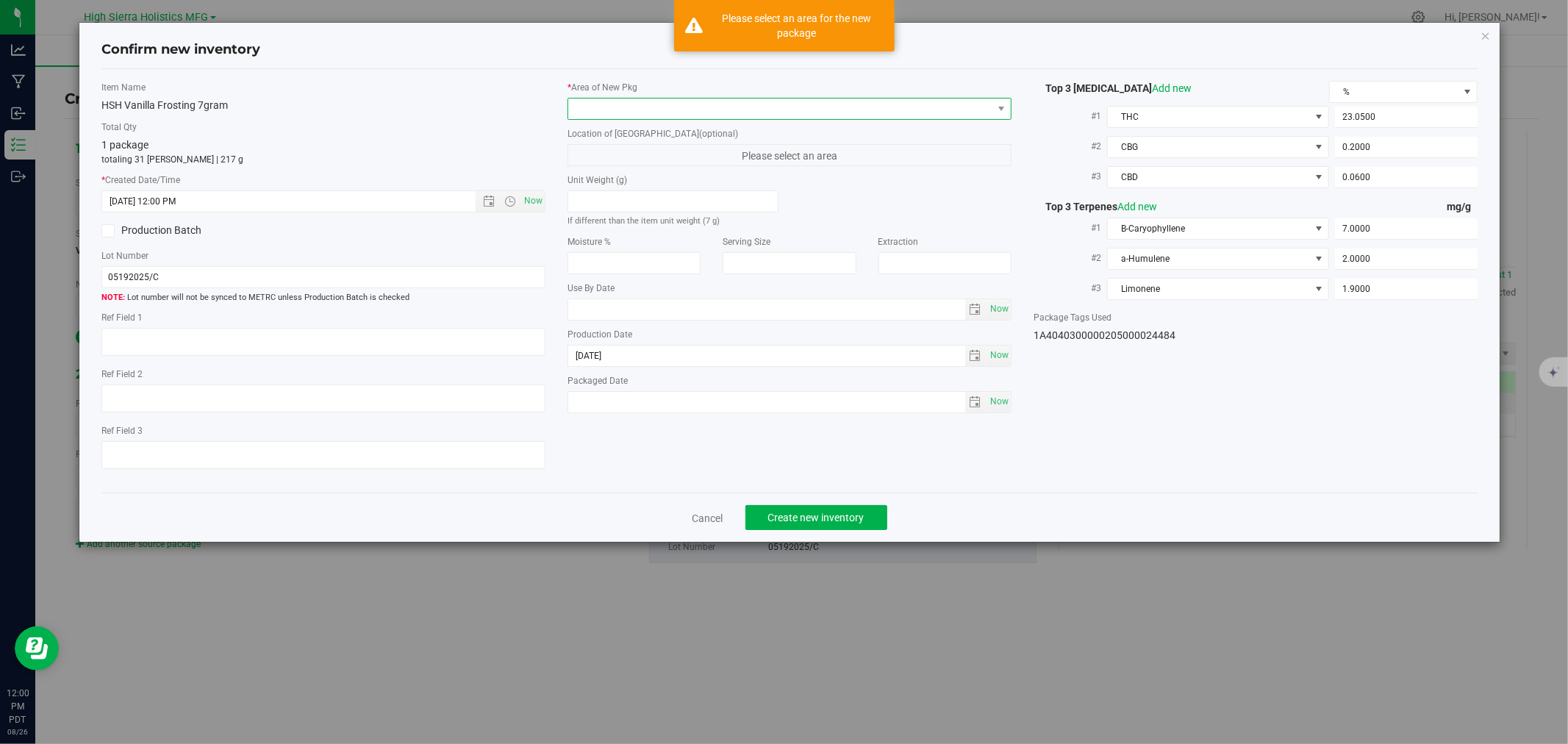
click at [664, 105] on span at bounding box center [780, 109] width 424 height 21
click at [606, 186] on li "Safe Room" at bounding box center [789, 190] width 442 height 21
click at [814, 522] on span "Create new inventory" at bounding box center [815, 518] width 96 height 11
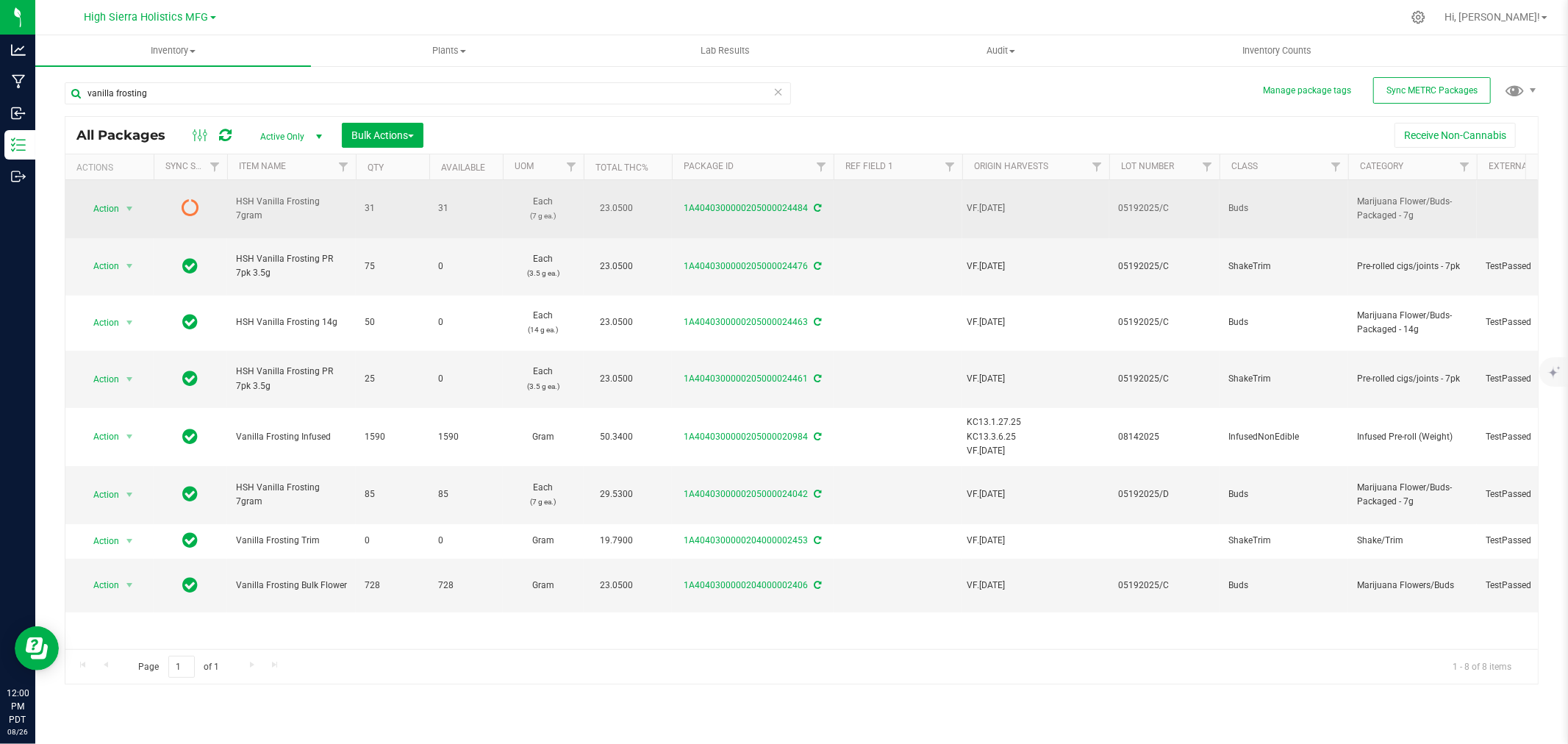
click at [814, 207] on icon at bounding box center [818, 207] width 8 height 9
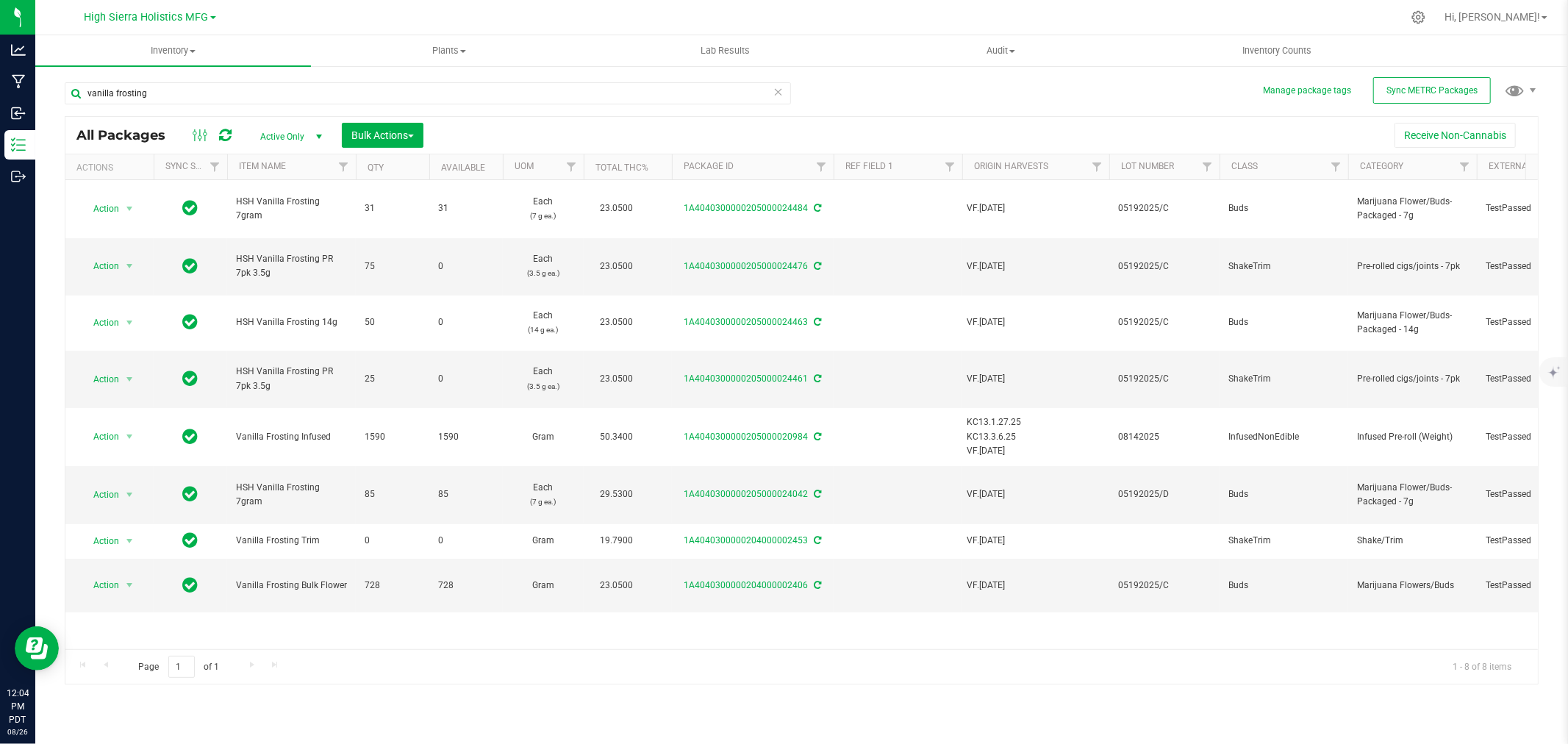
click at [518, 12] on div at bounding box center [833, 17] width 1139 height 29
click at [591, 18] on div at bounding box center [833, 17] width 1139 height 29
click at [910, 12] on div at bounding box center [833, 17] width 1139 height 29
click at [1268, 49] on span "Inventory Counts" at bounding box center [1277, 50] width 108 height 13
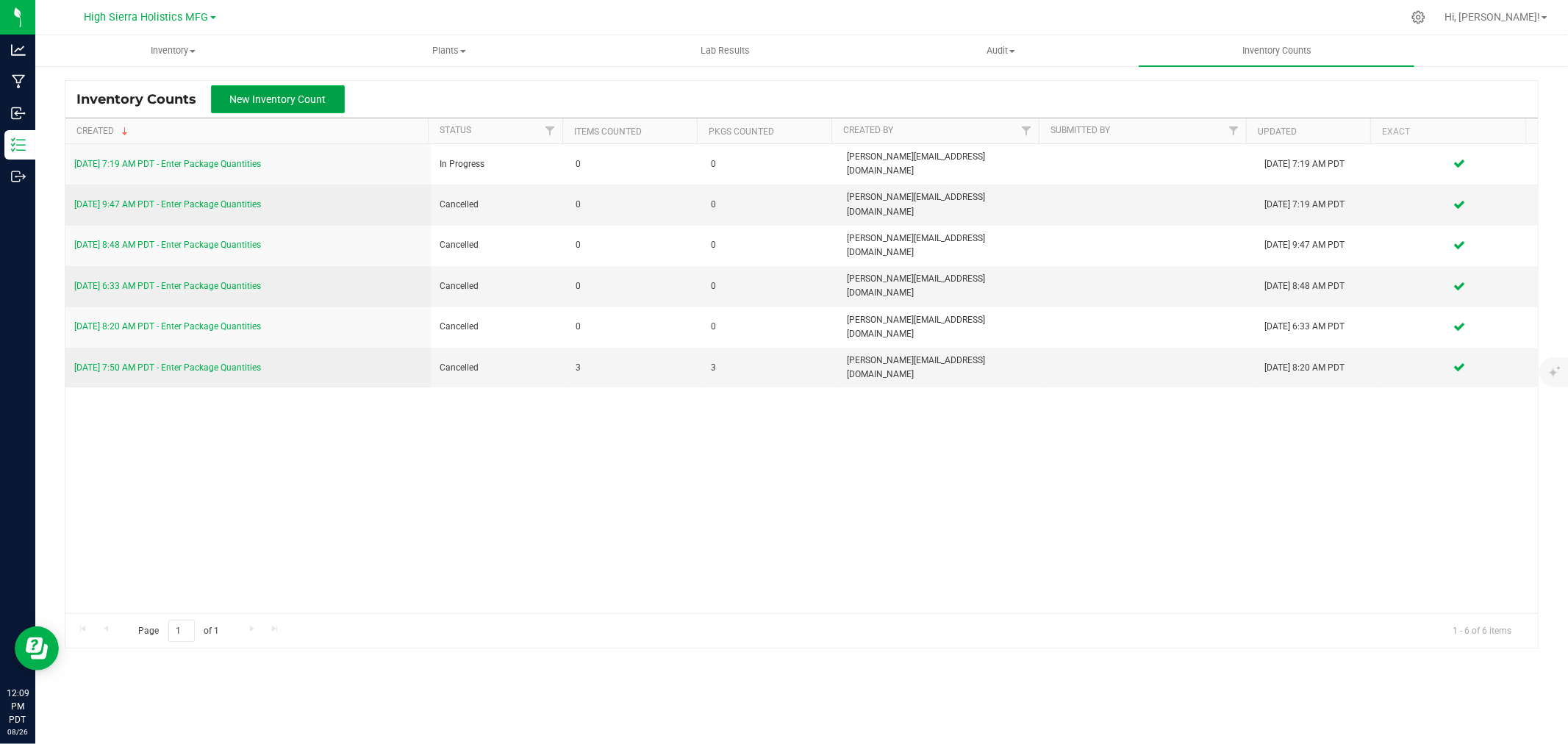
click at [319, 103] on span "New Inventory Count" at bounding box center [278, 99] width 96 height 11
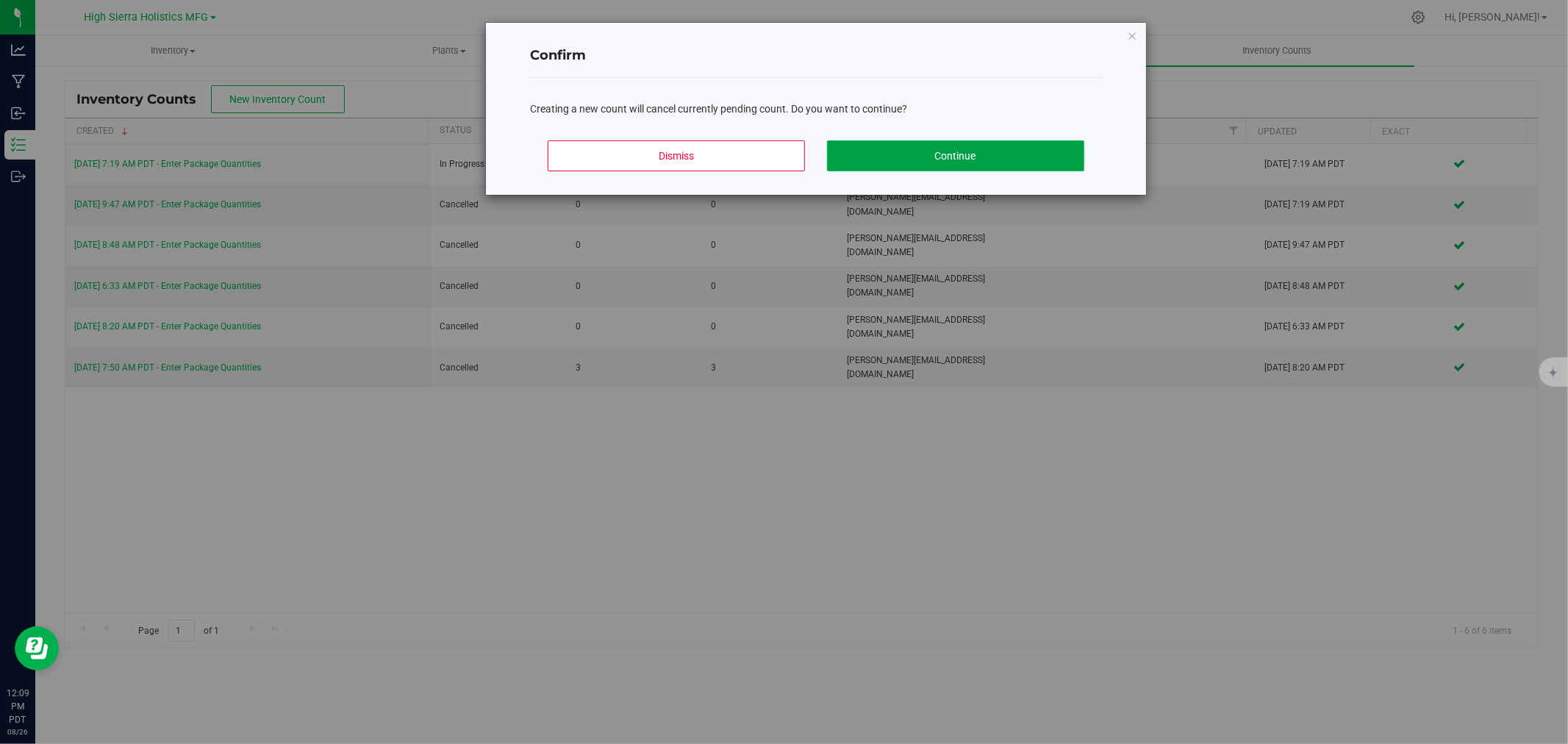
click at [981, 169] on button "Continue" at bounding box center [955, 156] width 257 height 30
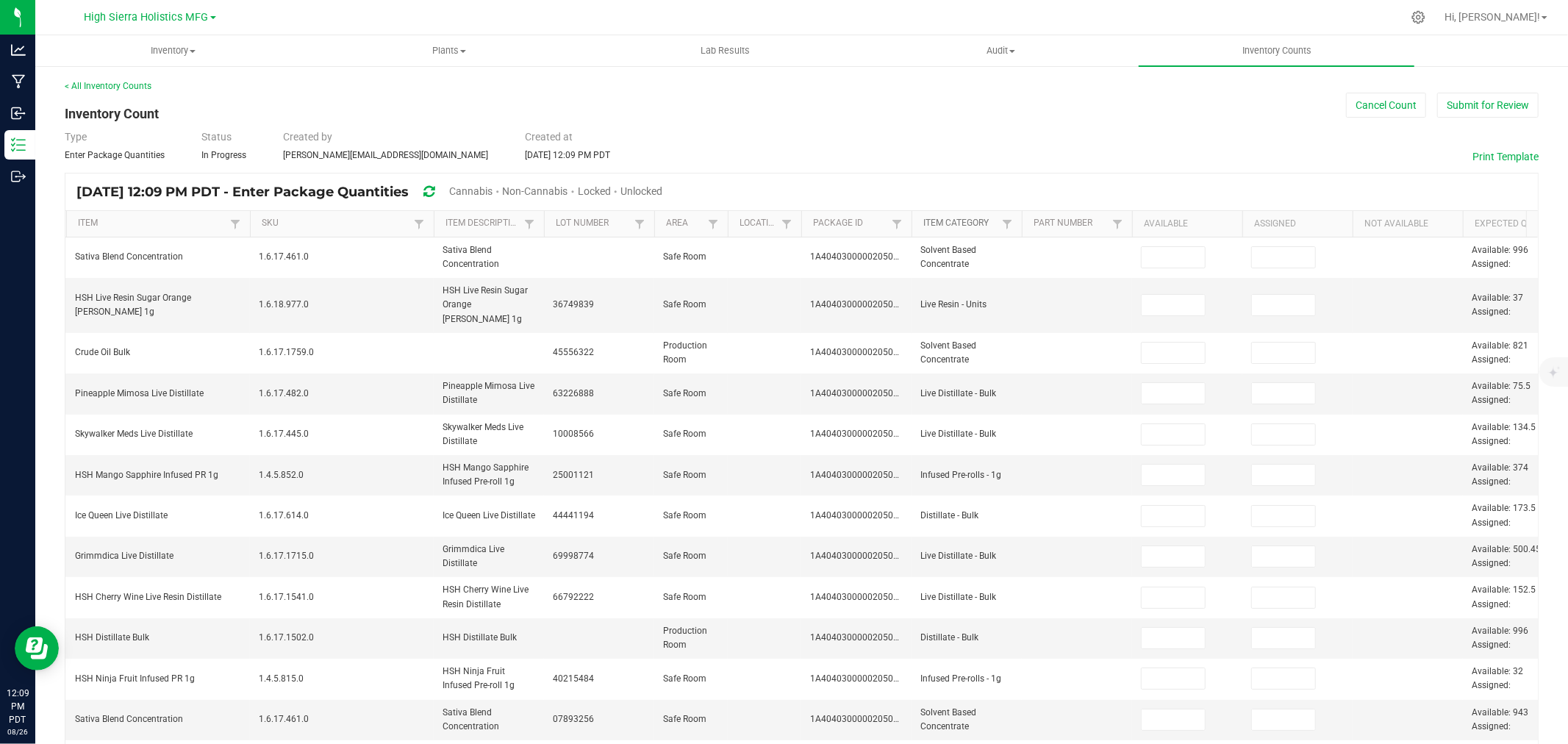
click at [987, 226] on link "Item Category" at bounding box center [960, 224] width 74 height 11
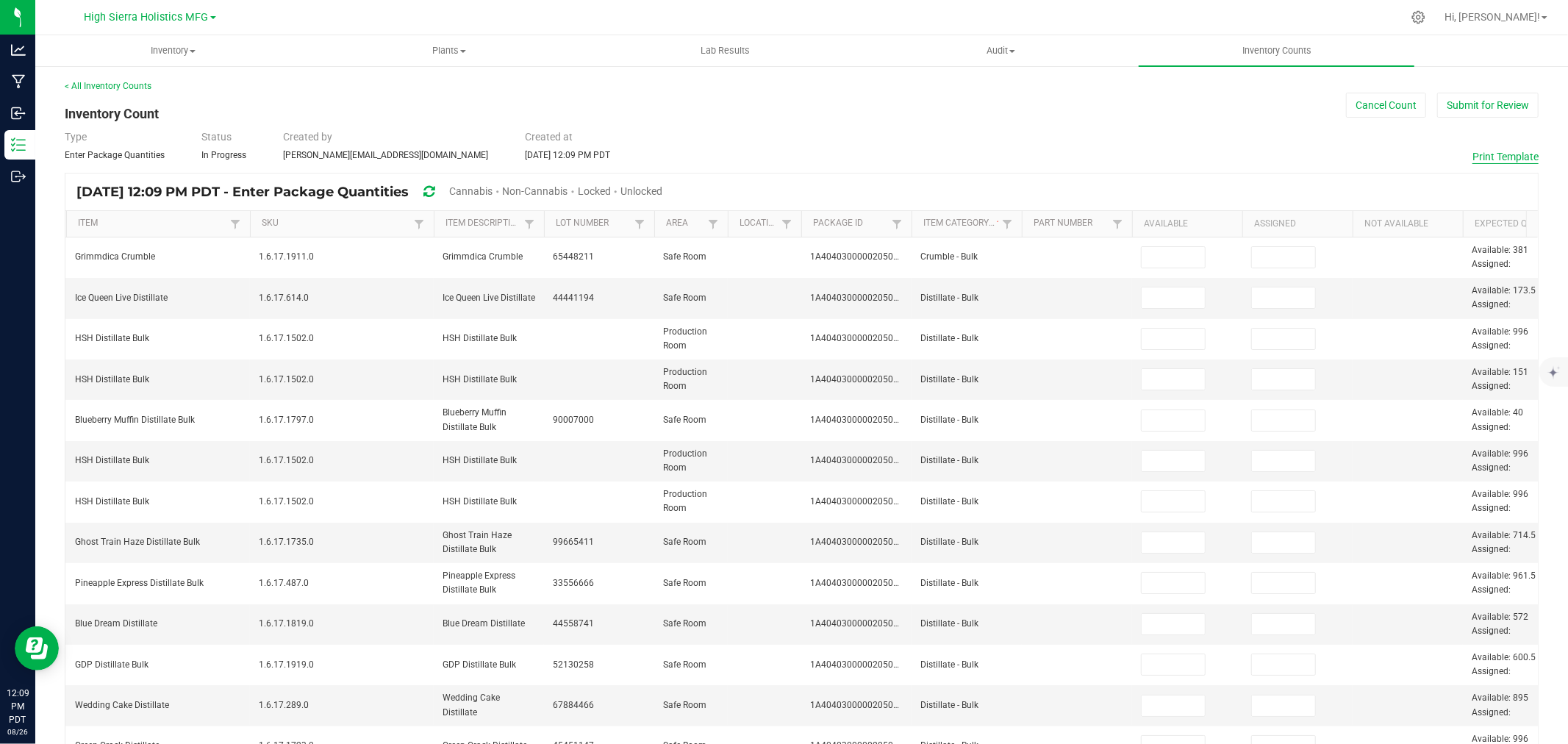
click at [1489, 152] on button "Print Template" at bounding box center [1506, 156] width 67 height 14
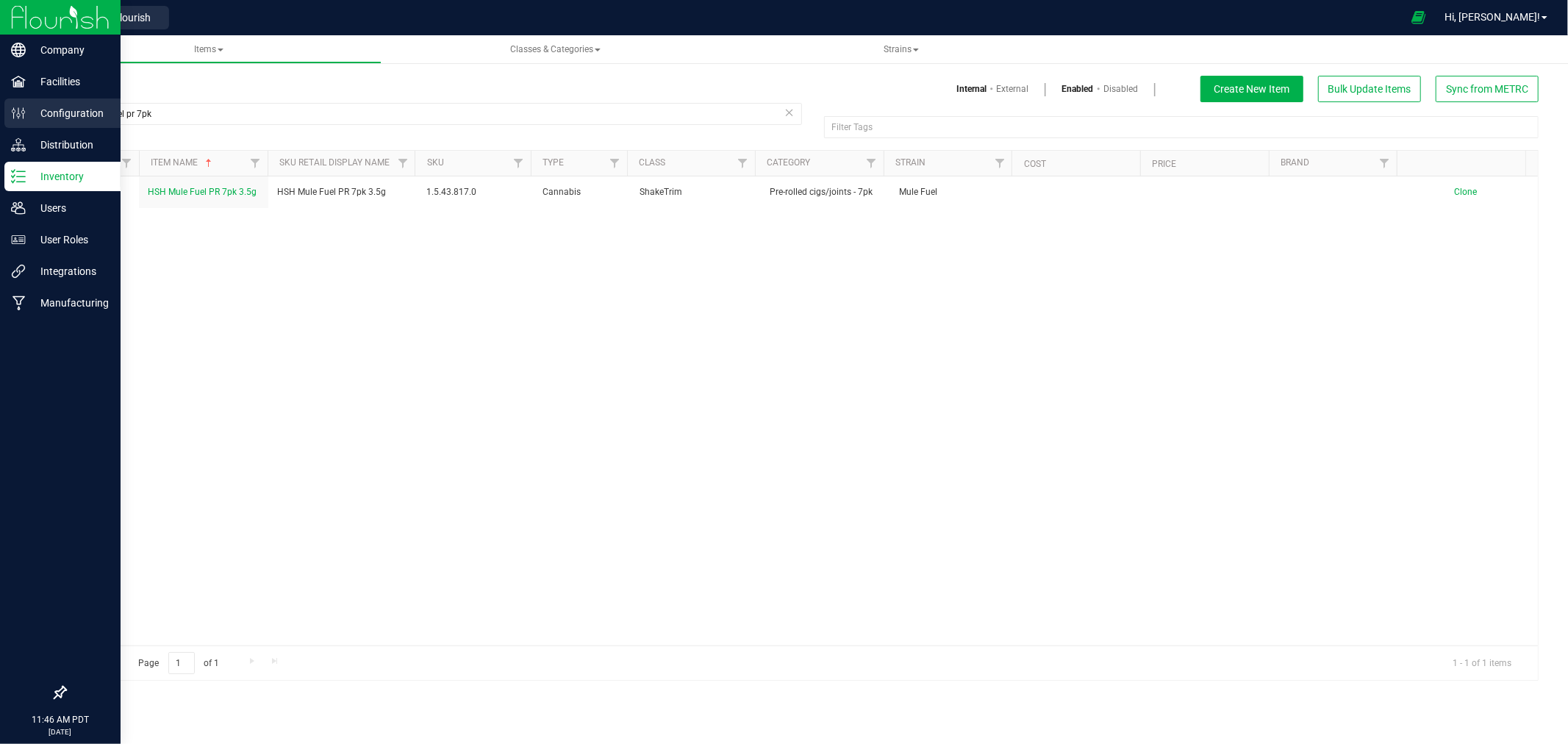
drag, startPoint x: 170, startPoint y: 116, endPoint x: 30, endPoint y: 122, distance: 140.1
click at [30, 122] on div "Company Facilities Configuration Distribution Inventory Users User Roles Integr…" at bounding box center [784, 372] width 1568 height 744
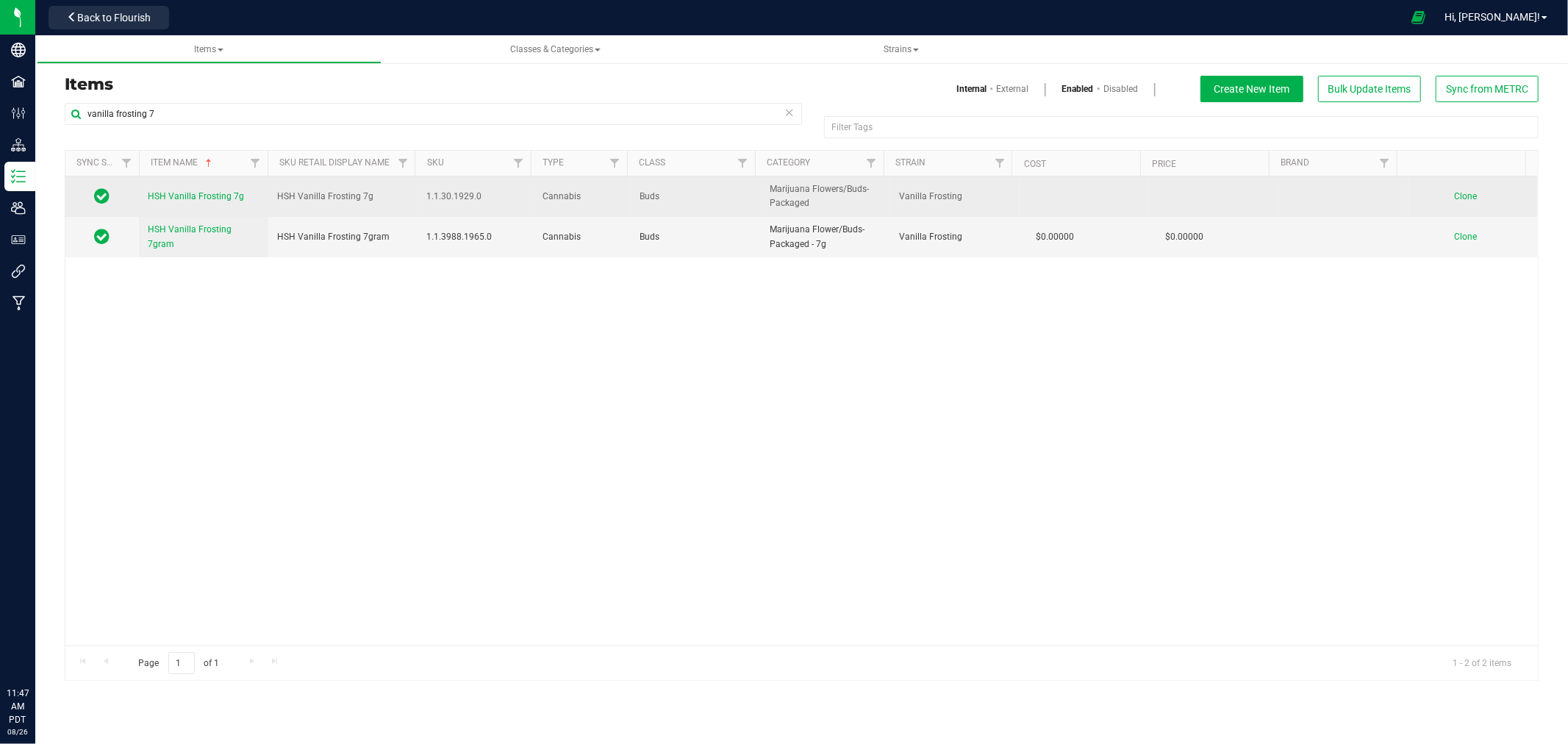
type input "vanilla frosting 7"
click at [208, 199] on span "HSH Vanilla Frosting 7g" at bounding box center [195, 196] width 96 height 10
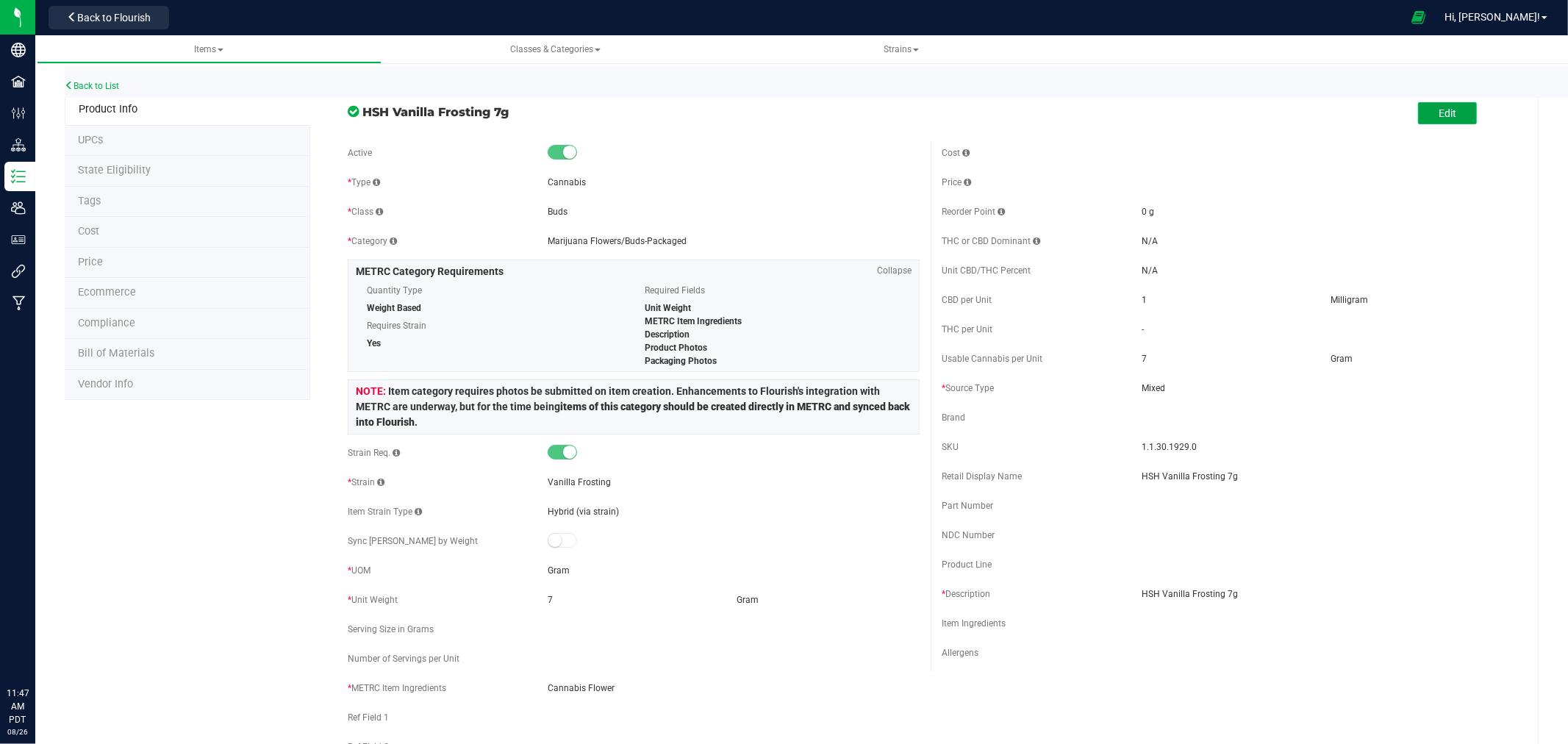
click at [1453, 108] on button "Edit" at bounding box center [1447, 112] width 59 height 22
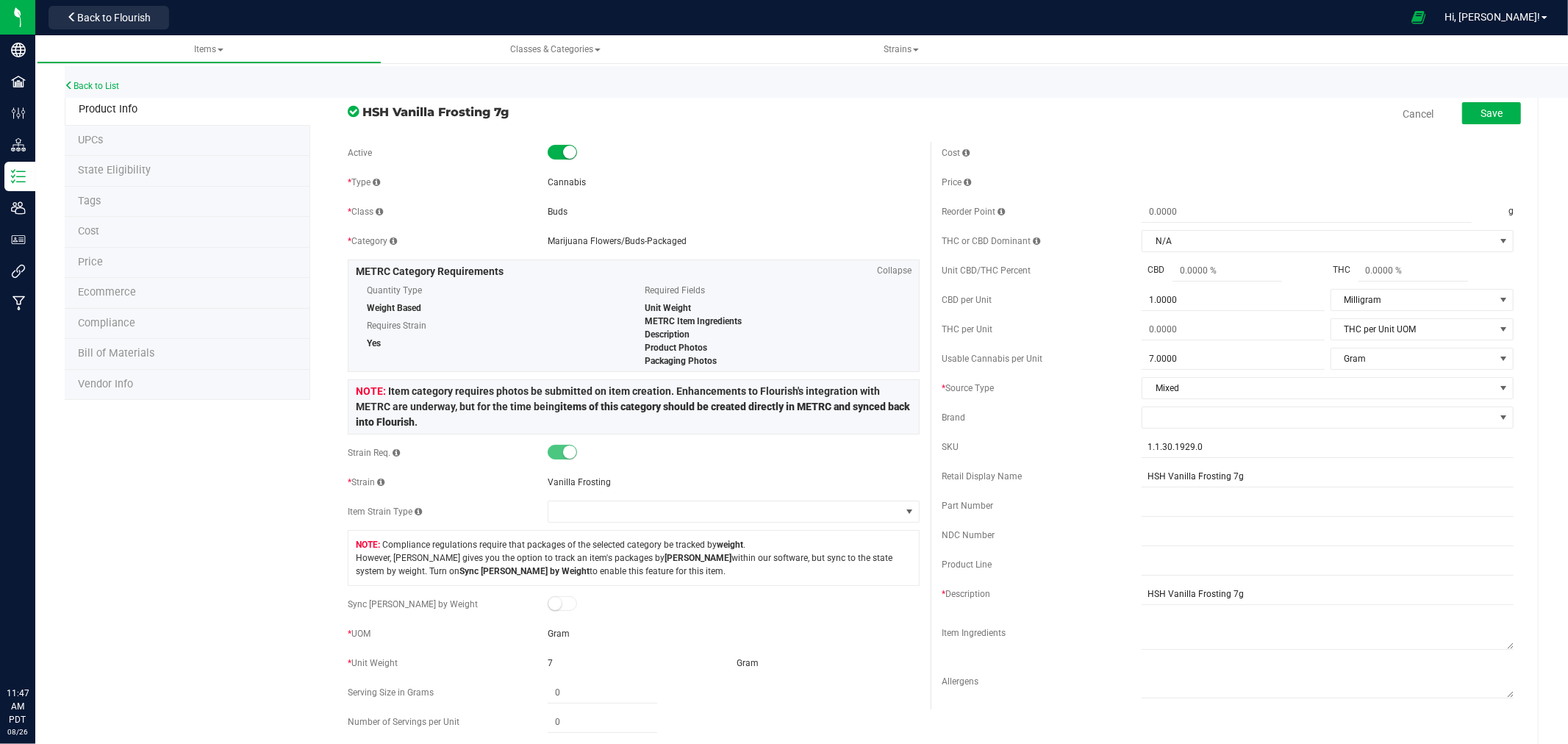
click at [641, 233] on div "* Category Marijuana Flowers/Buds-Packaged" at bounding box center [633, 241] width 572 height 22
click at [671, 239] on span "Marijuana Flowers/Buds-Packaged" at bounding box center [617, 241] width 139 height 10
click at [684, 240] on div "Marijuana Flowers/Buds-Packaged" at bounding box center [734, 241] width 372 height 13
click at [95, 83] on link "Back to List" at bounding box center [91, 86] width 54 height 10
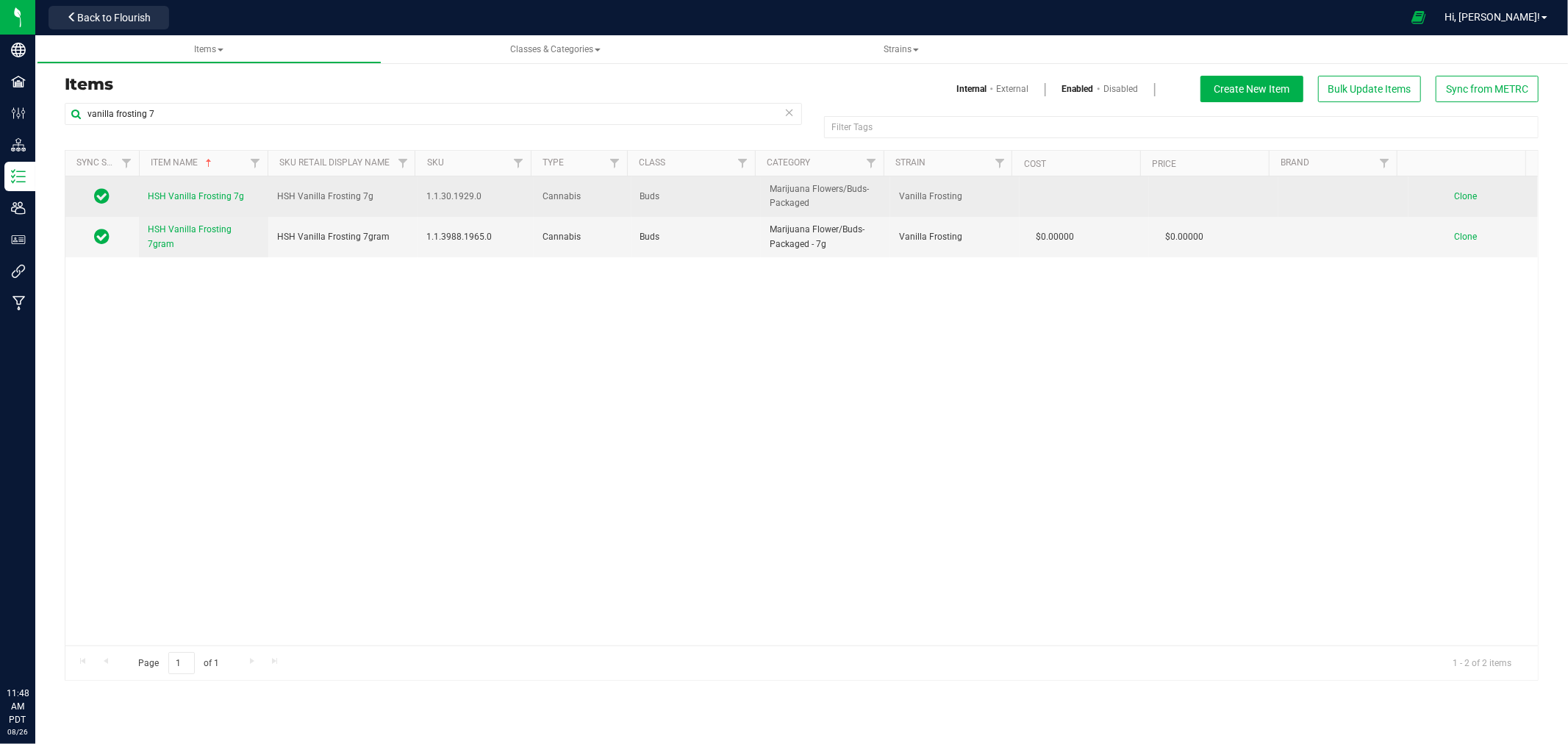
click at [228, 193] on span "HSH Vanilla Frosting 7g" at bounding box center [195, 196] width 96 height 10
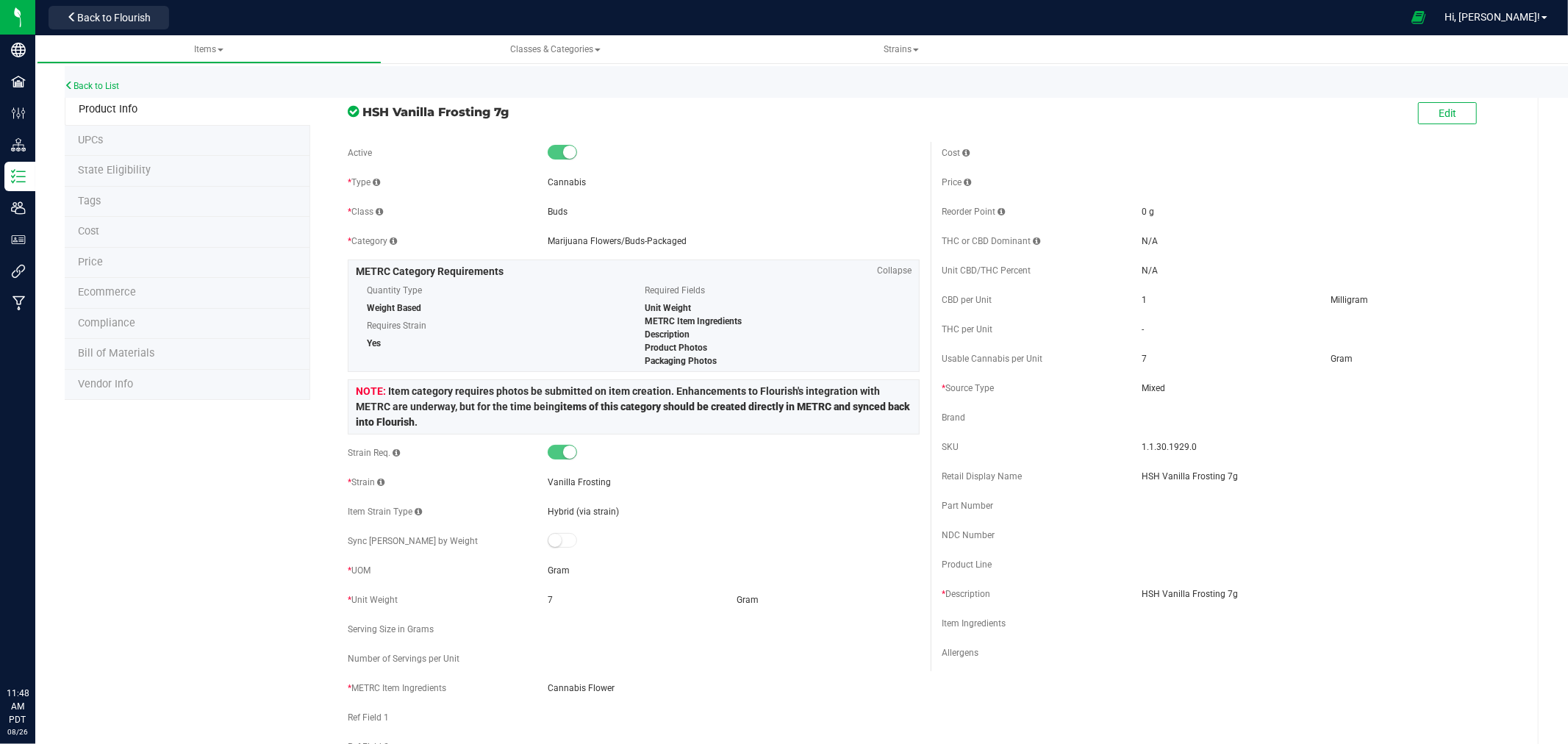
click at [563, 153] on small at bounding box center [570, 152] width 13 height 13
click at [1446, 115] on button "Edit" at bounding box center [1447, 112] width 59 height 22
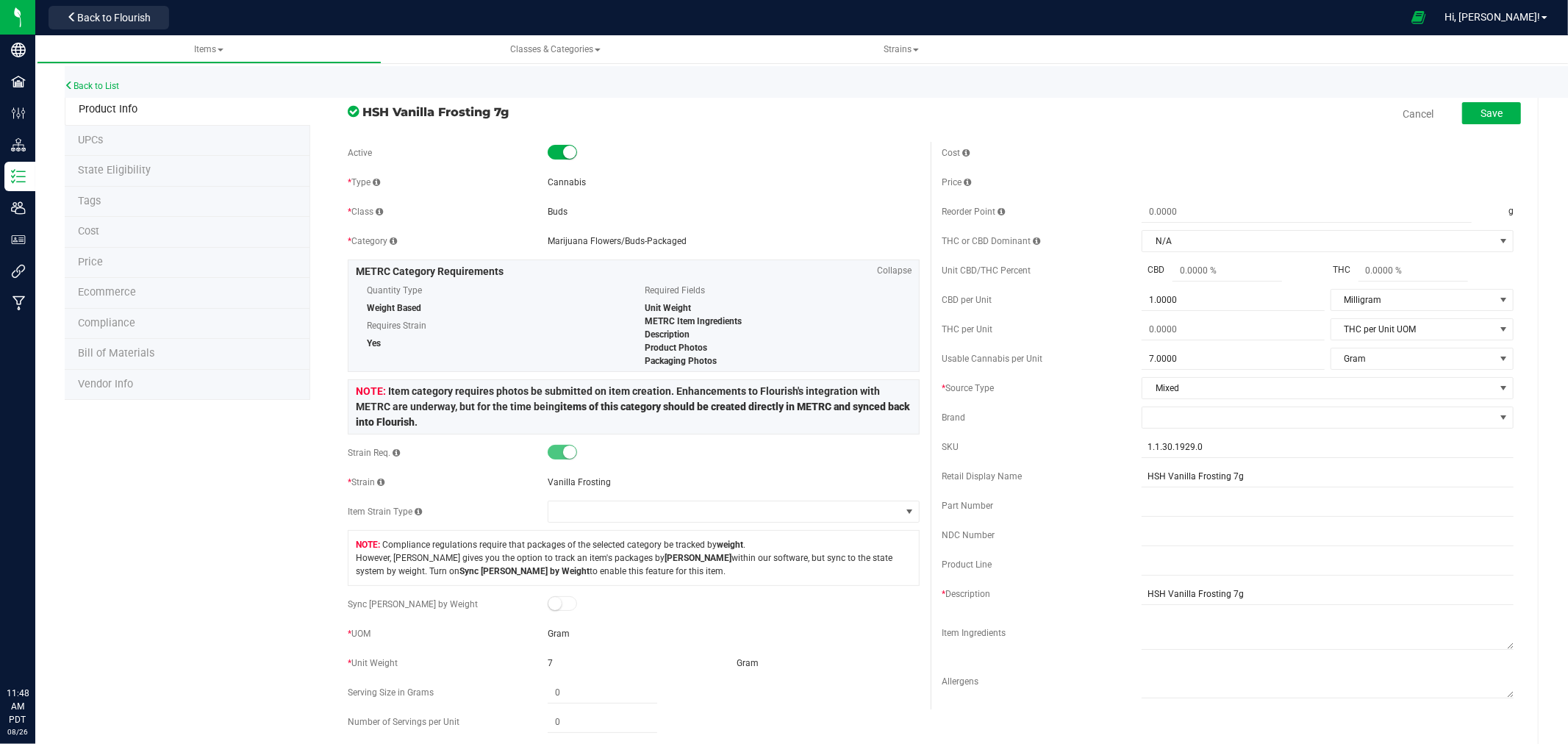
click at [558, 154] on span at bounding box center [562, 151] width 29 height 14
click at [1511, 114] on div "Cancel Save" at bounding box center [1227, 113] width 594 height 37
click at [1501, 114] on button "Save" at bounding box center [1492, 112] width 59 height 22
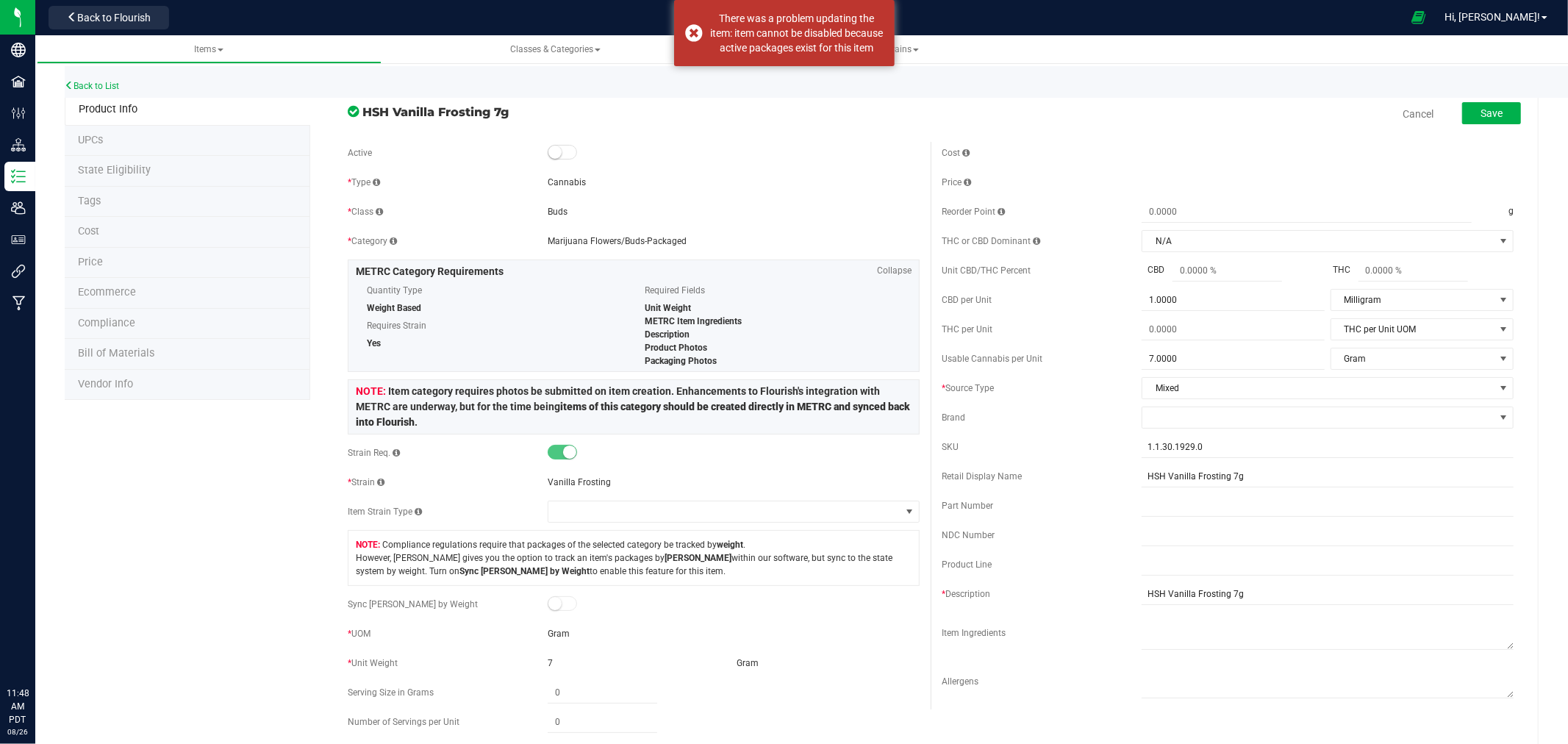
click at [555, 152] on small at bounding box center [555, 152] width 13 height 13
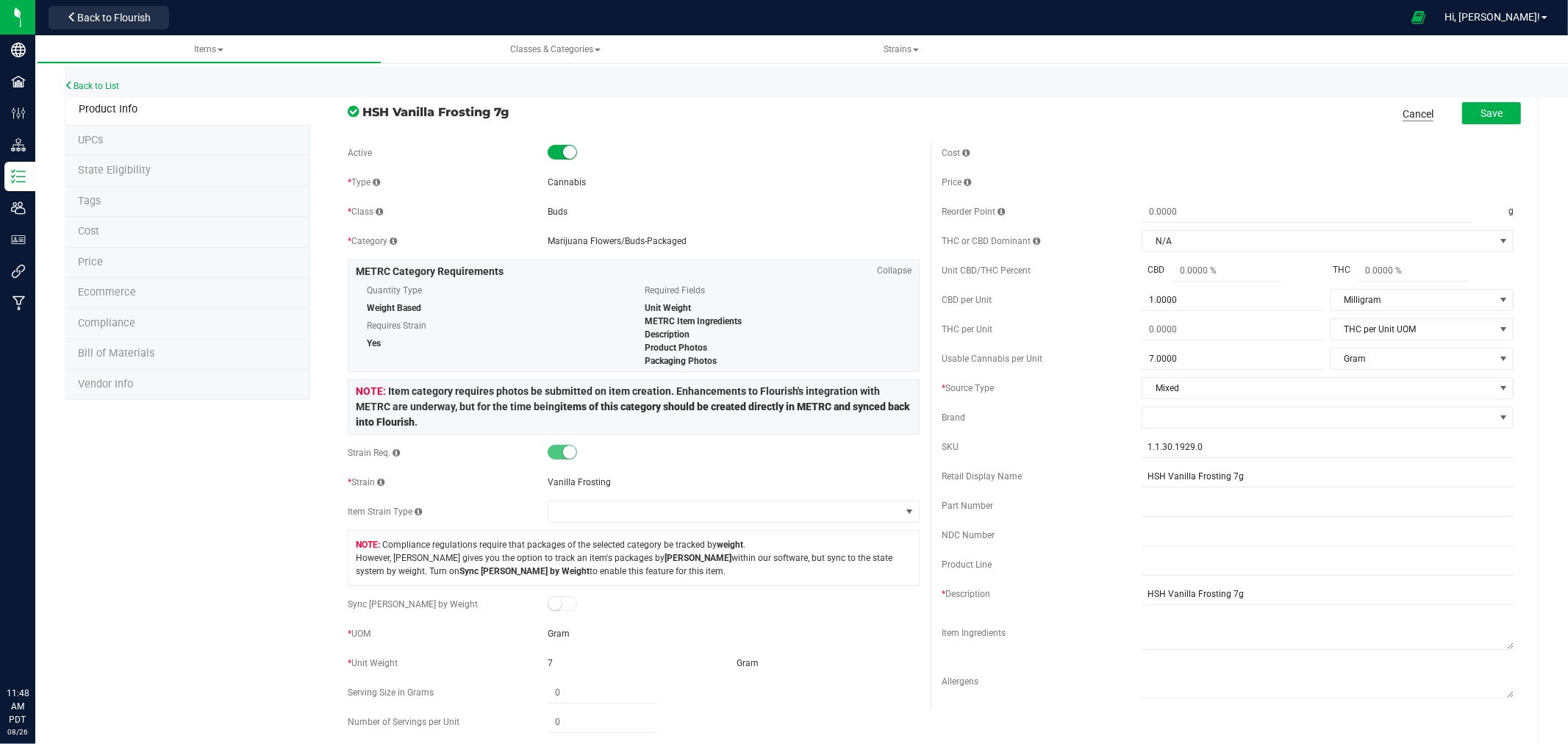
click at [1402, 108] on link "Cancel" at bounding box center [1418, 113] width 30 height 14
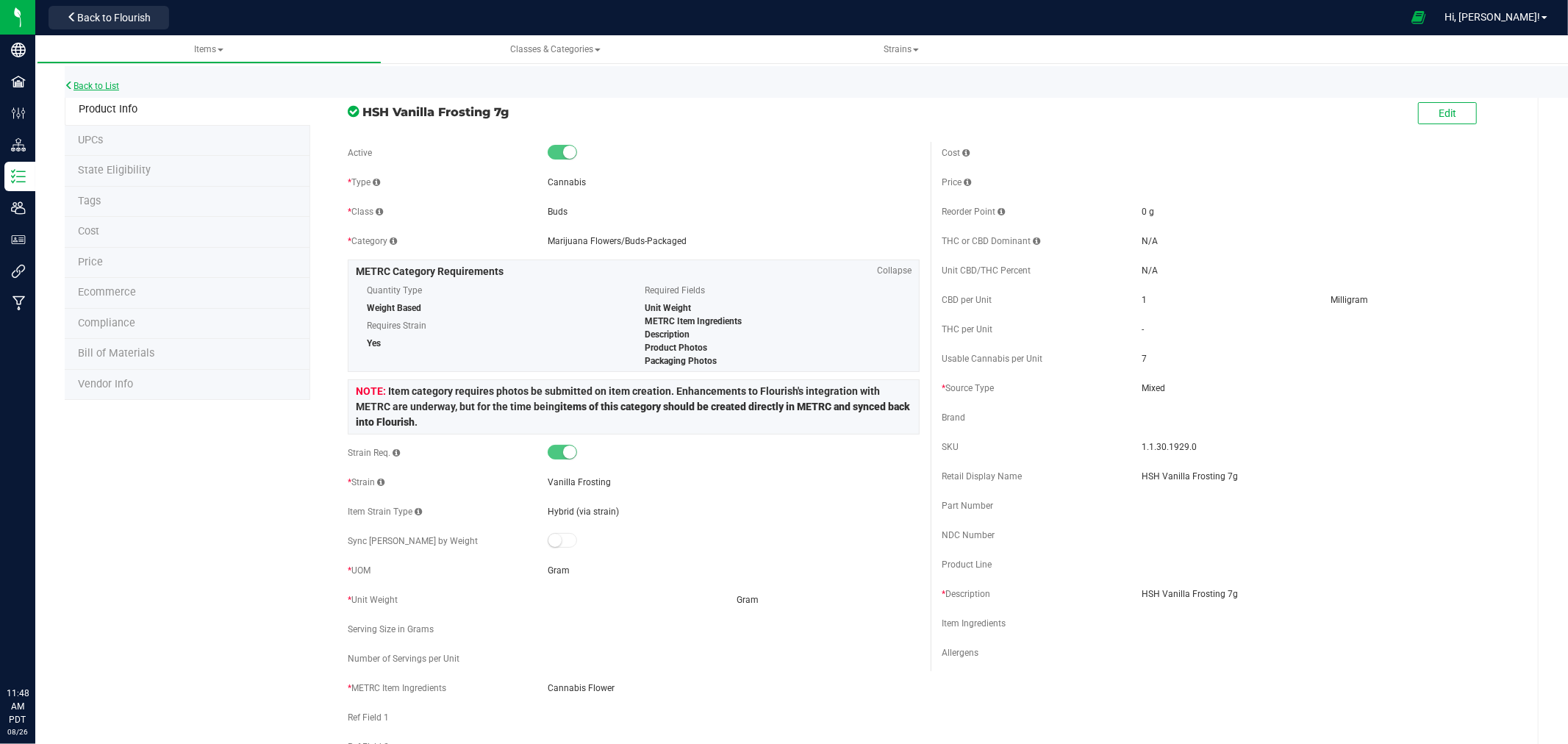
click at [100, 85] on link "Back to List" at bounding box center [91, 86] width 54 height 10
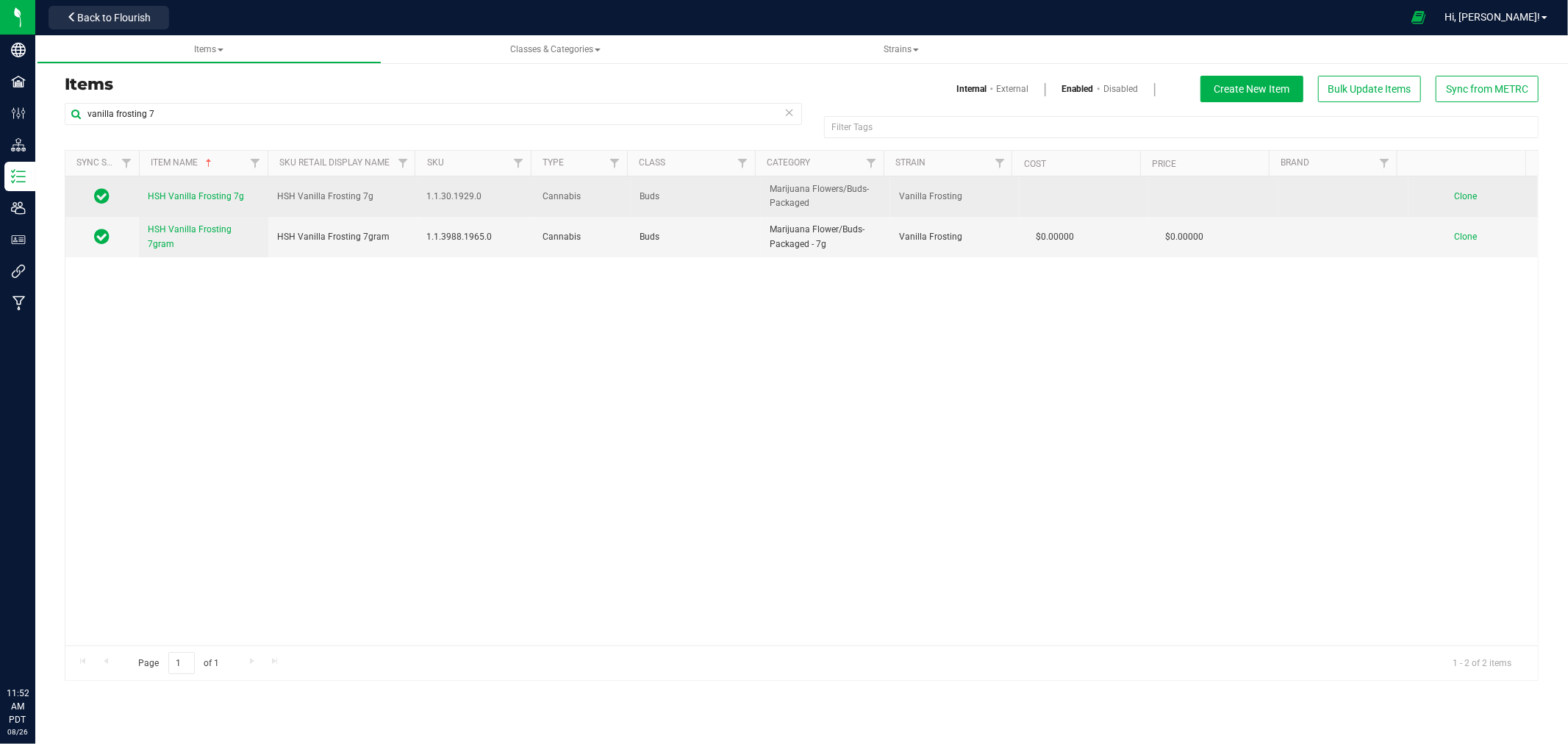
click at [223, 202] on span "HSH Vanilla Frosting 7g" at bounding box center [195, 196] width 96 height 10
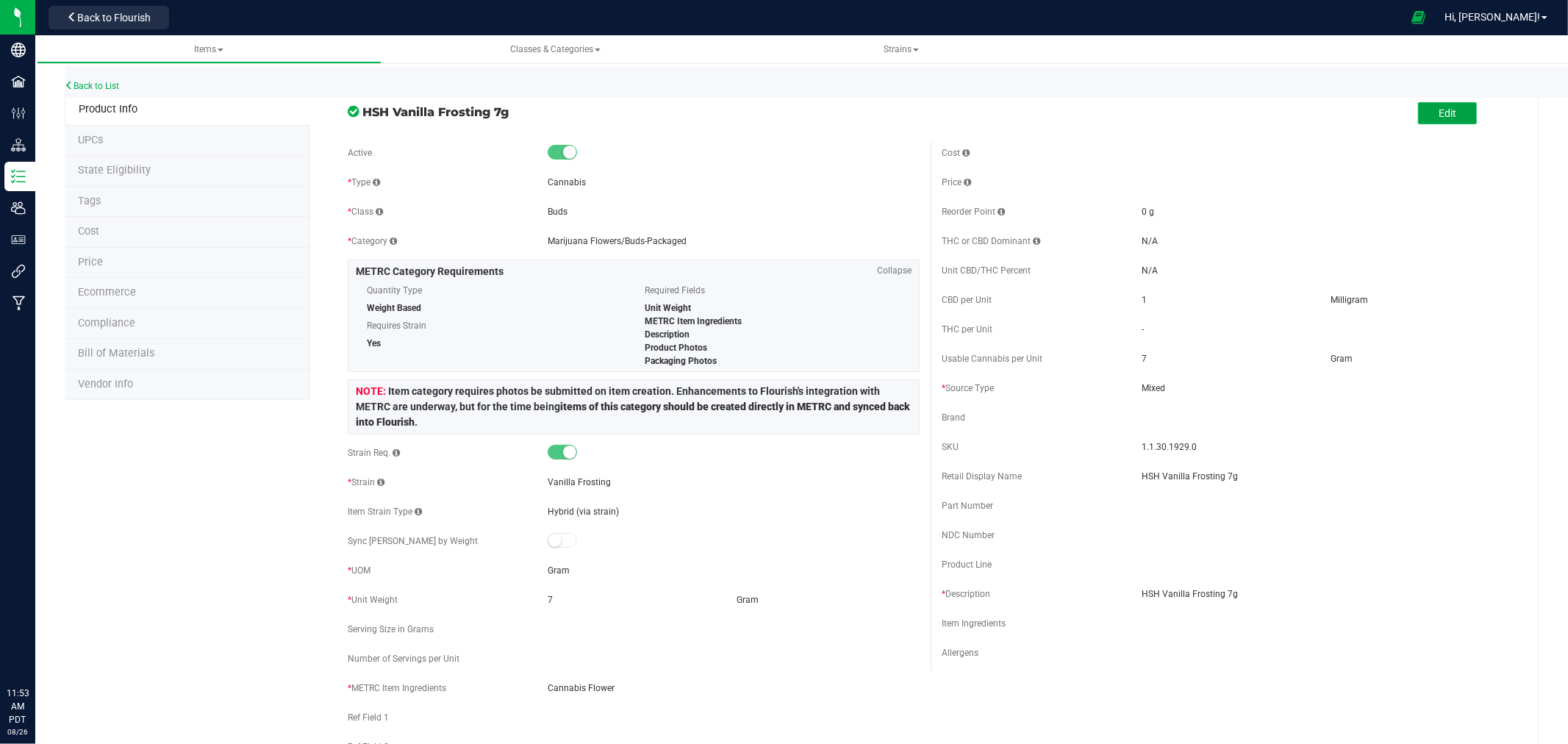
click at [1450, 108] on button "Edit" at bounding box center [1447, 112] width 59 height 22
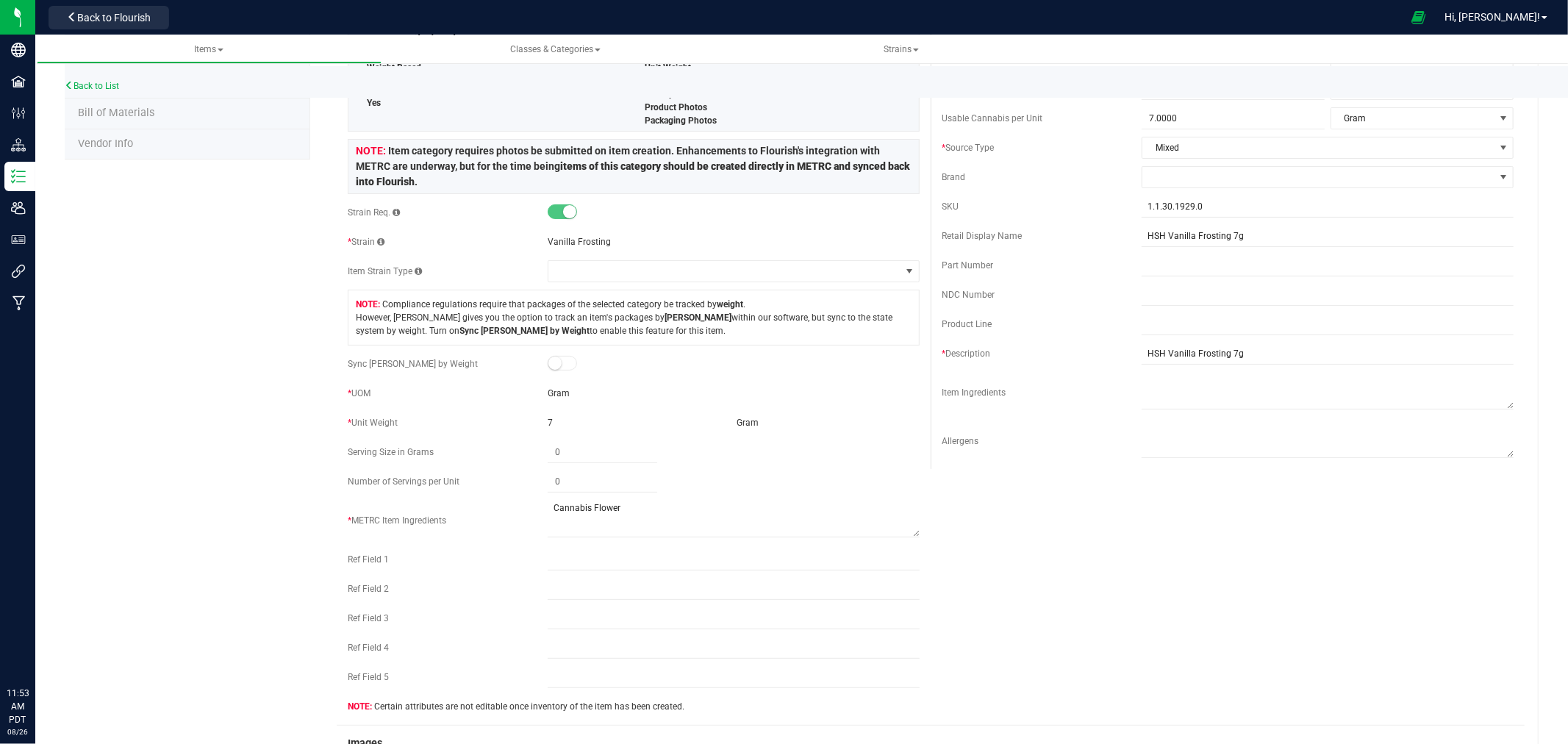
scroll to position [245, 0]
click at [555, 361] on small at bounding box center [555, 359] width 13 height 13
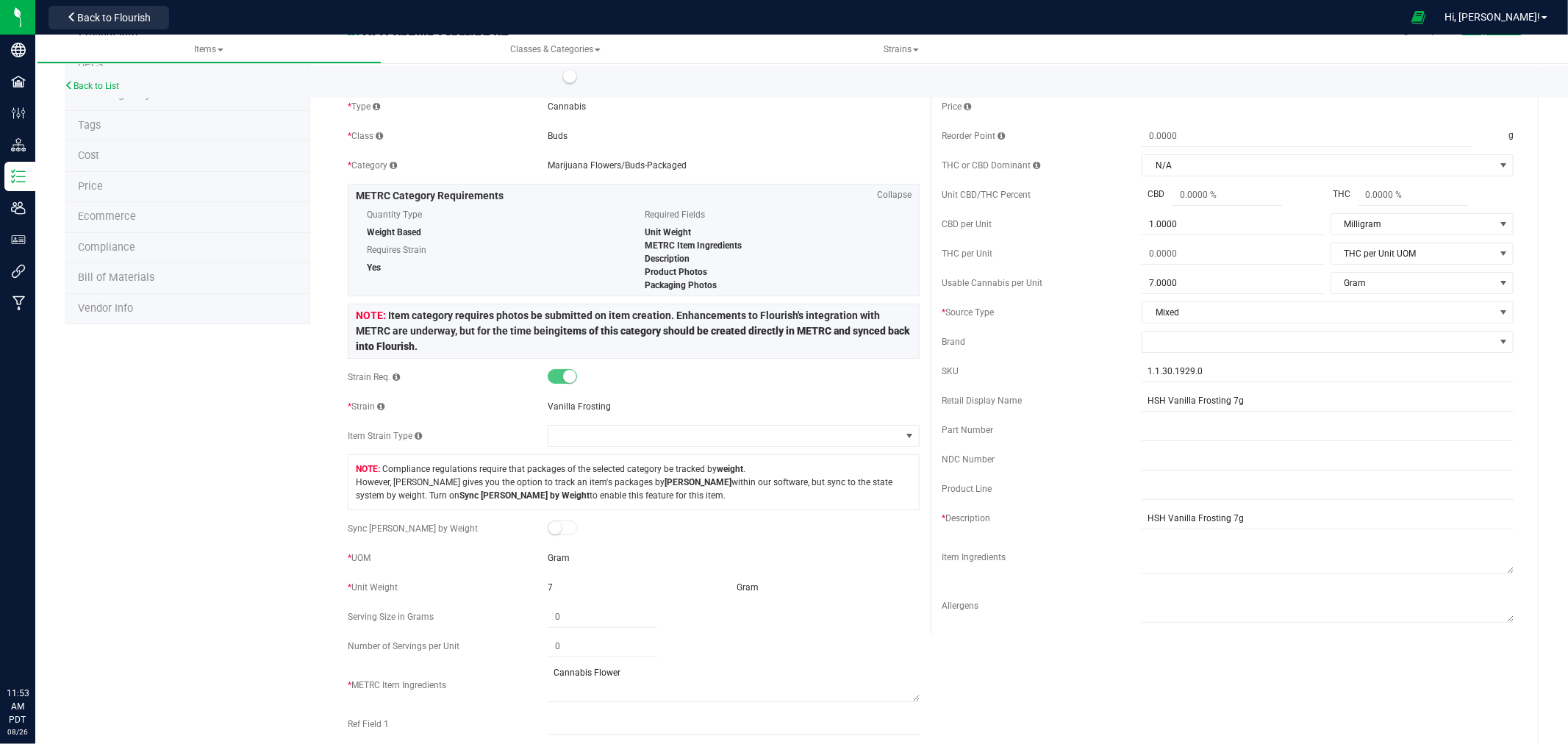
scroll to position [0, 0]
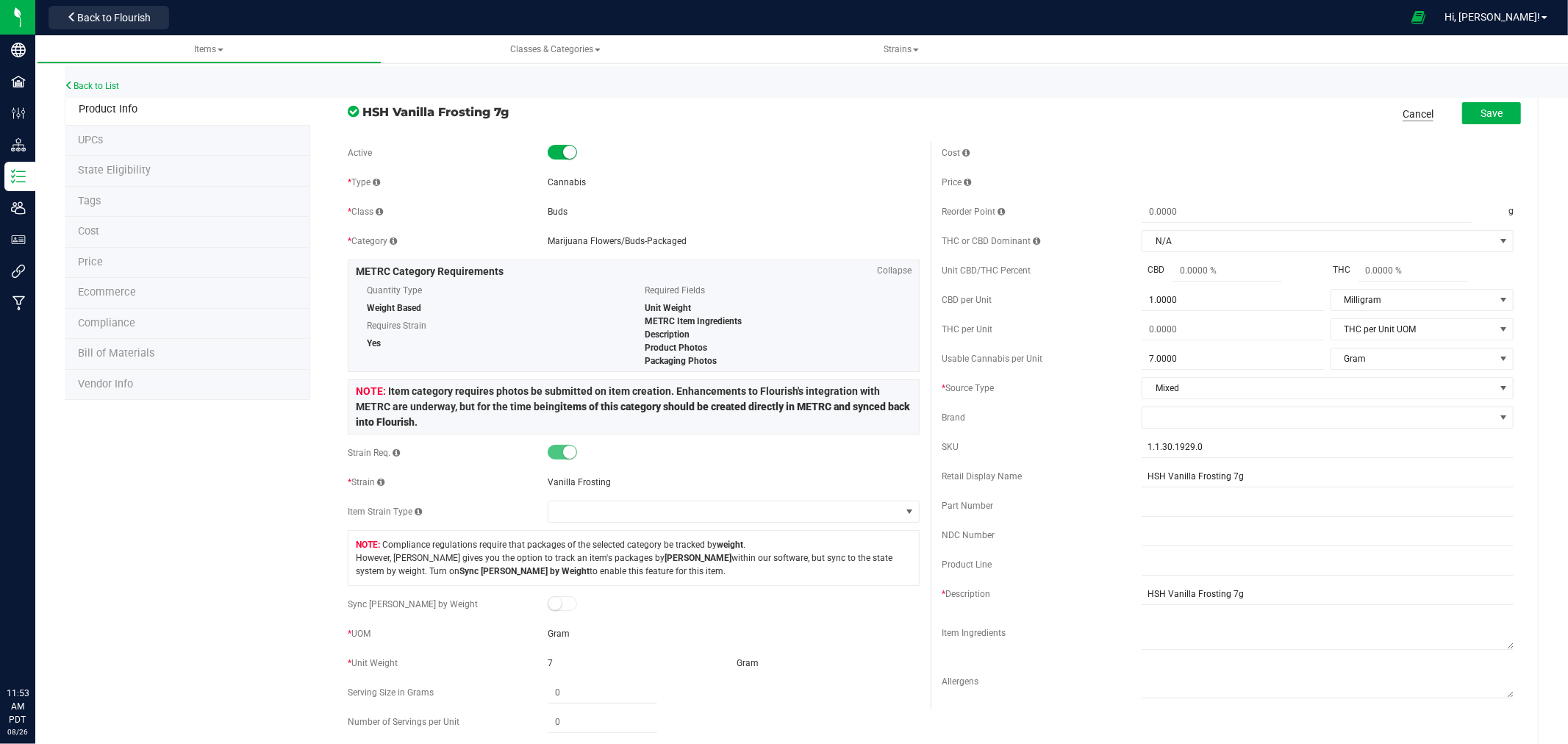
click at [1414, 111] on link "Cancel" at bounding box center [1418, 113] width 30 height 14
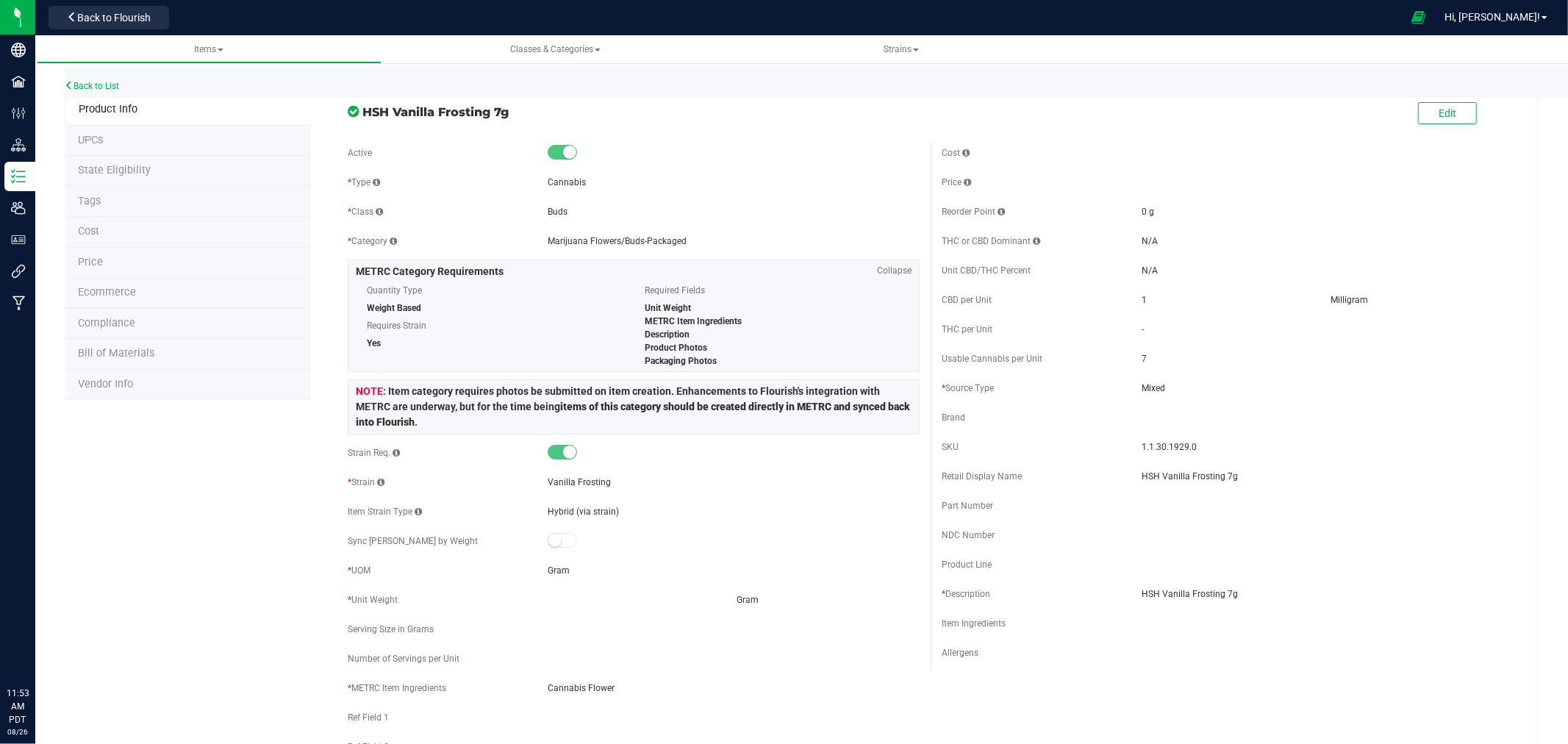
click at [88, 79] on div "Back to List" at bounding box center [849, 82] width 1568 height 31
click at [91, 83] on link "Back to List" at bounding box center [91, 86] width 54 height 10
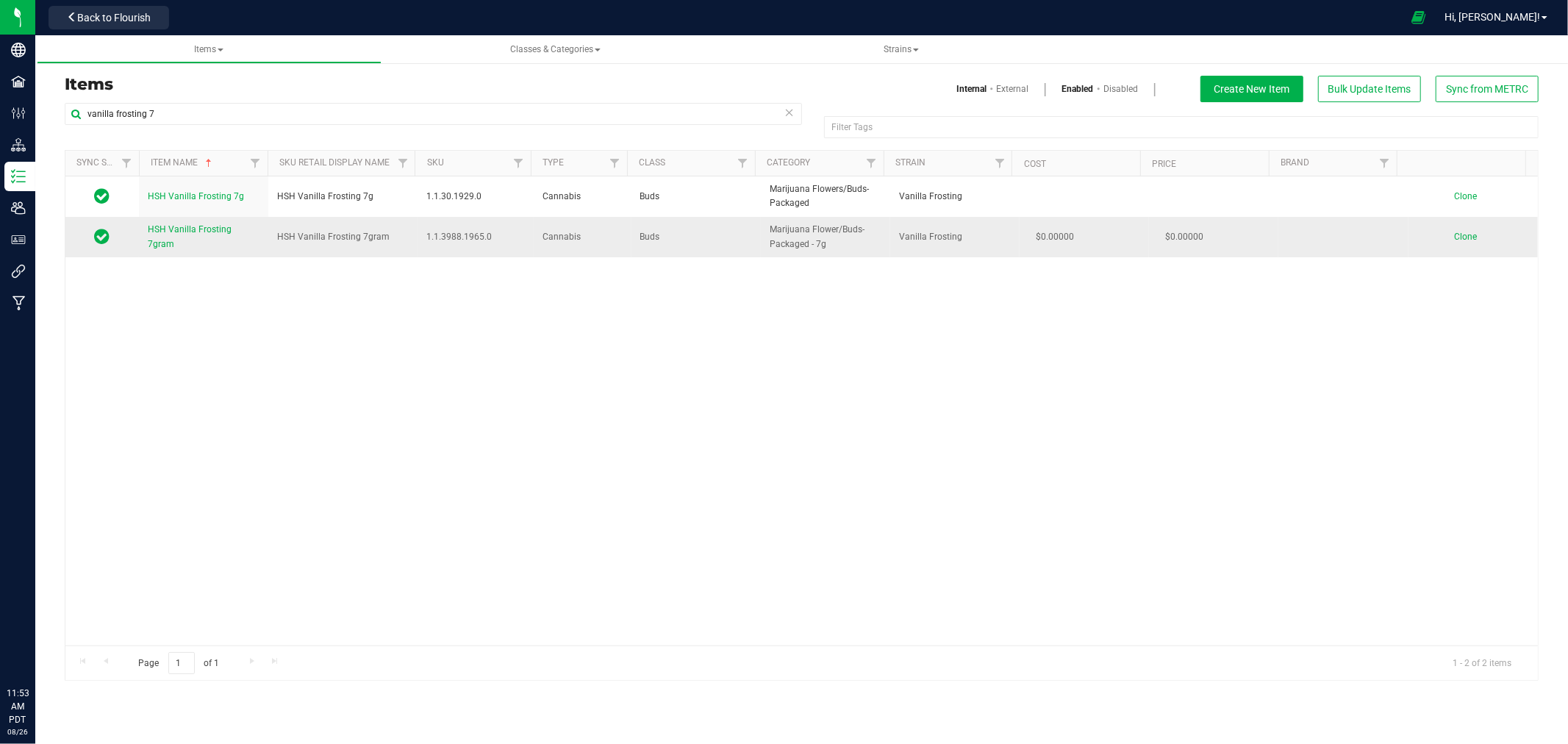
click at [186, 231] on span "HSH Vanilla Frosting 7gram" at bounding box center [189, 236] width 84 height 24
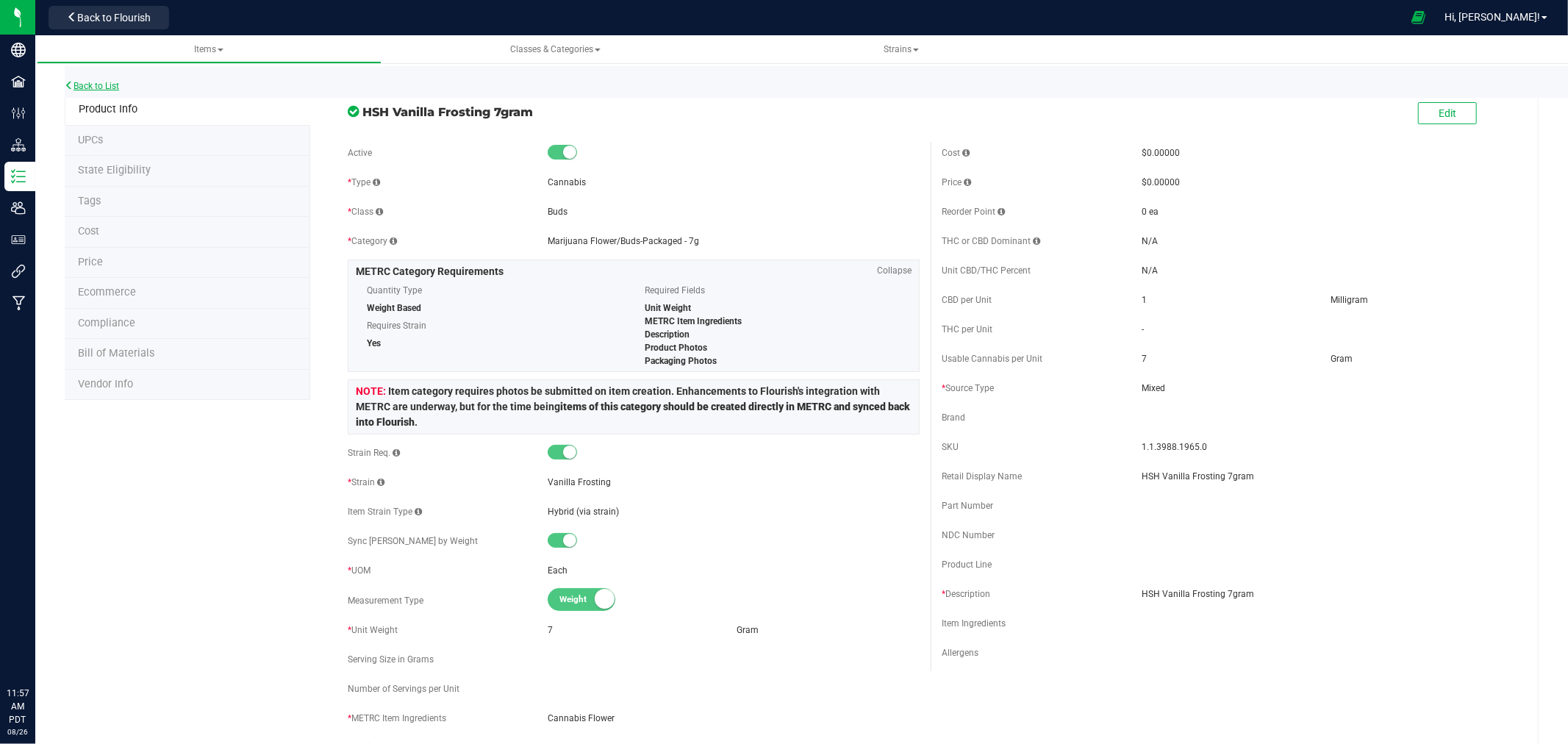
click at [111, 85] on link "Back to List" at bounding box center [91, 86] width 54 height 10
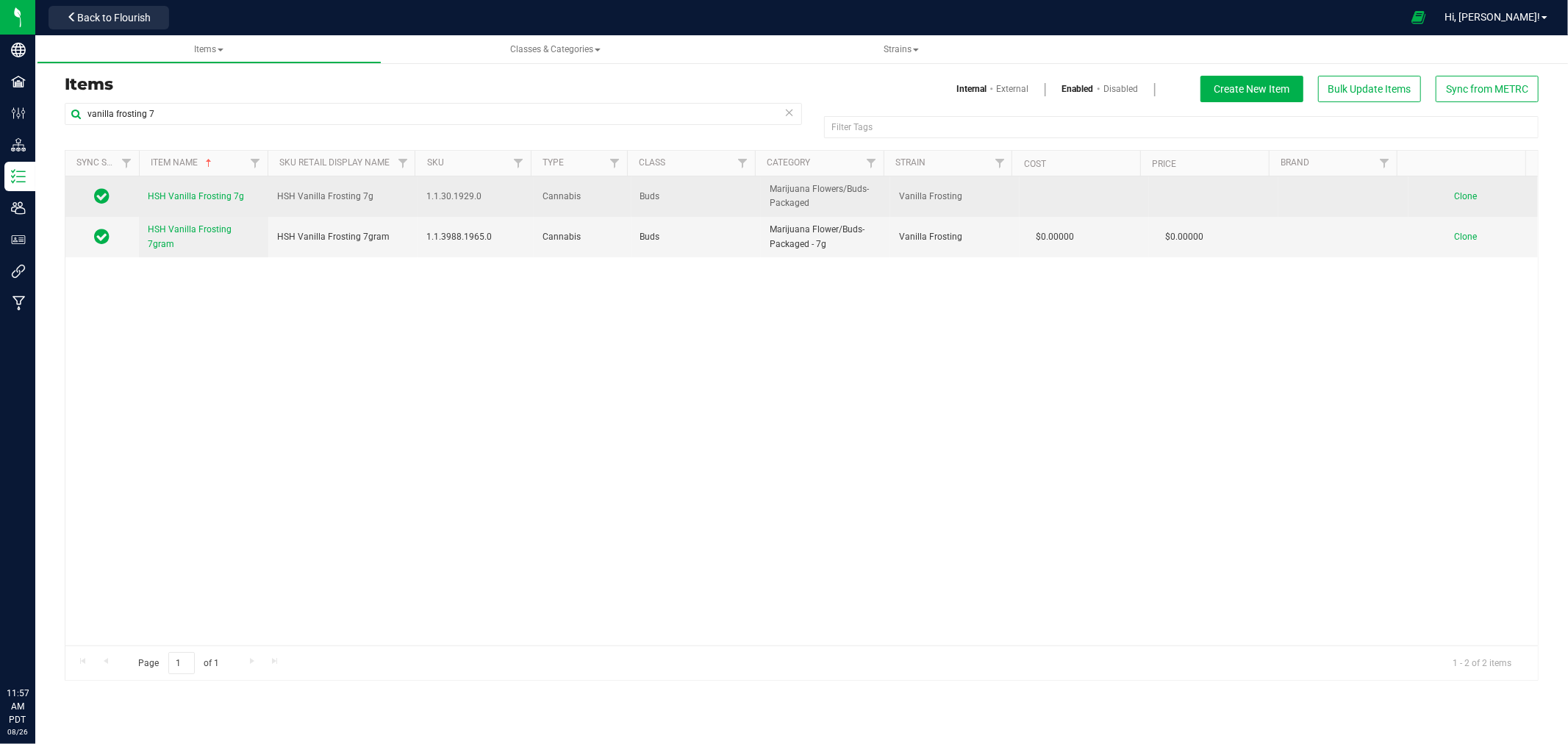
click at [183, 201] on span "HSH Vanilla Frosting 7g" at bounding box center [195, 196] width 96 height 10
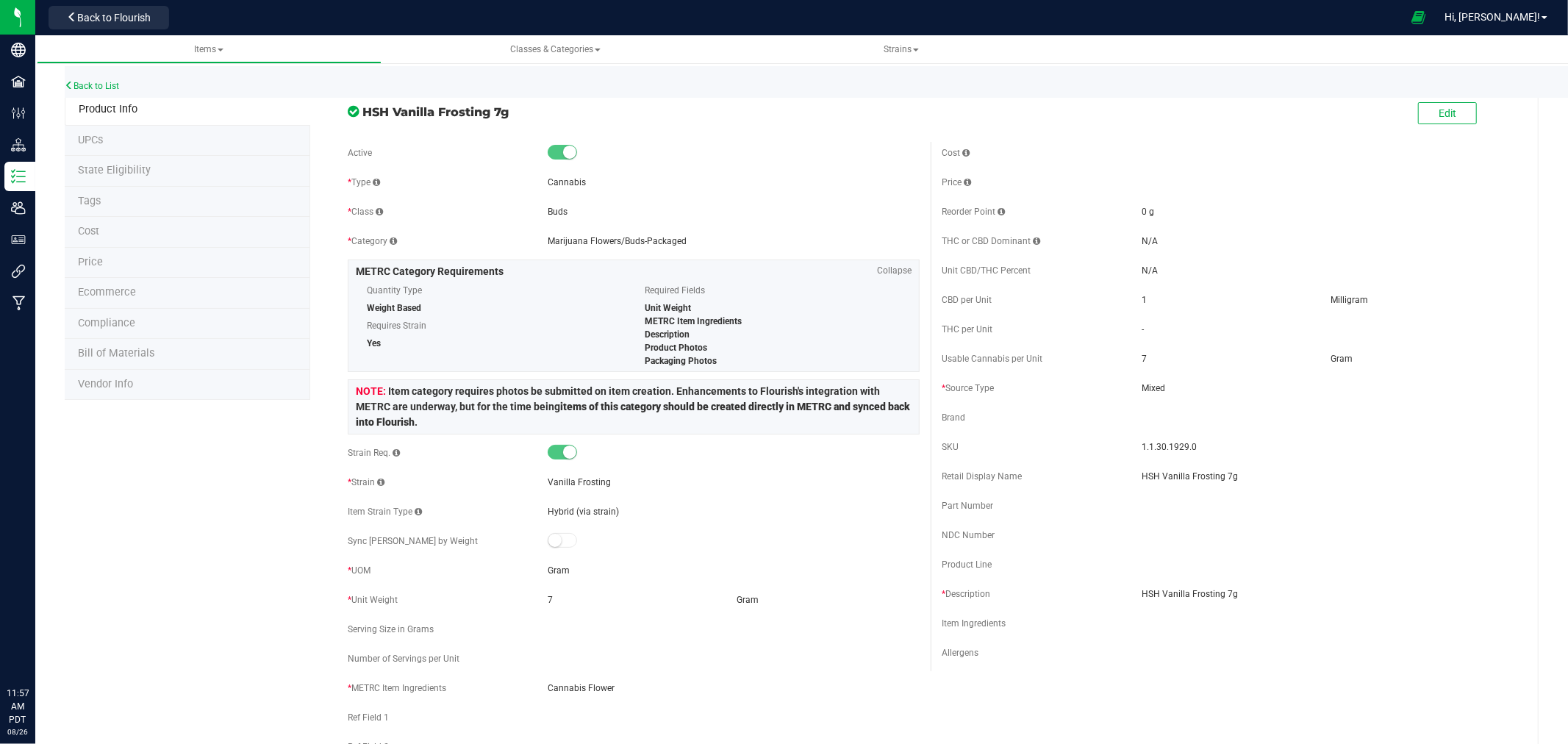
click at [563, 152] on small at bounding box center [570, 152] width 13 height 13
click at [1431, 99] on div "Edit" at bounding box center [1447, 114] width 59 height 30
click at [1439, 111] on span "Edit" at bounding box center [1447, 113] width 18 height 11
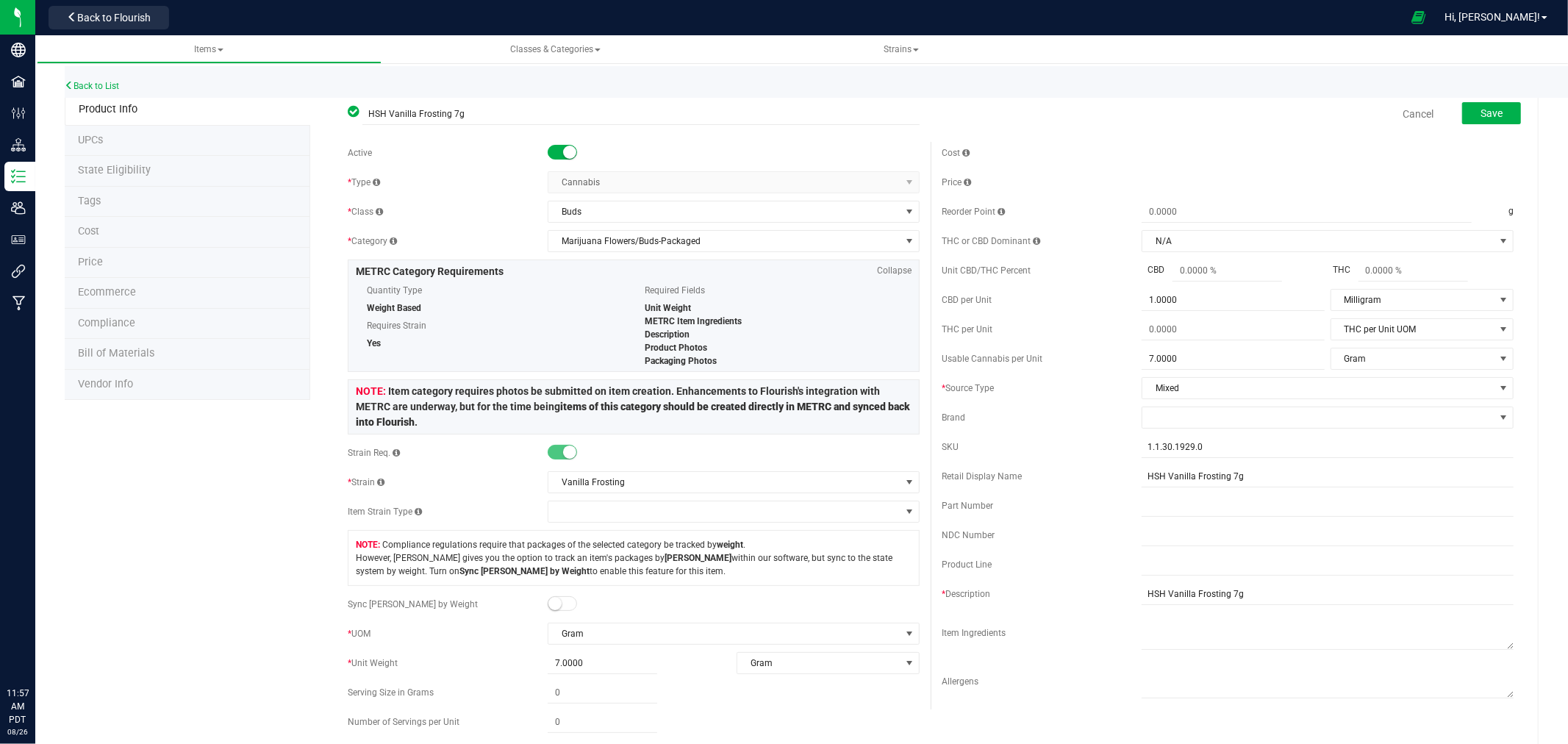
click at [557, 153] on span at bounding box center [562, 151] width 29 height 14
click at [1466, 103] on button "Save" at bounding box center [1492, 112] width 59 height 22
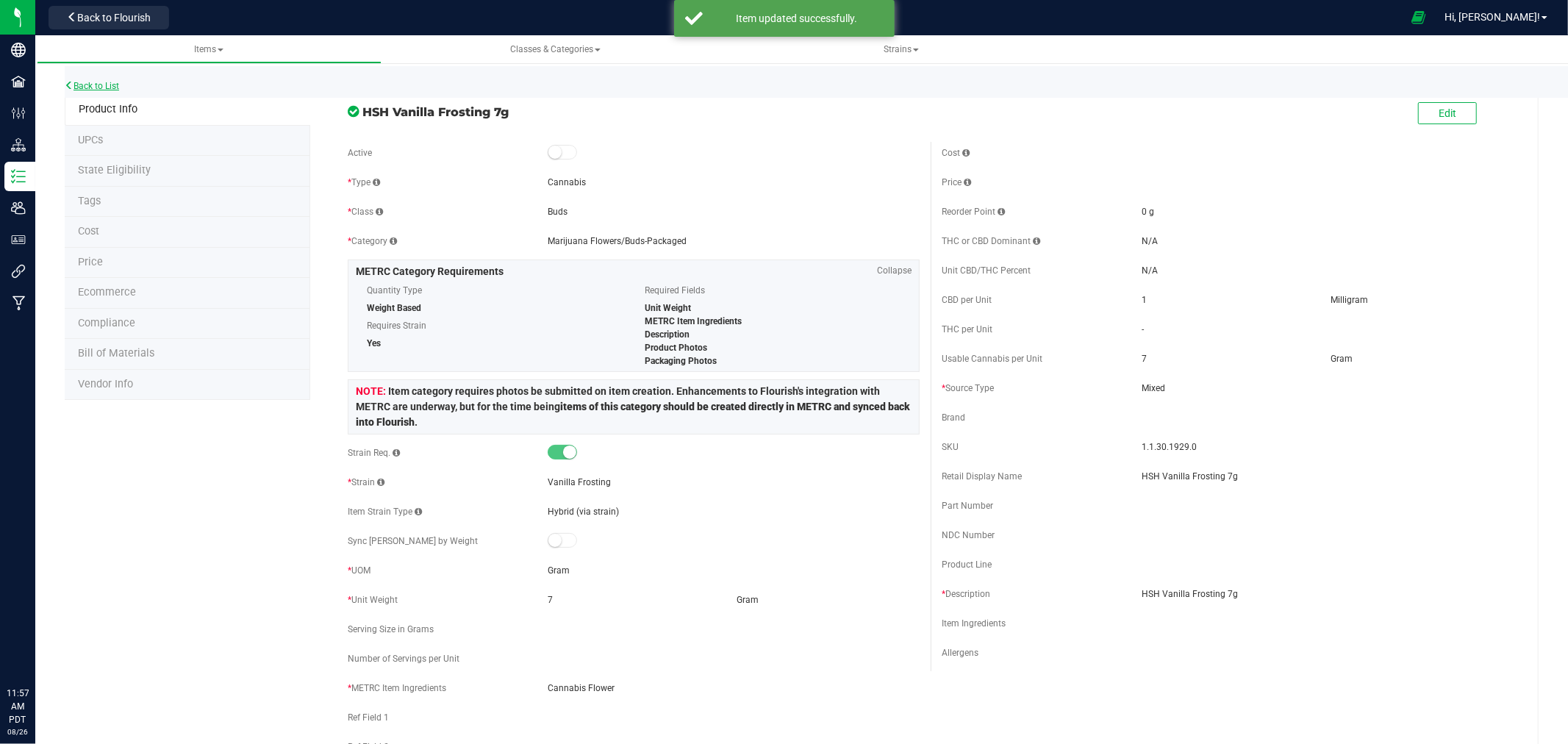
click at [93, 81] on link "Back to List" at bounding box center [91, 86] width 54 height 10
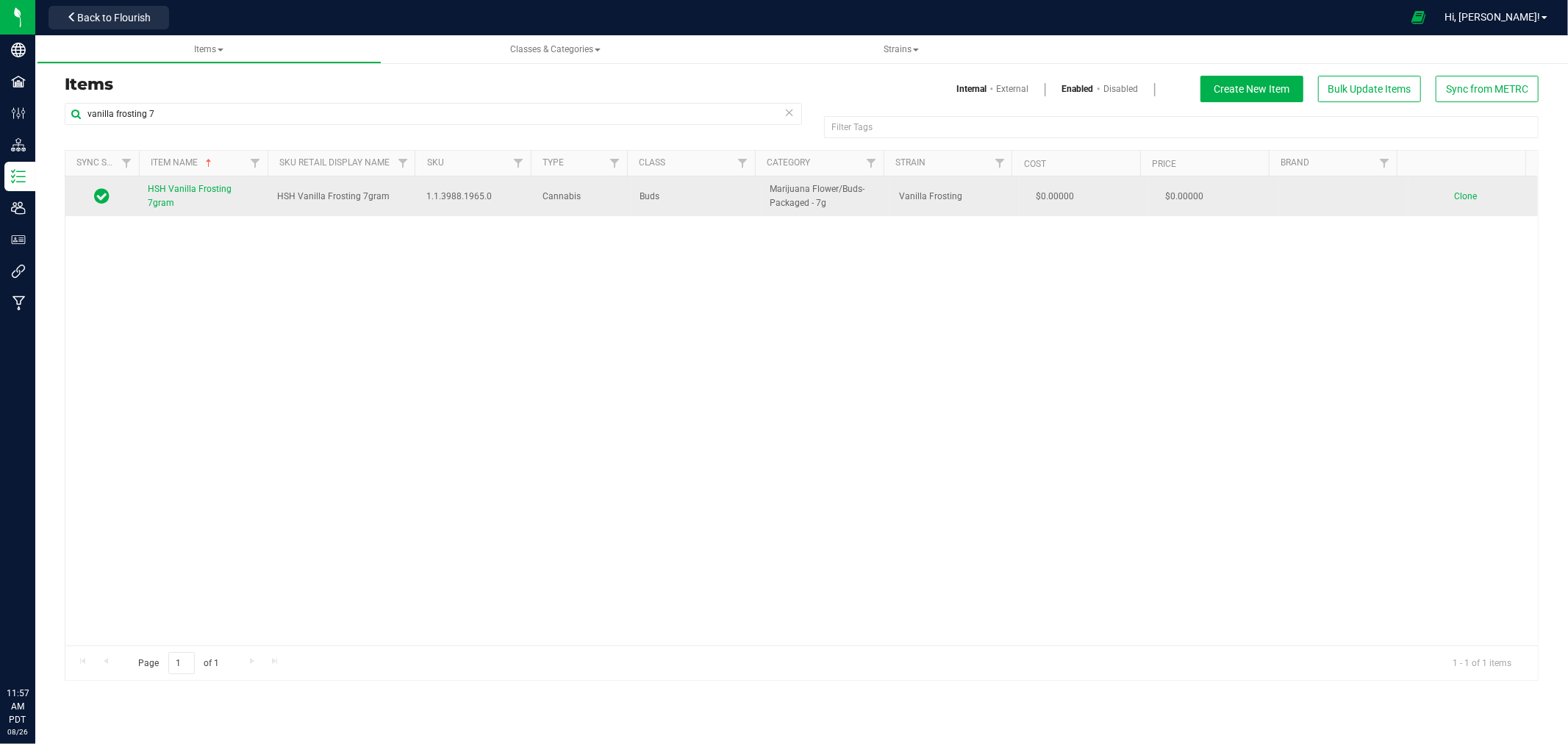
click at [1462, 199] on span "Clone" at bounding box center [1465, 196] width 23 height 10
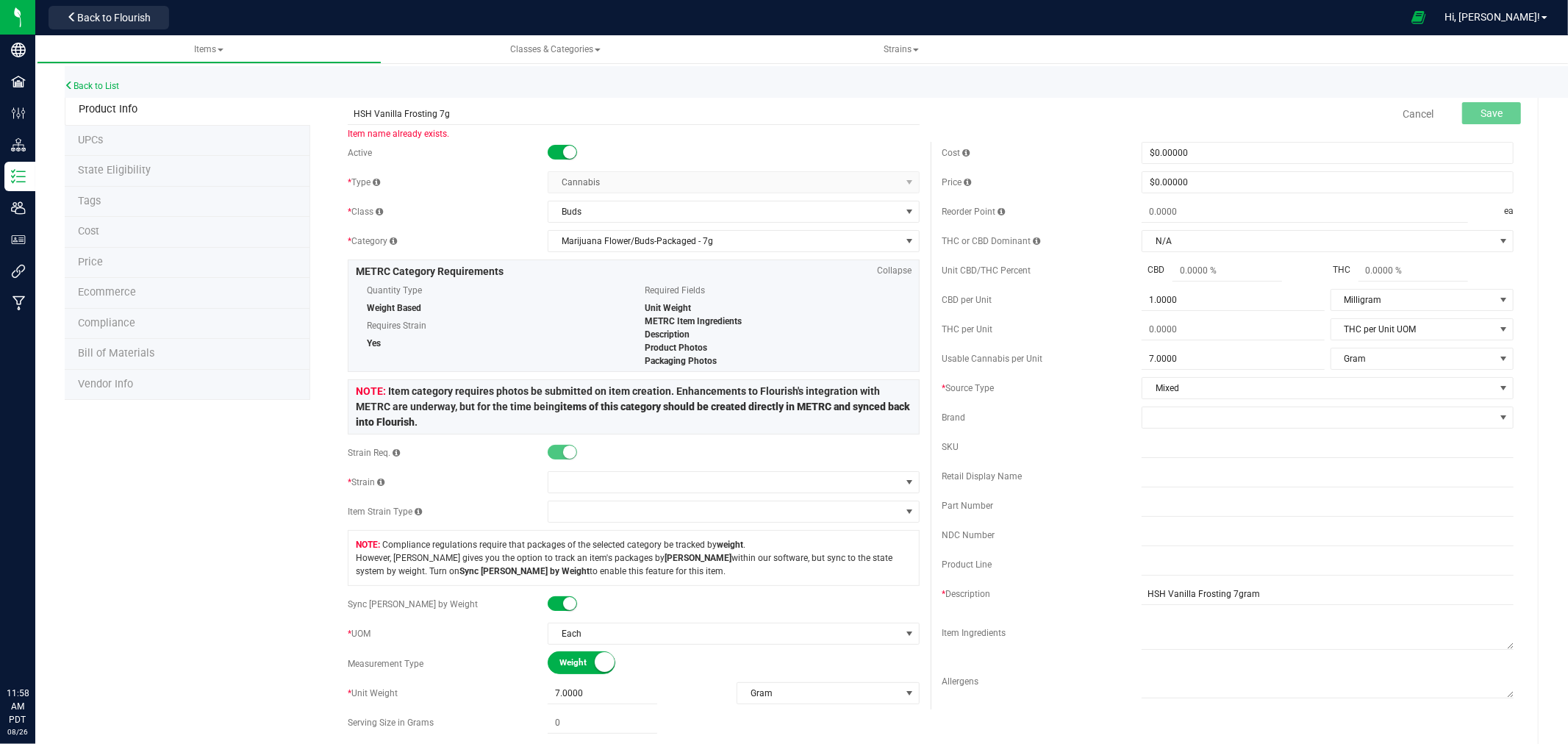
type input "HSH Vanilla Frosting 7g"
click at [486, 157] on div "Active" at bounding box center [447, 153] width 200 height 13
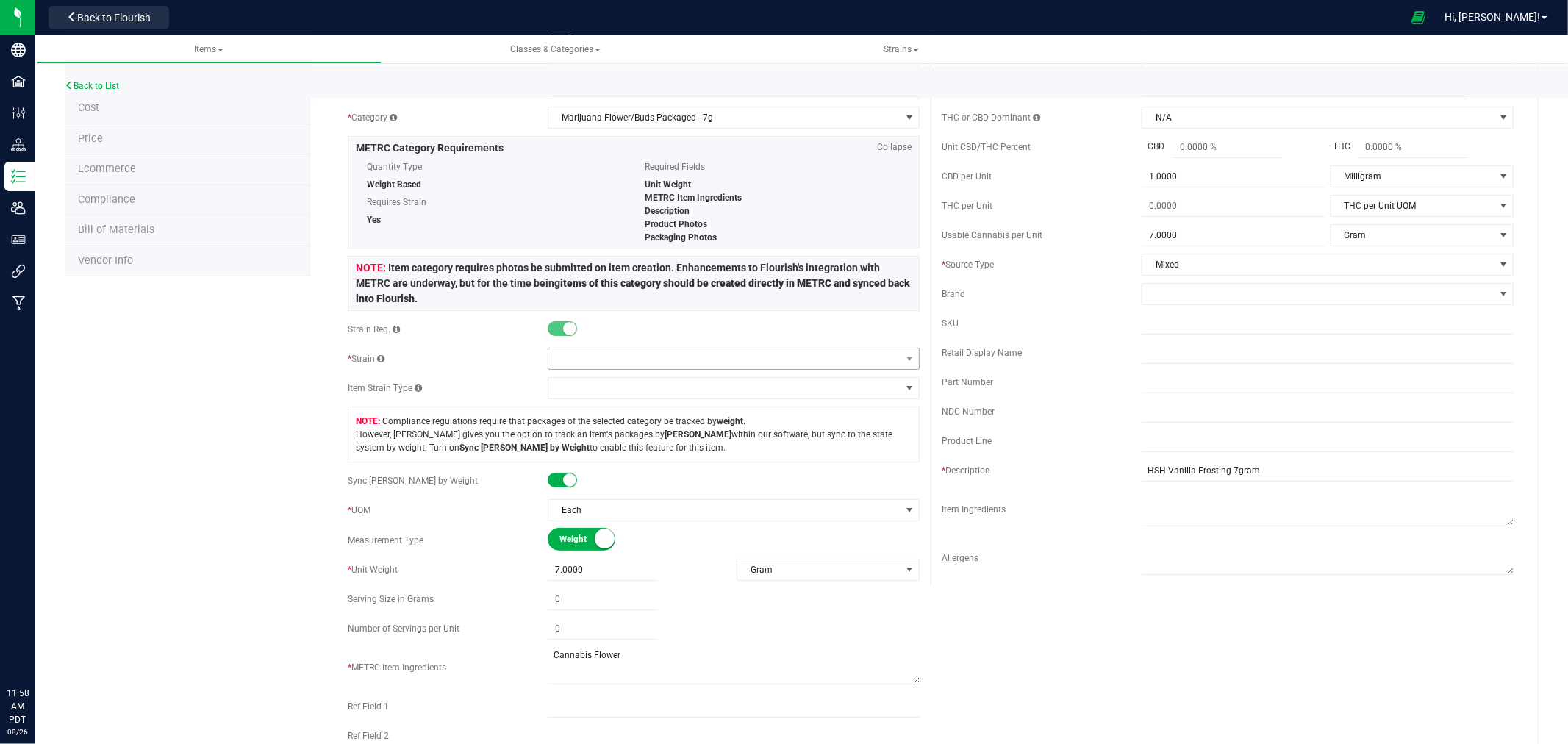
scroll to position [164, 0]
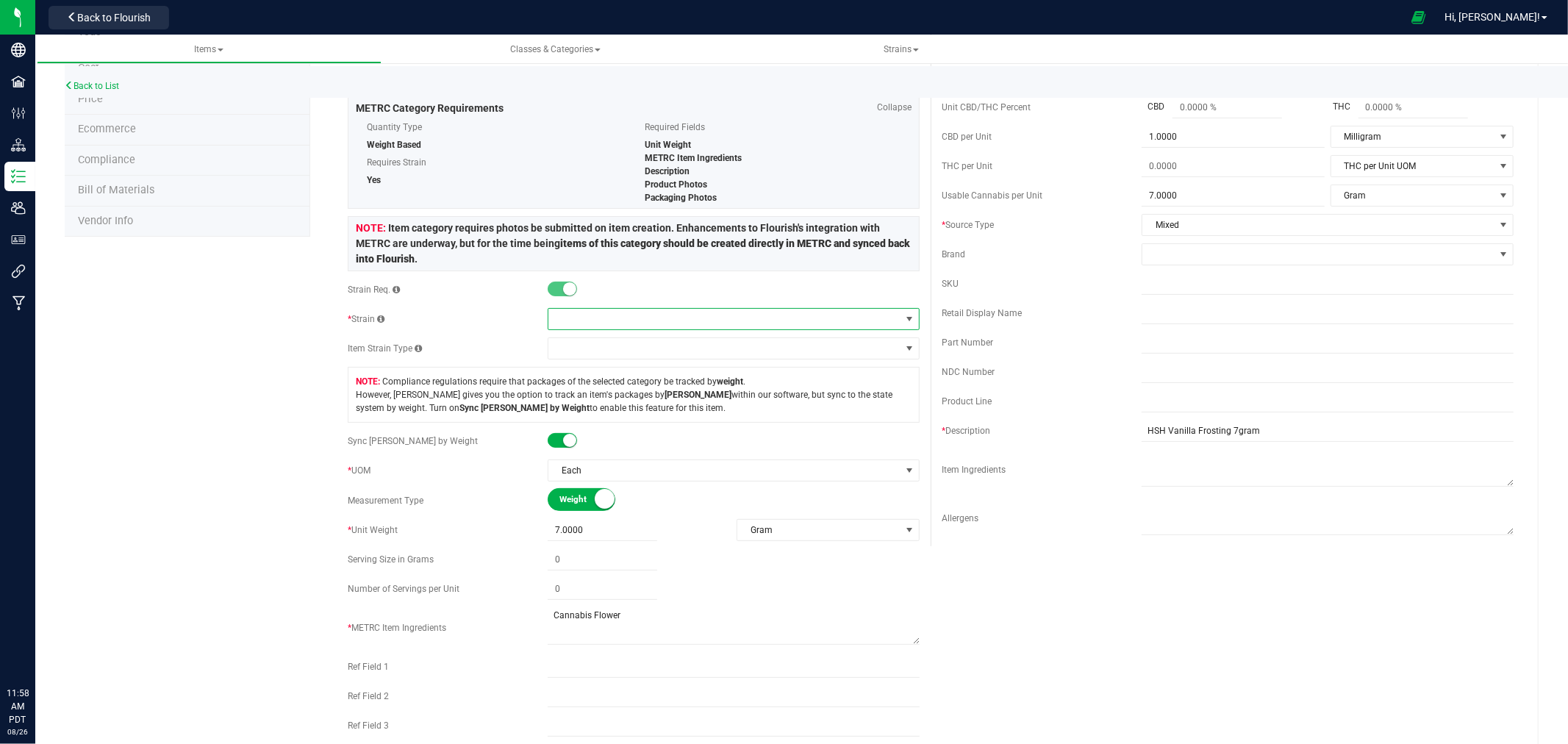
click at [604, 315] on span at bounding box center [724, 319] width 352 height 21
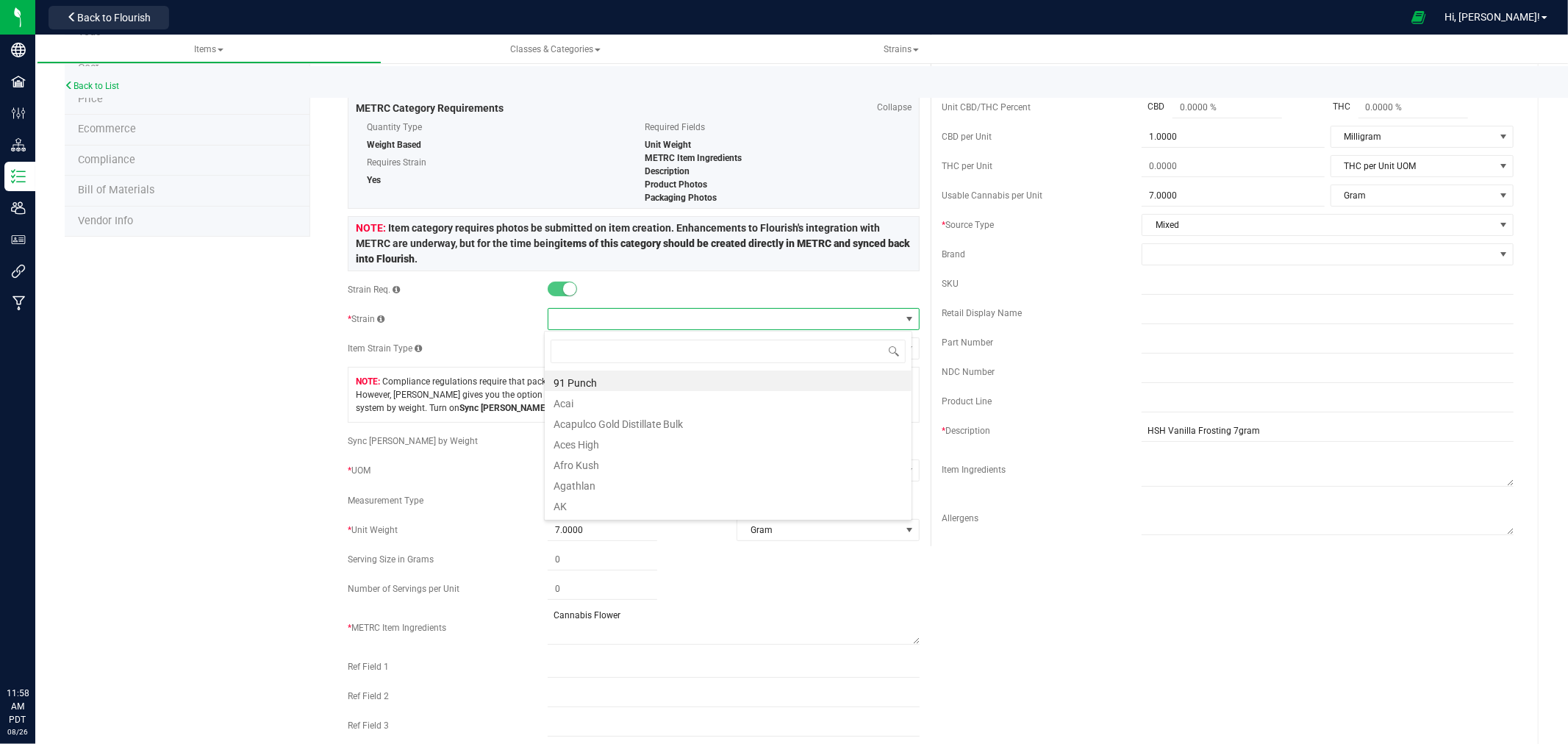
scroll to position [22, 368]
type input "vanilla"
click at [613, 405] on li "Vanilla Frosting" at bounding box center [728, 401] width 367 height 21
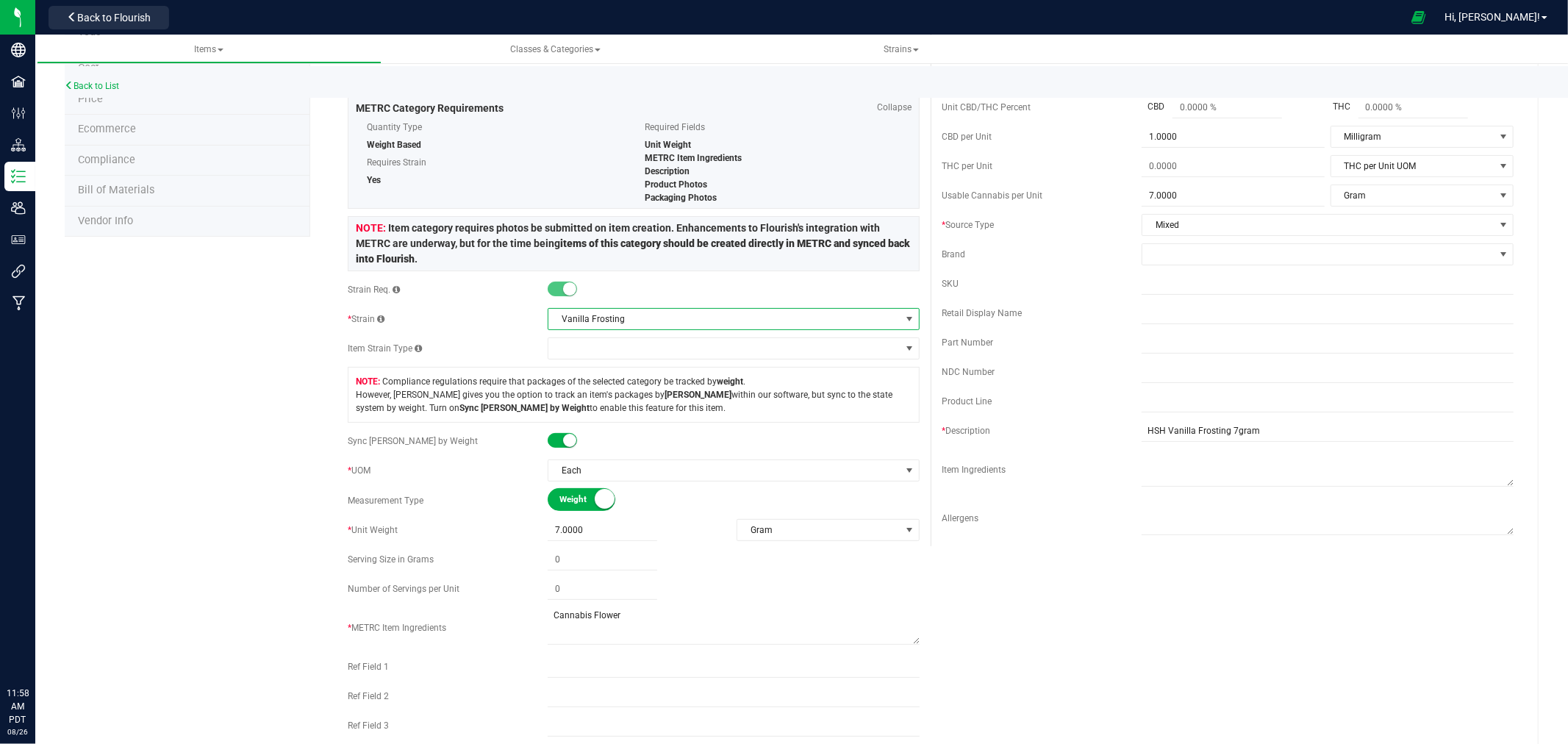
click at [222, 366] on div "Product Info UPCs State Eligibility Tags Cost Price Ecommerce Compliance Bill o…" at bounding box center [801, 632] width 1474 height 1403
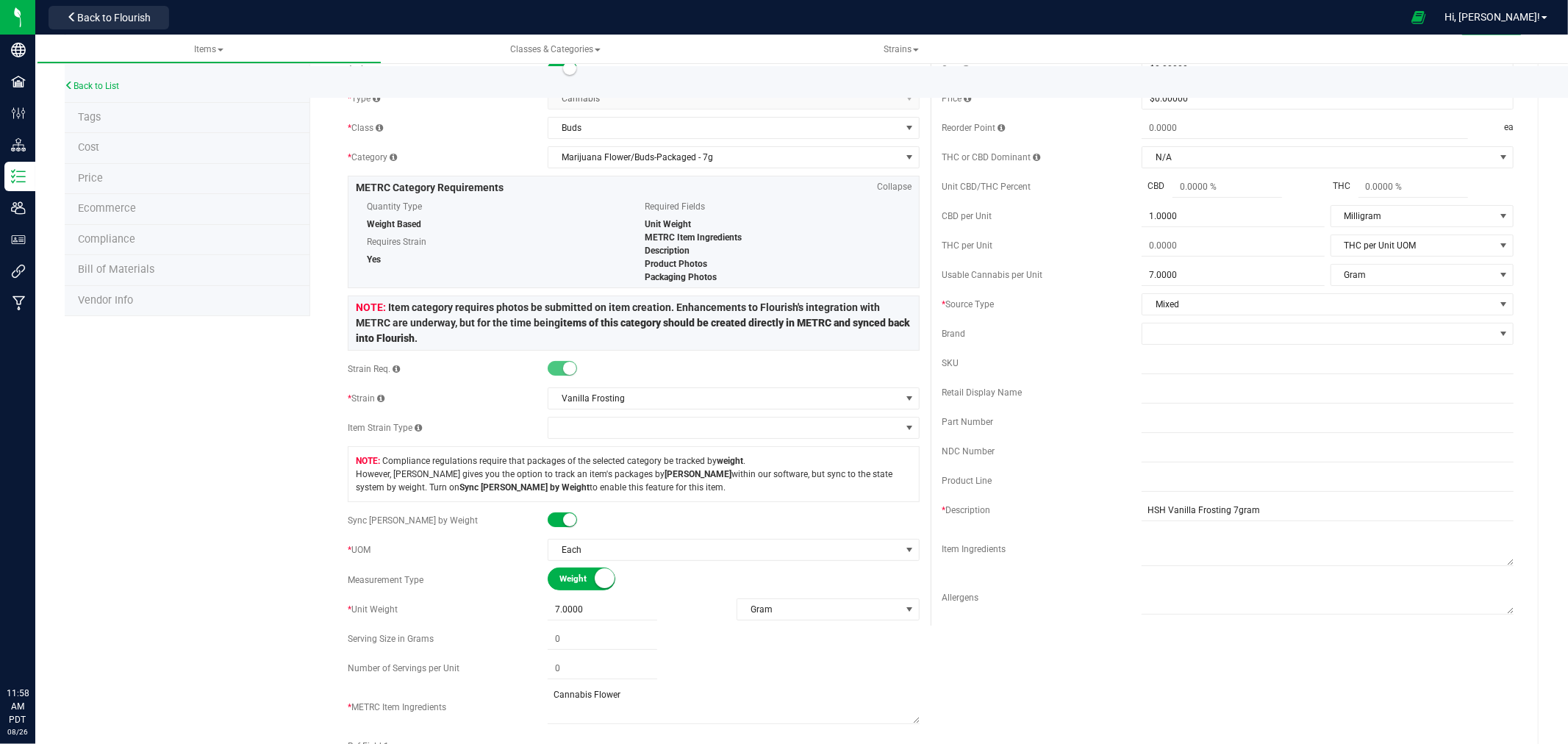
scroll to position [0, 0]
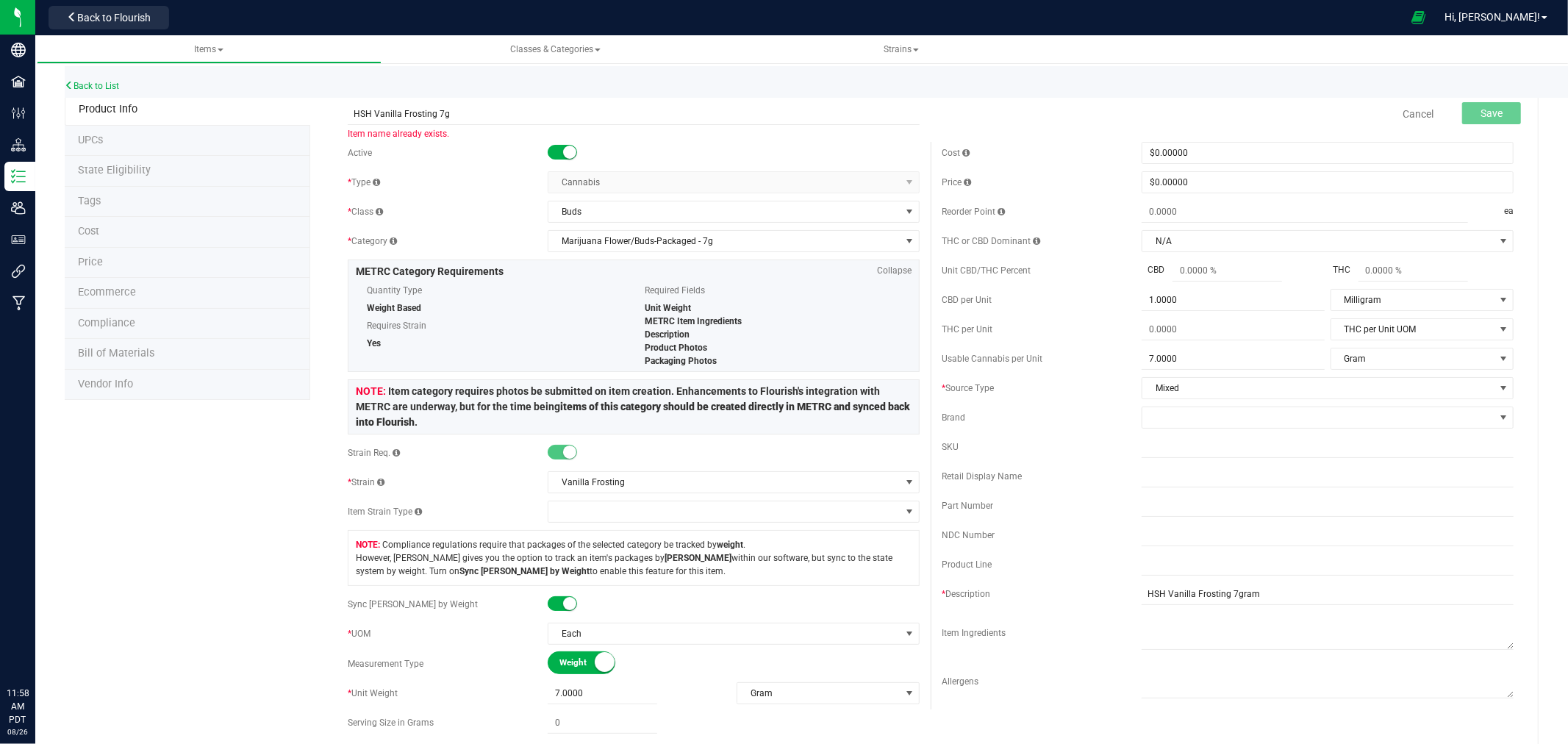
drag, startPoint x: 1343, startPoint y: 275, endPoint x: 1359, endPoint y: 283, distance: 17.9
drag, startPoint x: 1359, startPoint y: 283, endPoint x: 1418, endPoint y: 94, distance: 198.0
click at [1418, 94] on div "Back to List" at bounding box center [849, 82] width 1568 height 31
click at [1420, 114] on link "Cancel" at bounding box center [1418, 113] width 30 height 14
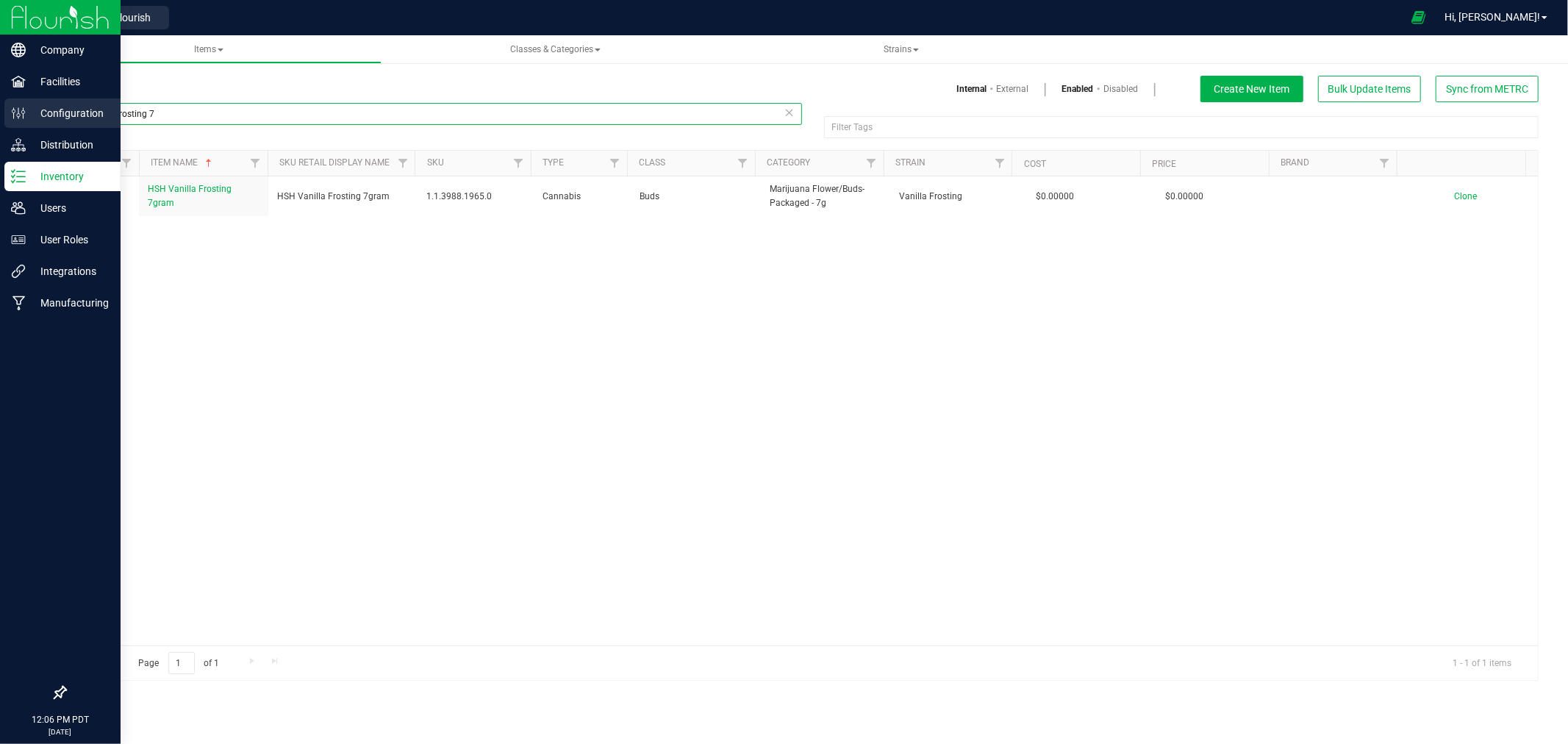
drag, startPoint x: 164, startPoint y: 116, endPoint x: 34, endPoint y: 118, distance: 130.0
click at [38, 119] on div "Items Internal External Enabled Disabled Create New Item Bulk Update Items Sync…" at bounding box center [801, 369] width 1533 height 653
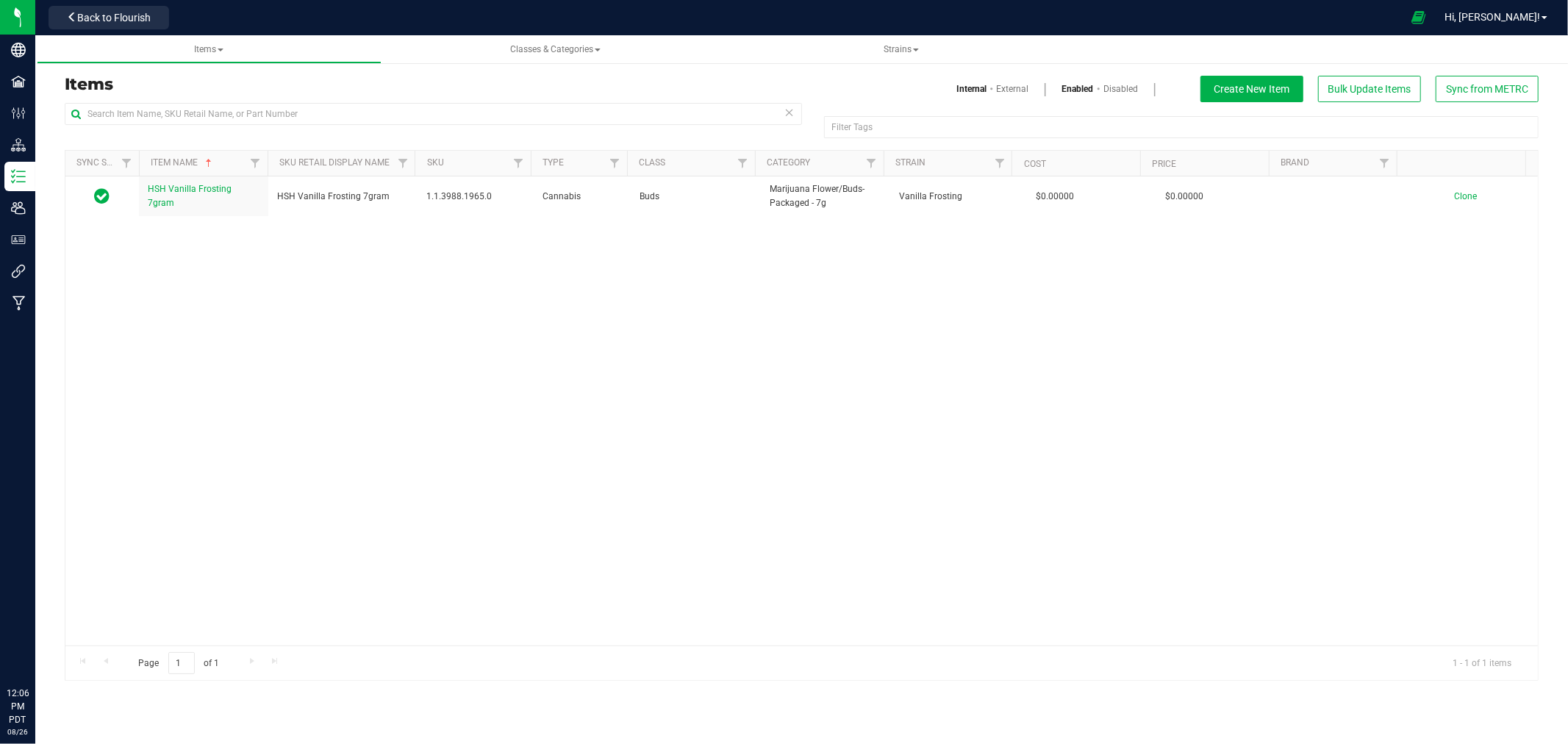
click at [233, 346] on div "HSH Vanilla Frosting 7gram HSH Vanilla Frosting 7gram 1.1.3988.1965.0 Cannabis …" at bounding box center [802, 410] width 1473 height 469
